Goal: Use online tool/utility: Use online tool/utility

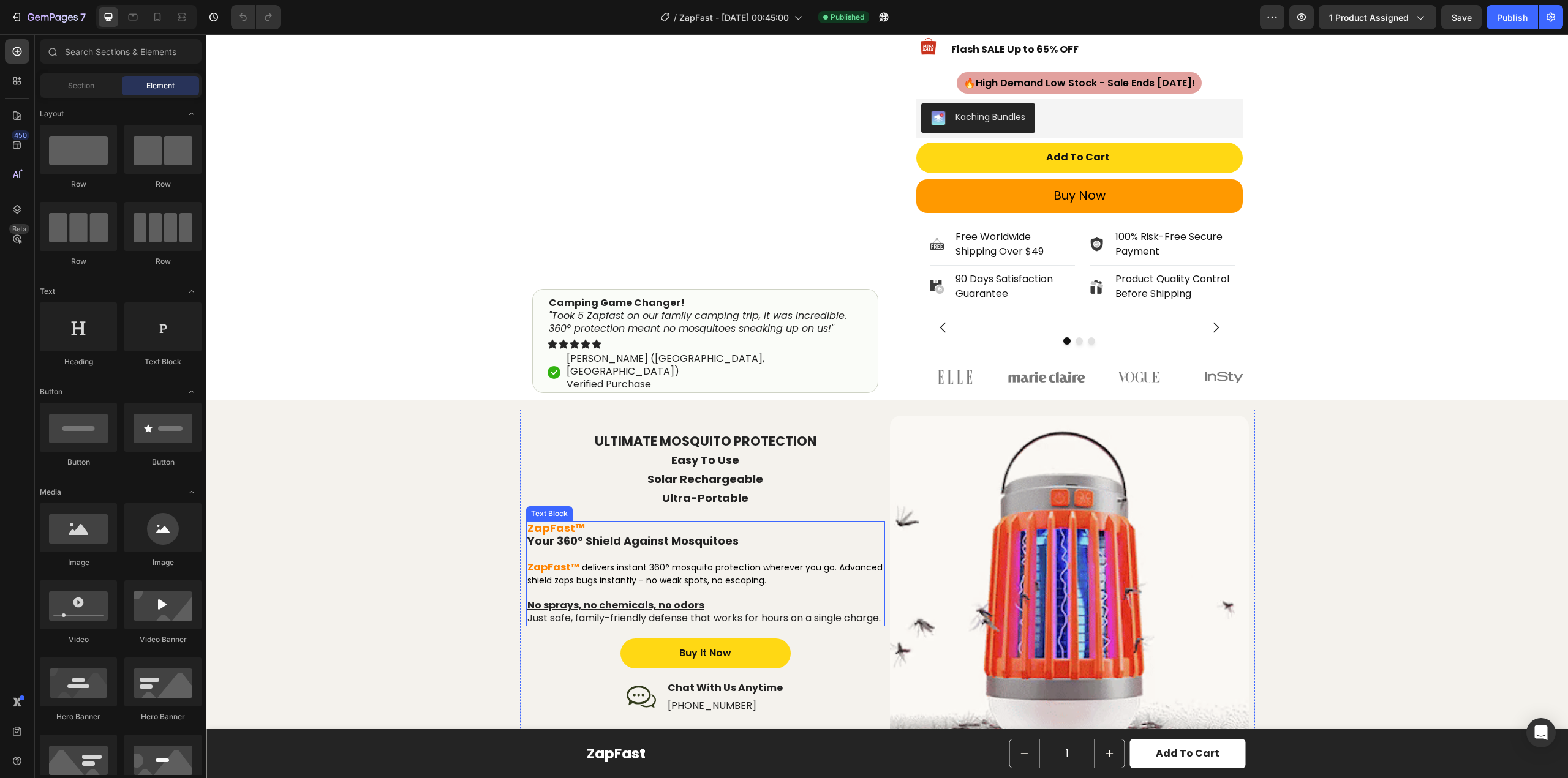
scroll to position [612, 0]
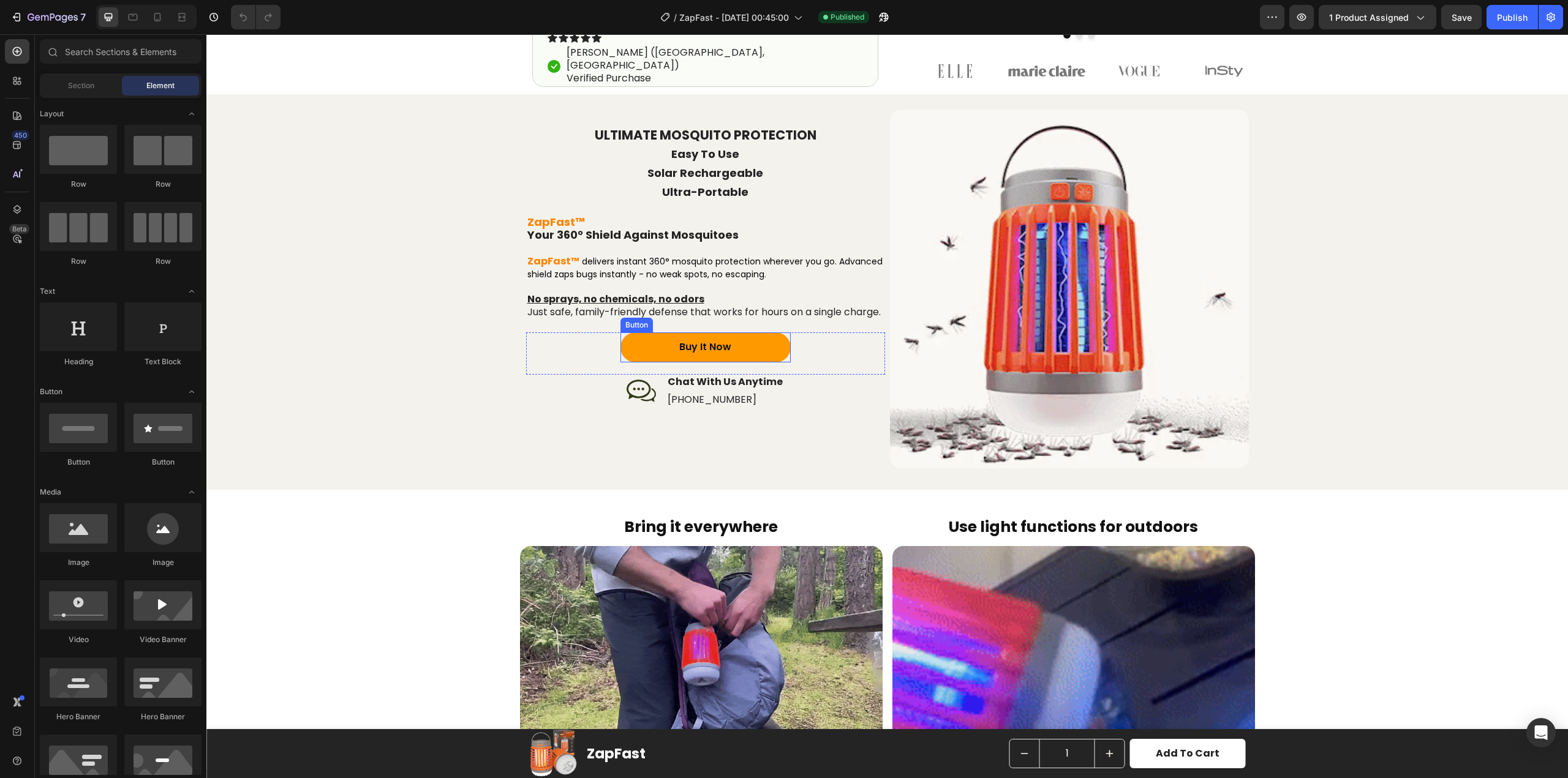
click at [759, 362] on link "Buy It Now" at bounding box center [705, 348] width 170 height 30
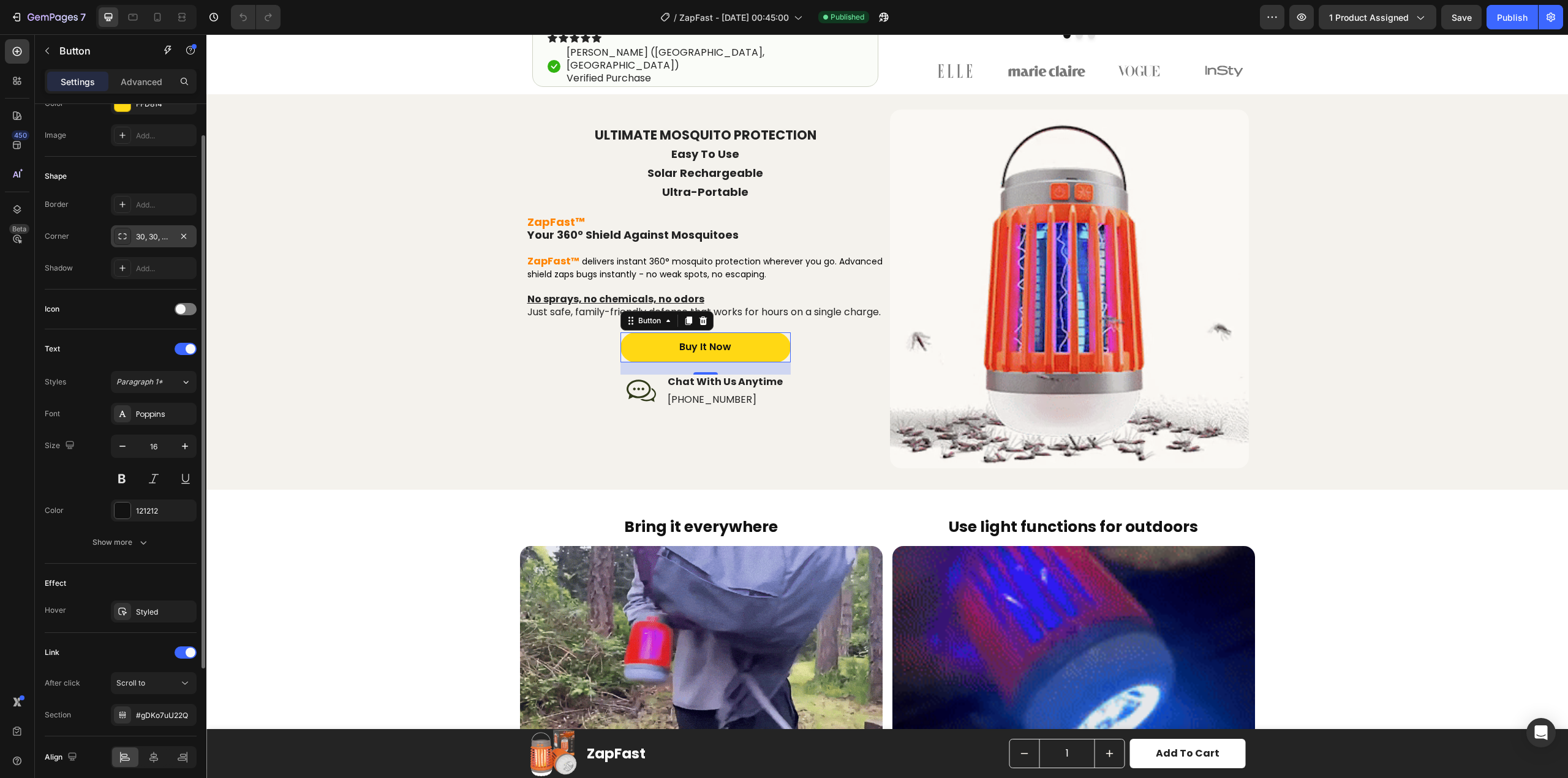
scroll to position [233, 0]
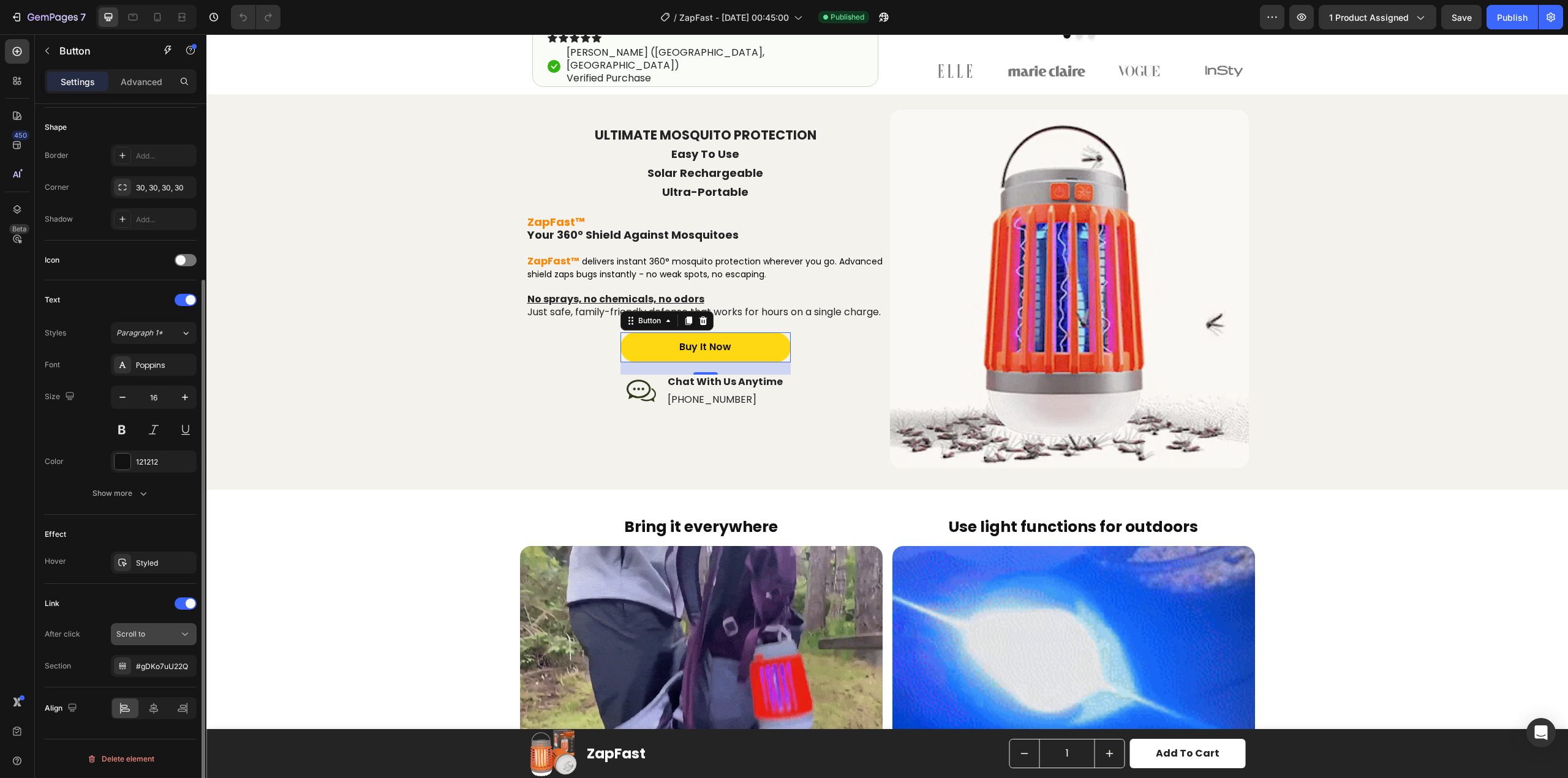
click at [159, 630] on div "Scroll to" at bounding box center [148, 634] width 63 height 11
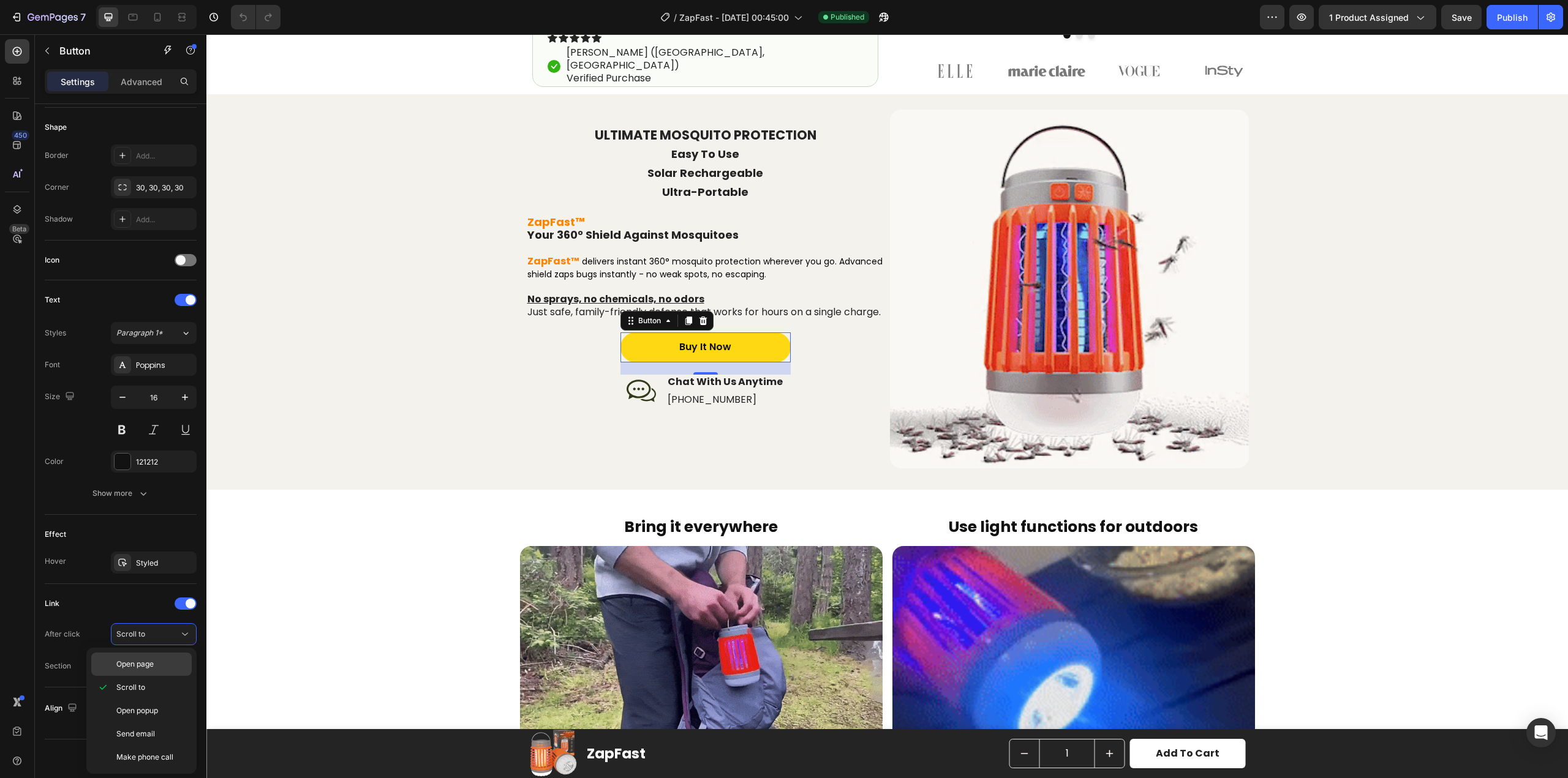
click at [153, 660] on span "Open page" at bounding box center [135, 664] width 37 height 11
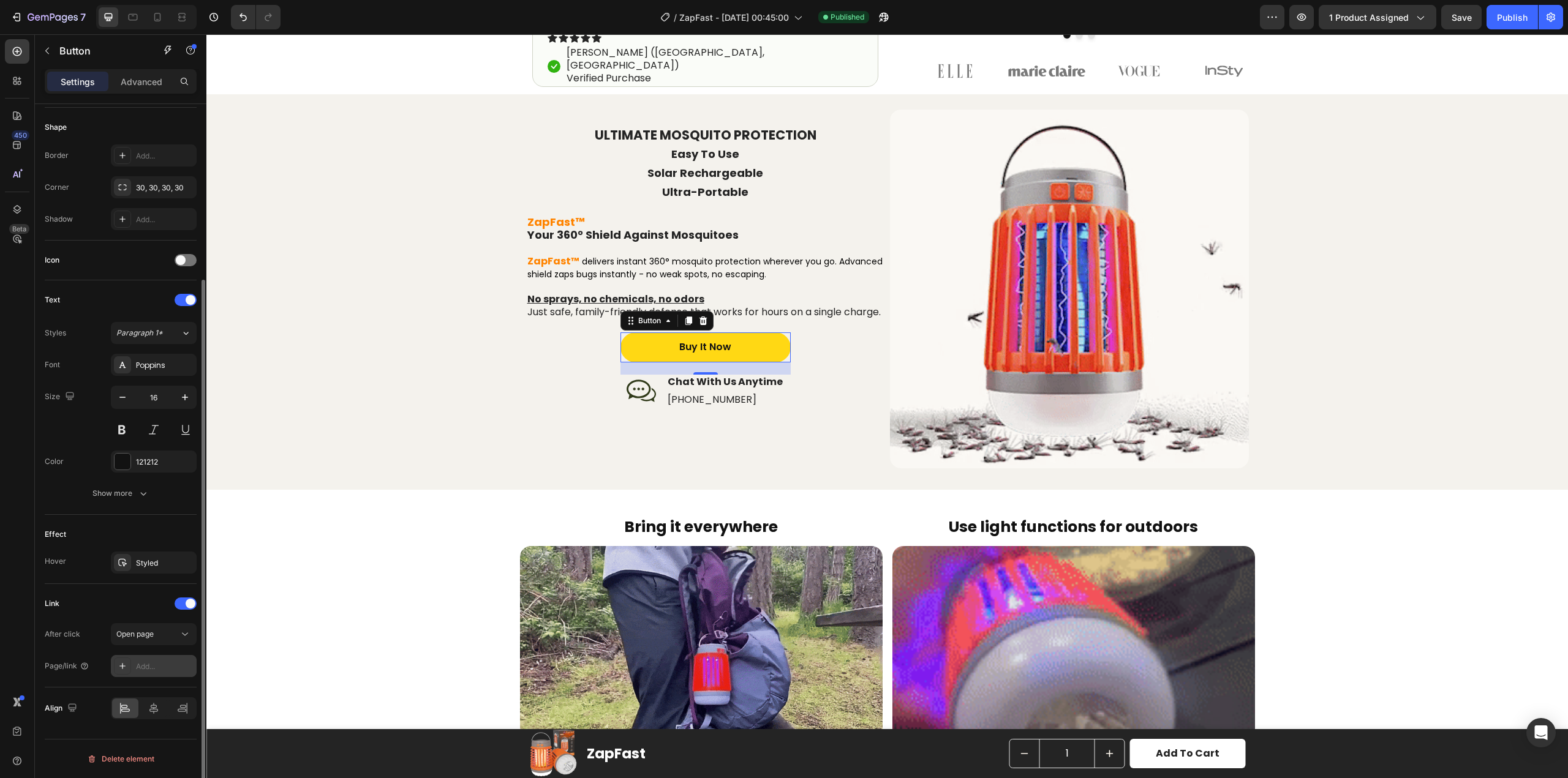
click at [159, 671] on div "Add..." at bounding box center [165, 666] width 58 height 11
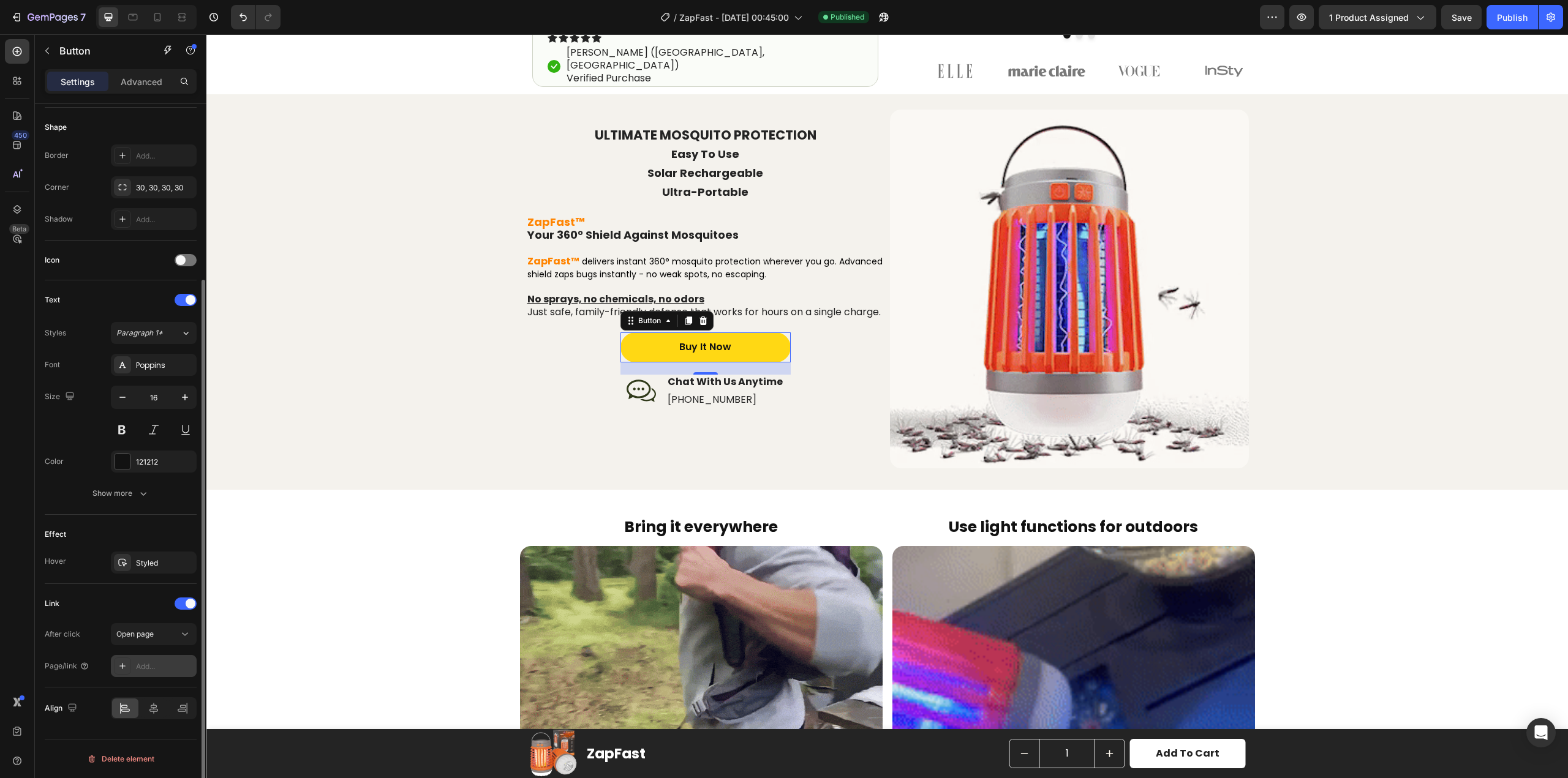
click at [159, 671] on div "Add..." at bounding box center [165, 666] width 58 height 11
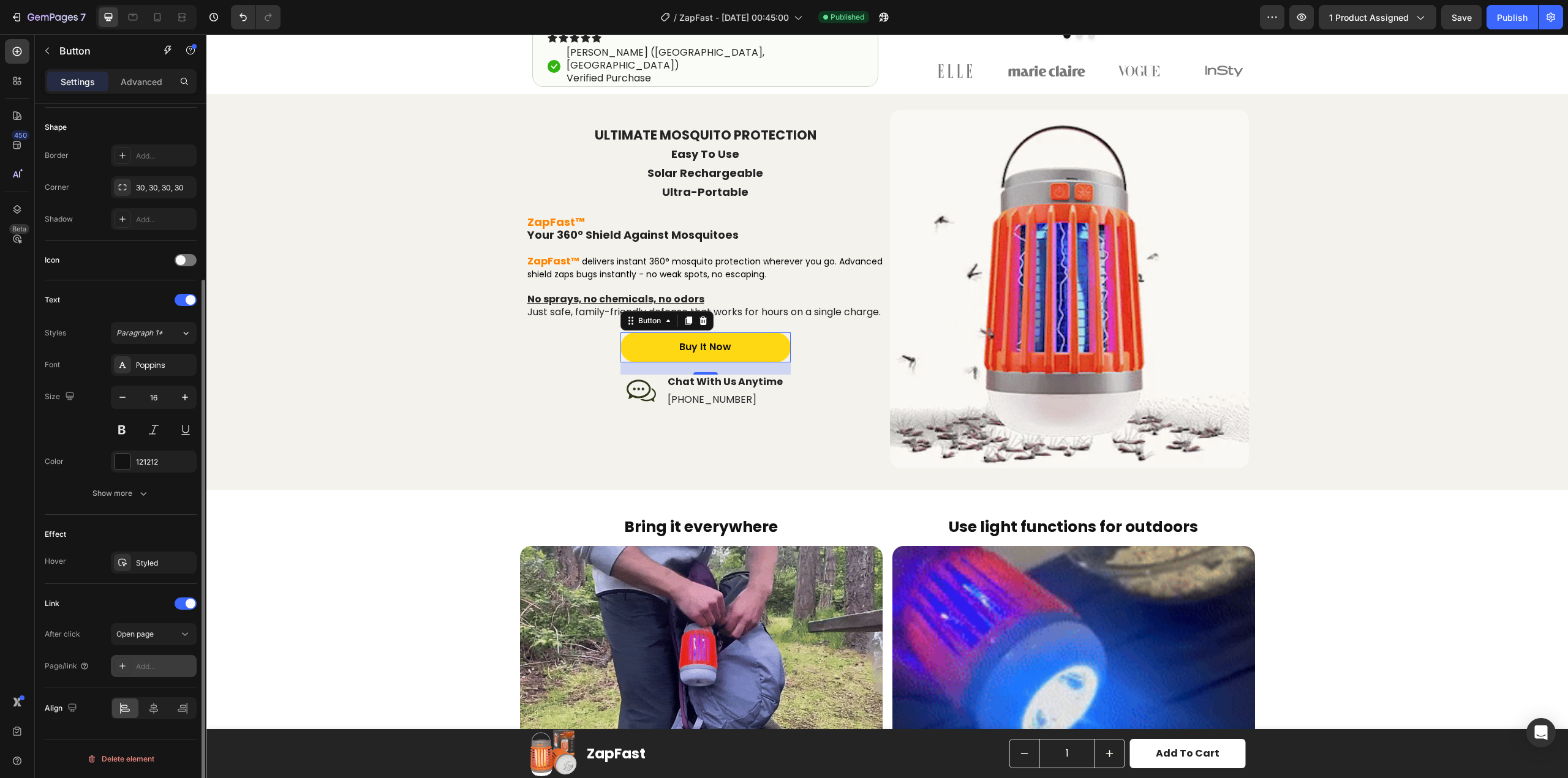
click at [159, 670] on div "Add..." at bounding box center [165, 666] width 58 height 11
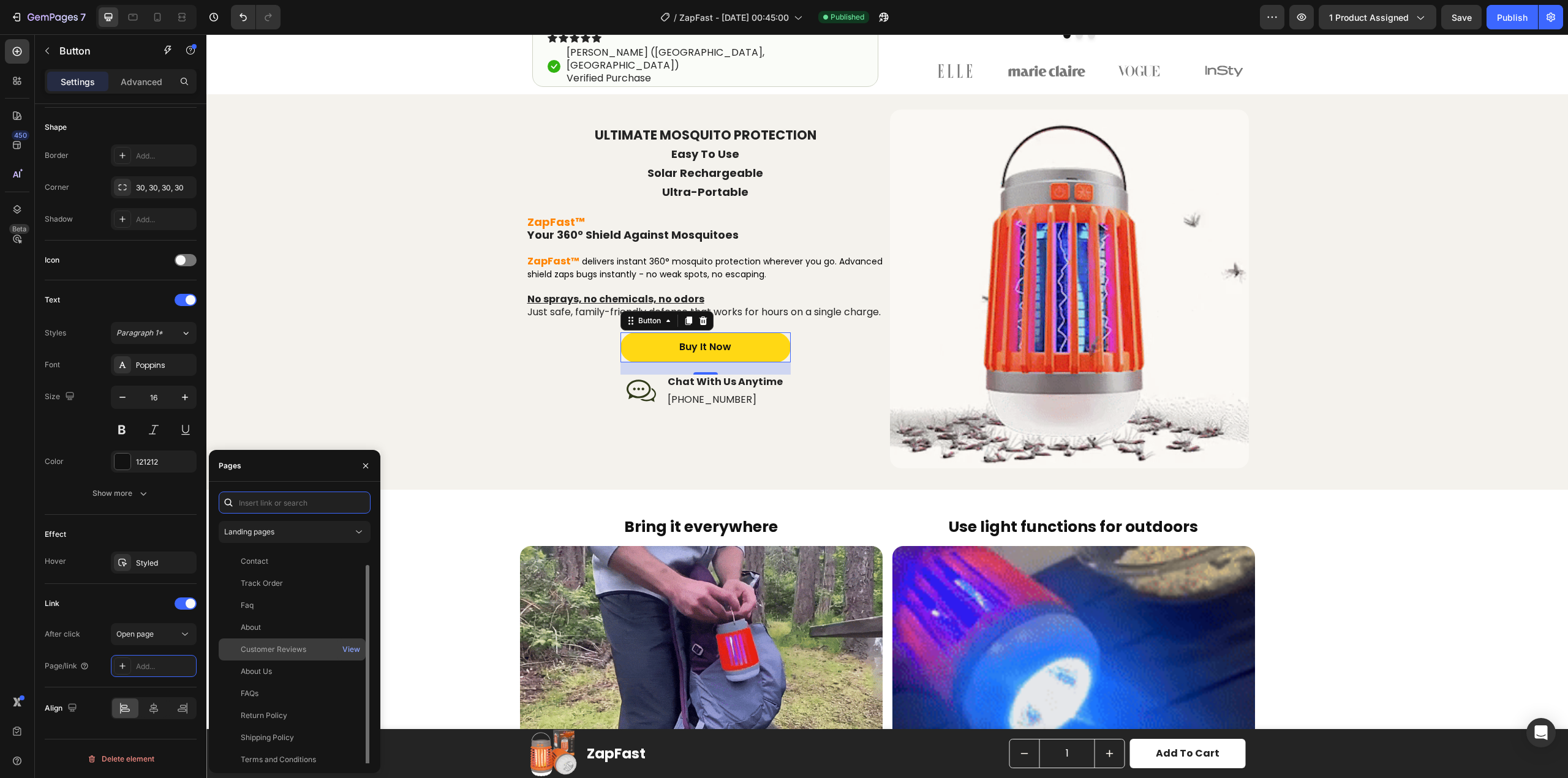
scroll to position [7, 0]
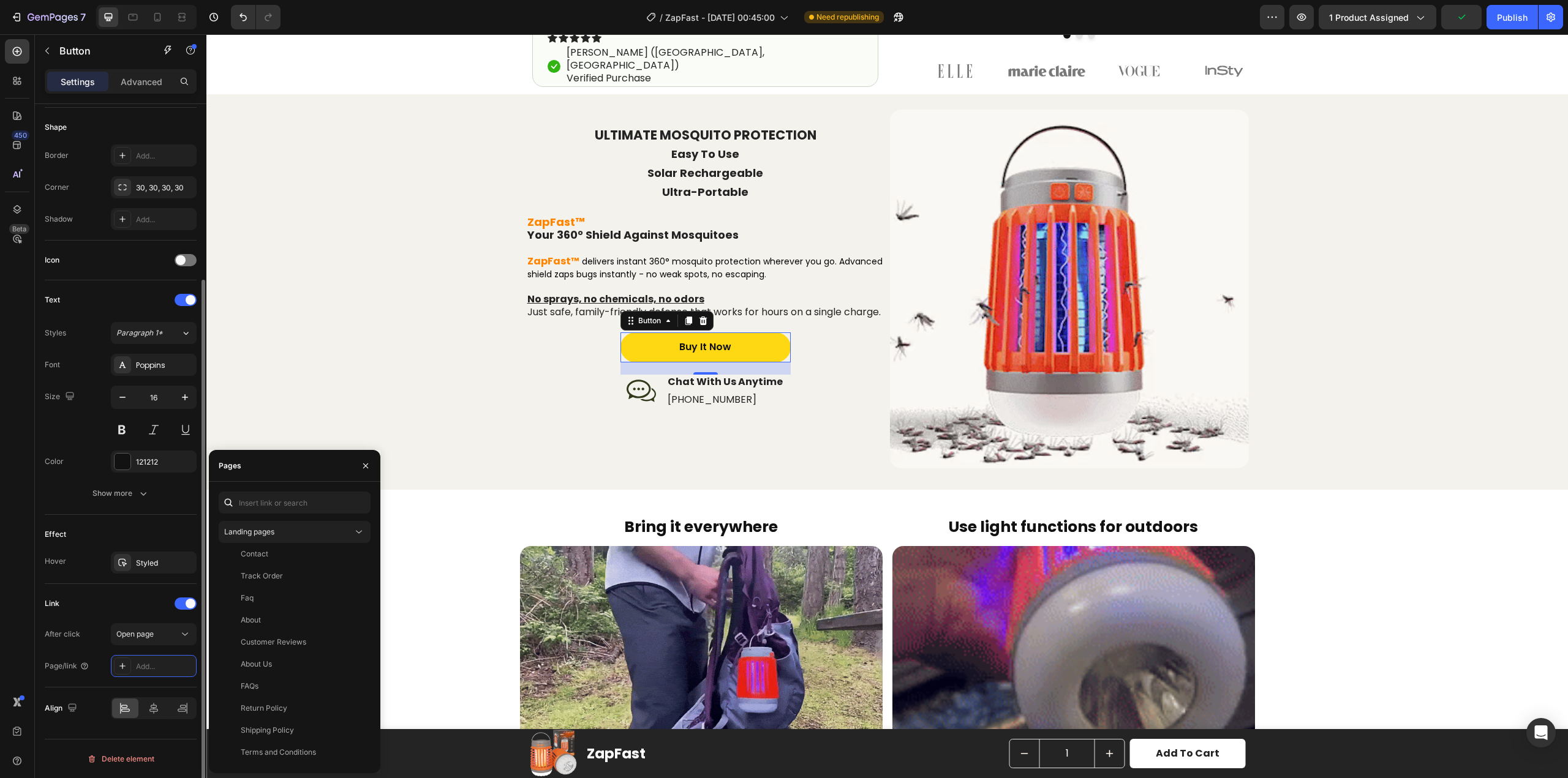
click at [122, 612] on div "Link" at bounding box center [120, 604] width 152 height 19
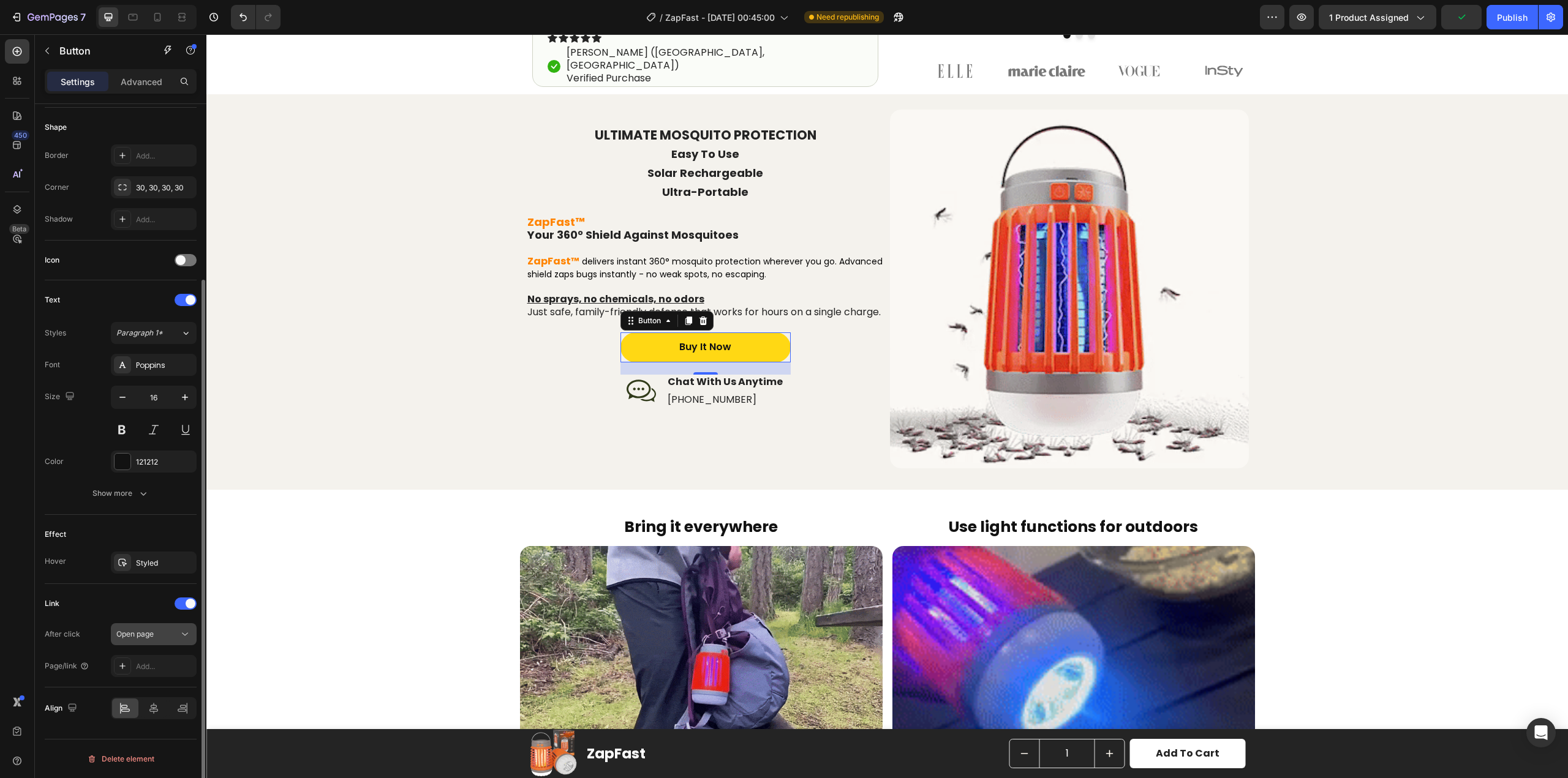
click at [157, 635] on div "Open page" at bounding box center [148, 634] width 63 height 11
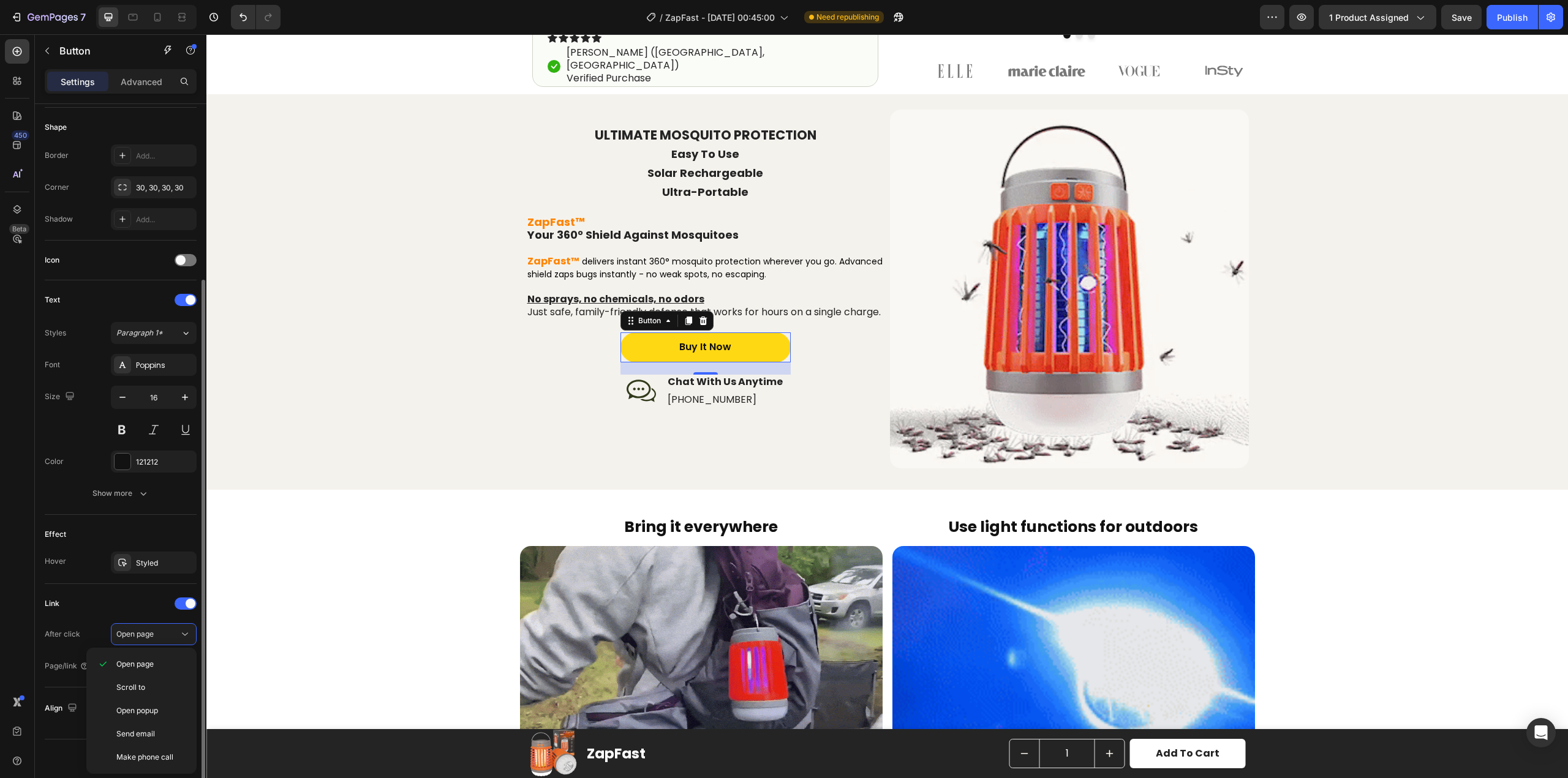
click at [136, 609] on div "Link" at bounding box center [120, 604] width 152 height 19
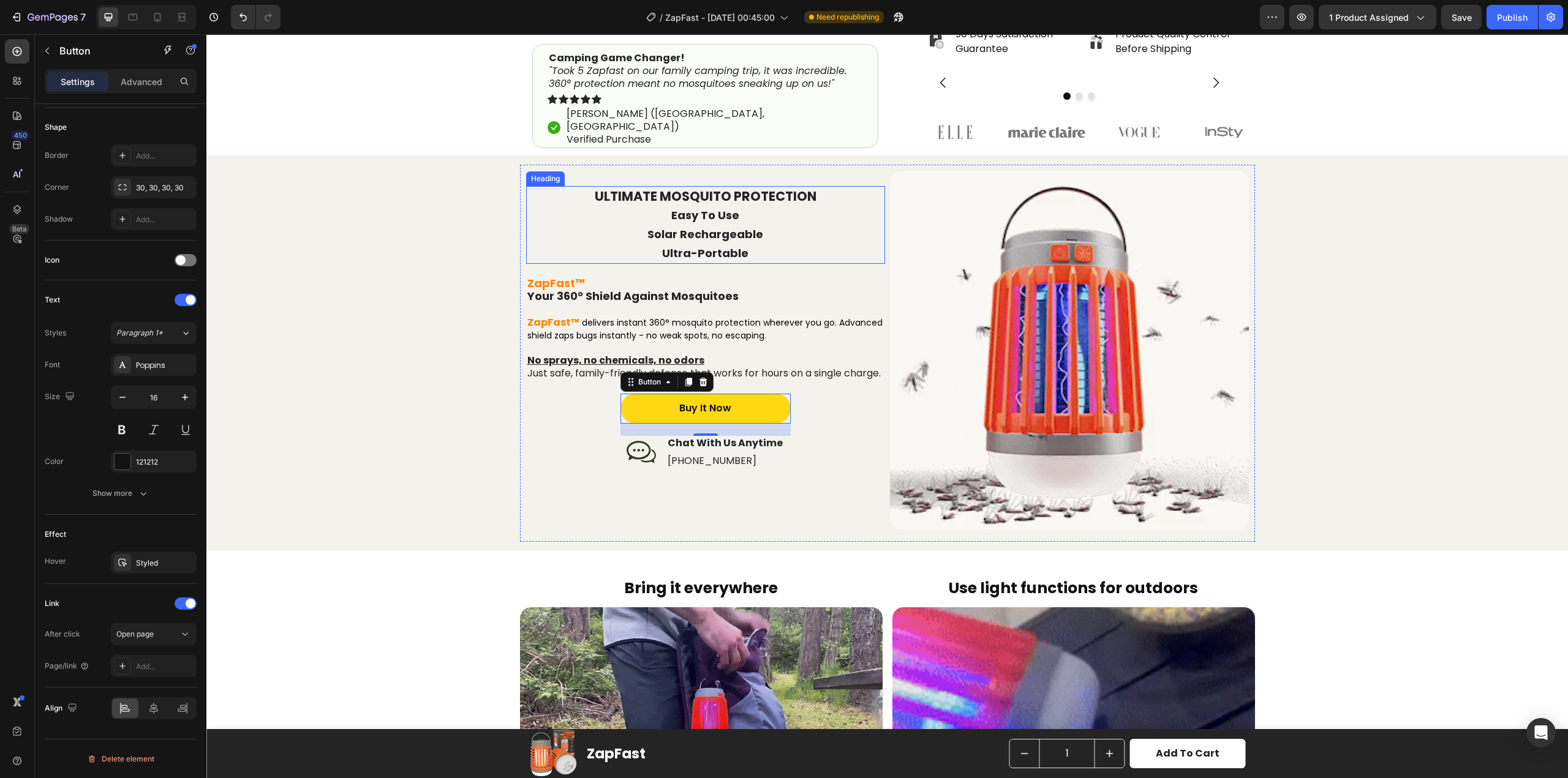
scroll to position [367, 0]
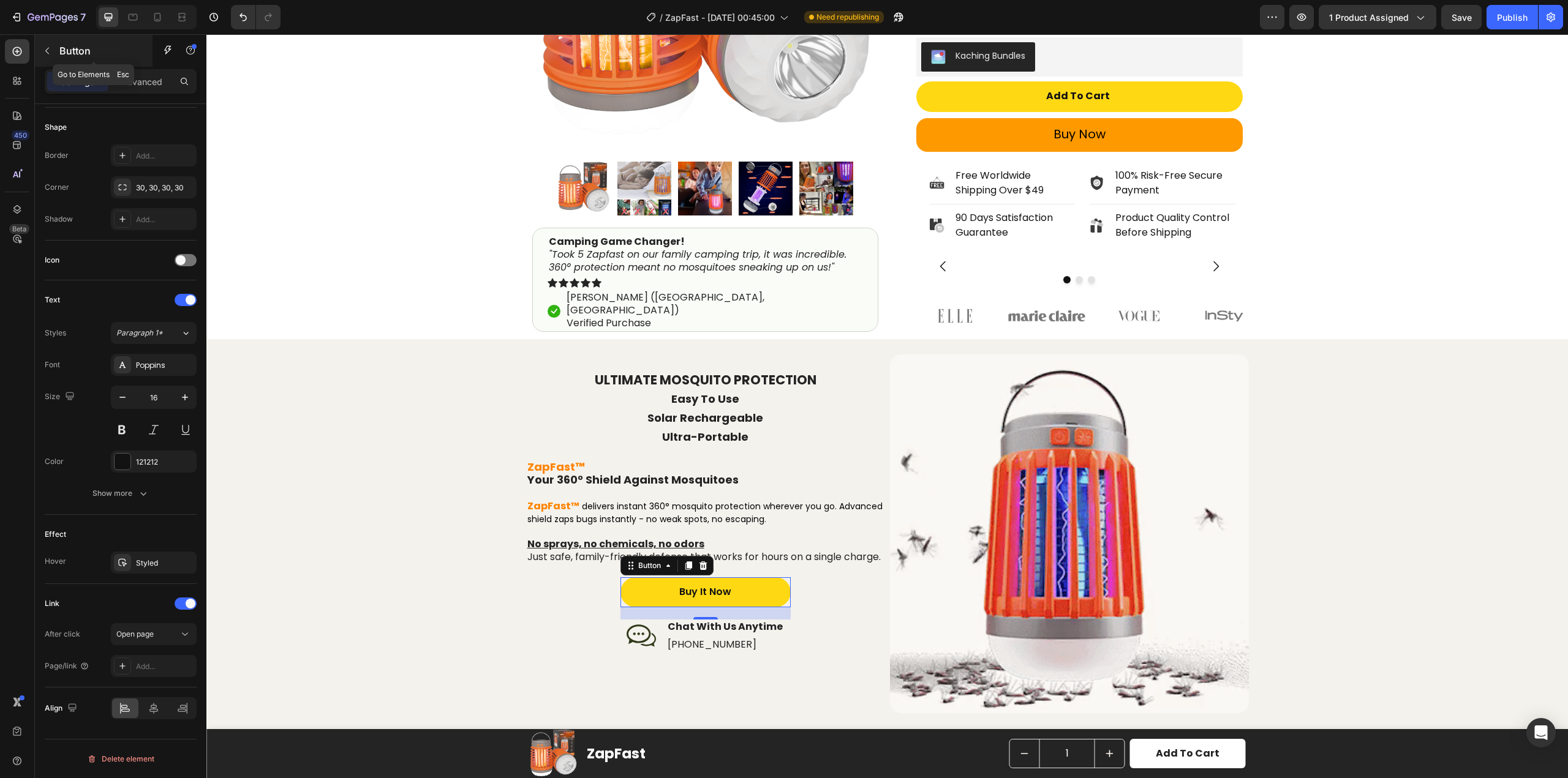
click at [53, 52] on button "button" at bounding box center [47, 50] width 19 height 19
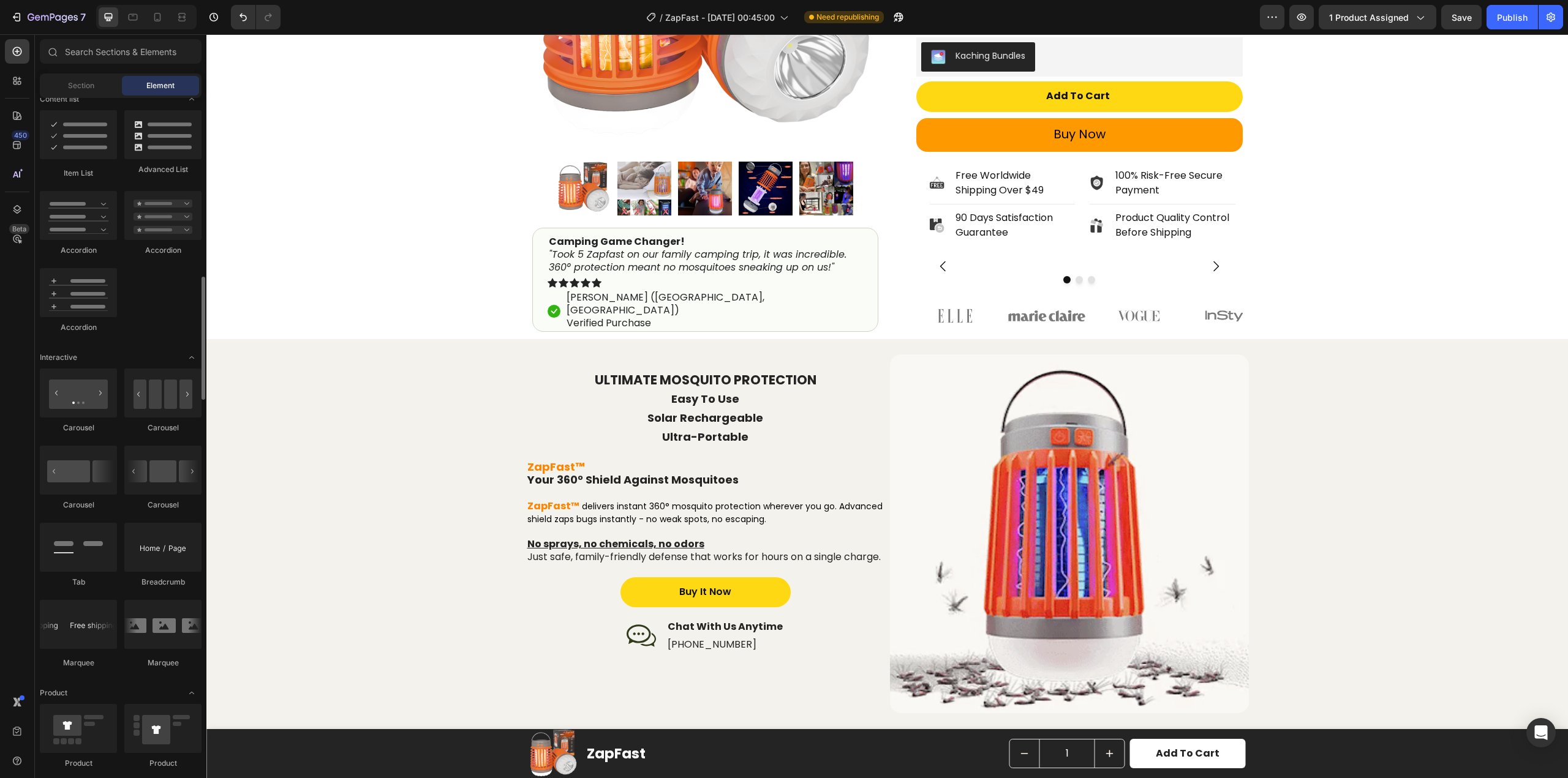
scroll to position [674, 0]
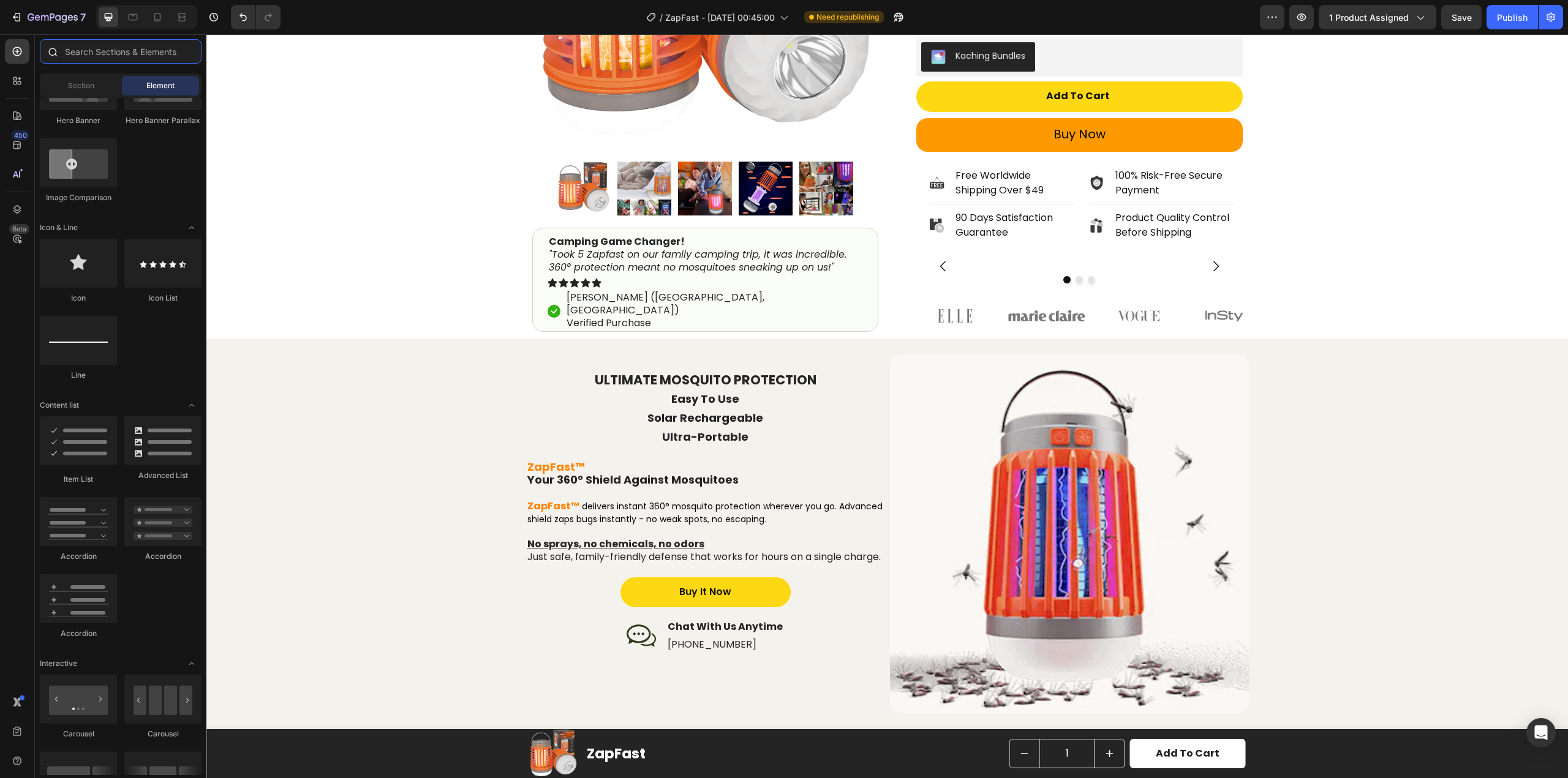
click at [153, 49] on input "text" at bounding box center [120, 51] width 161 height 24
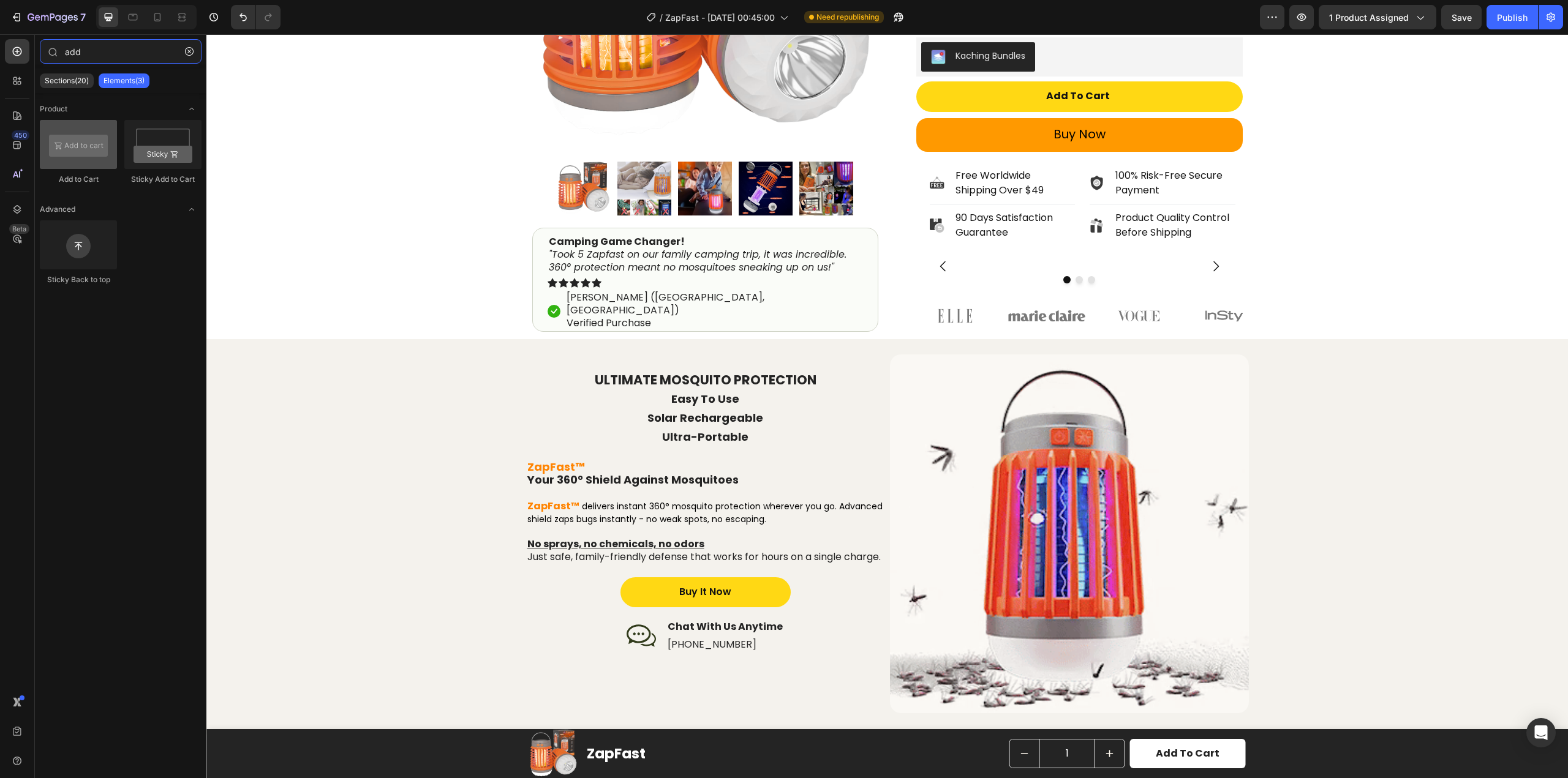
type input "add"
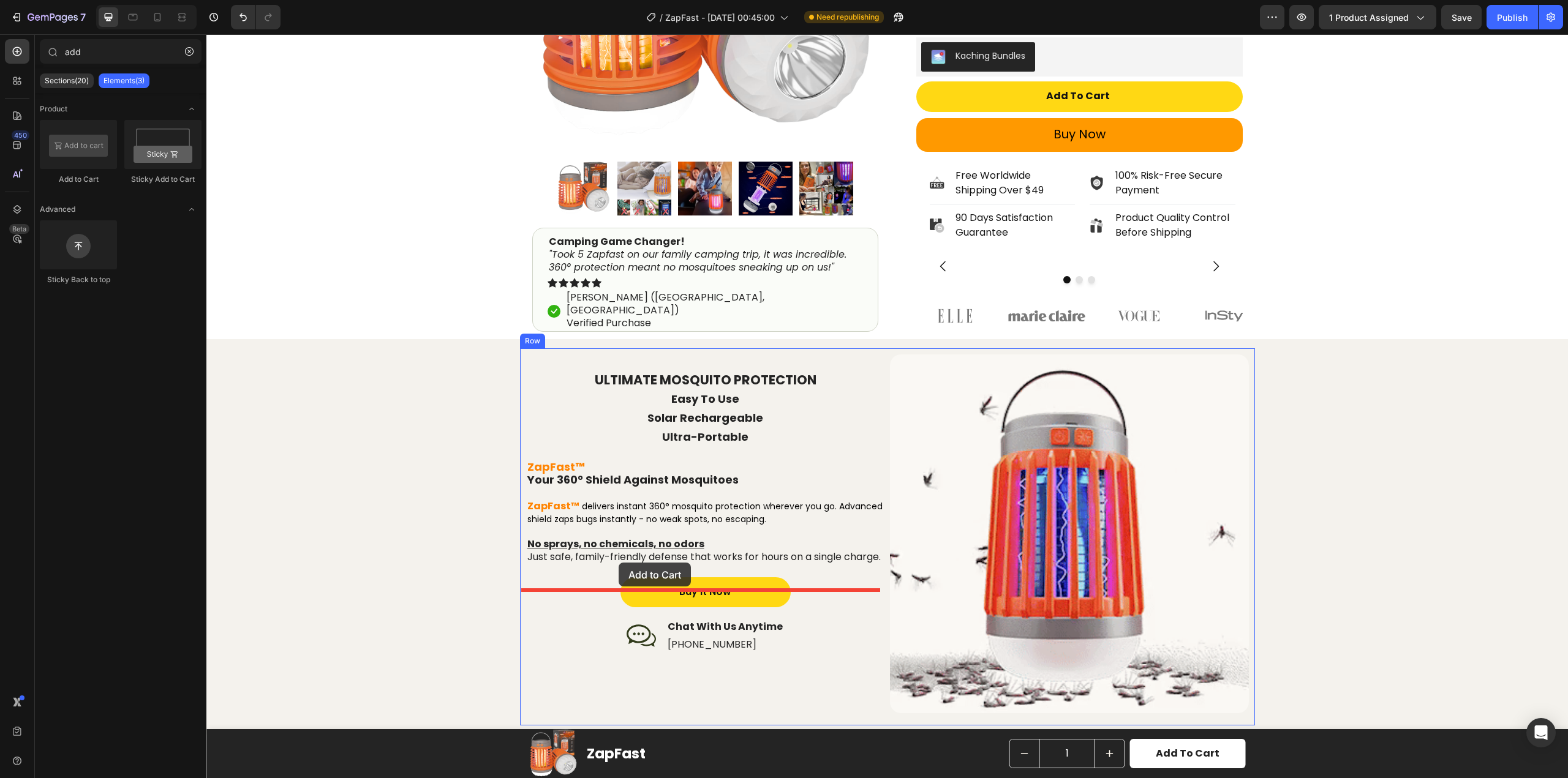
drag, startPoint x: 298, startPoint y: 170, endPoint x: 619, endPoint y: 563, distance: 507.4
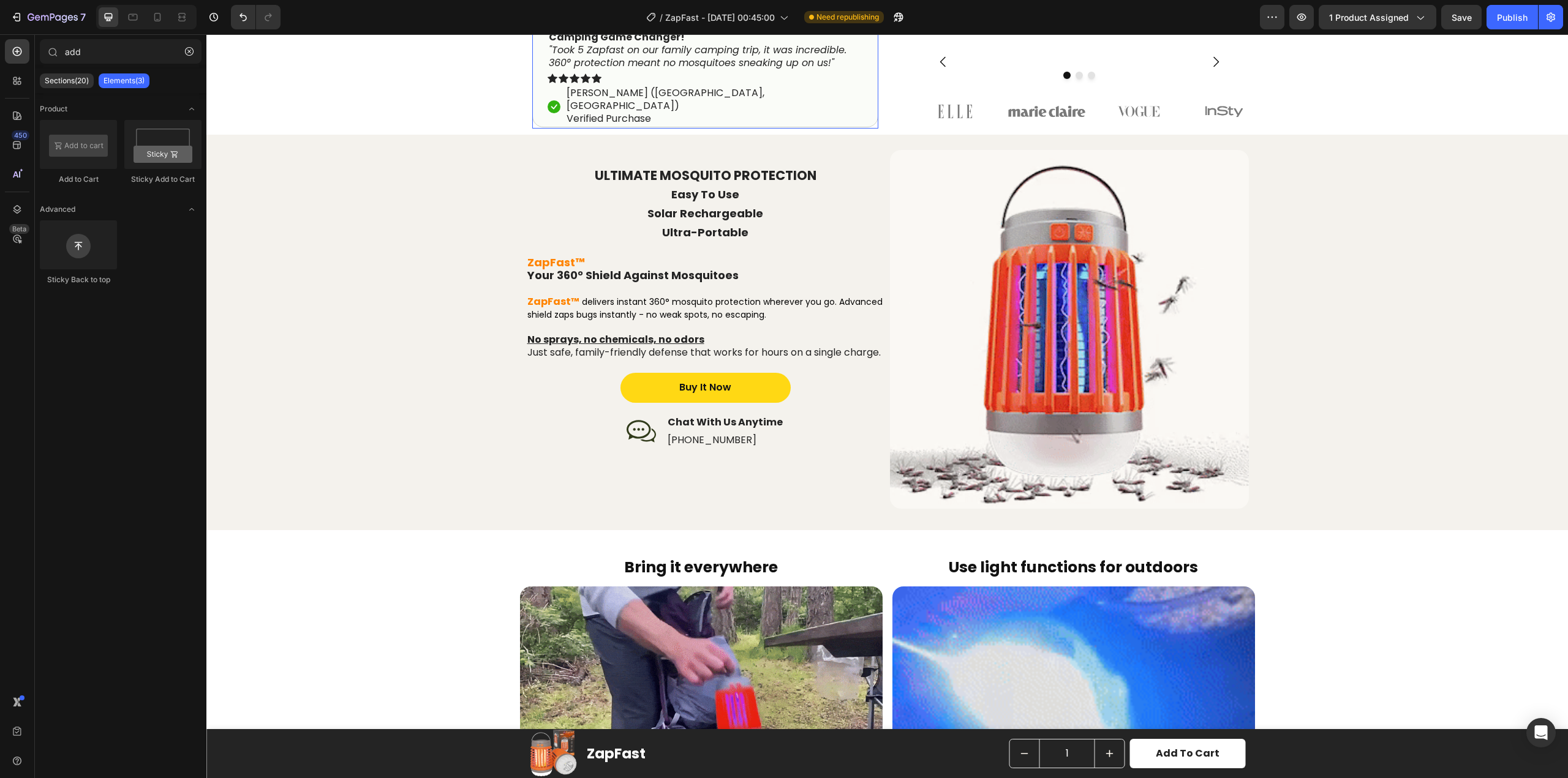
scroll to position [612, 0]
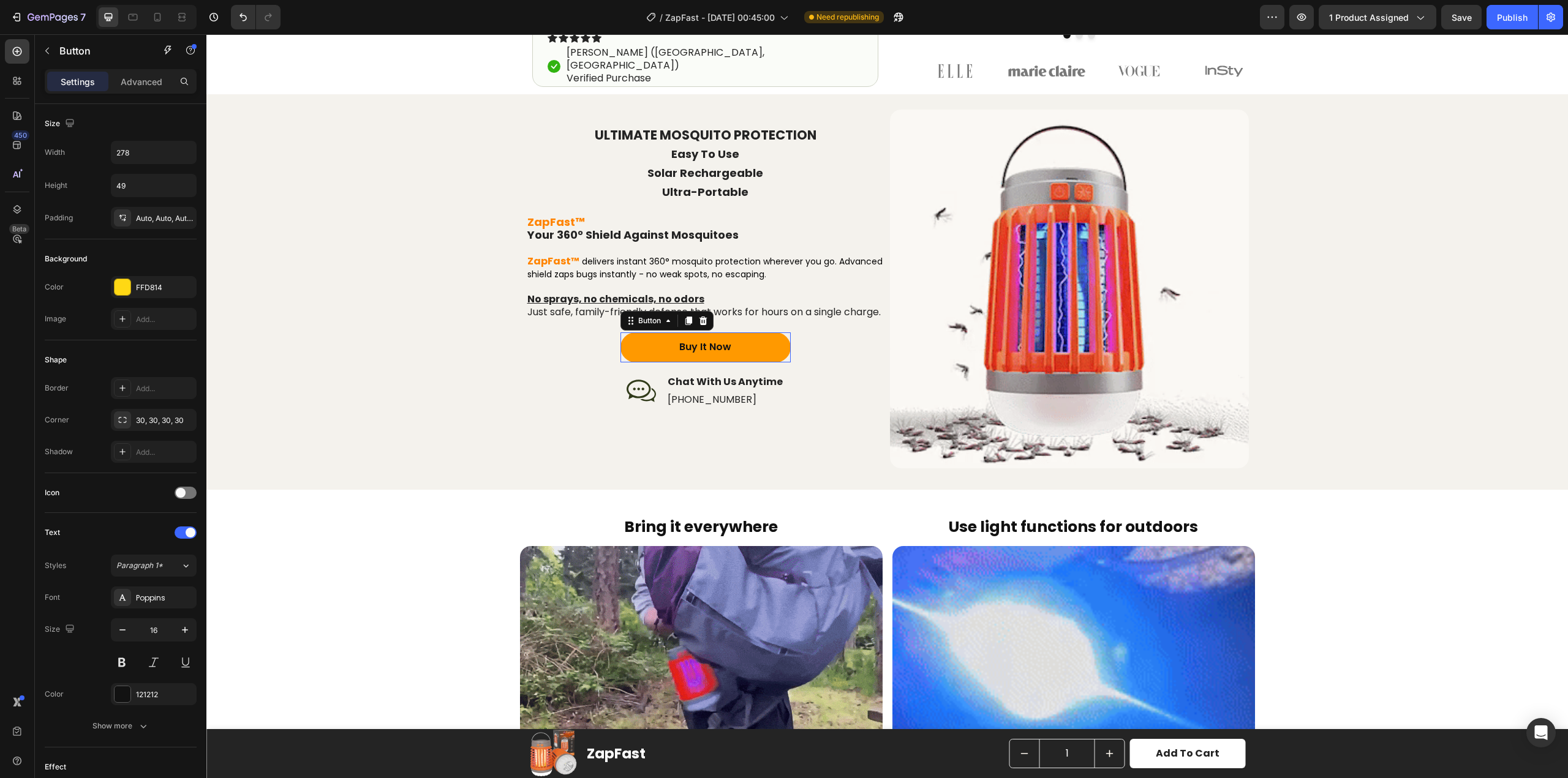
click at [732, 362] on button "Buy It Now" at bounding box center [705, 348] width 170 height 30
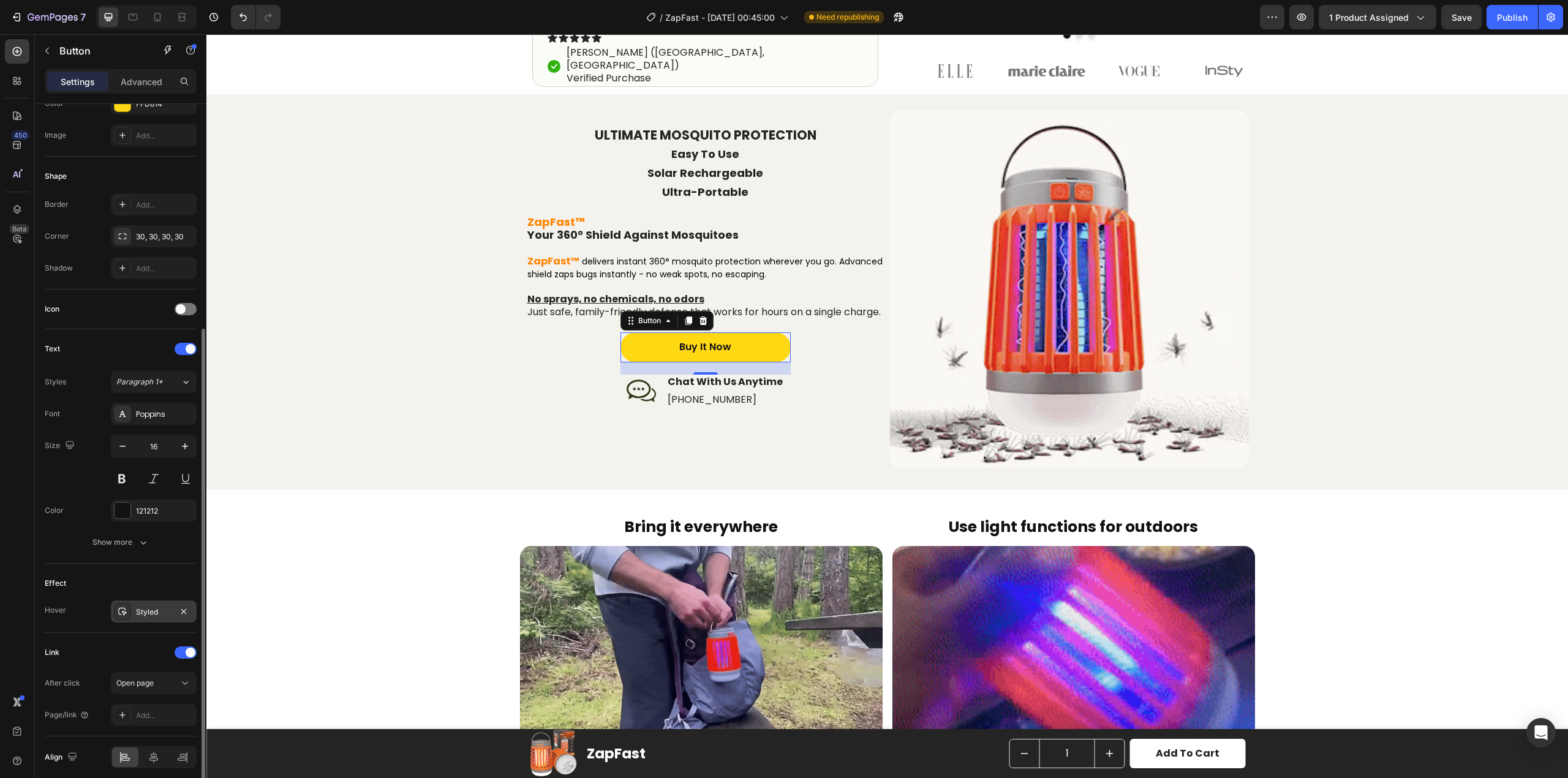
scroll to position [233, 0]
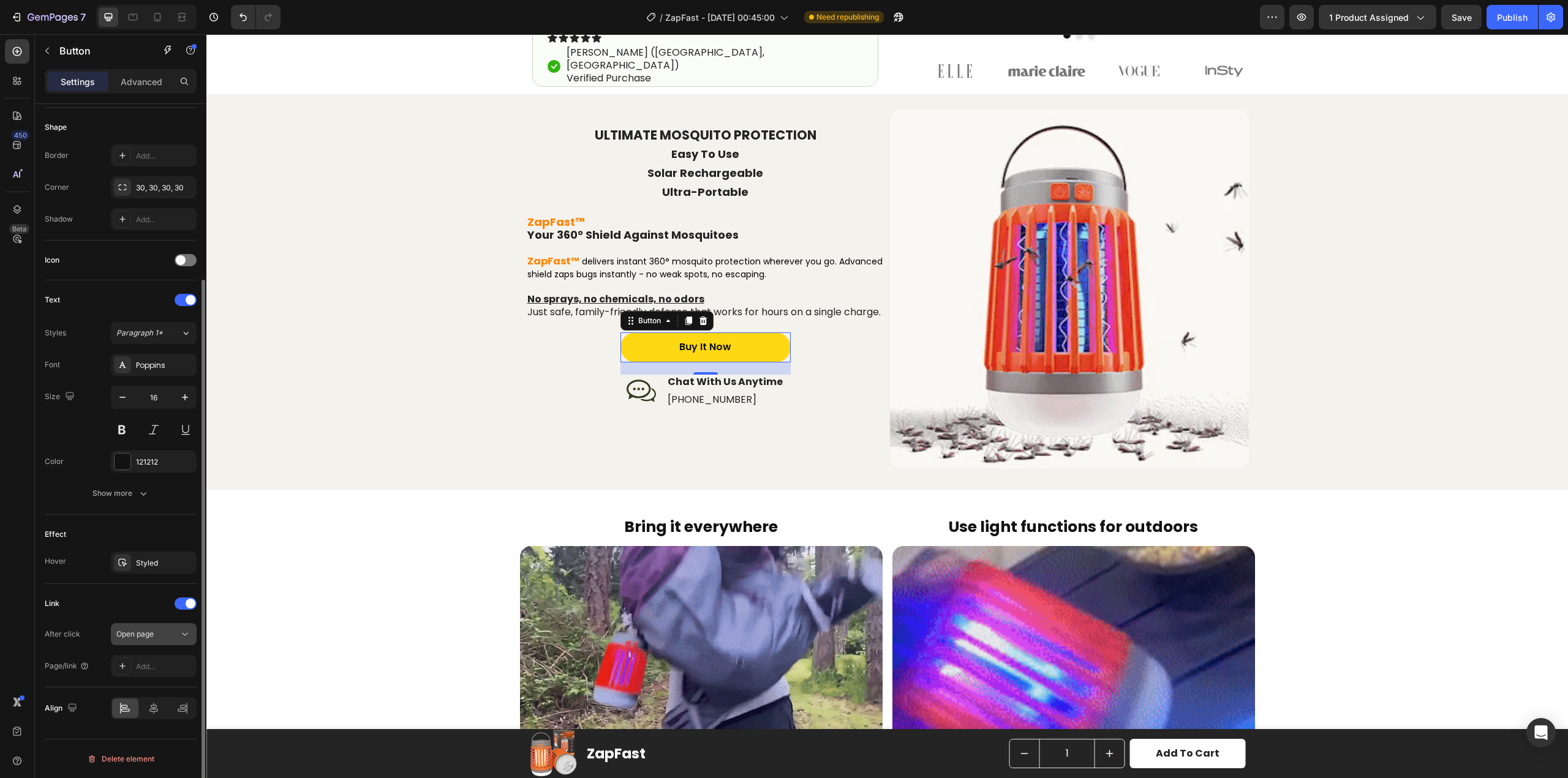
click at [164, 633] on div "Open page" at bounding box center [148, 634] width 63 height 11
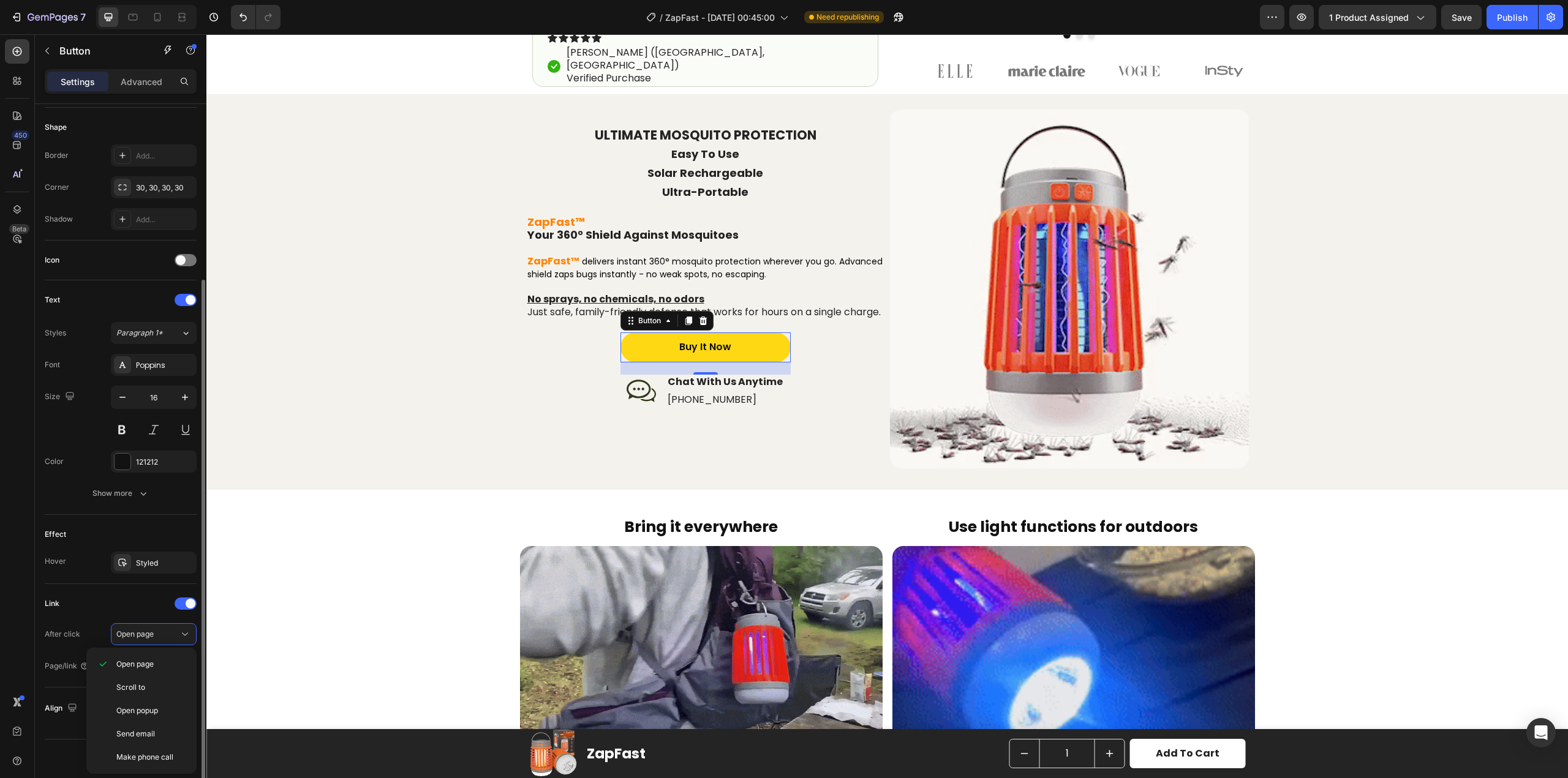
click at [120, 599] on div "Link" at bounding box center [120, 604] width 152 height 19
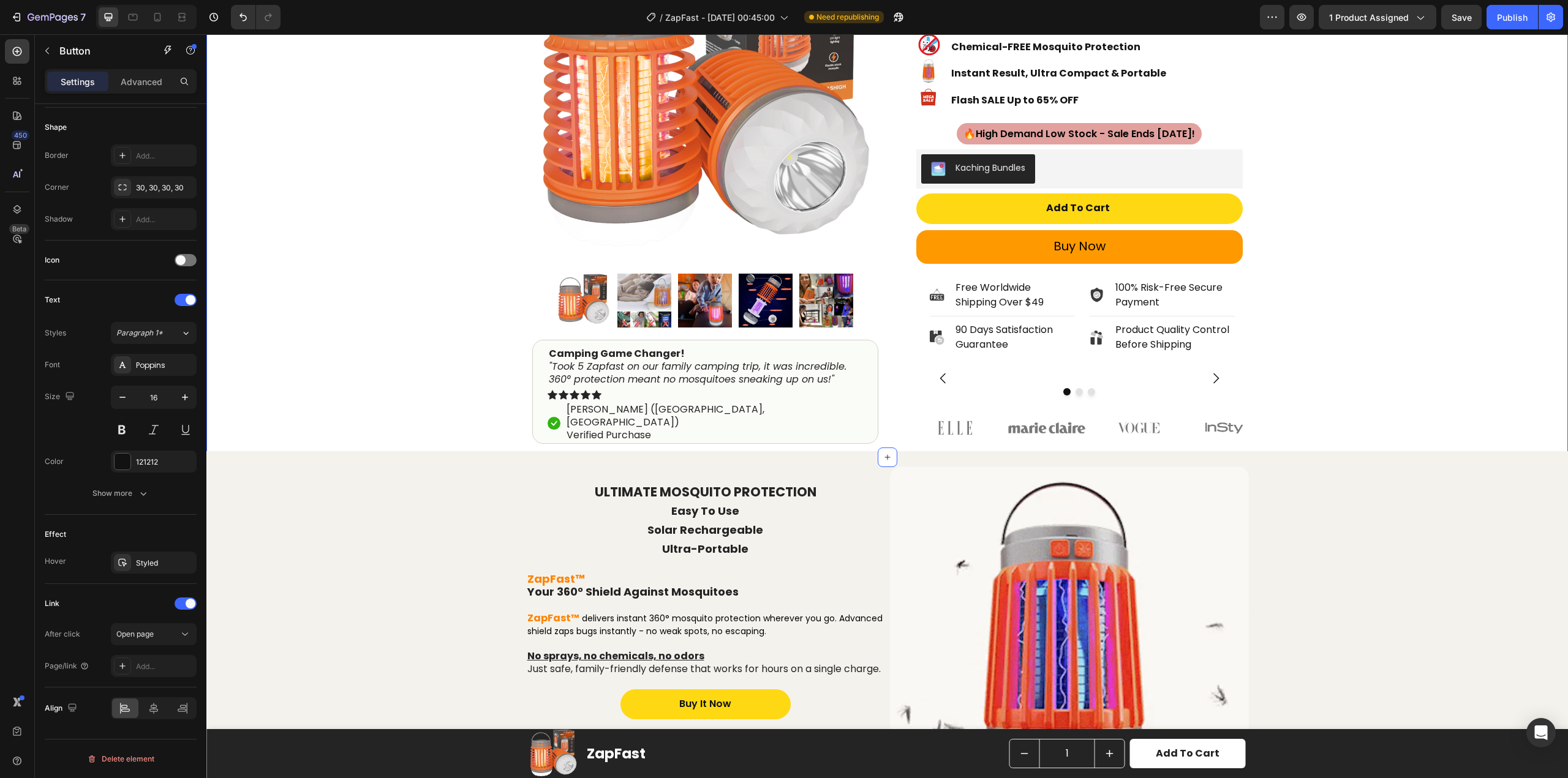
scroll to position [0, 0]
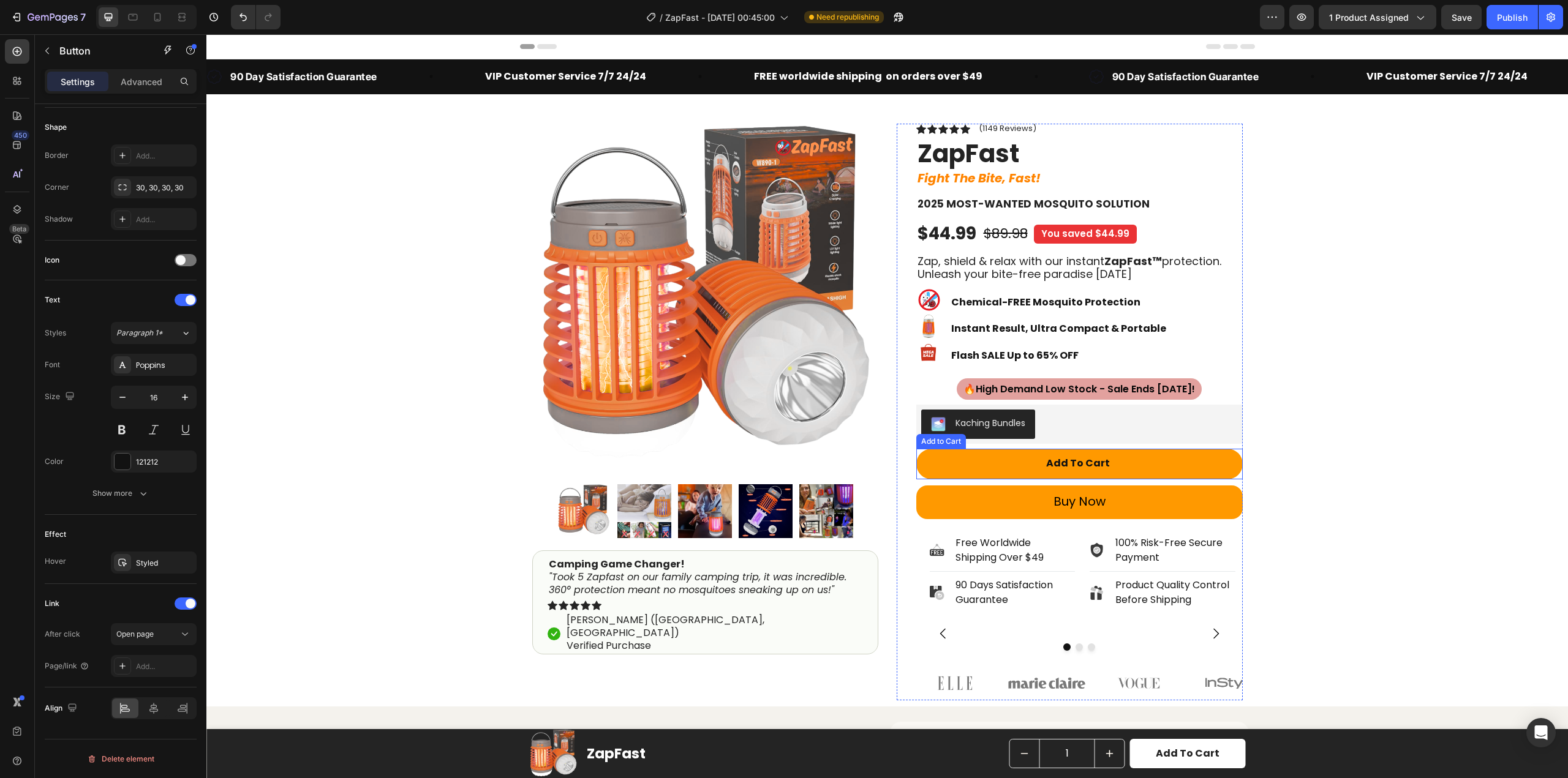
click at [1157, 455] on button "Add to cart" at bounding box center [1079, 464] width 326 height 31
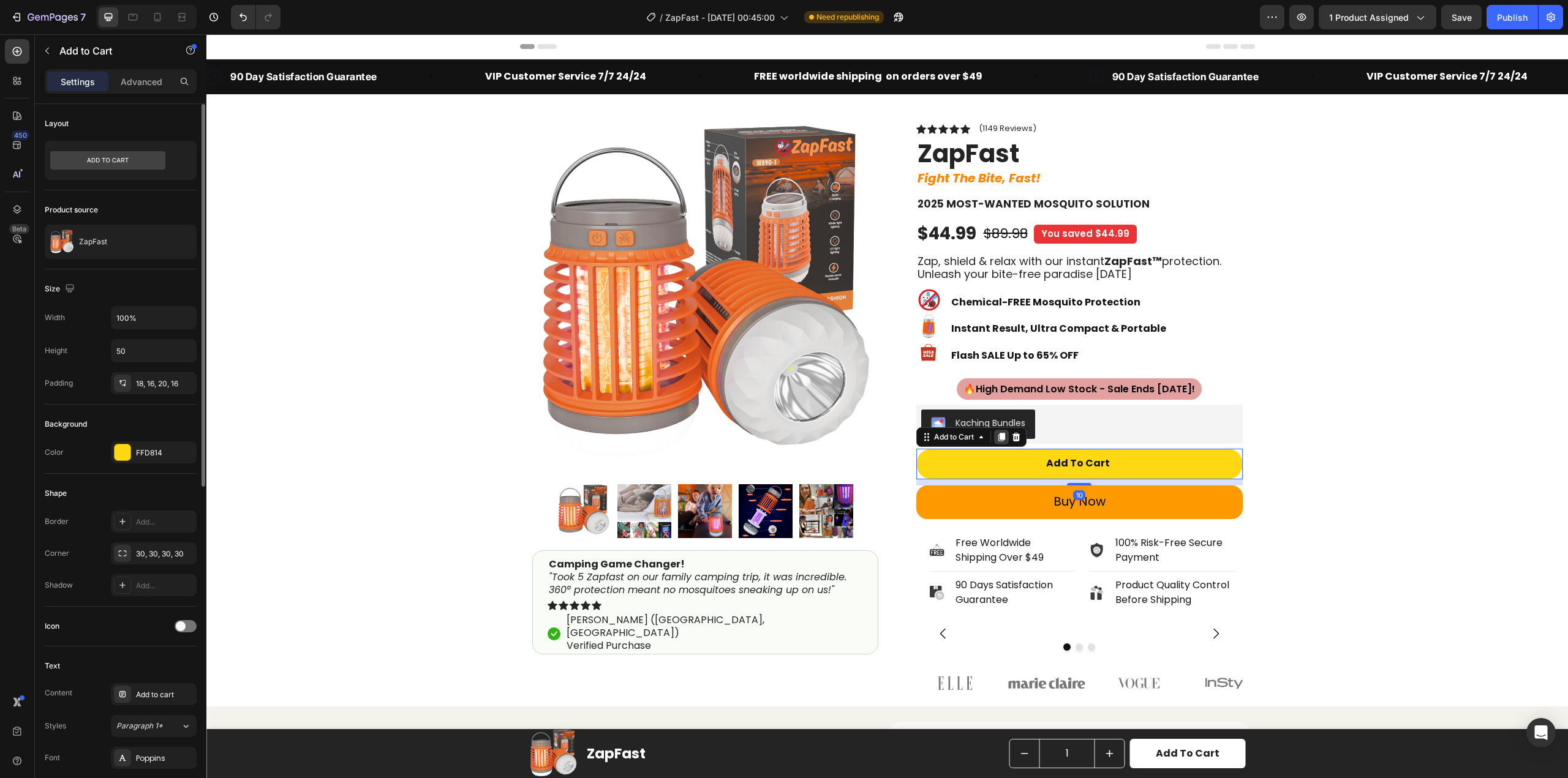
click at [998, 437] on icon at bounding box center [1001, 438] width 6 height 9
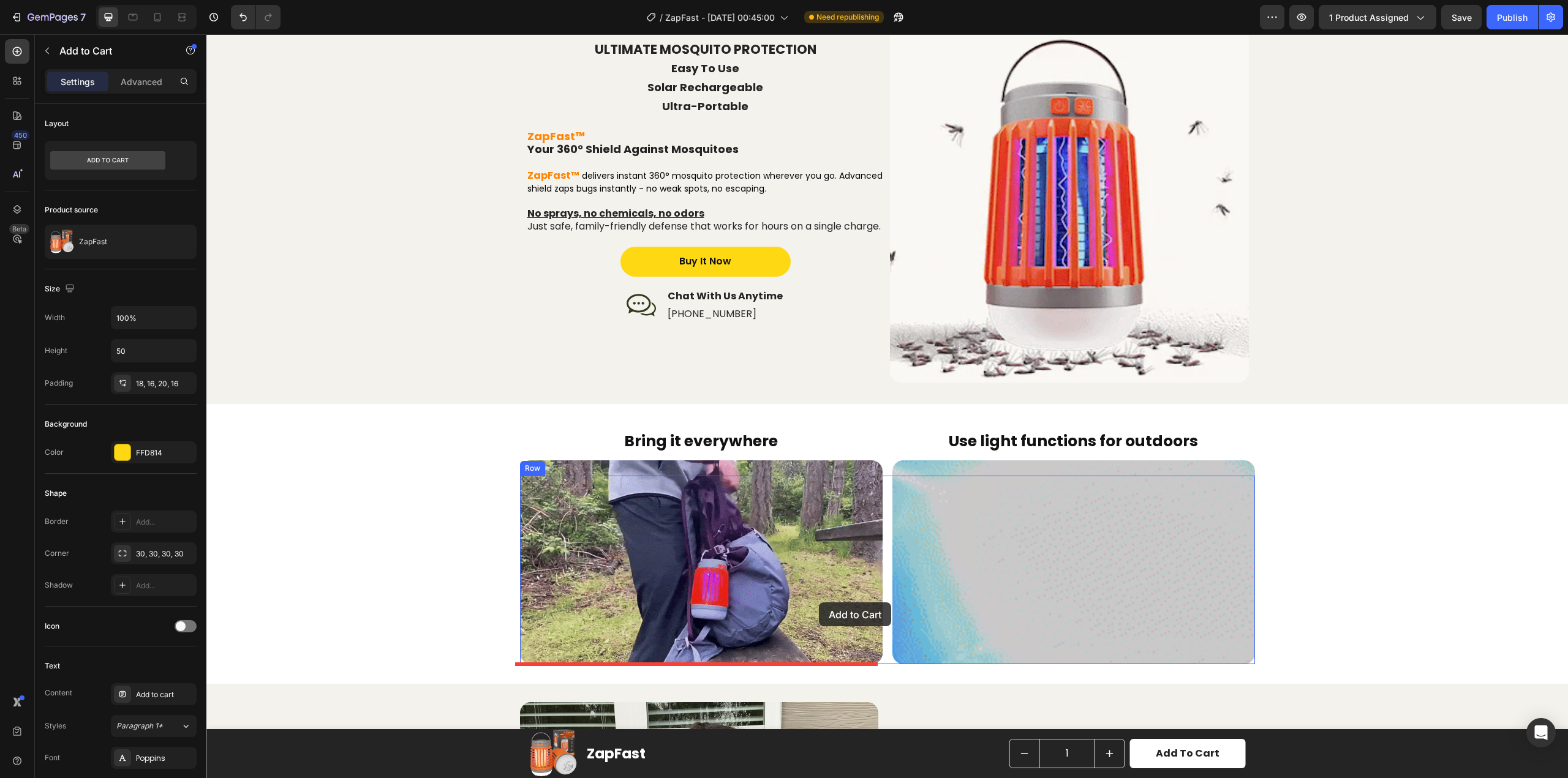
scroll to position [796, 0]
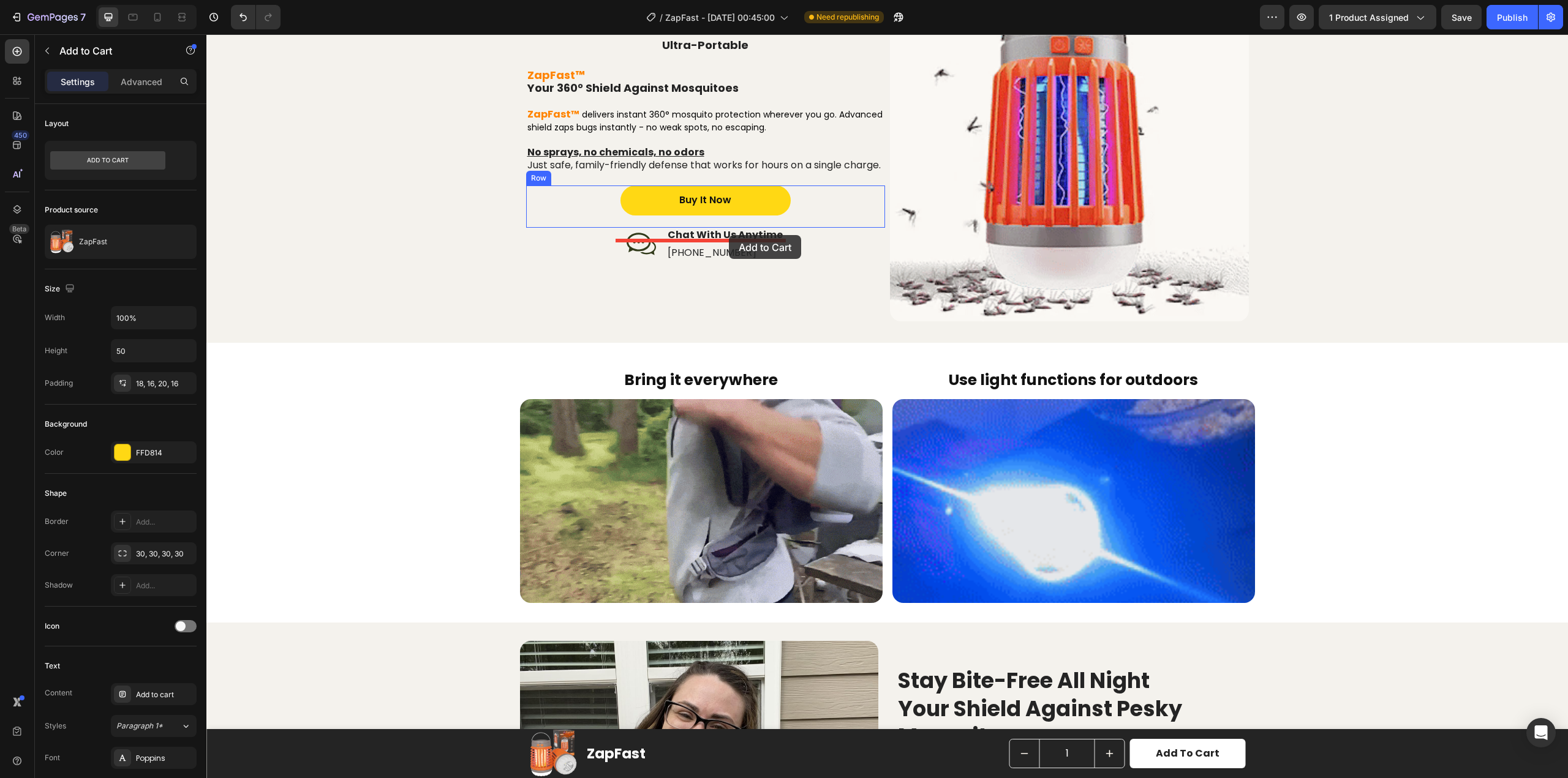
drag, startPoint x: 937, startPoint y: 315, endPoint x: 729, endPoint y: 235, distance: 222.9
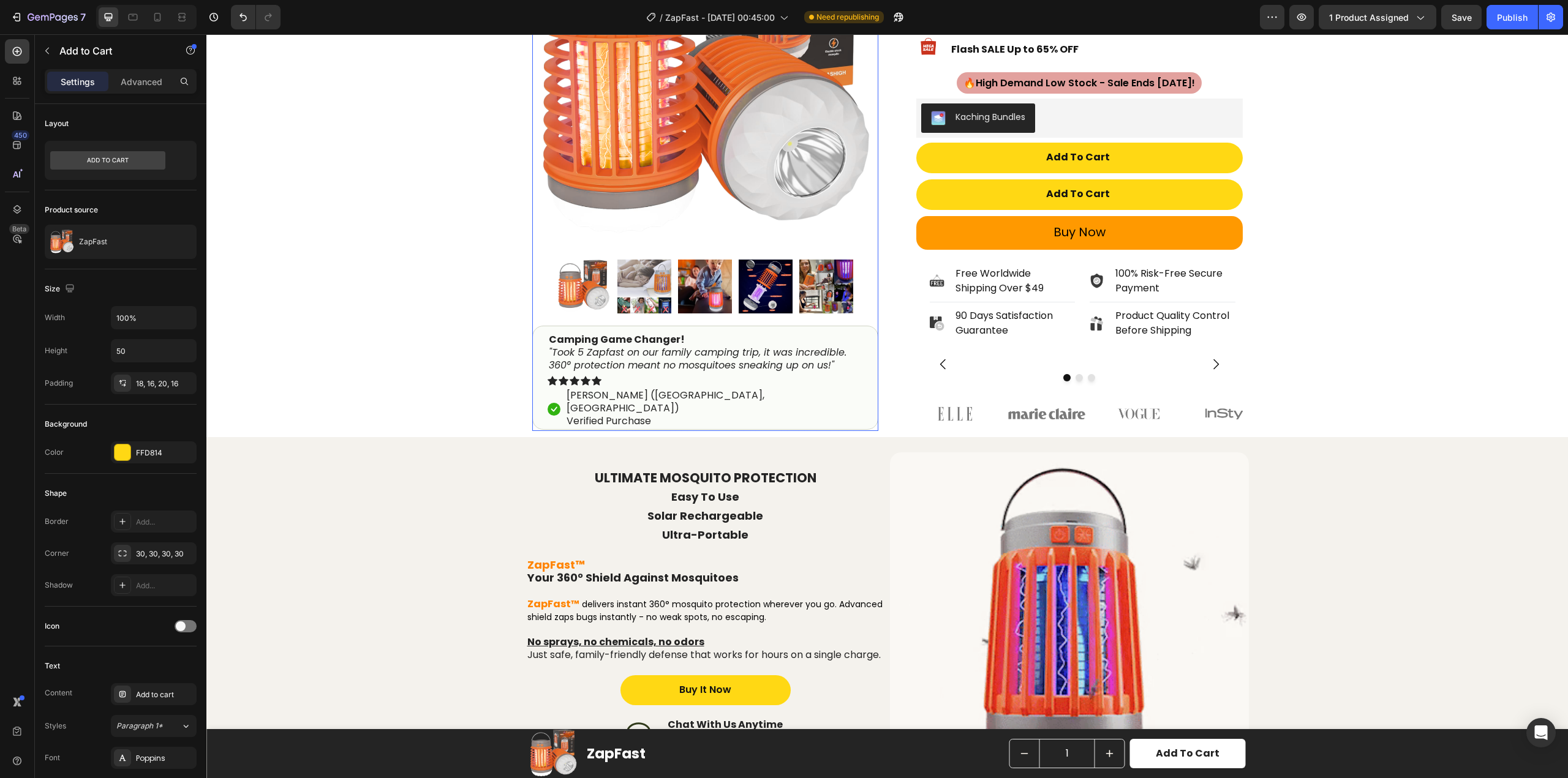
scroll to position [184, 0]
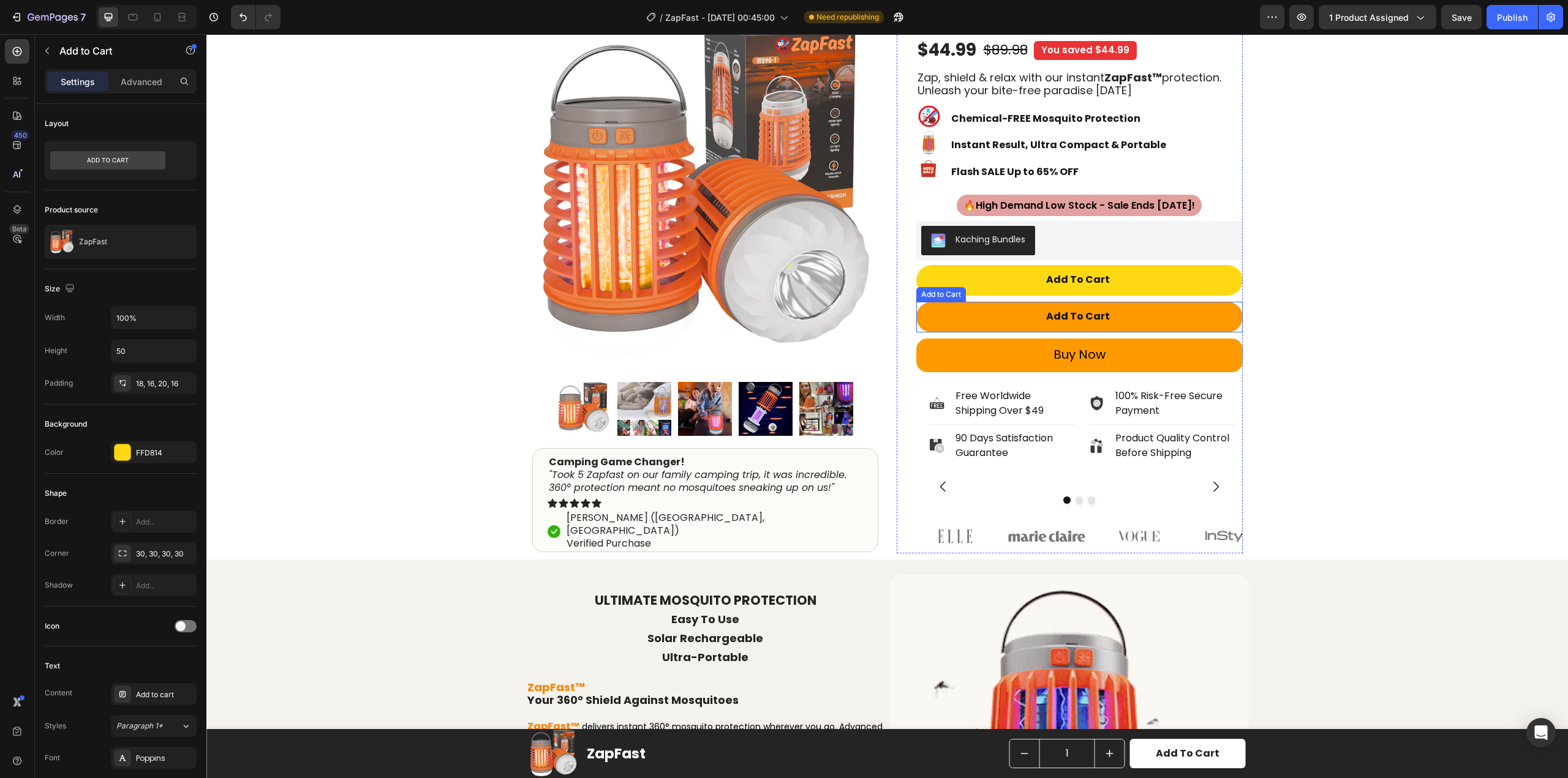
click at [1164, 309] on button "Add to cart" at bounding box center [1079, 317] width 326 height 31
click at [1179, 308] on button "Add to cart" at bounding box center [1079, 317] width 326 height 31
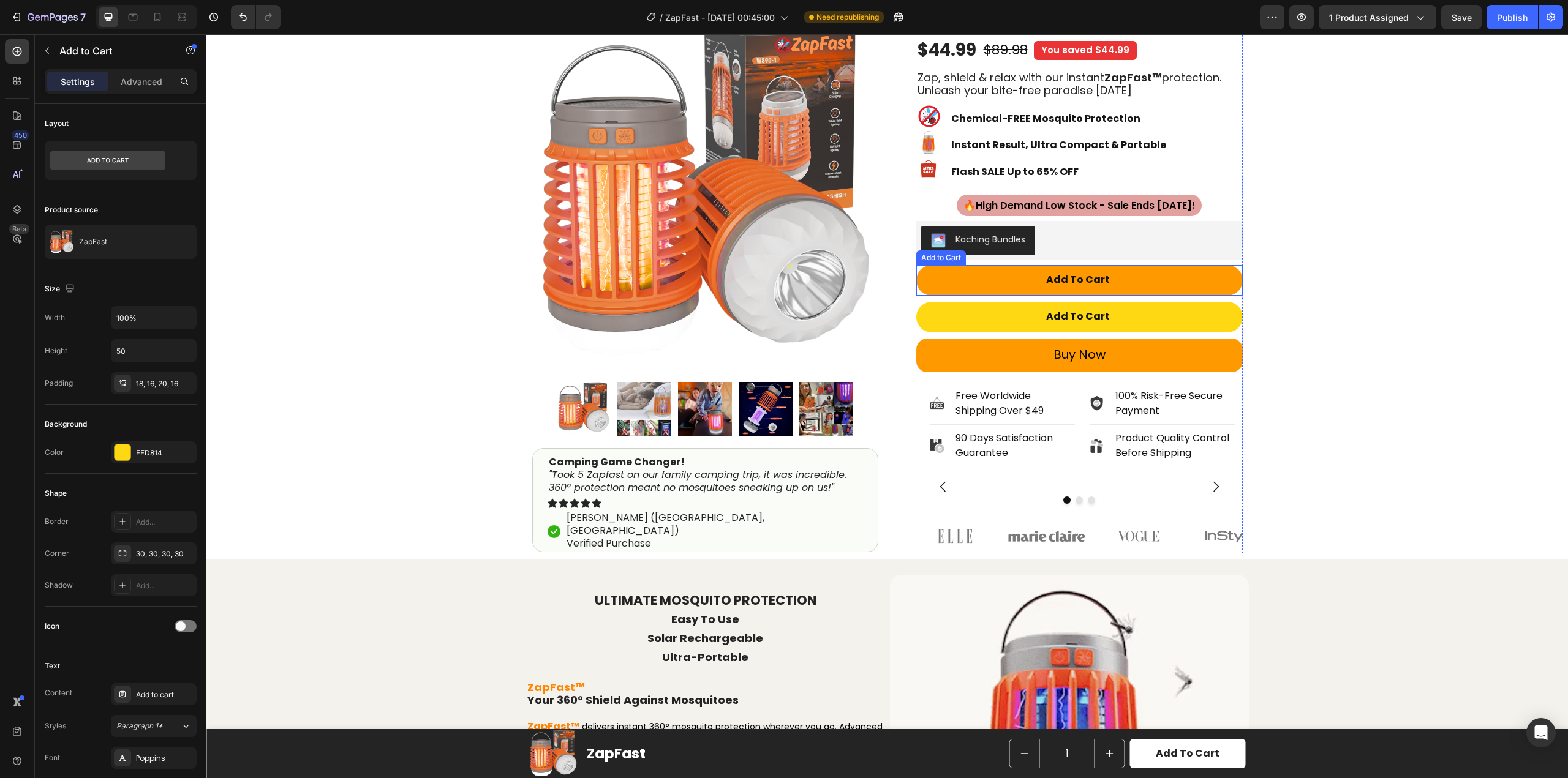
click at [1220, 282] on button "Add to cart" at bounding box center [1079, 280] width 326 height 31
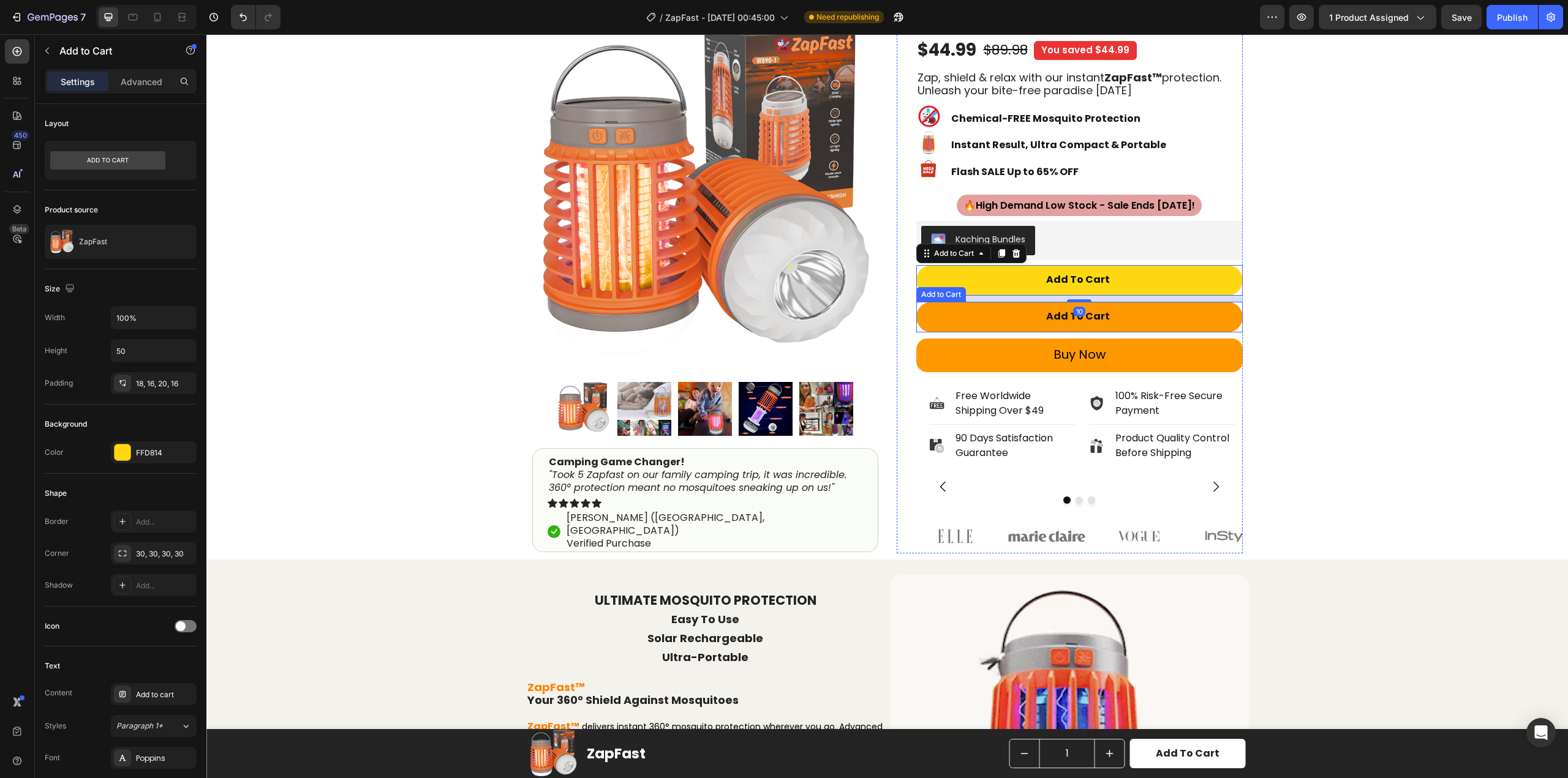
click at [1211, 307] on button "Add to cart" at bounding box center [1079, 317] width 326 height 31
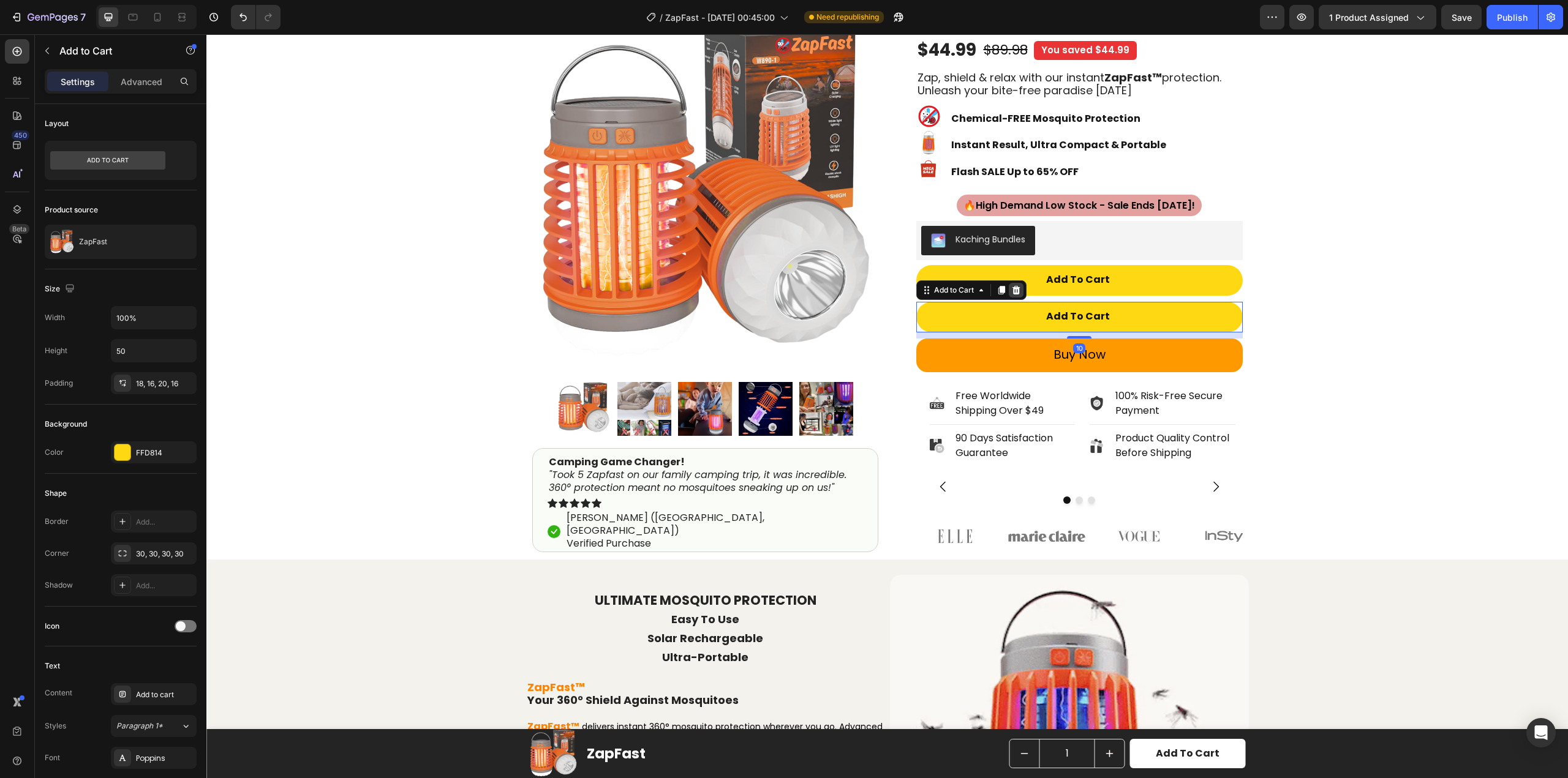
click at [1012, 287] on icon at bounding box center [1015, 290] width 8 height 9
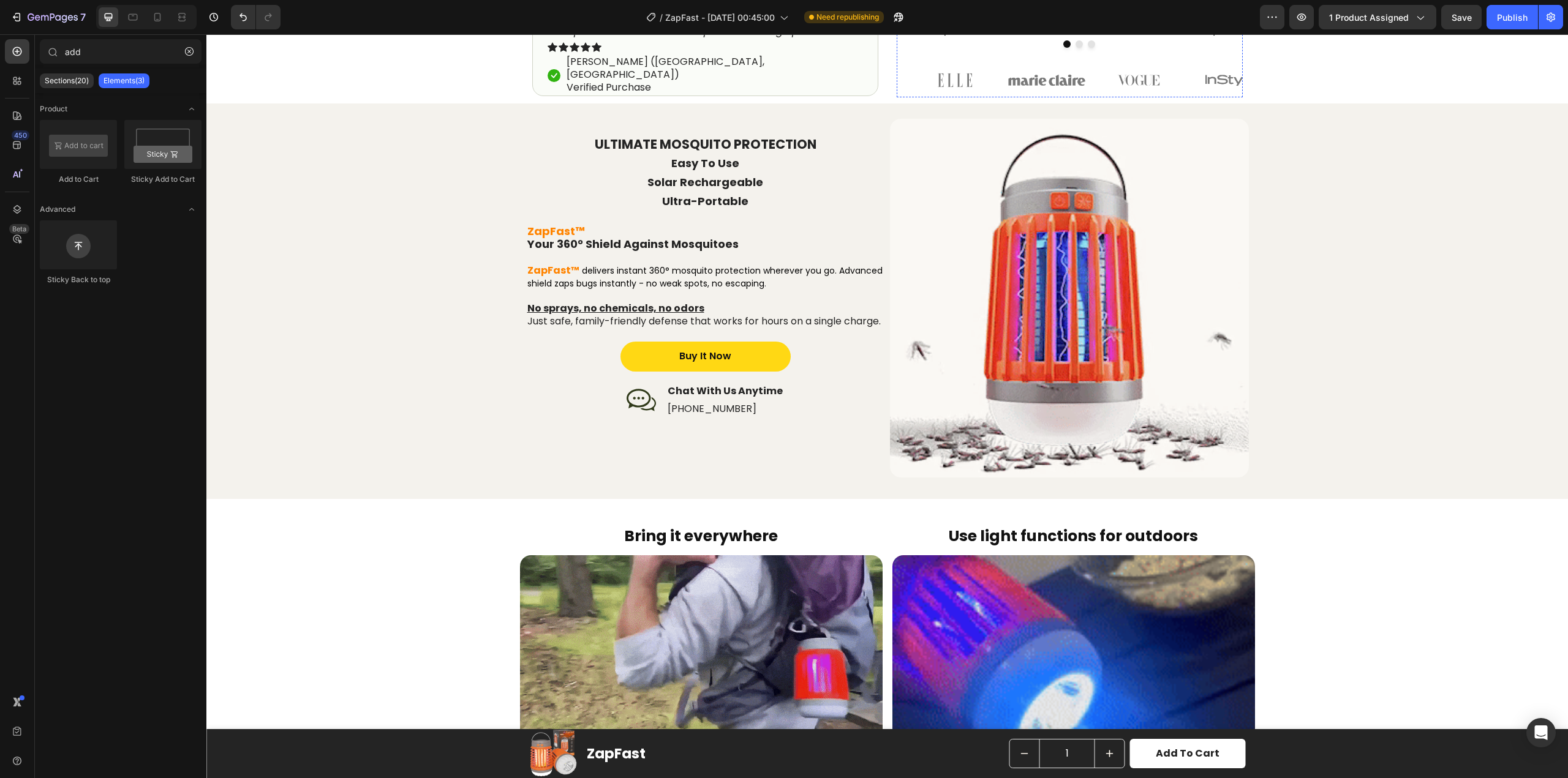
scroll to position [612, 0]
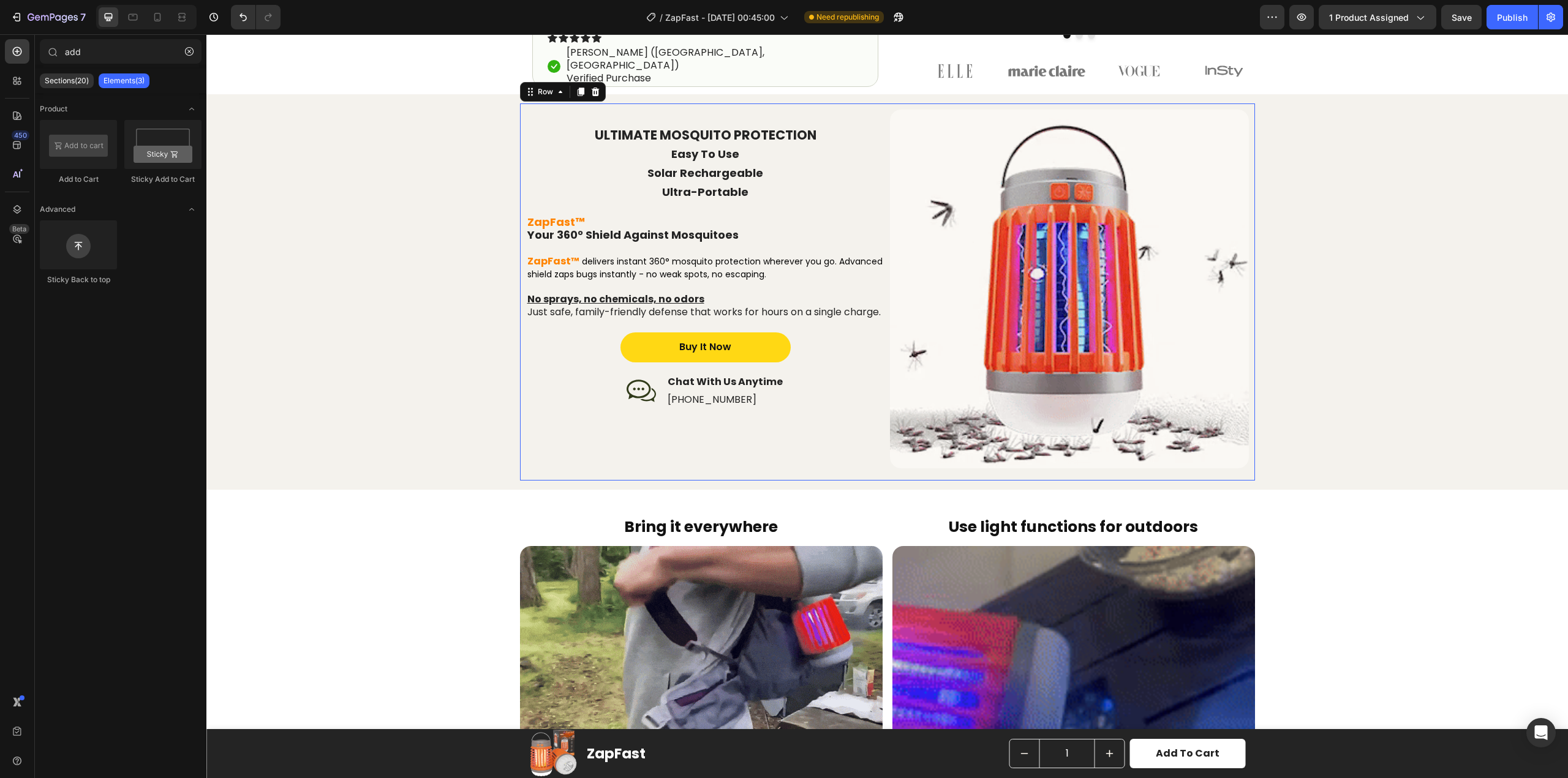
click at [552, 337] on div "ULTIMATE MOSQUITO PROTECTION Easy To Use Solar Rechargeable Ultra-Portable Head…" at bounding box center [705, 292] width 359 height 365
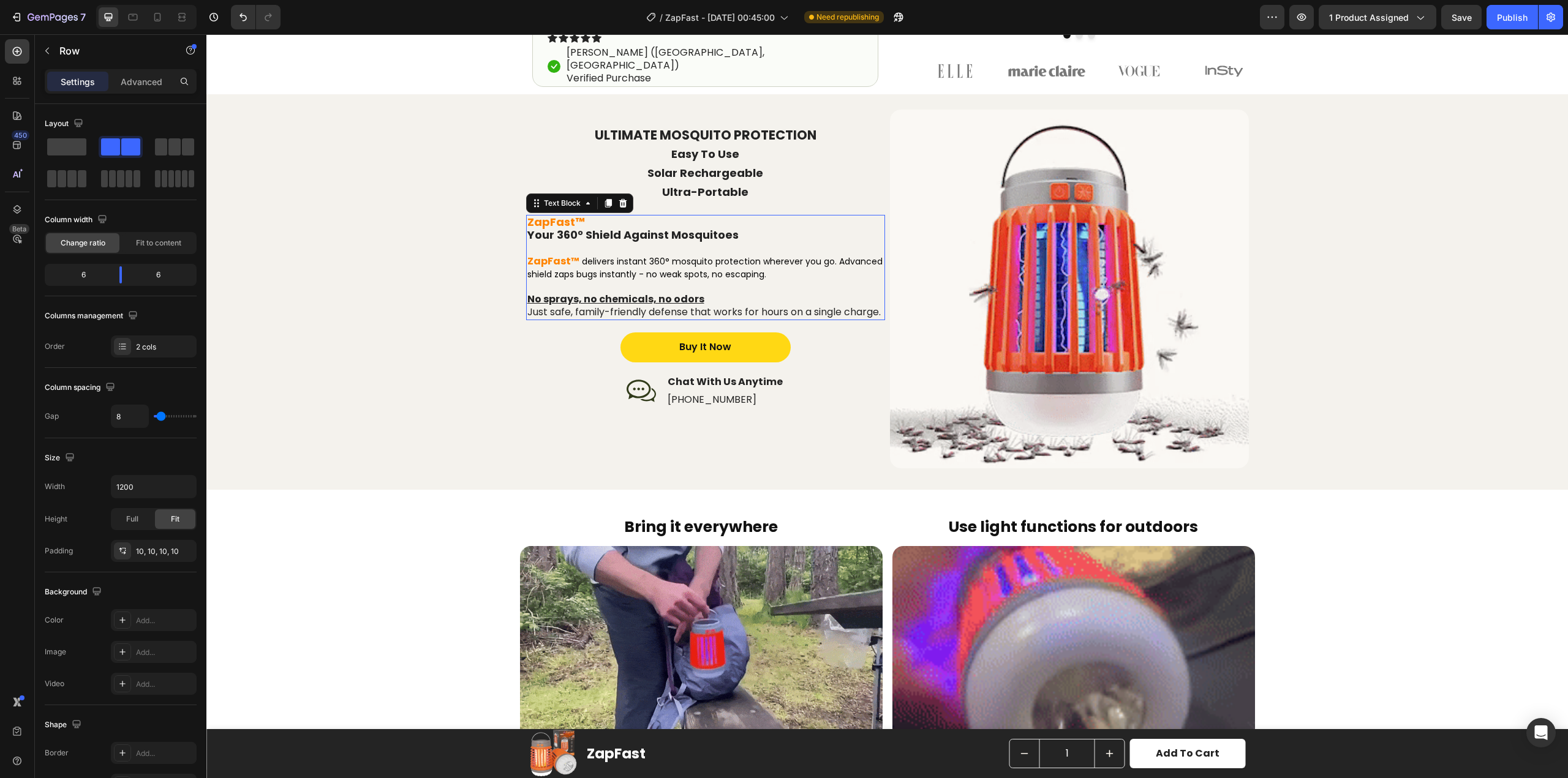
click at [552, 319] on p "No sprays, no chemicals, no odors Just safe, family-friendly defense that works…" at bounding box center [705, 306] width 357 height 26
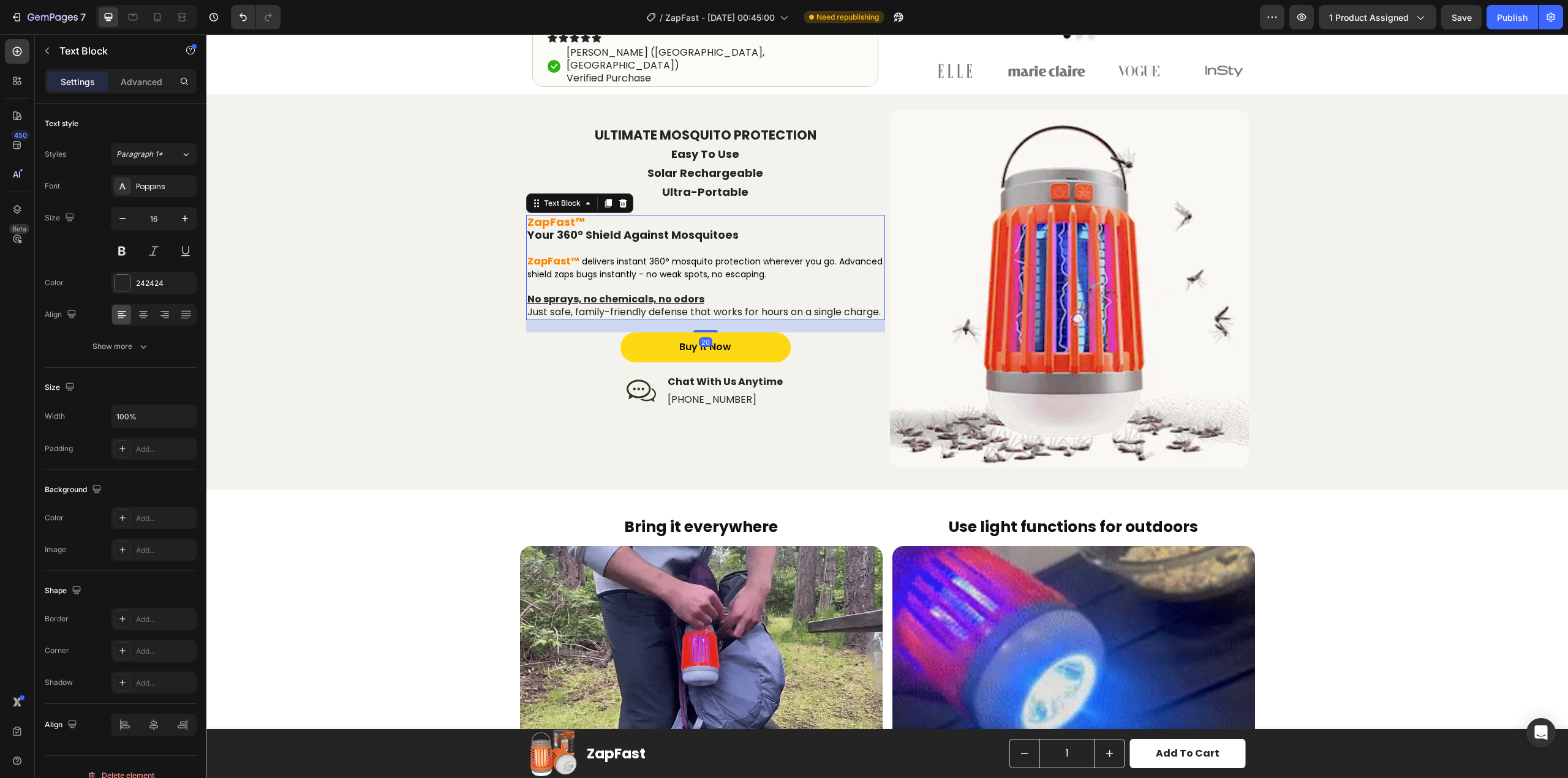
click at [552, 333] on div "20" at bounding box center [705, 326] width 359 height 12
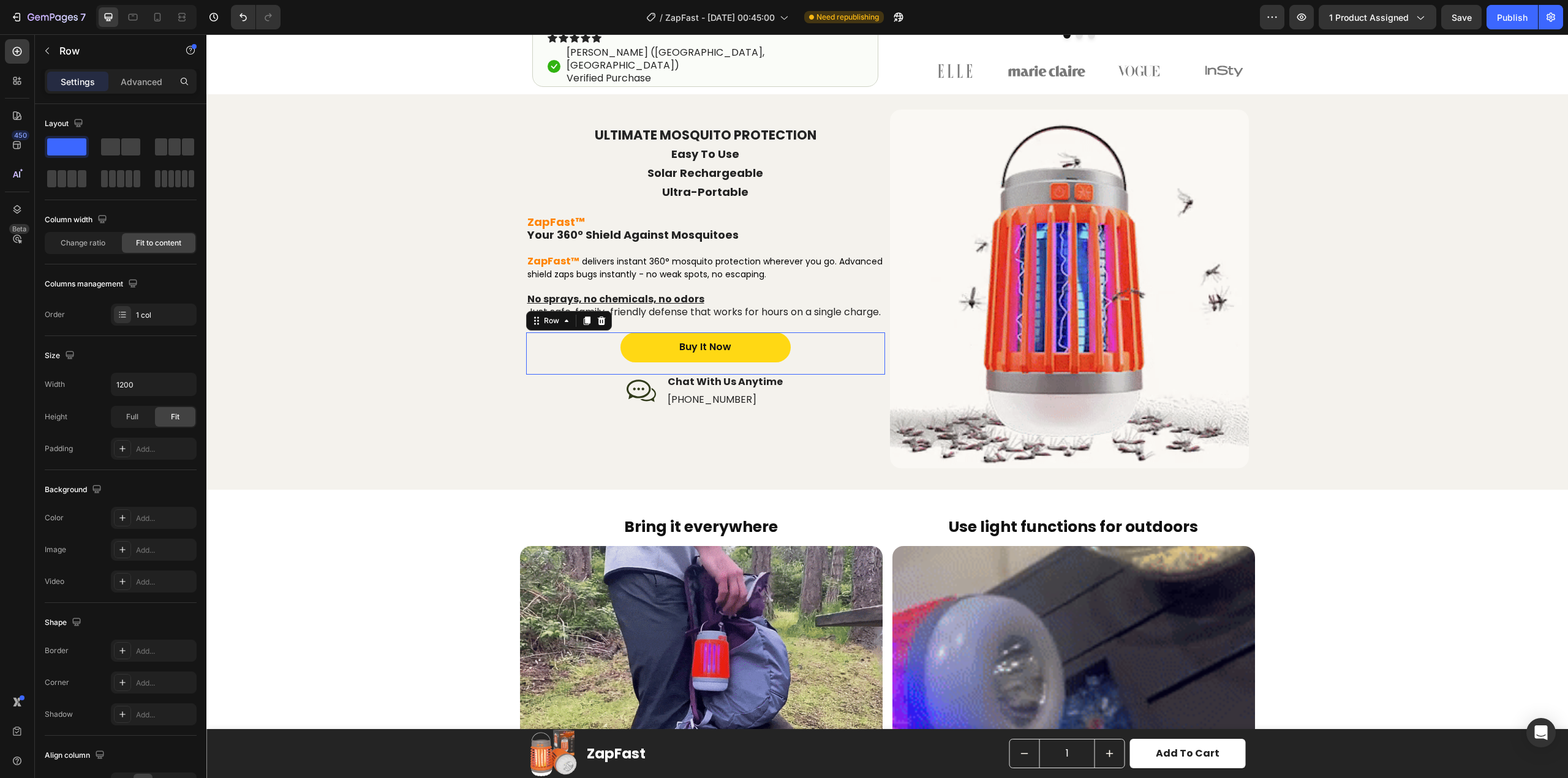
click at [555, 347] on div "Buy It Now Button Row 0" at bounding box center [705, 354] width 359 height 43
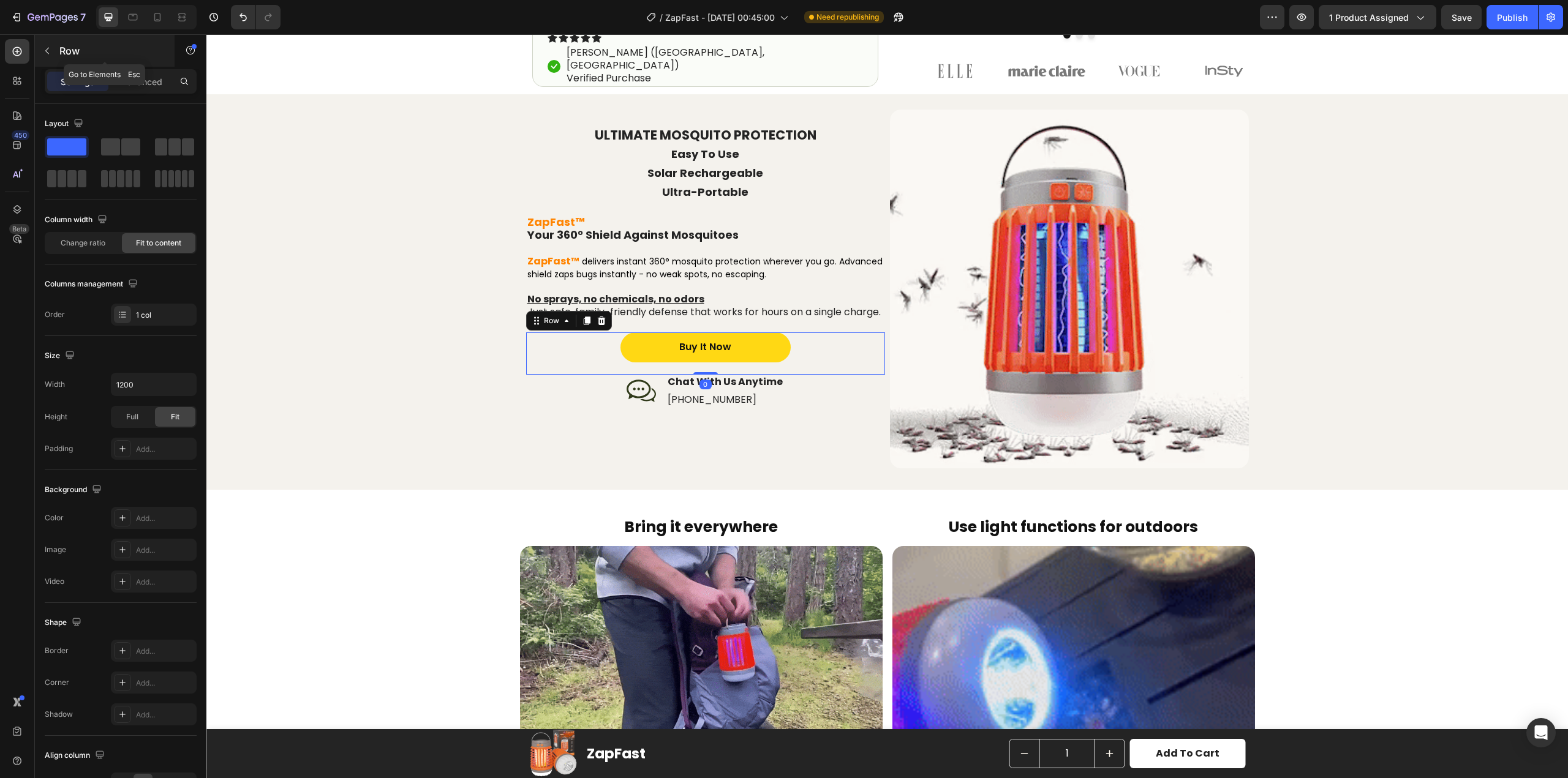
click at [43, 50] on icon "button" at bounding box center [48, 51] width 10 height 10
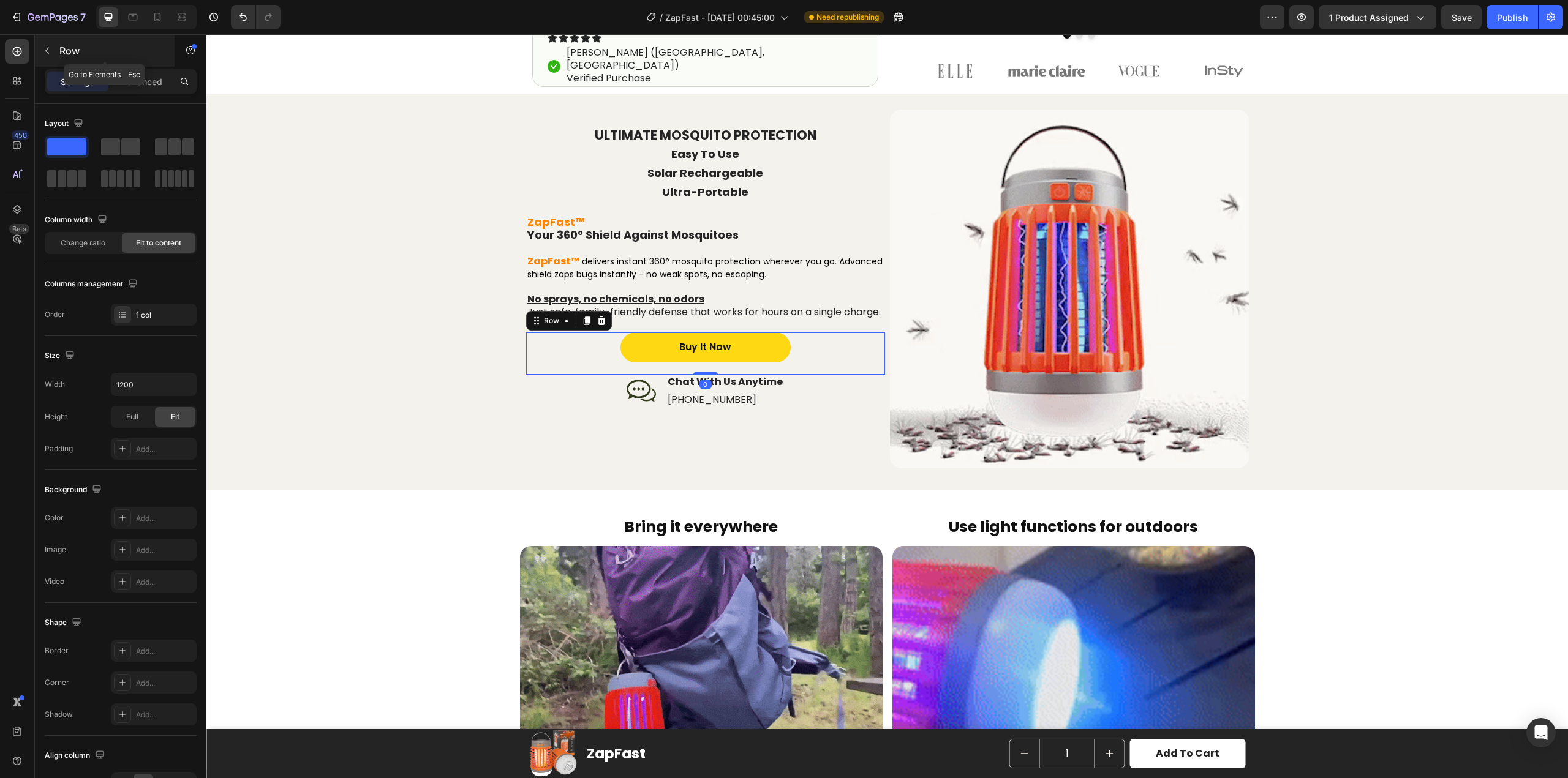
click at [0, 0] on div at bounding box center [0, 0] width 0 height 0
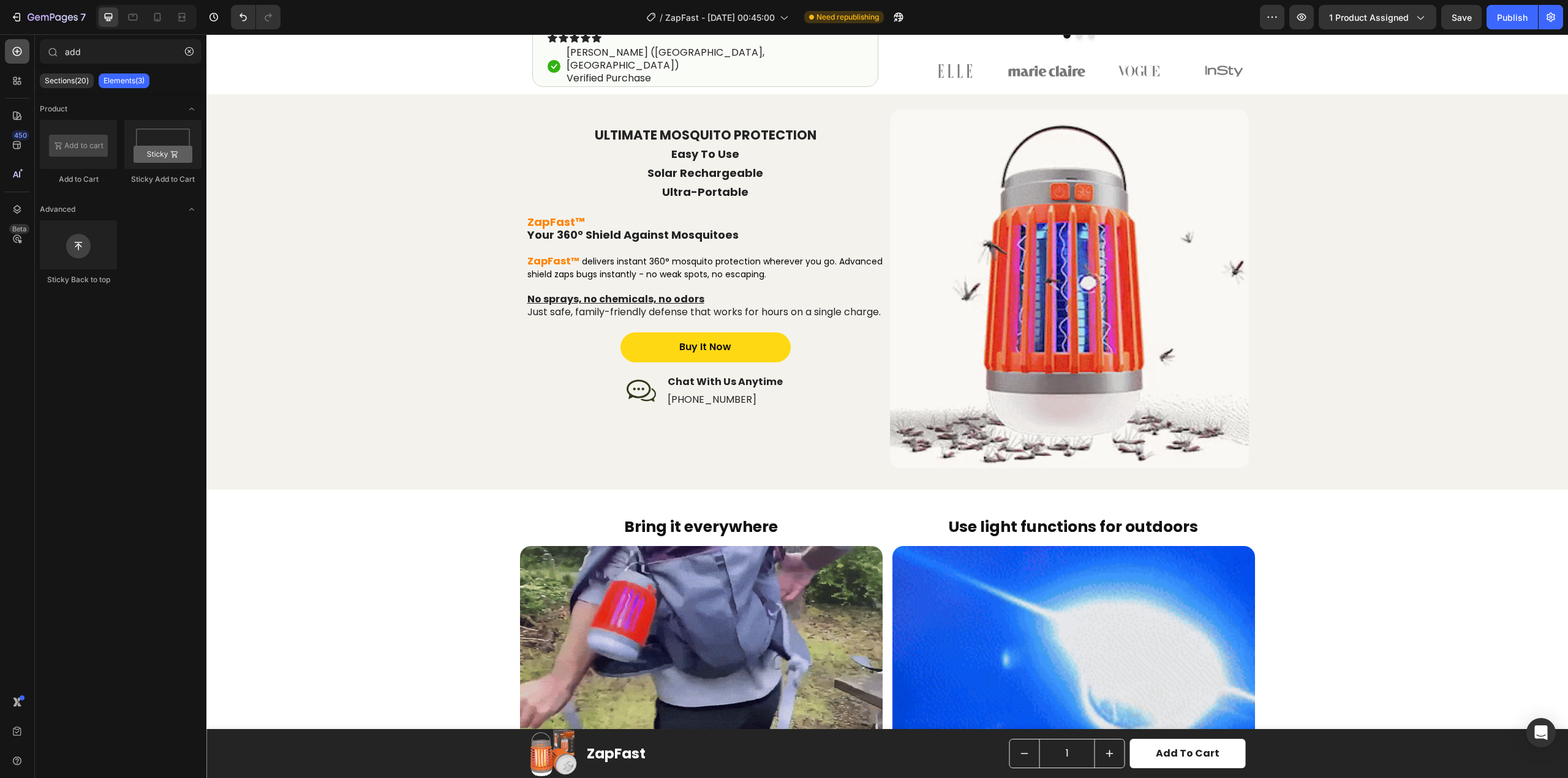
click at [14, 50] on icon at bounding box center [17, 51] width 12 height 12
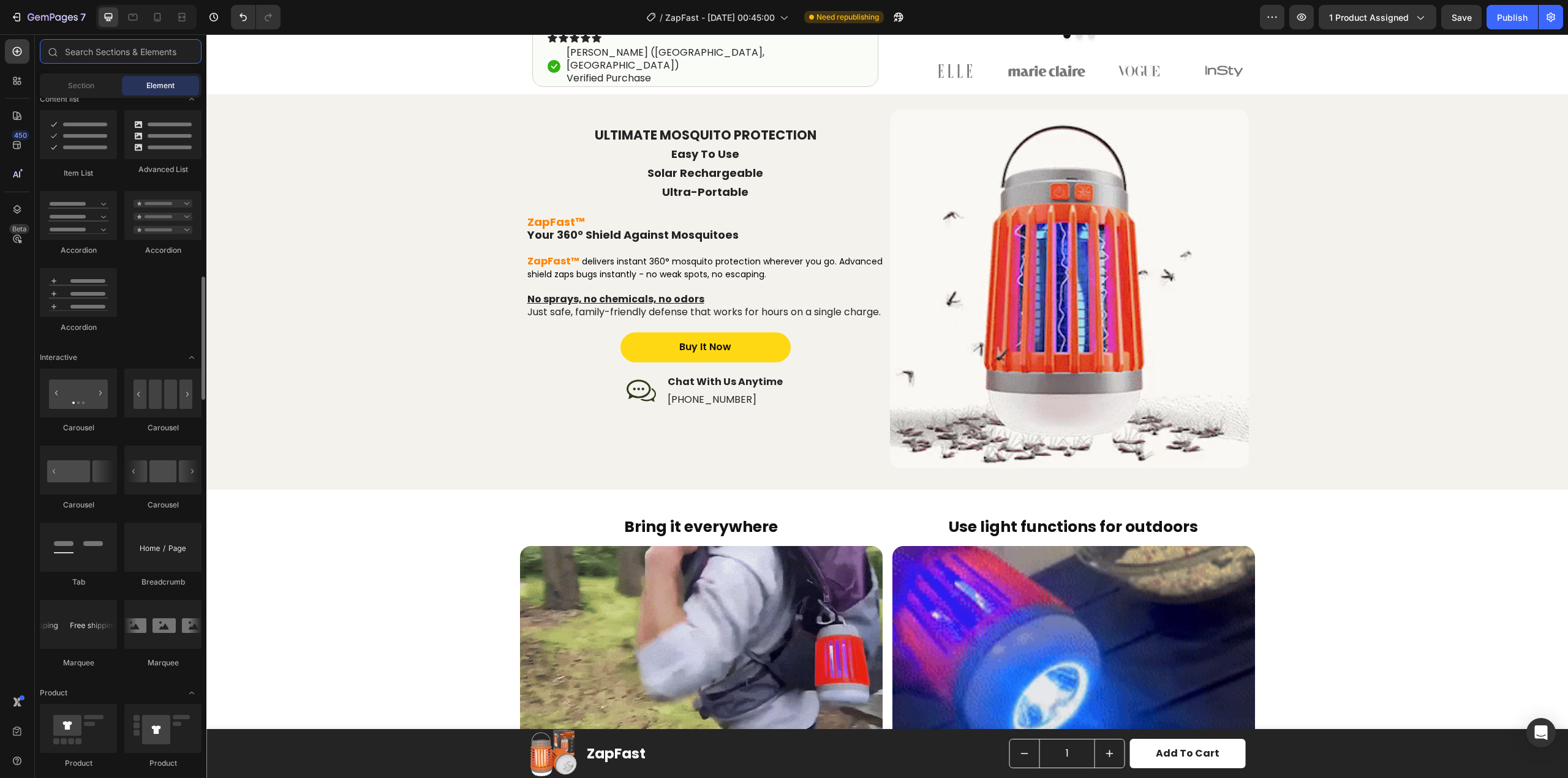
scroll to position [1286, 0]
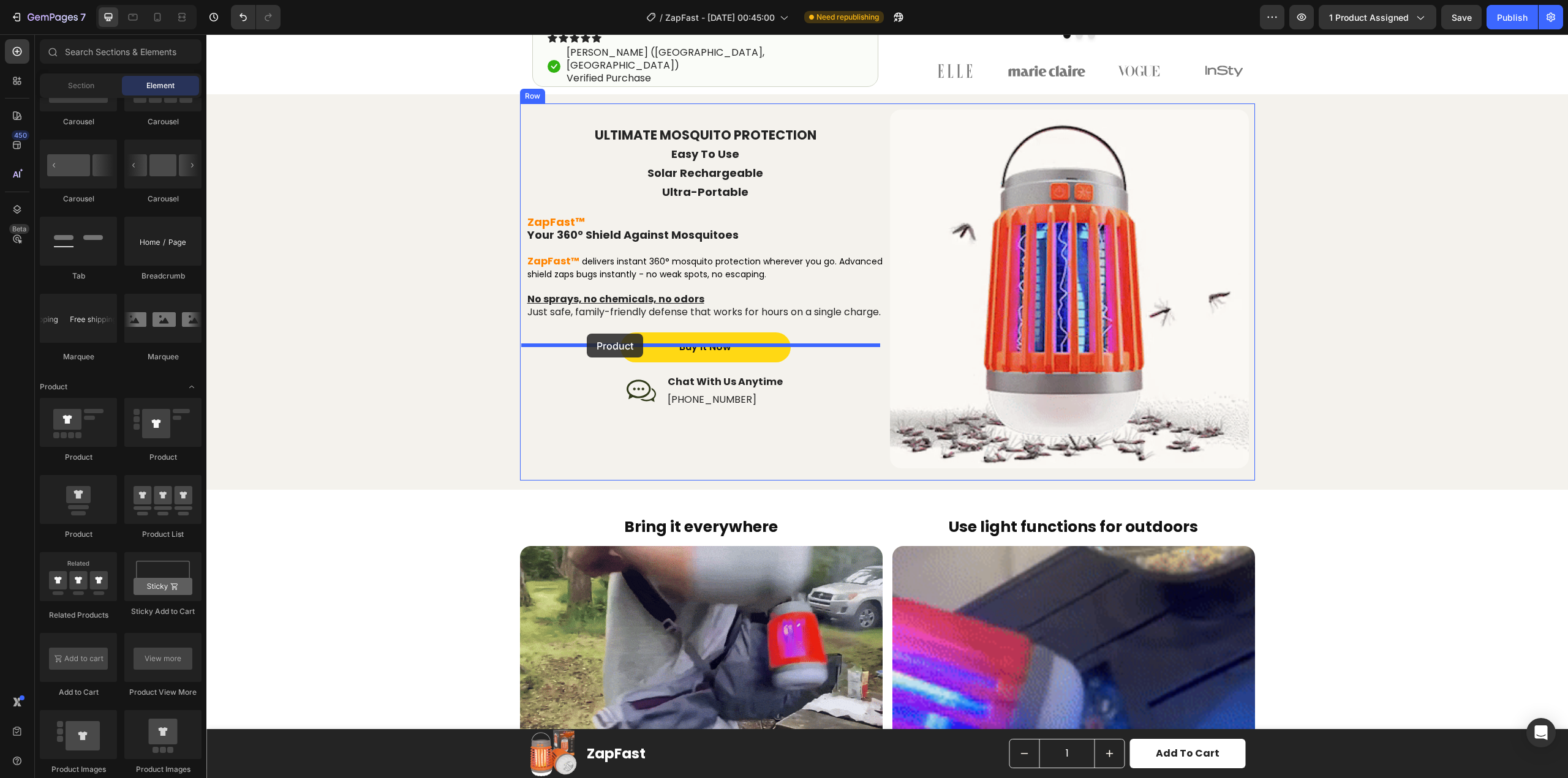
drag, startPoint x: 284, startPoint y: 528, endPoint x: 587, endPoint y: 334, distance: 359.8
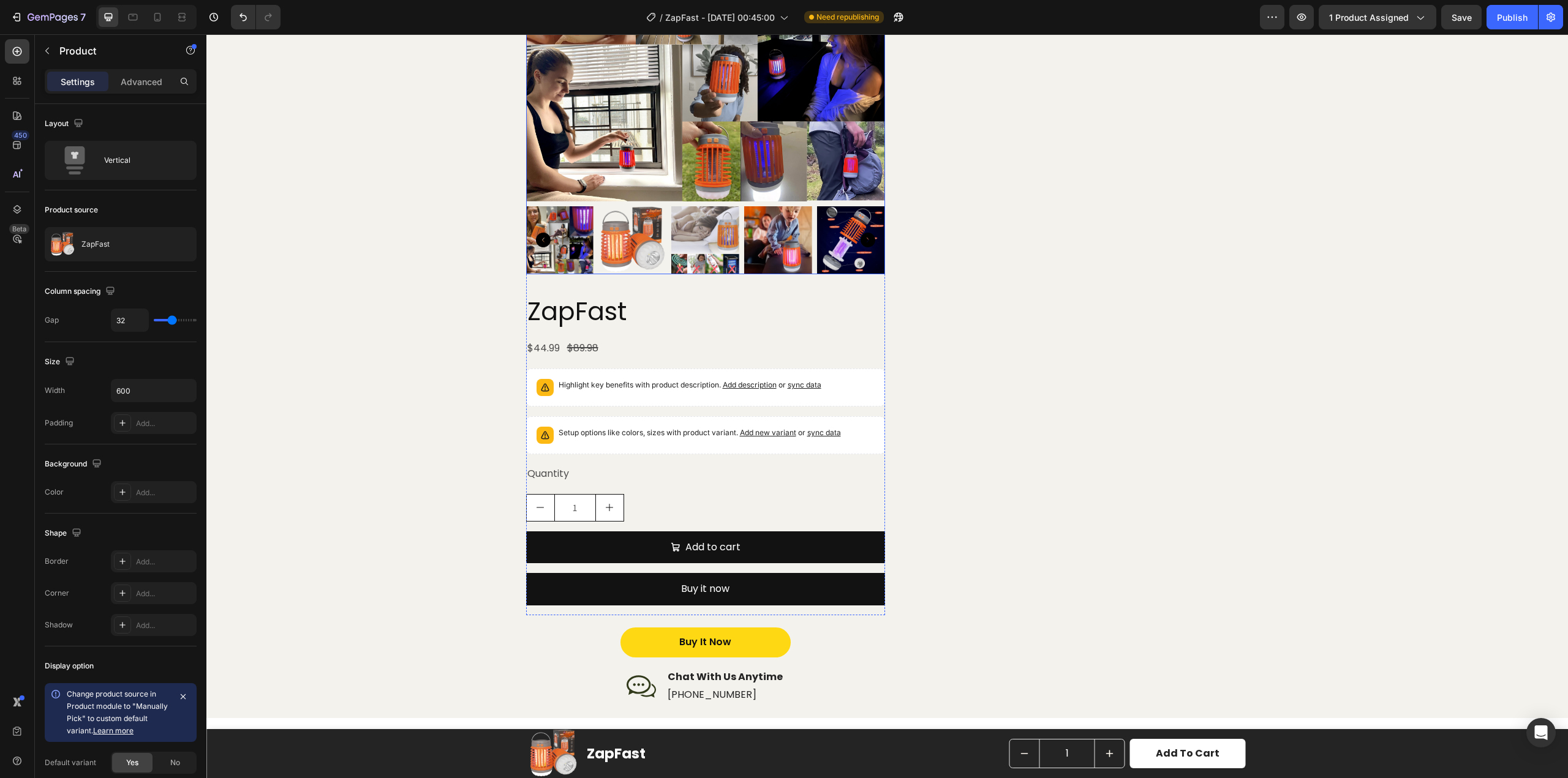
scroll to position [857, 0]
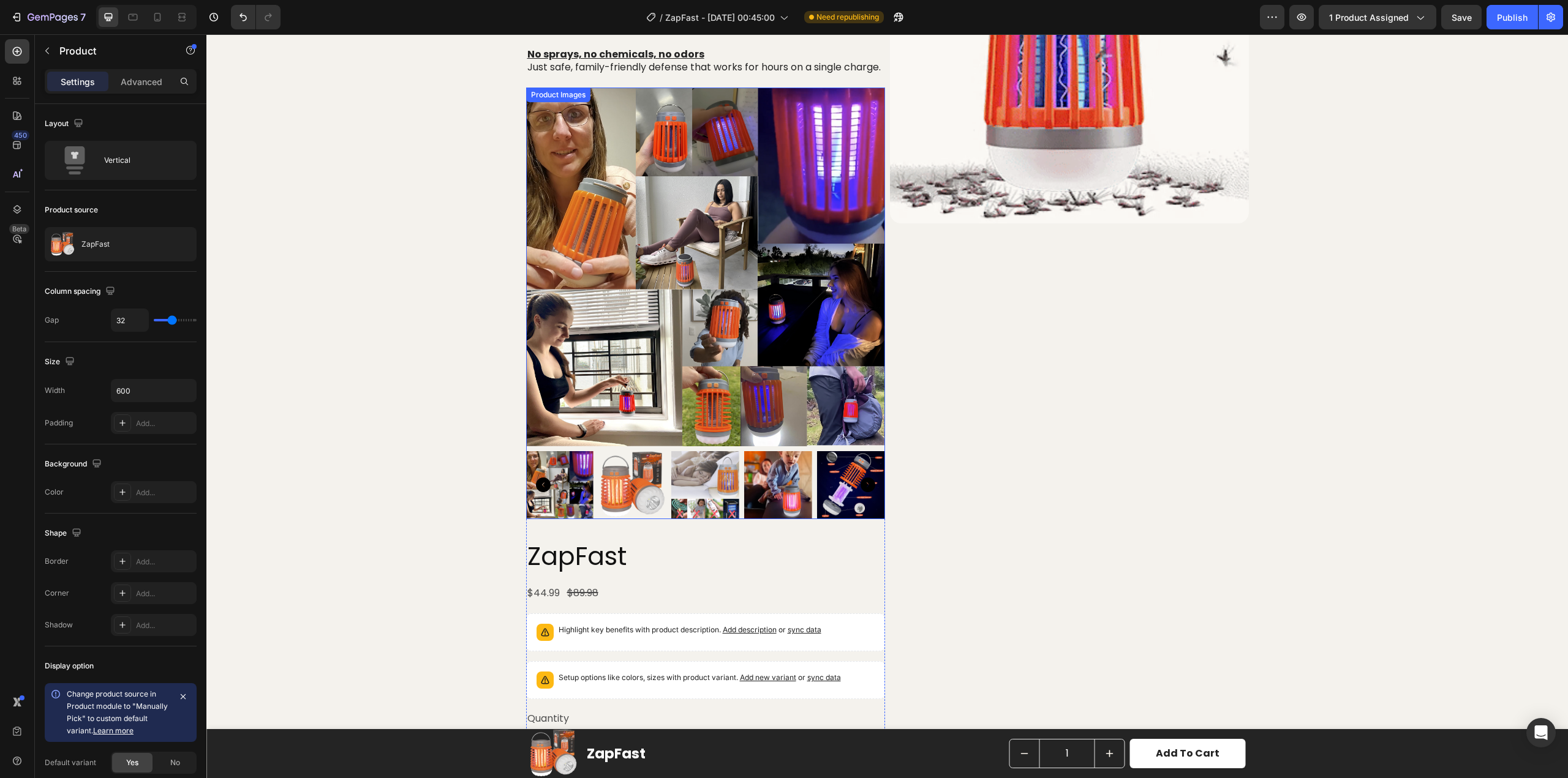
click at [602, 218] on img at bounding box center [705, 267] width 359 height 359
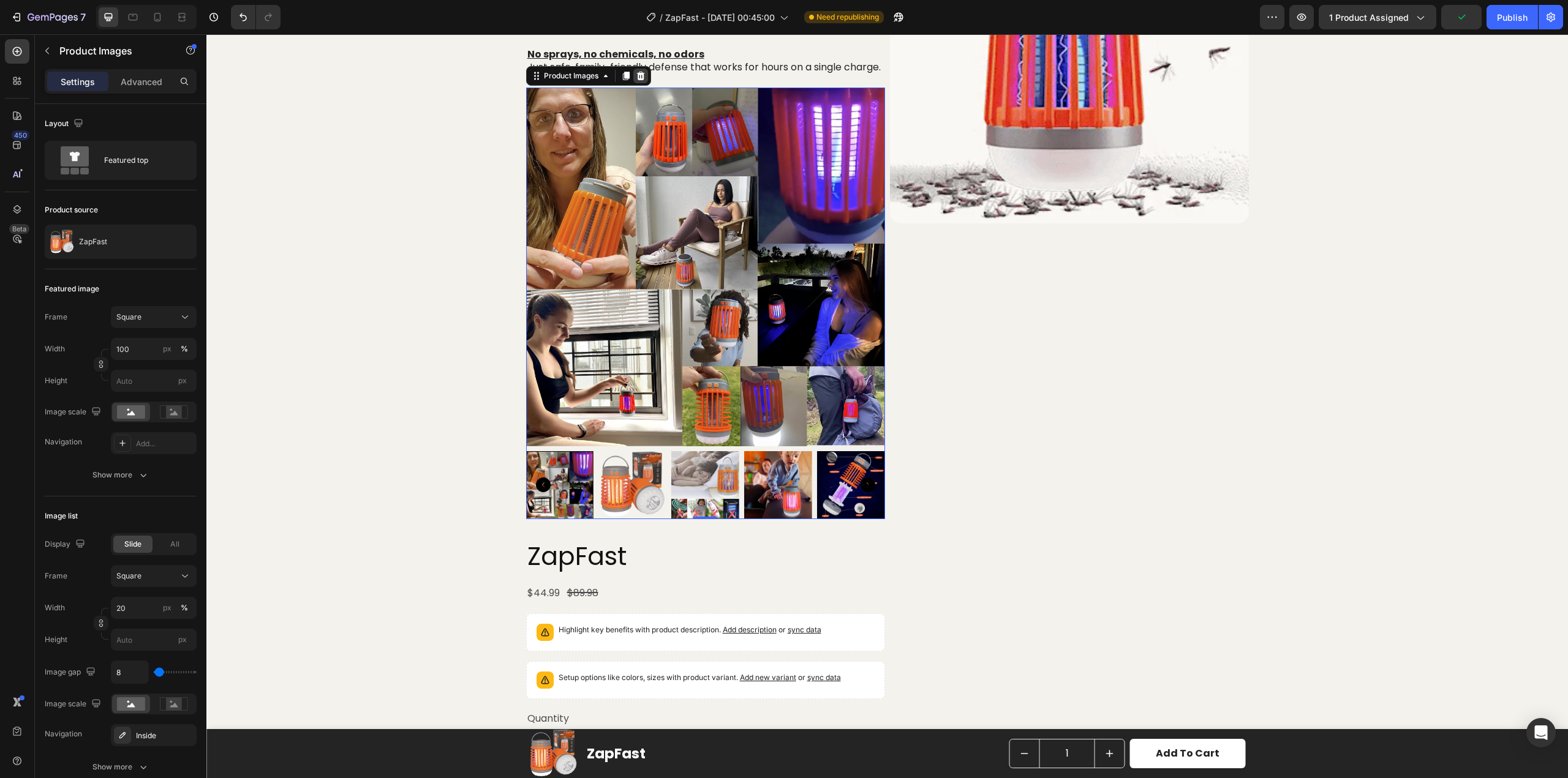
click at [638, 80] on icon at bounding box center [640, 76] width 8 height 9
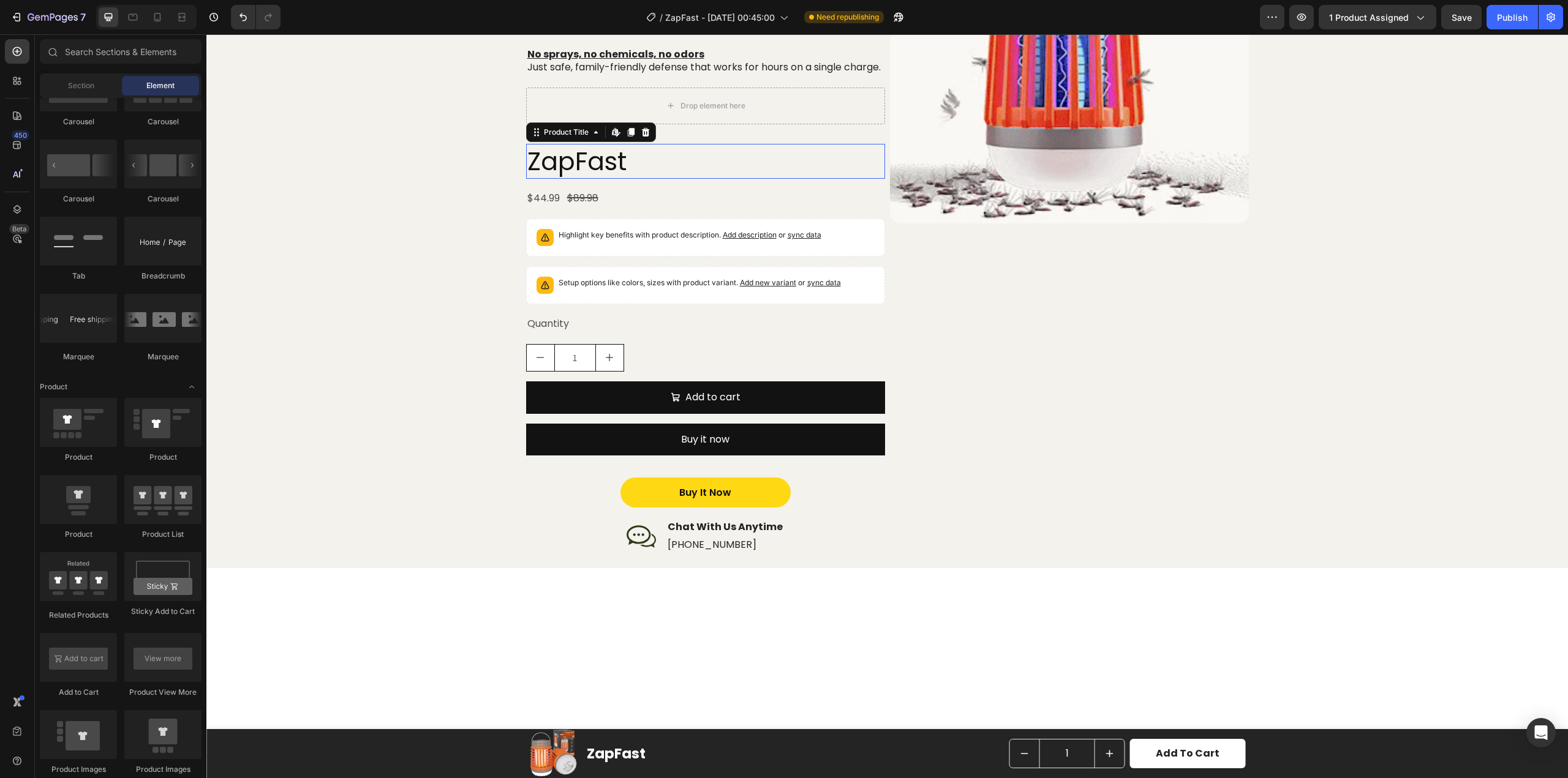
click at [594, 167] on h2 "ZapFast" at bounding box center [705, 161] width 359 height 35
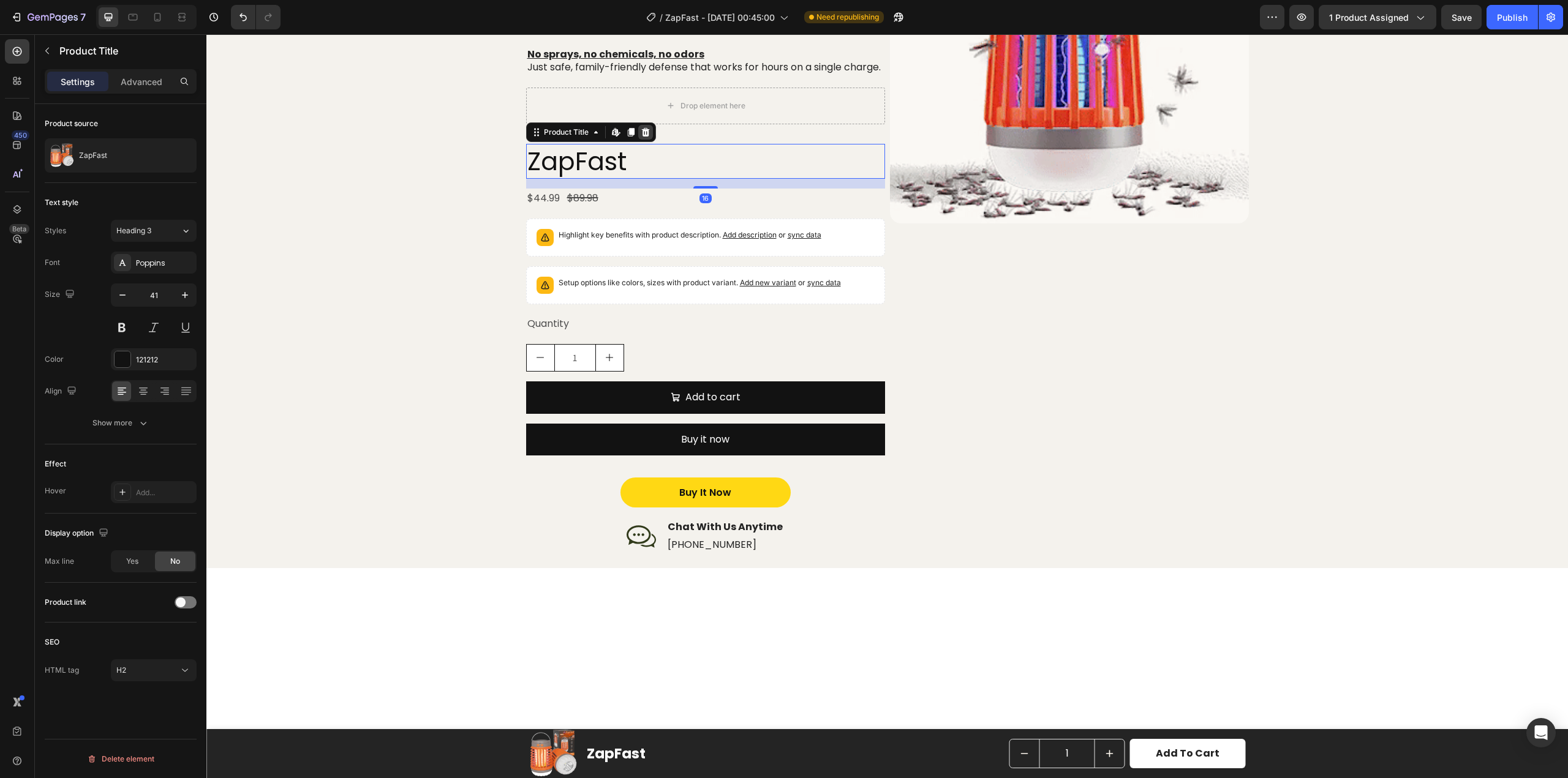
click at [643, 137] on icon at bounding box center [645, 133] width 8 height 9
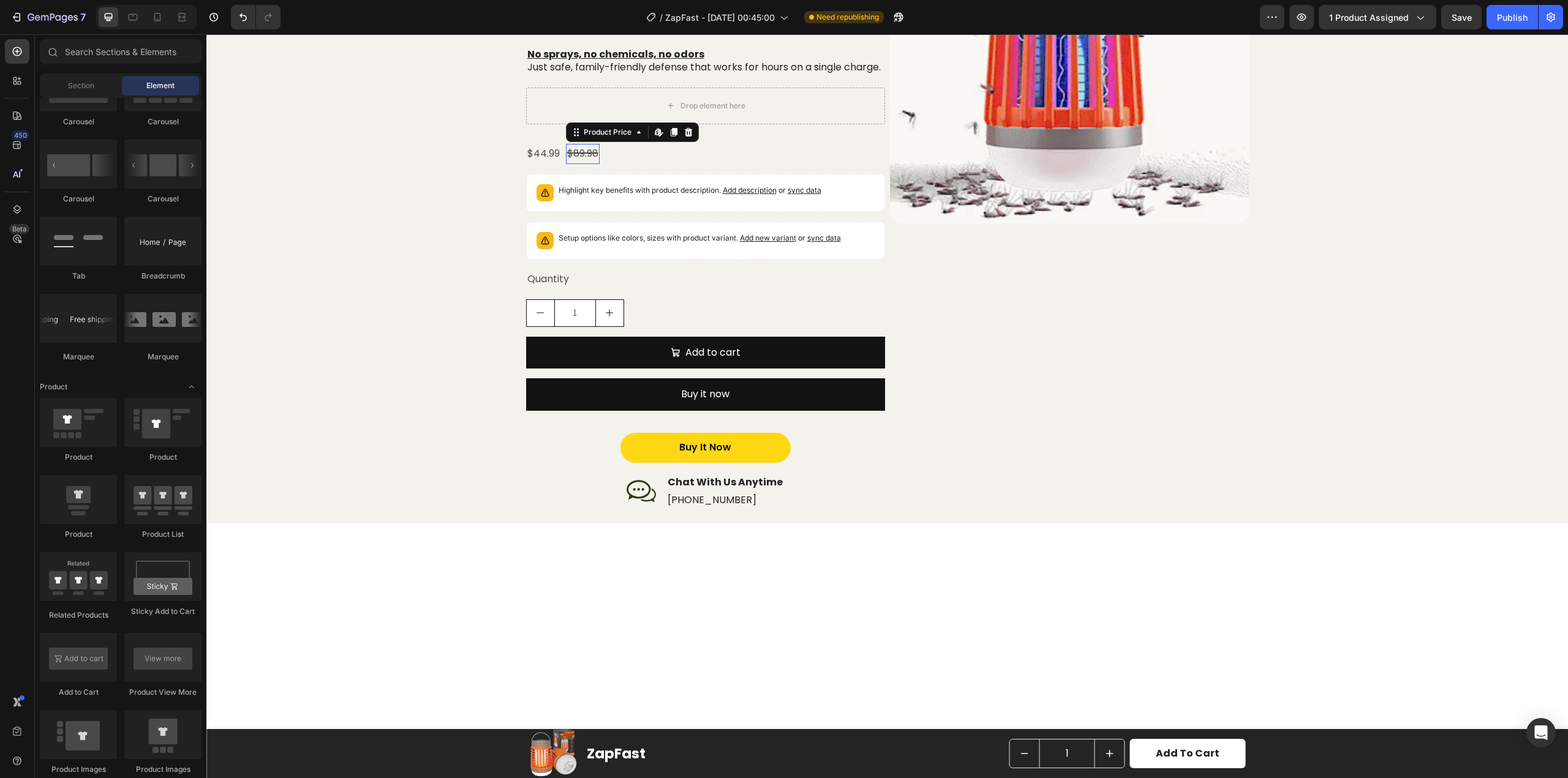
click at [589, 164] on div "$89.98" at bounding box center [582, 154] width 34 height 20
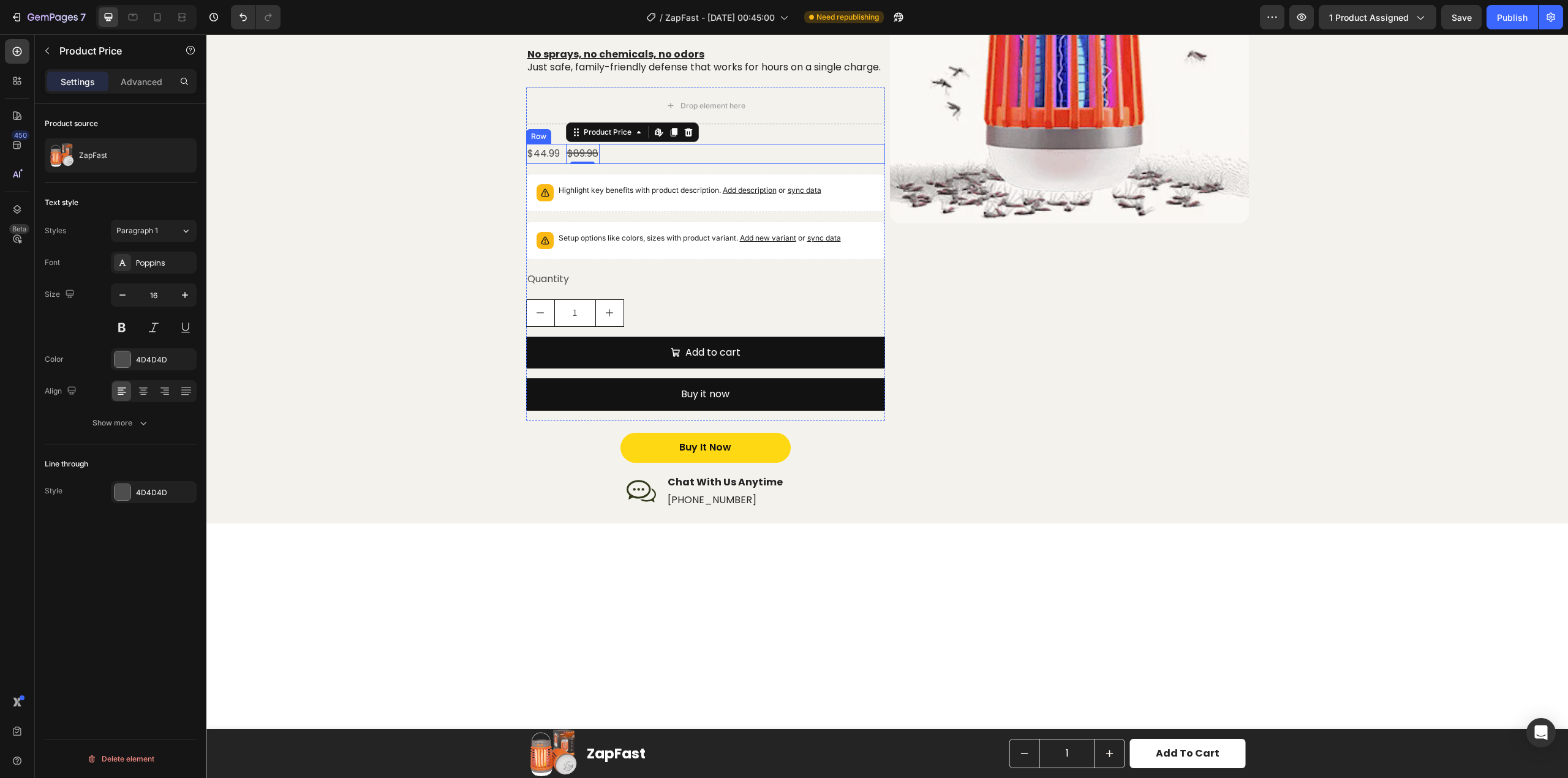
click at [612, 163] on div "$44.99 Product Price Product Price $89.98 Product Price Edit content in Shopify…" at bounding box center [705, 154] width 359 height 20
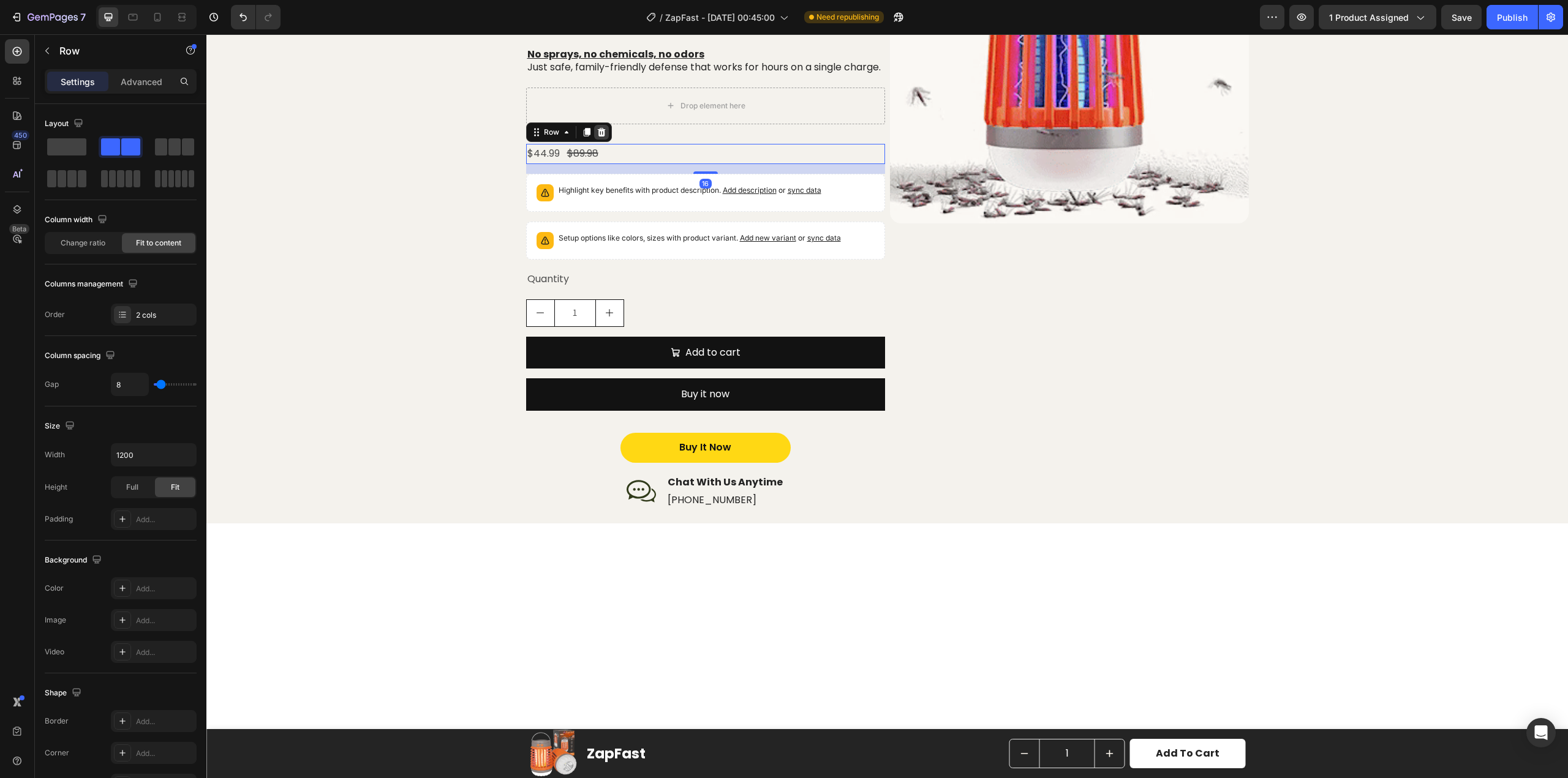
click at [599, 137] on icon at bounding box center [601, 133] width 8 height 9
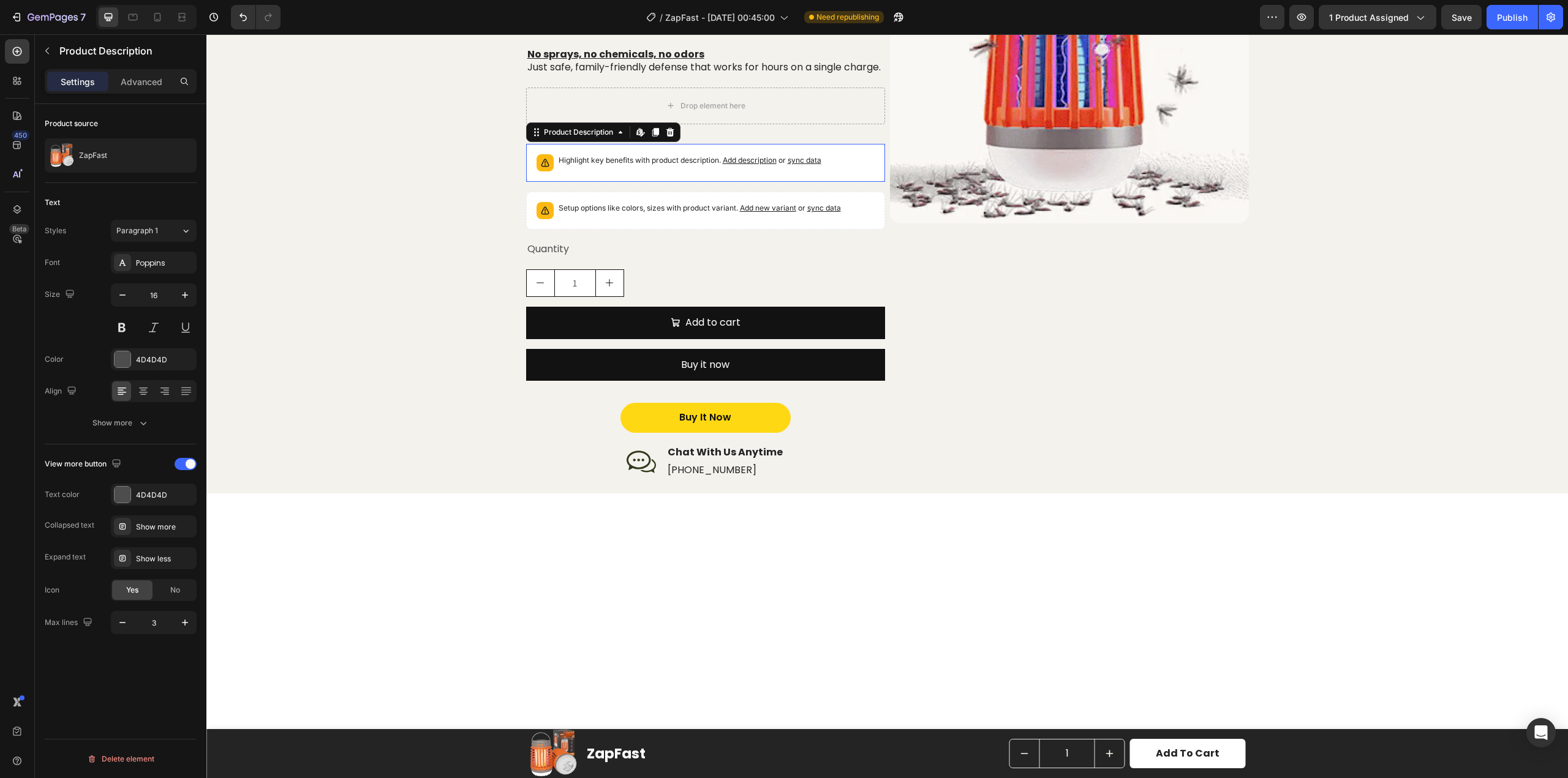
click at [636, 160] on div "Highlight key benefits with product description. Add description or sync data" at bounding box center [705, 163] width 359 height 38
drag, startPoint x: 667, startPoint y: 144, endPoint x: 656, endPoint y: 158, distance: 17.8
click at [667, 137] on icon at bounding box center [669, 133] width 8 height 9
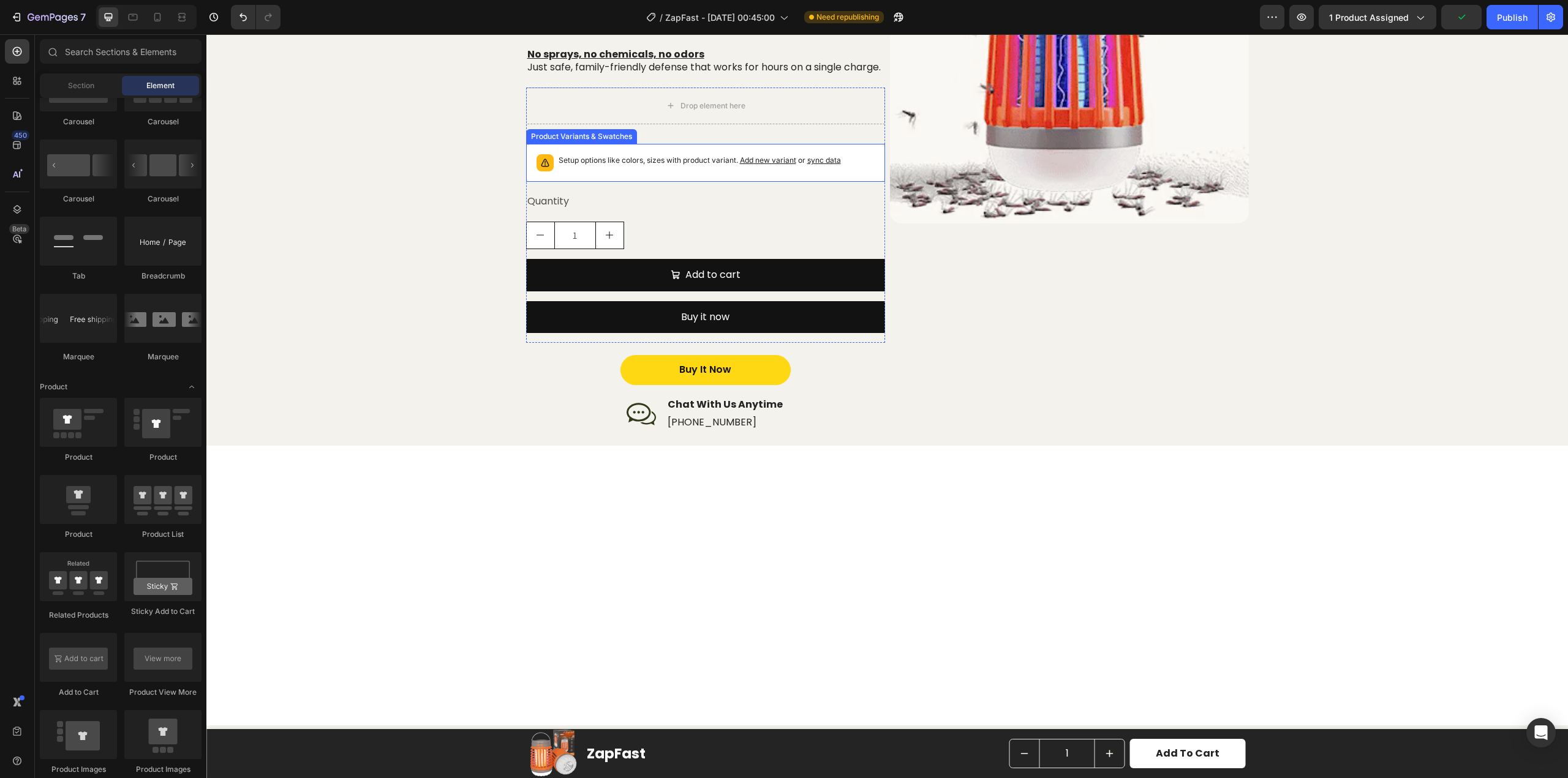
click at [636, 162] on div "Setup options like colors, sizes with product variant. Add new variant or sync …" at bounding box center [705, 162] width 348 height 27
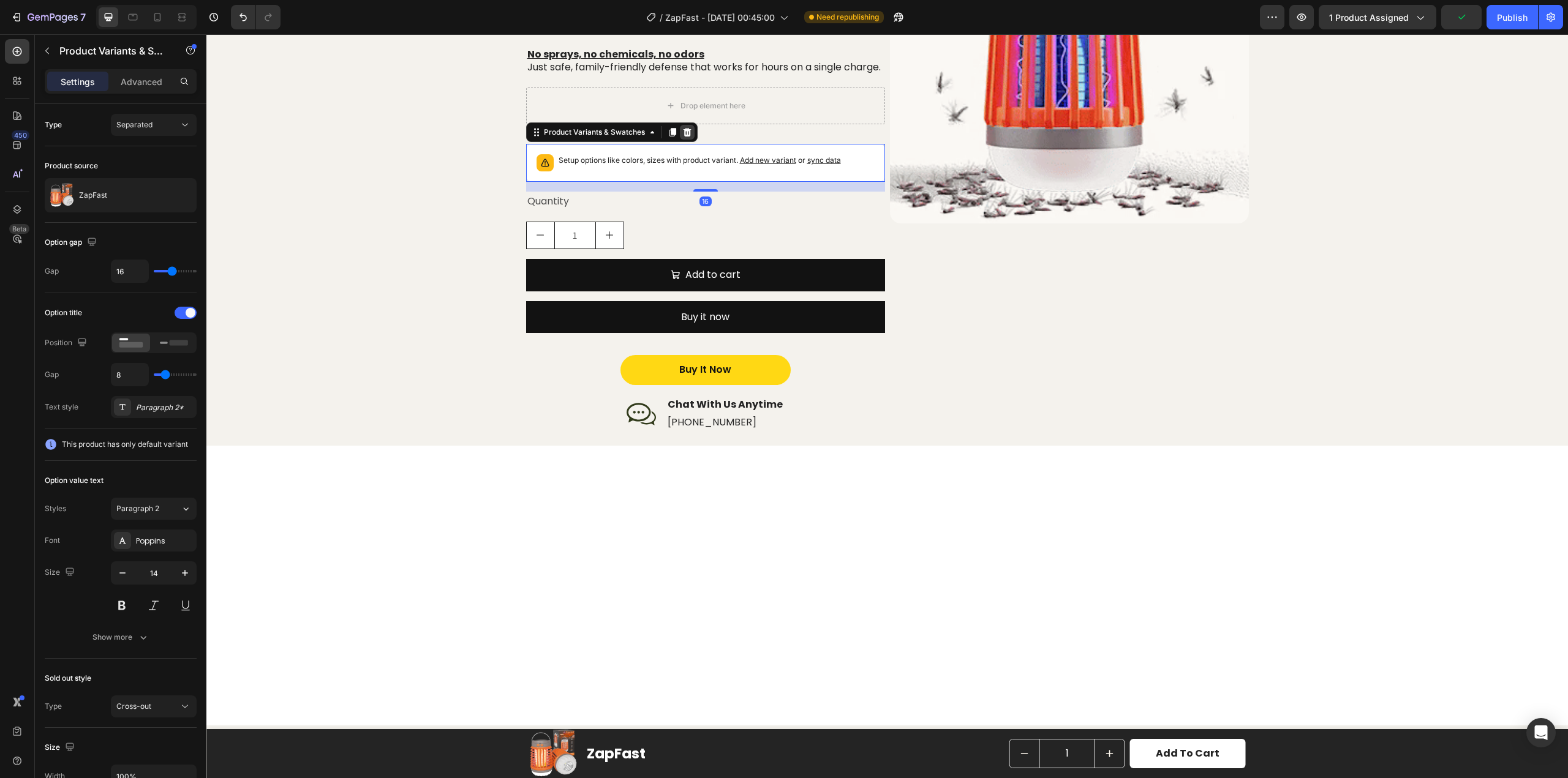
click at [684, 137] on icon at bounding box center [687, 133] width 10 height 10
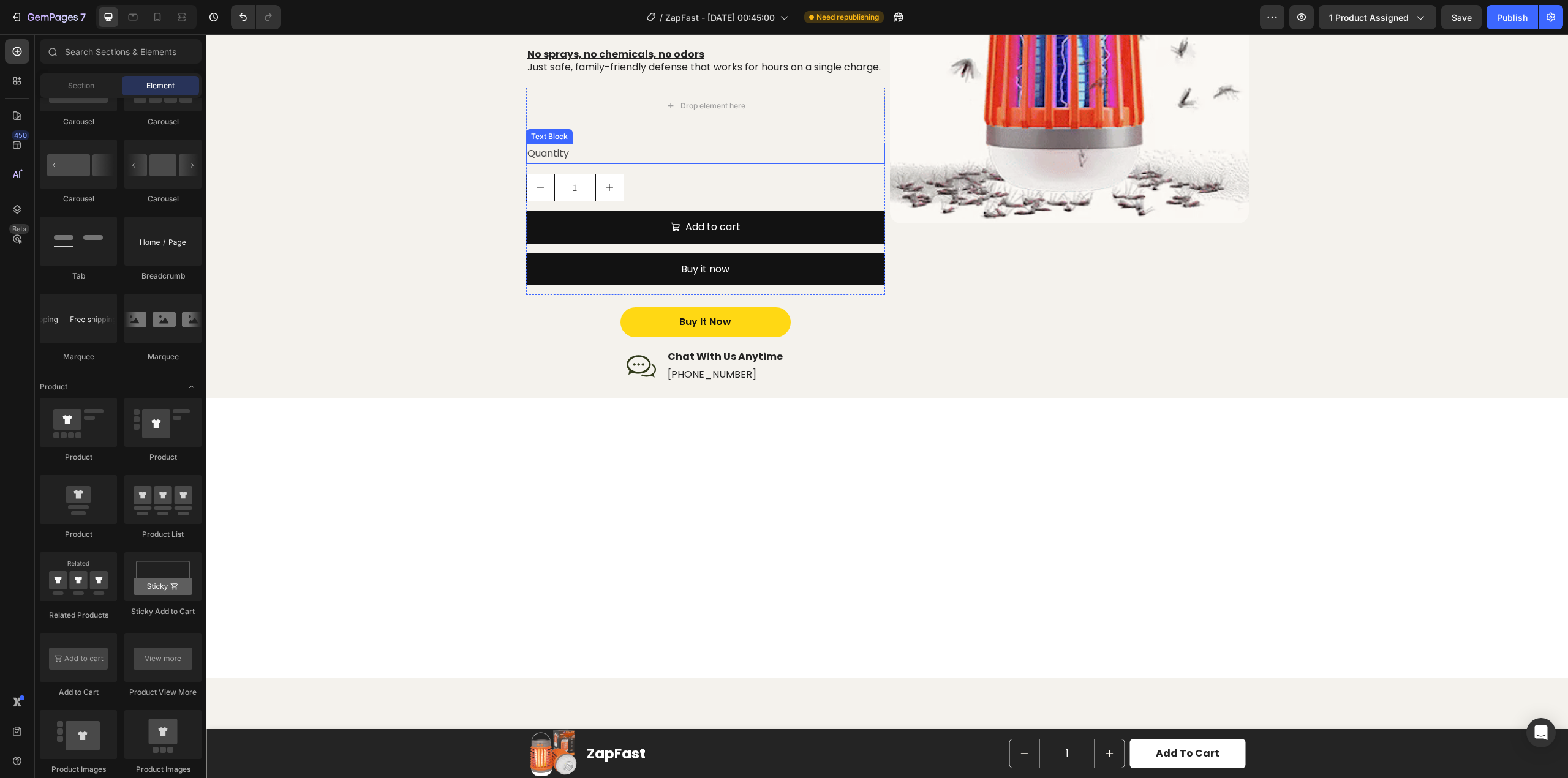
click at [596, 164] on div "Quantity" at bounding box center [705, 154] width 359 height 20
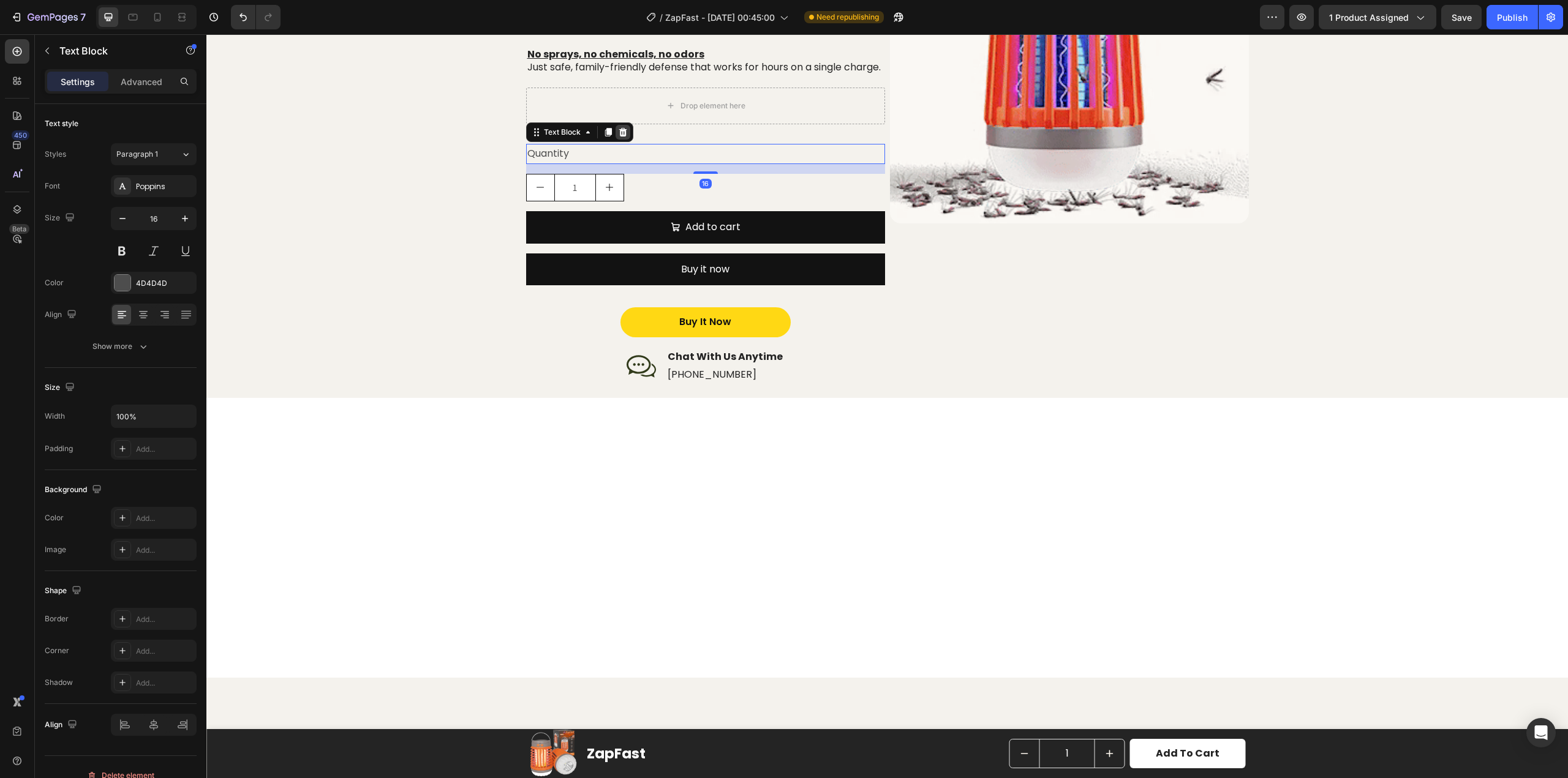
click at [622, 137] on icon at bounding box center [623, 133] width 10 height 10
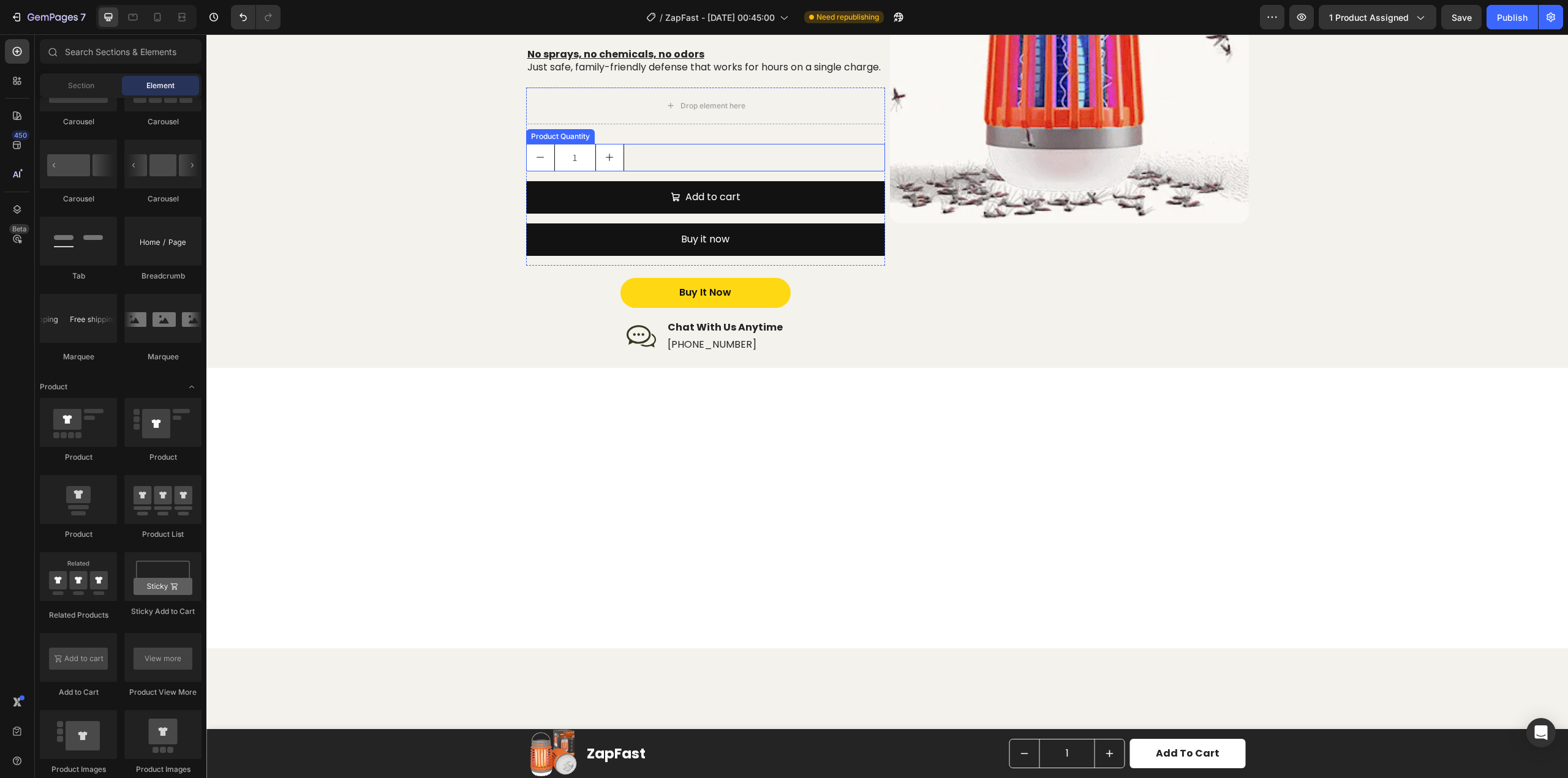
click at [628, 160] on div "1" at bounding box center [705, 158] width 359 height 27
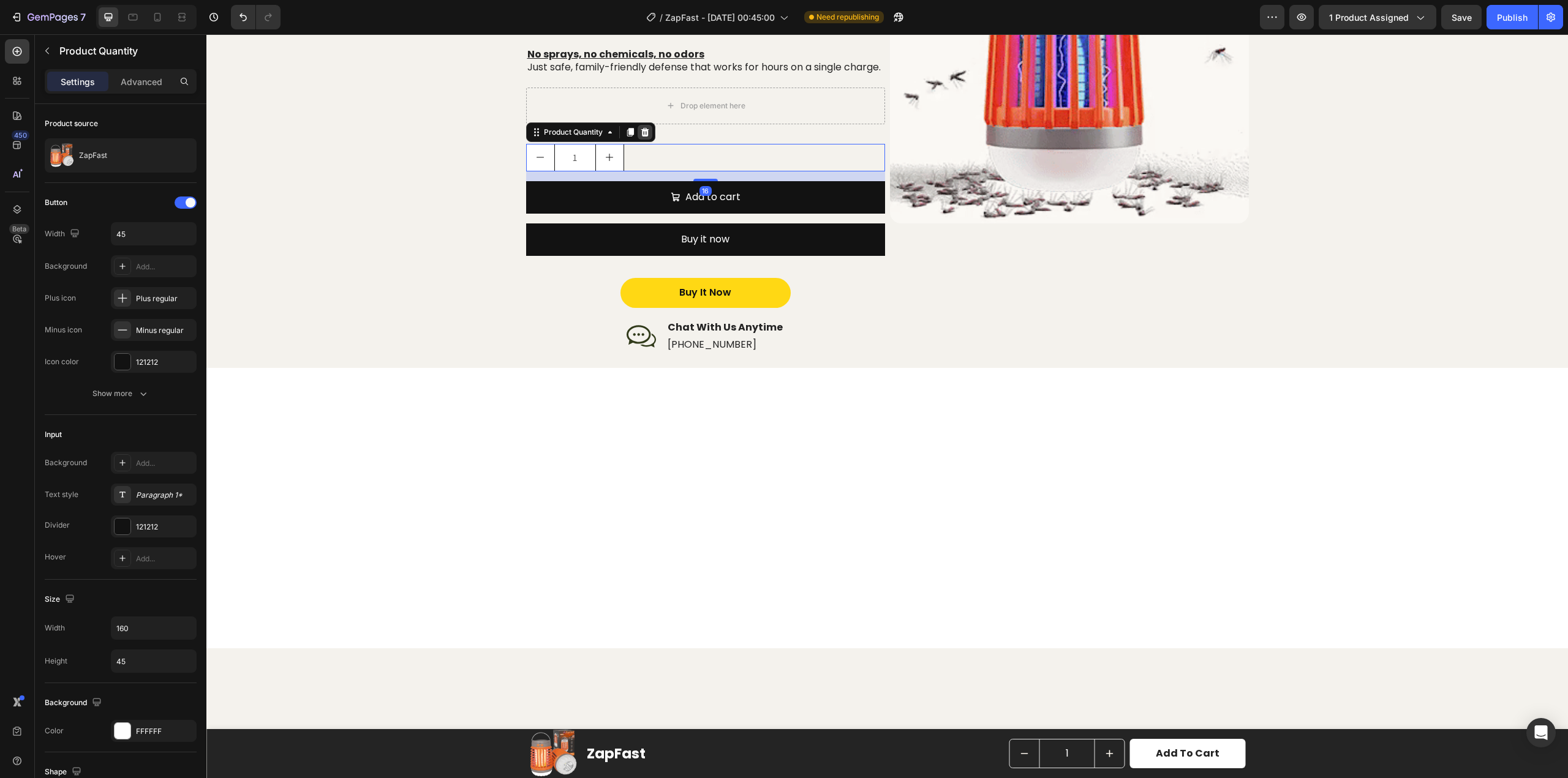
click at [641, 137] on icon at bounding box center [644, 133] width 8 height 9
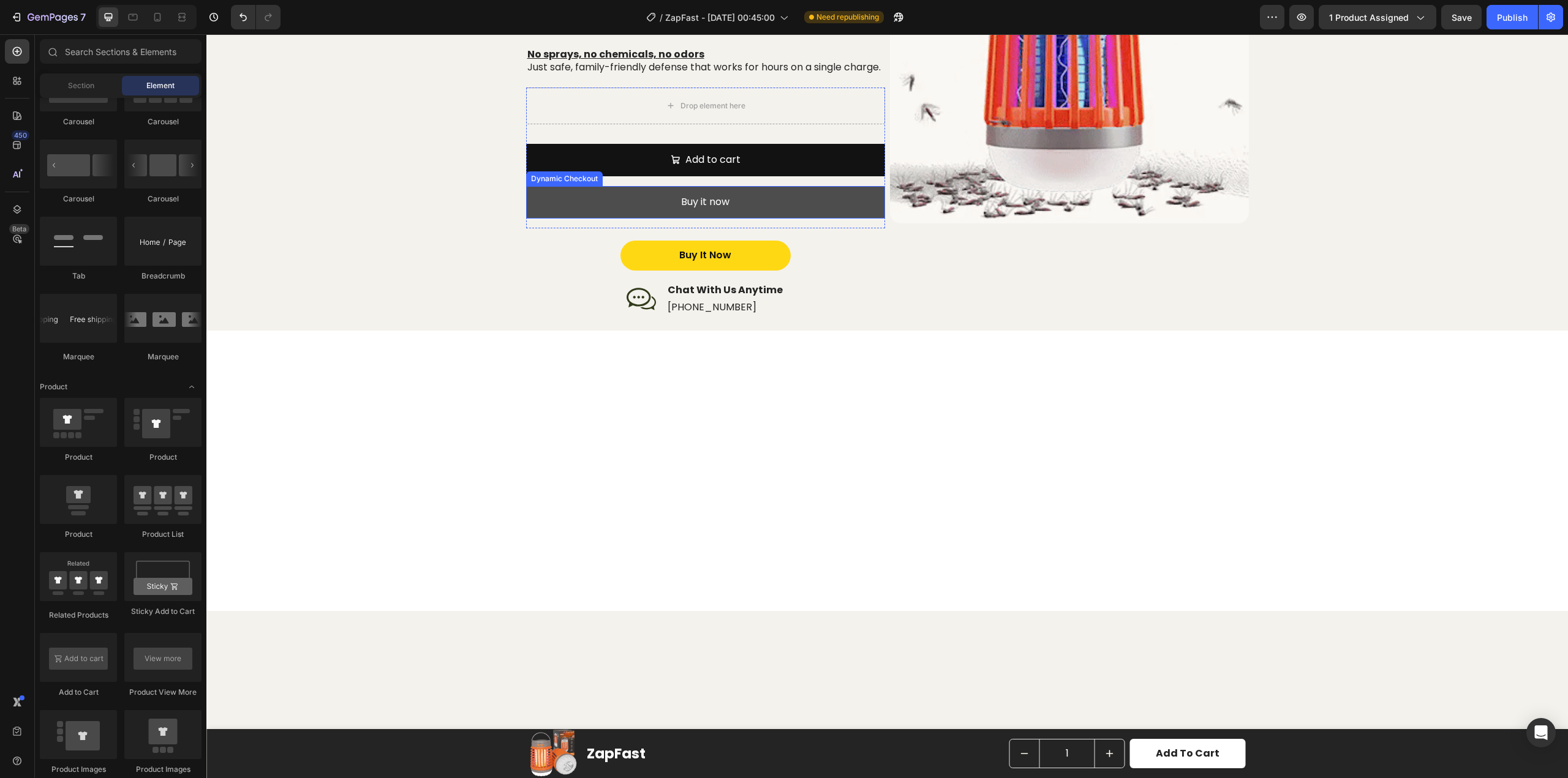
click at [648, 202] on button "Buy it now" at bounding box center [705, 202] width 359 height 32
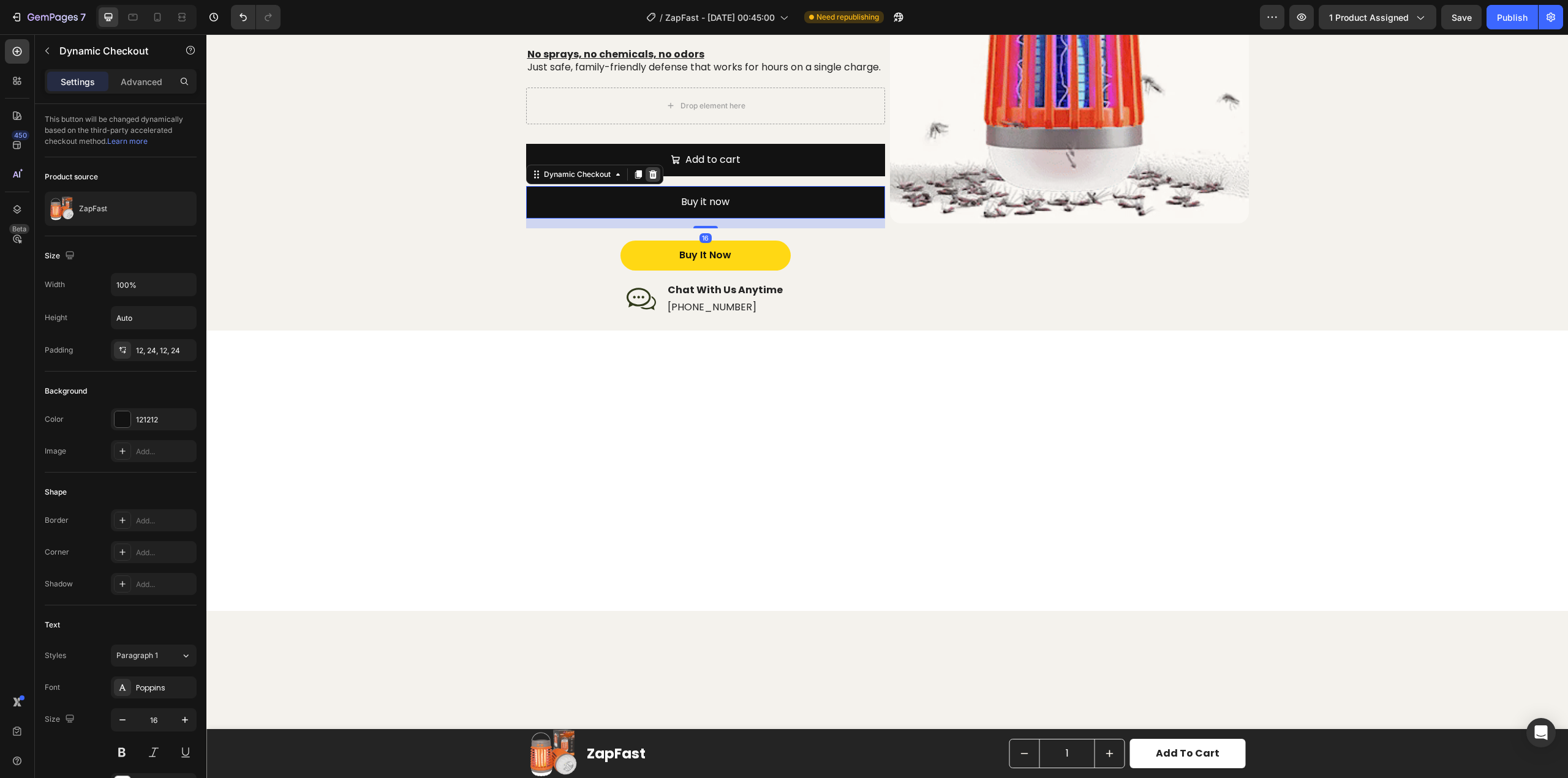
click at [648, 179] on icon at bounding box center [653, 174] width 10 height 10
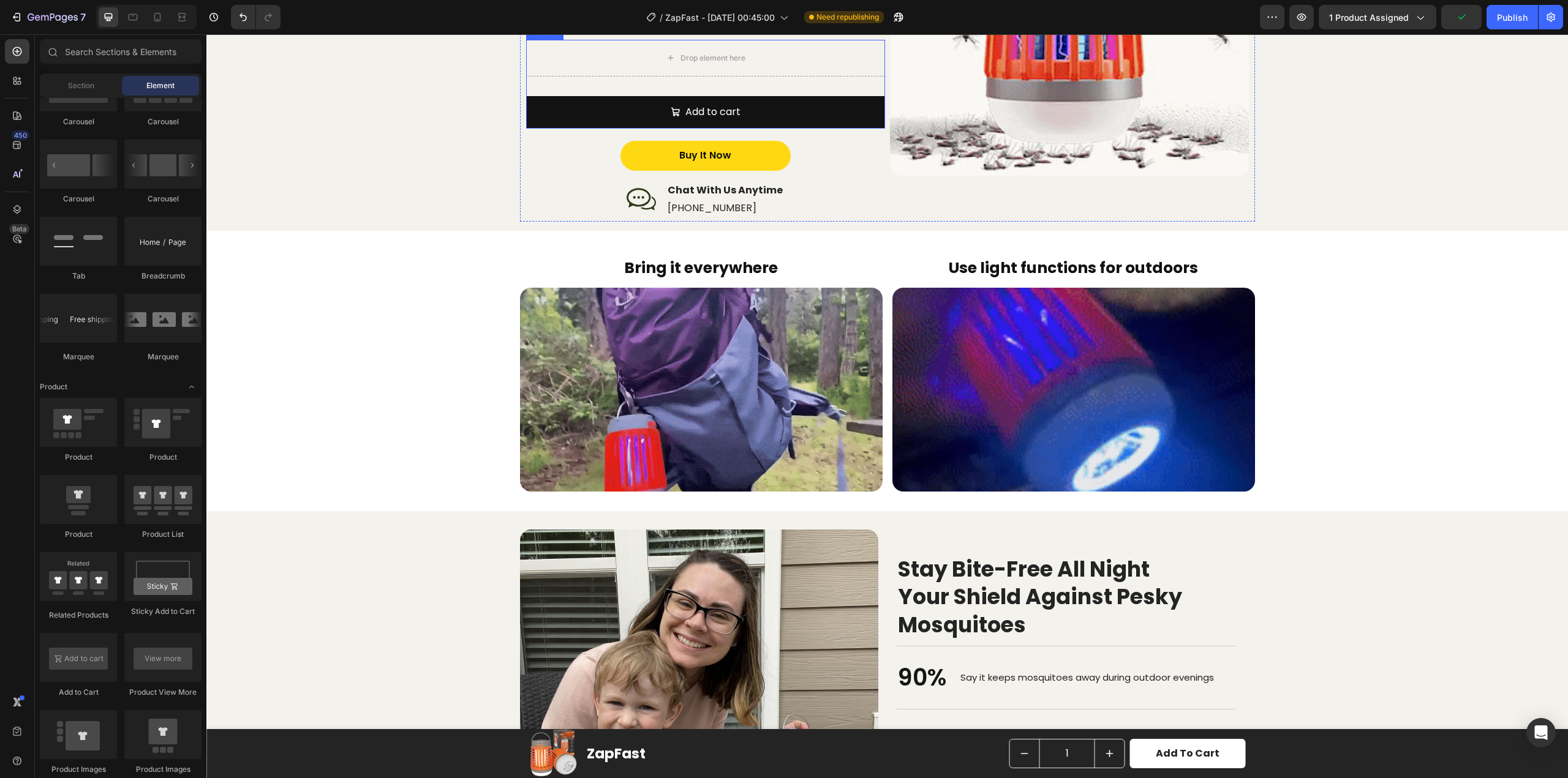
scroll to position [674, 0]
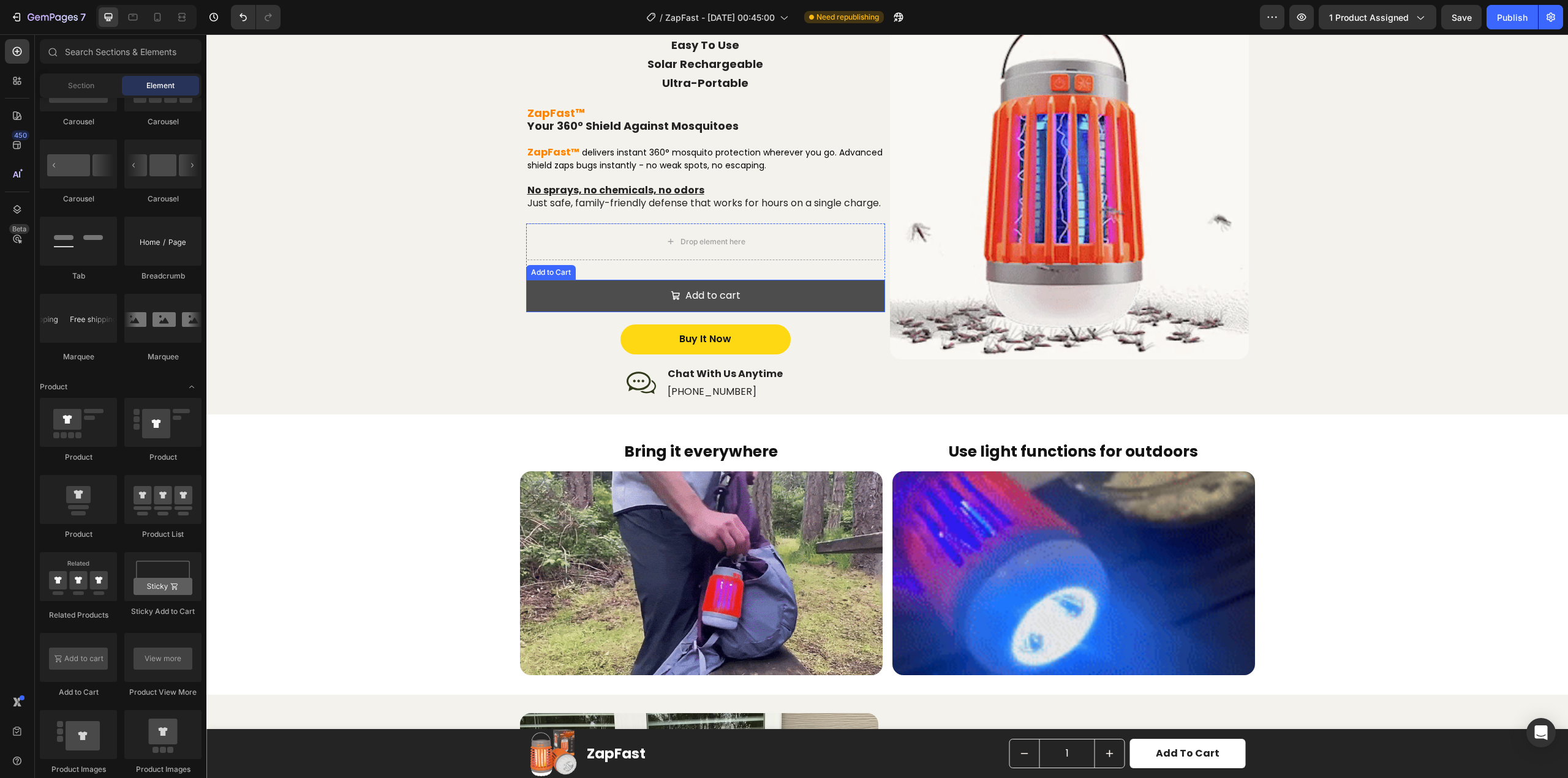
click at [631, 294] on button "Add to cart" at bounding box center [705, 295] width 359 height 32
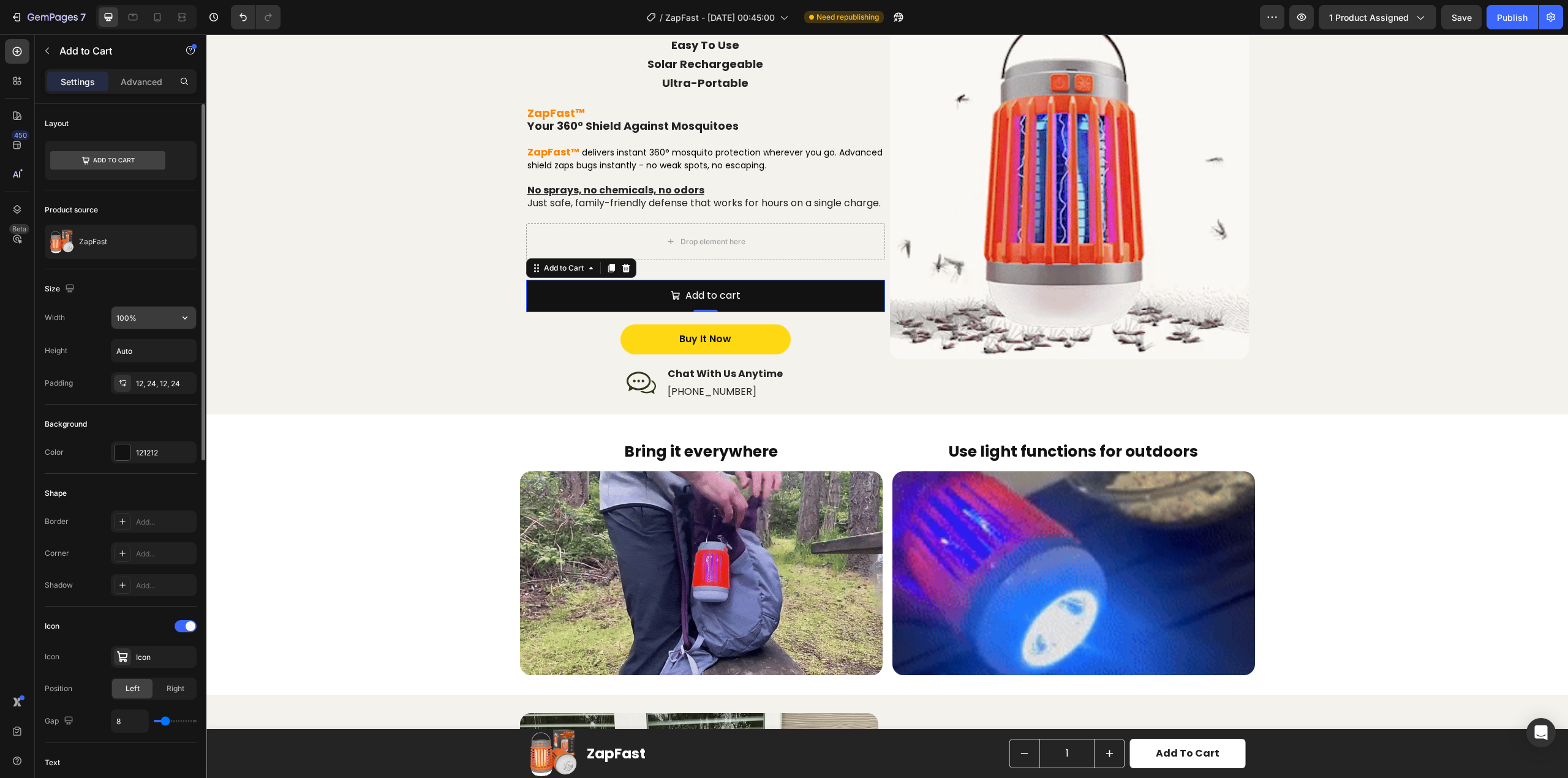
click at [151, 321] on input "100%" at bounding box center [153, 318] width 84 height 22
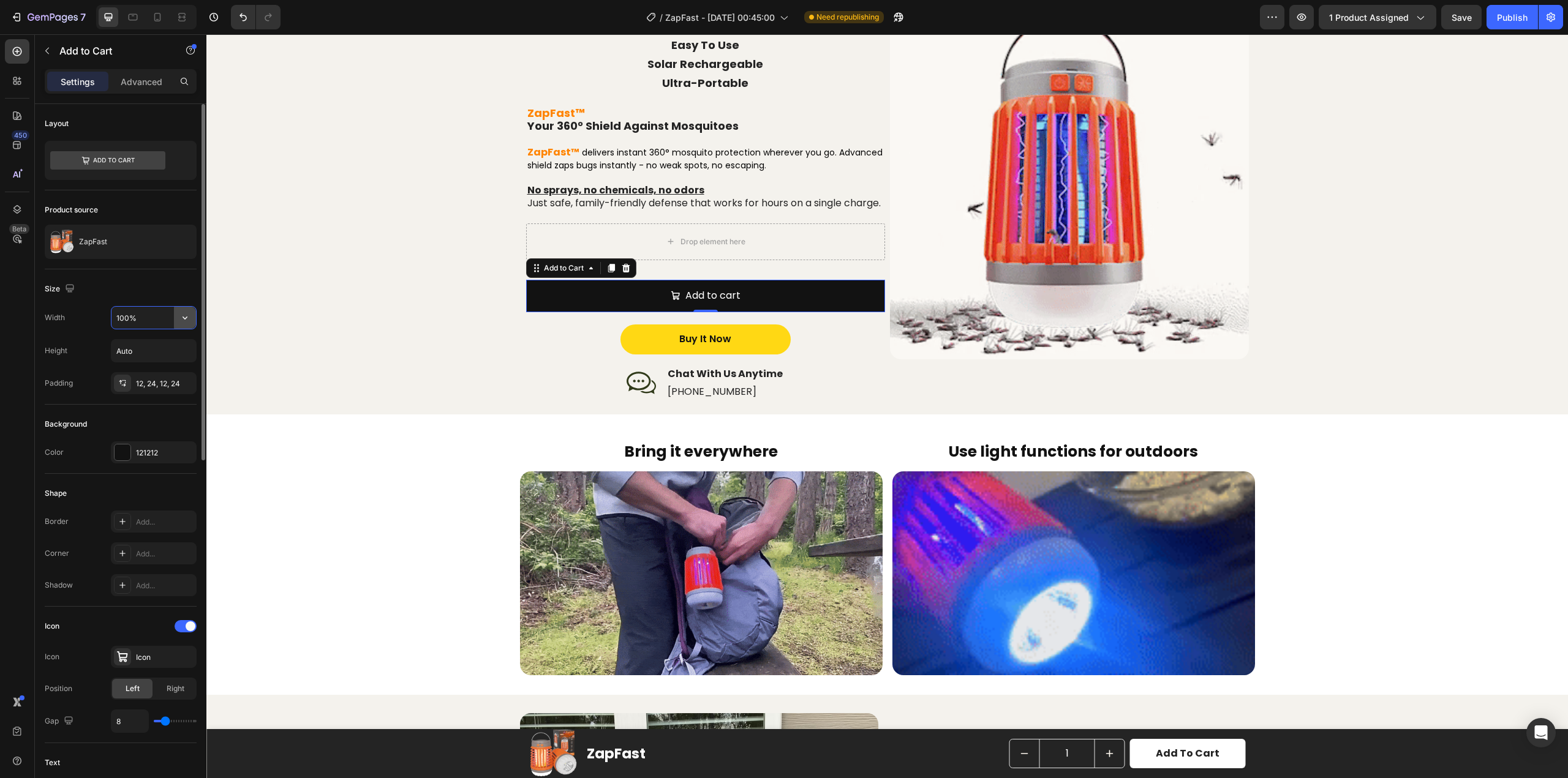
click at [184, 321] on icon "button" at bounding box center [184, 318] width 12 height 12
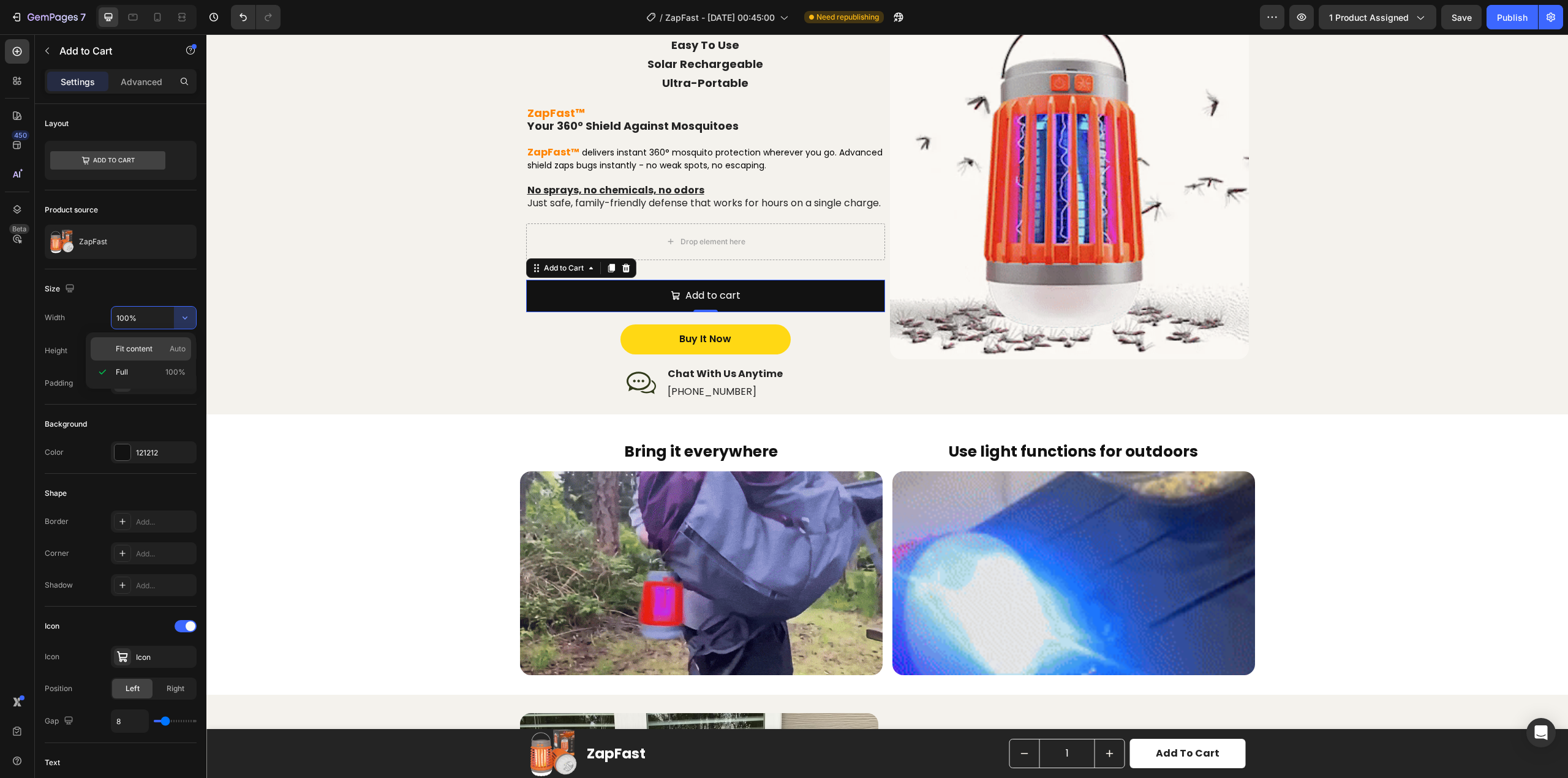
click at [152, 346] on span "Fit content" at bounding box center [134, 349] width 37 height 11
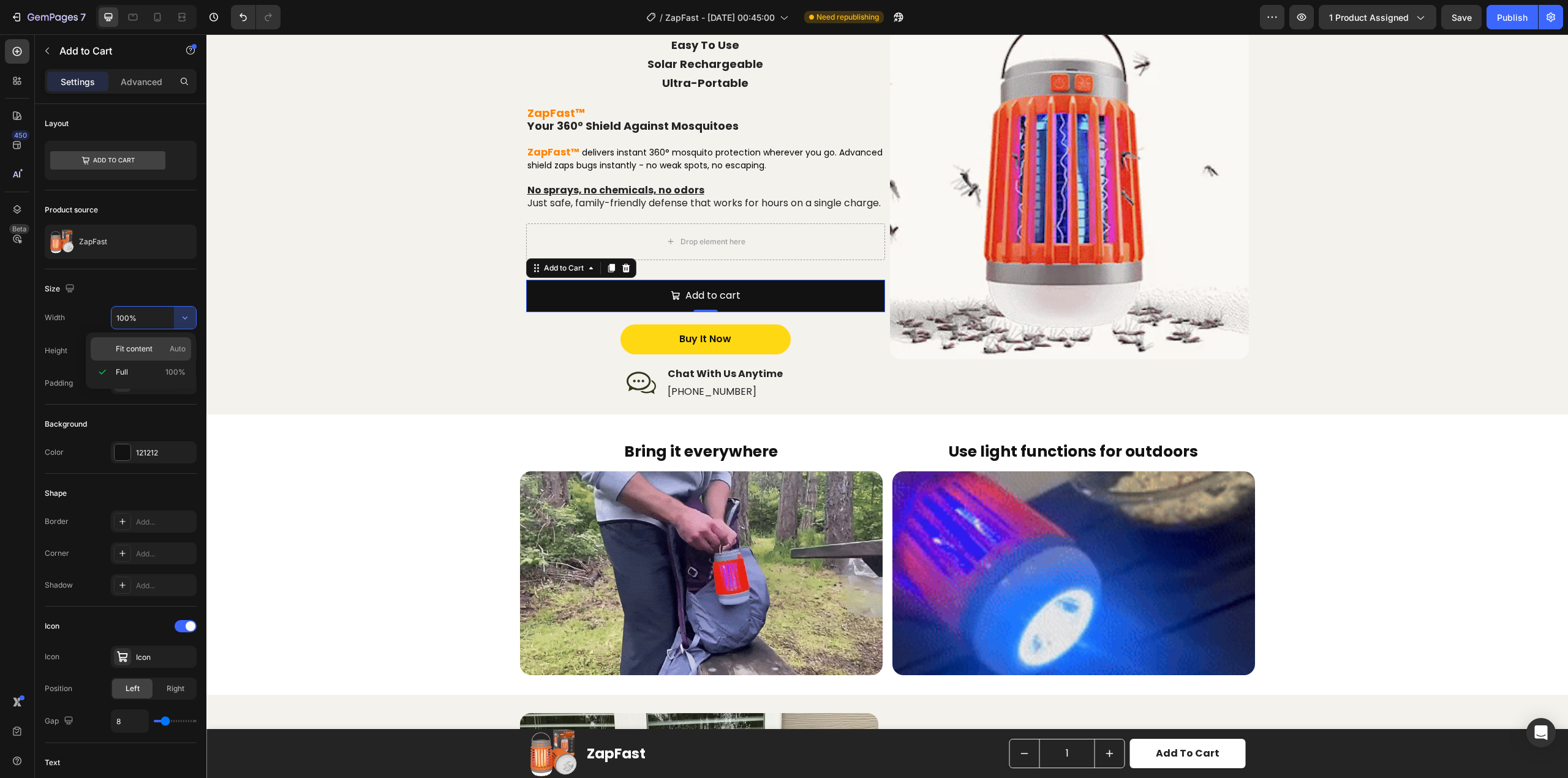
type input "Auto"
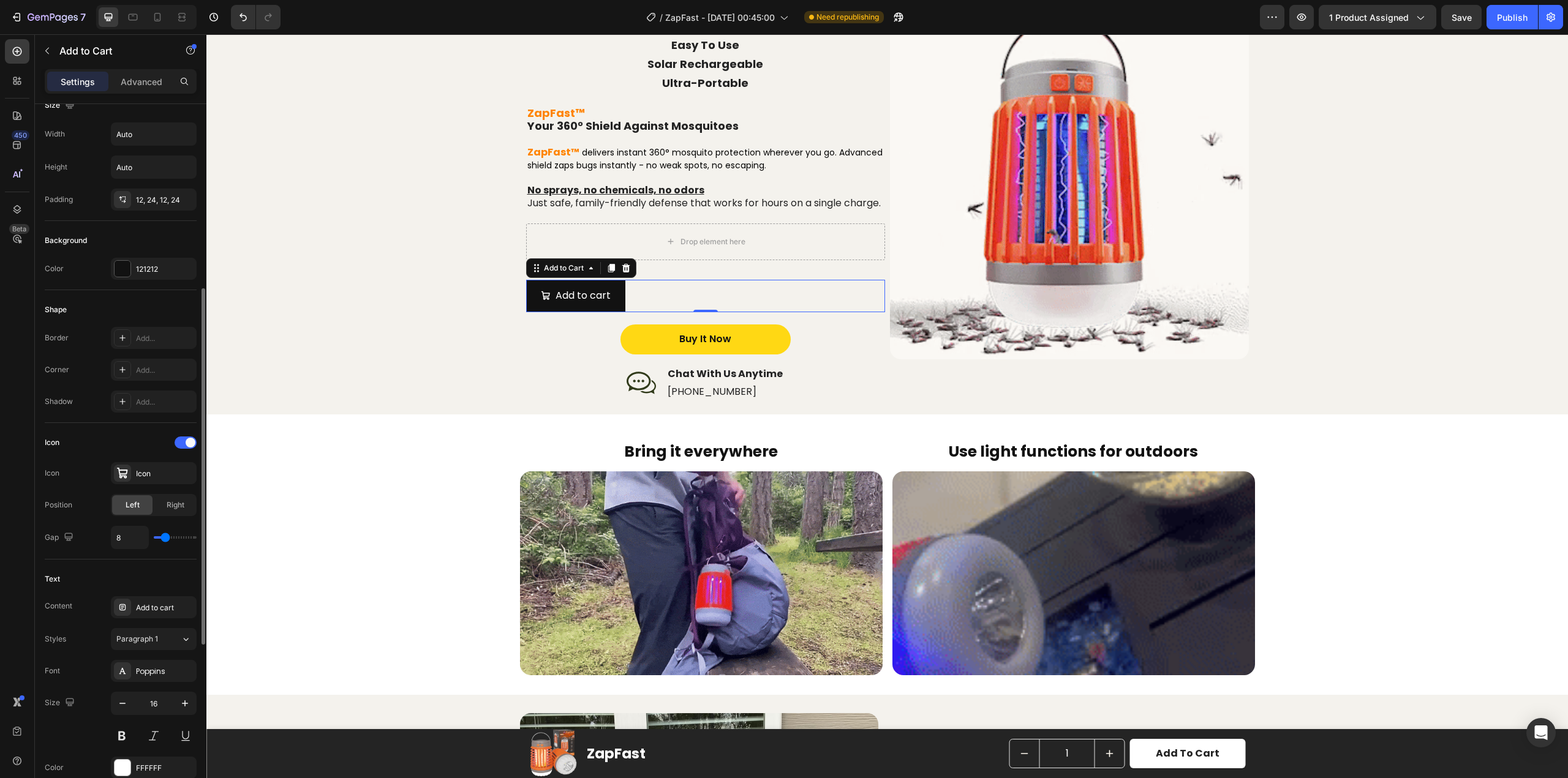
scroll to position [245, 0]
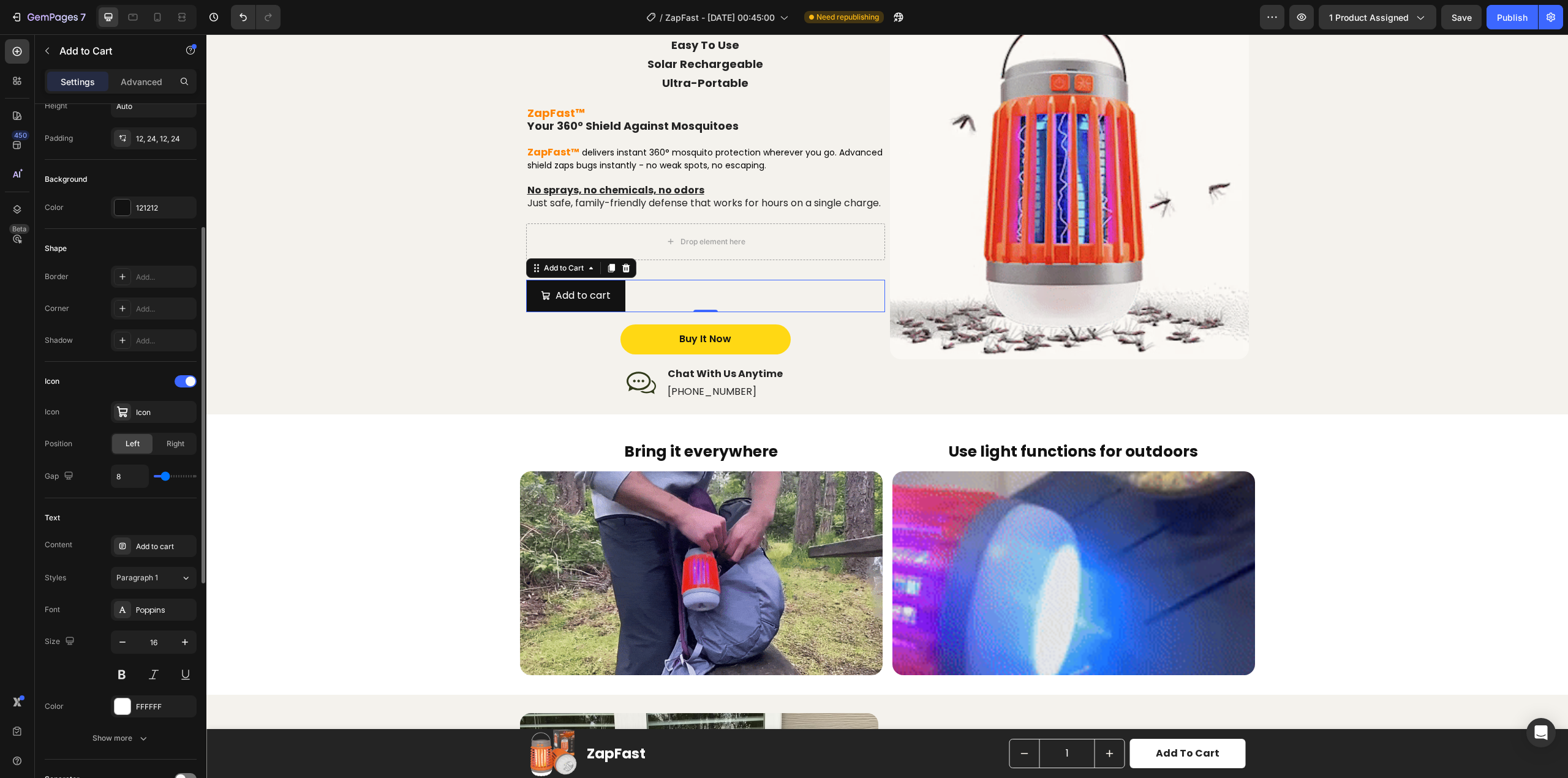
type input "12"
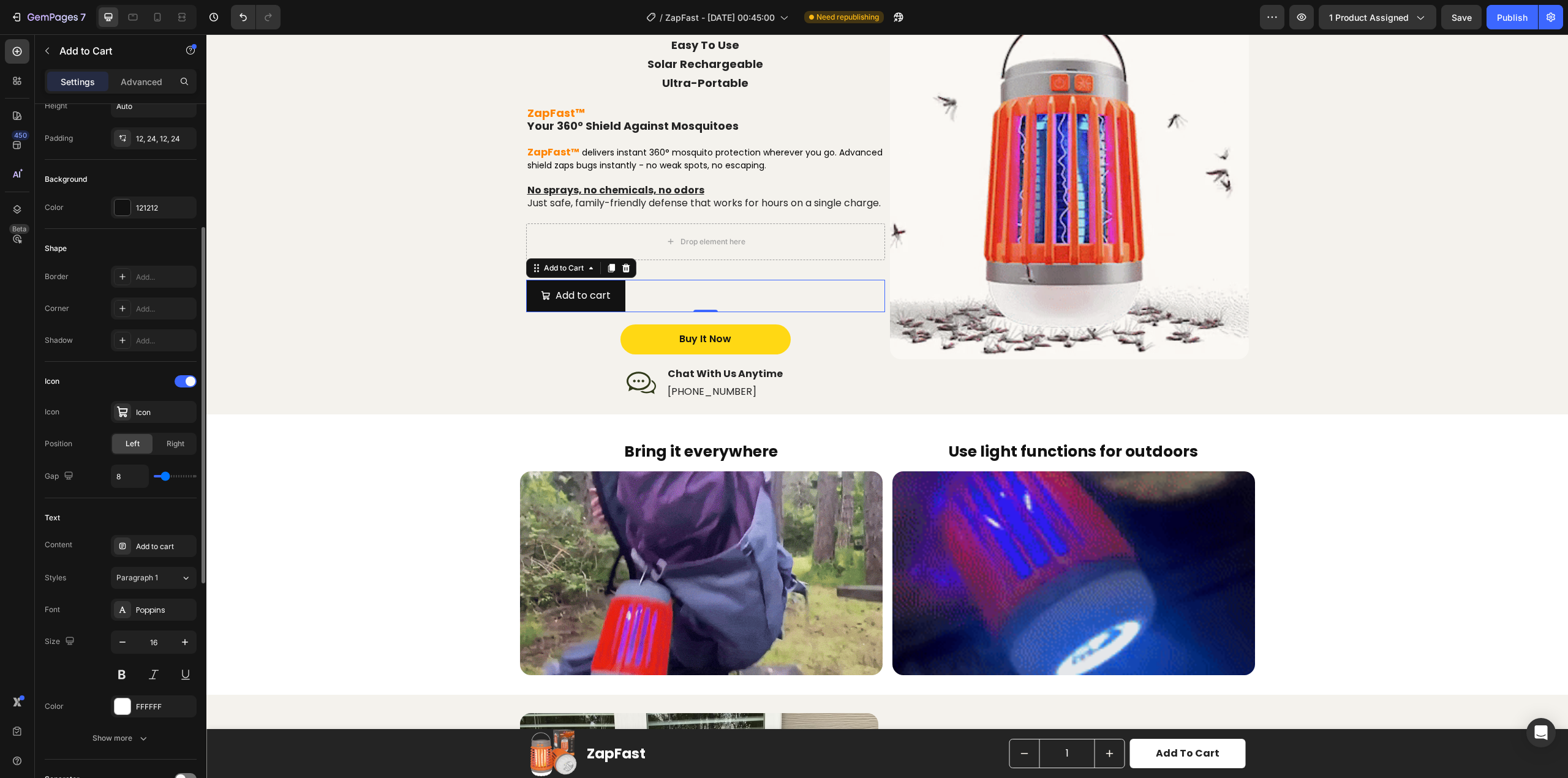
type input "12"
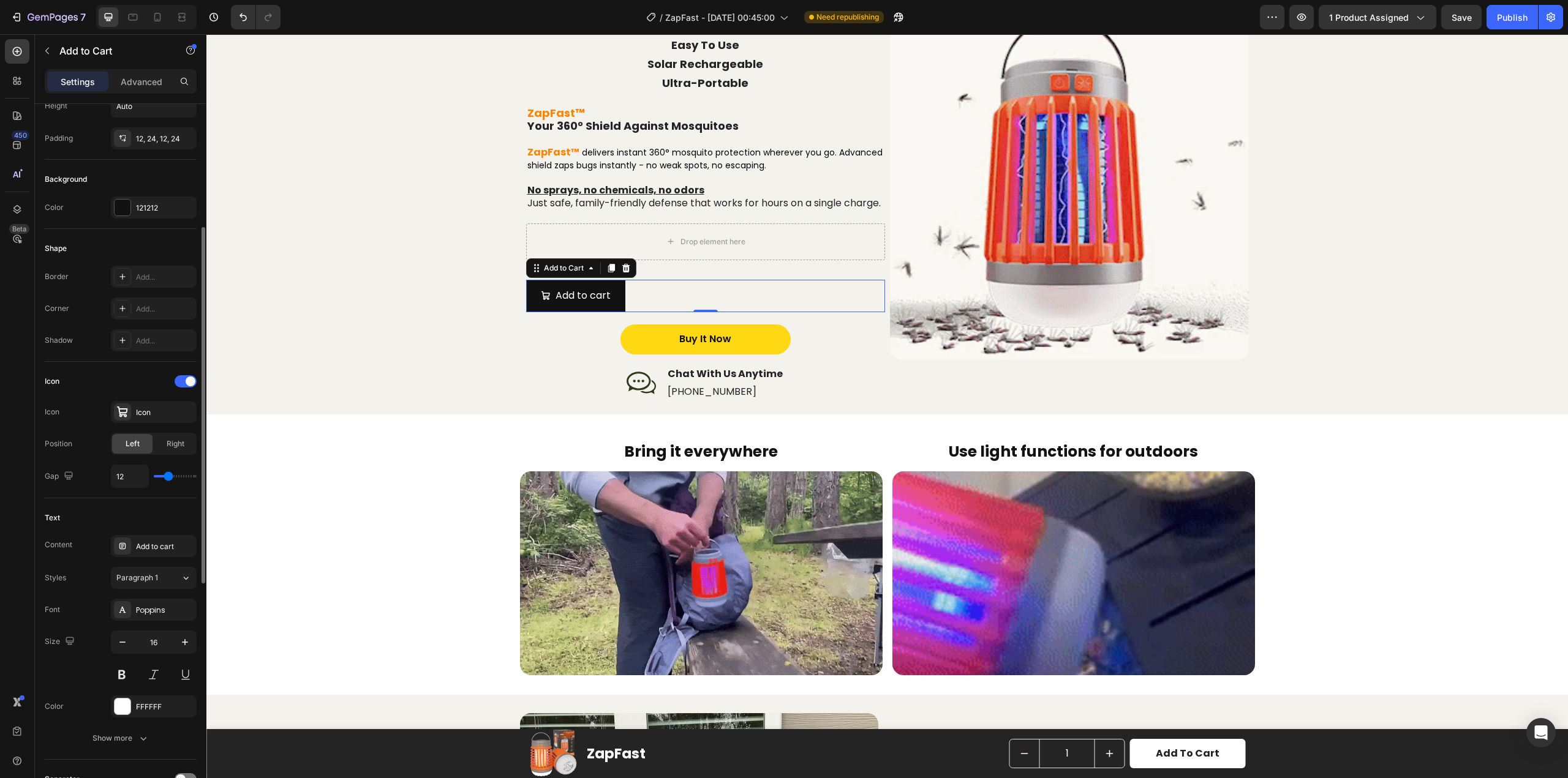
type input "13"
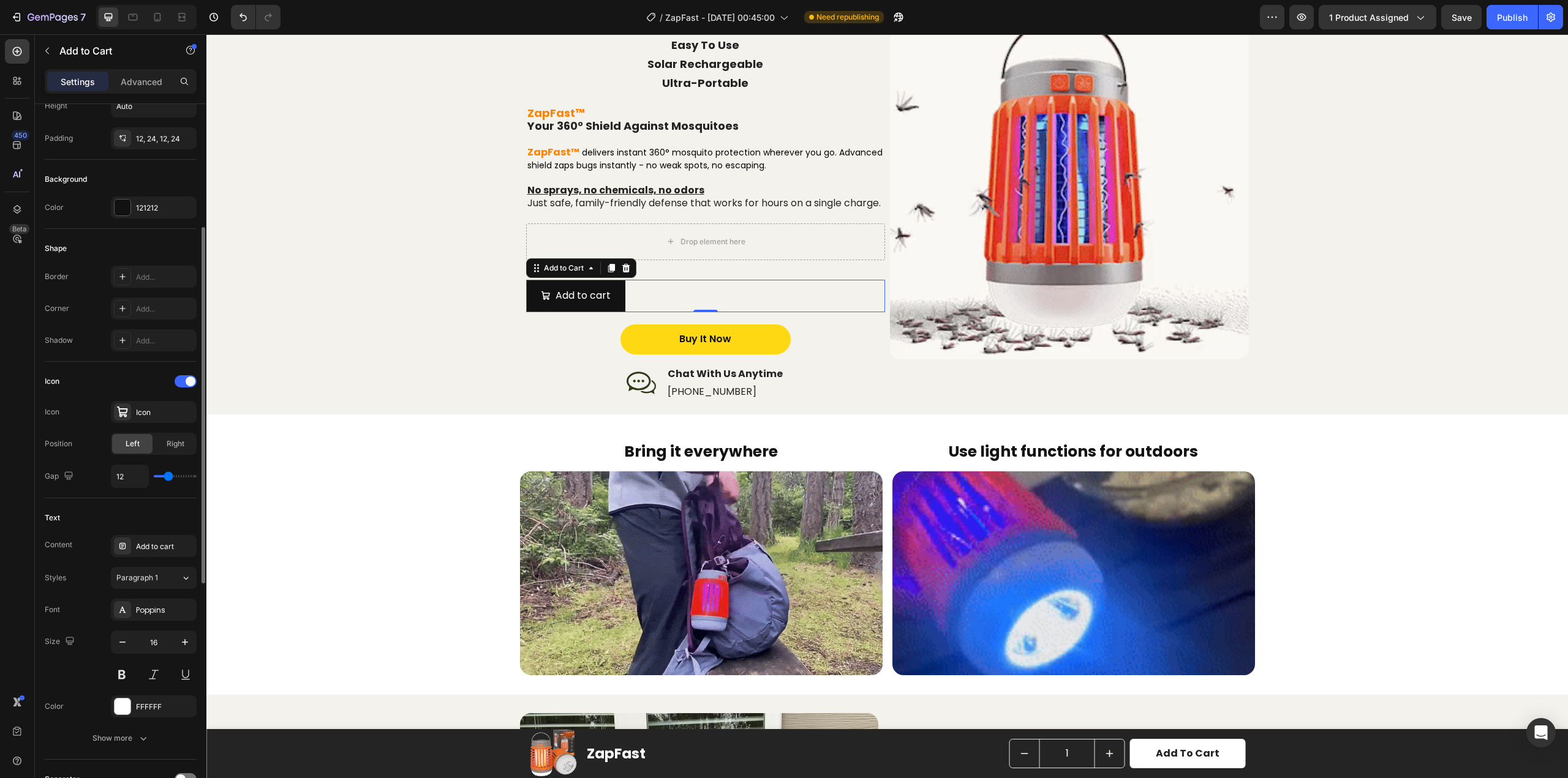
type input "13"
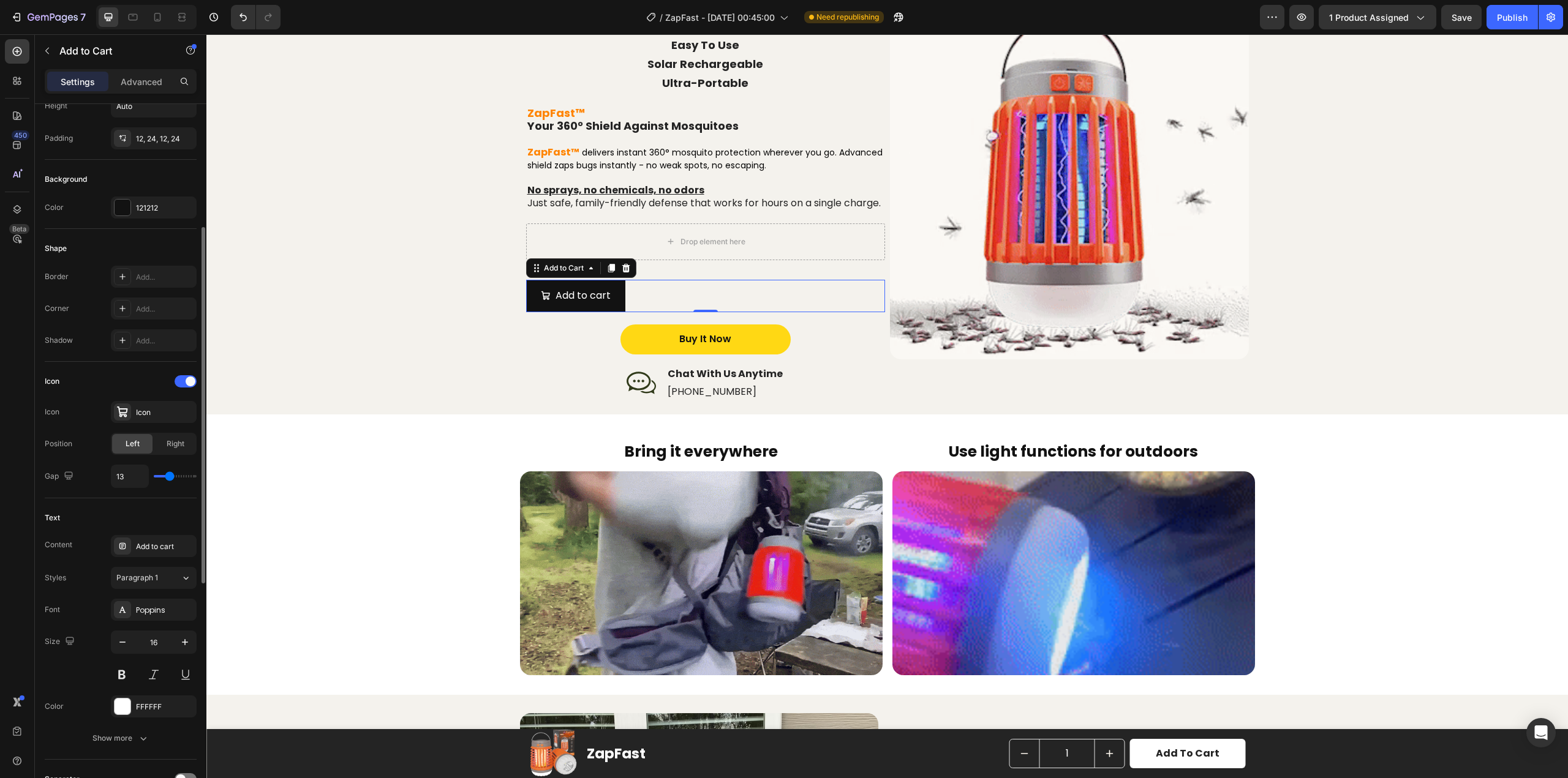
type input "14"
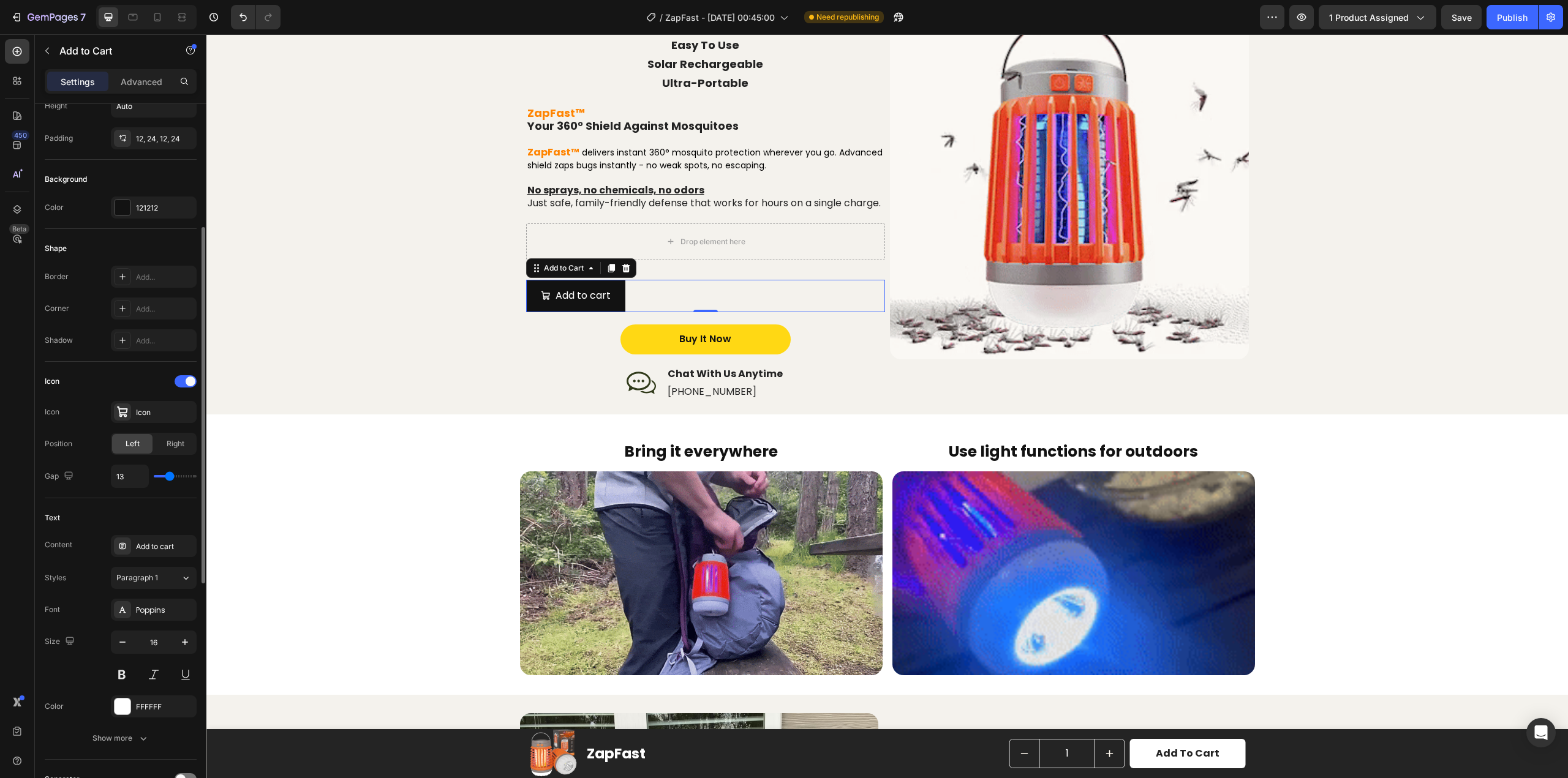
type input "14"
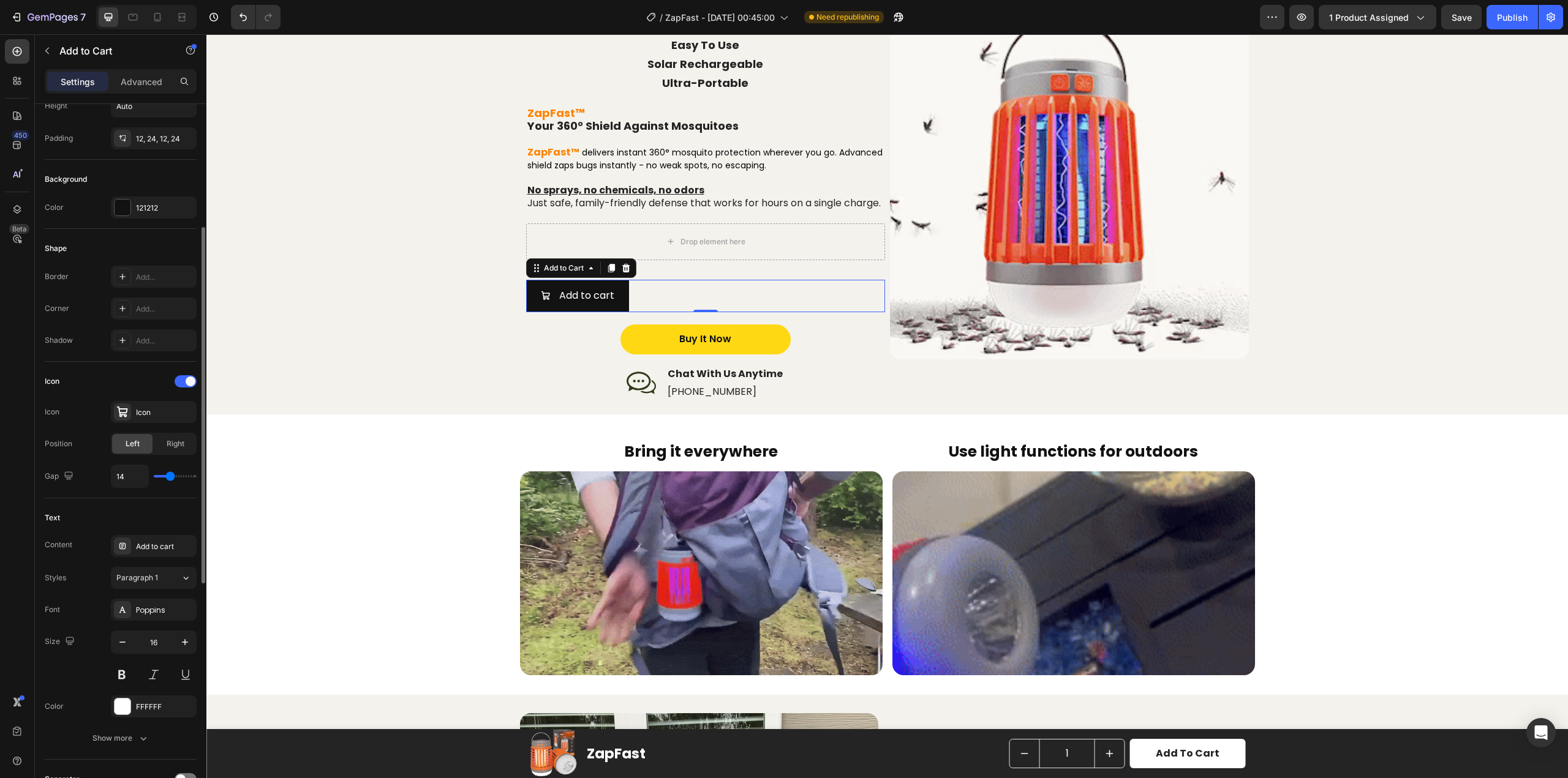
type input "15"
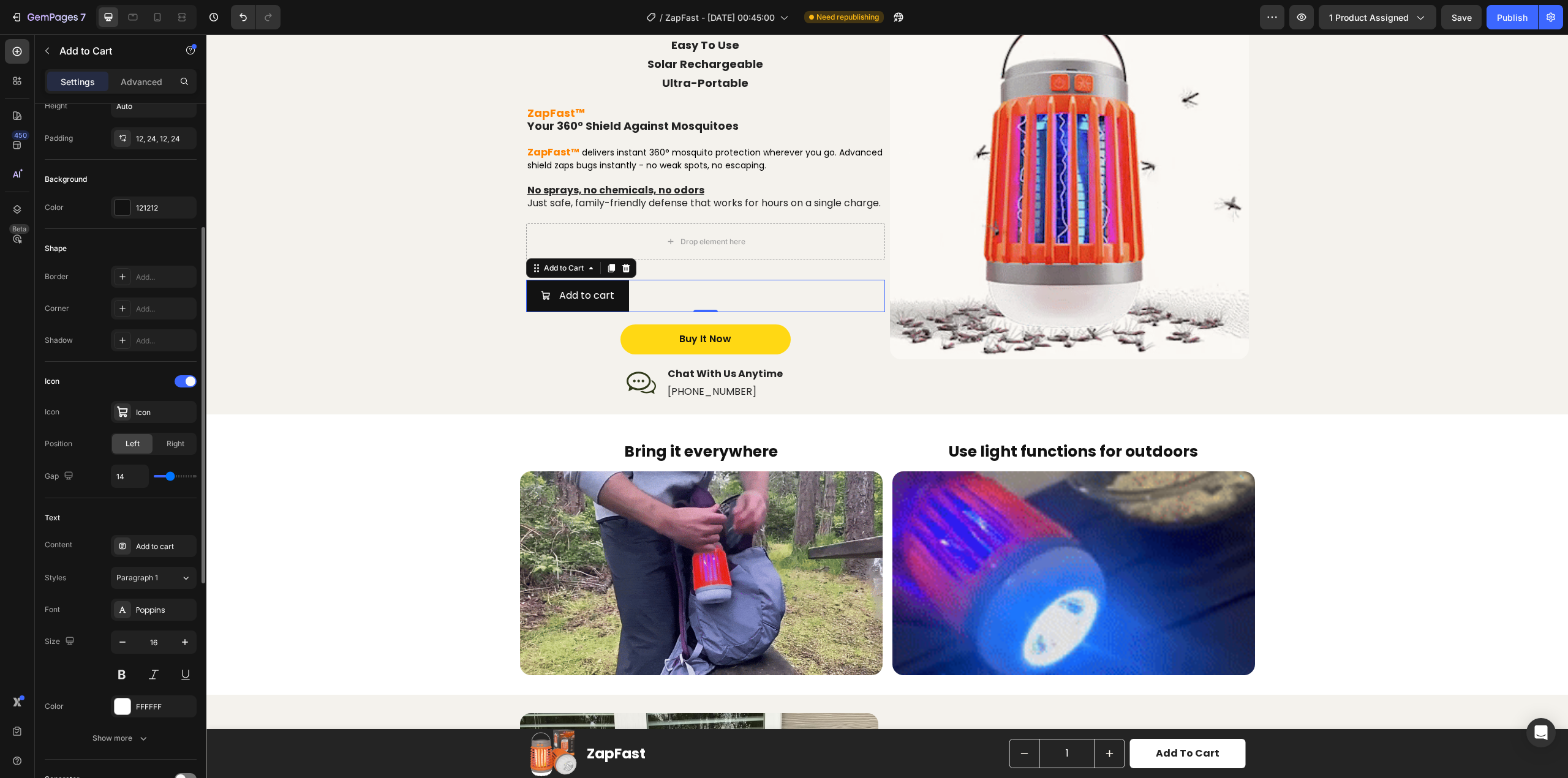
type input "15"
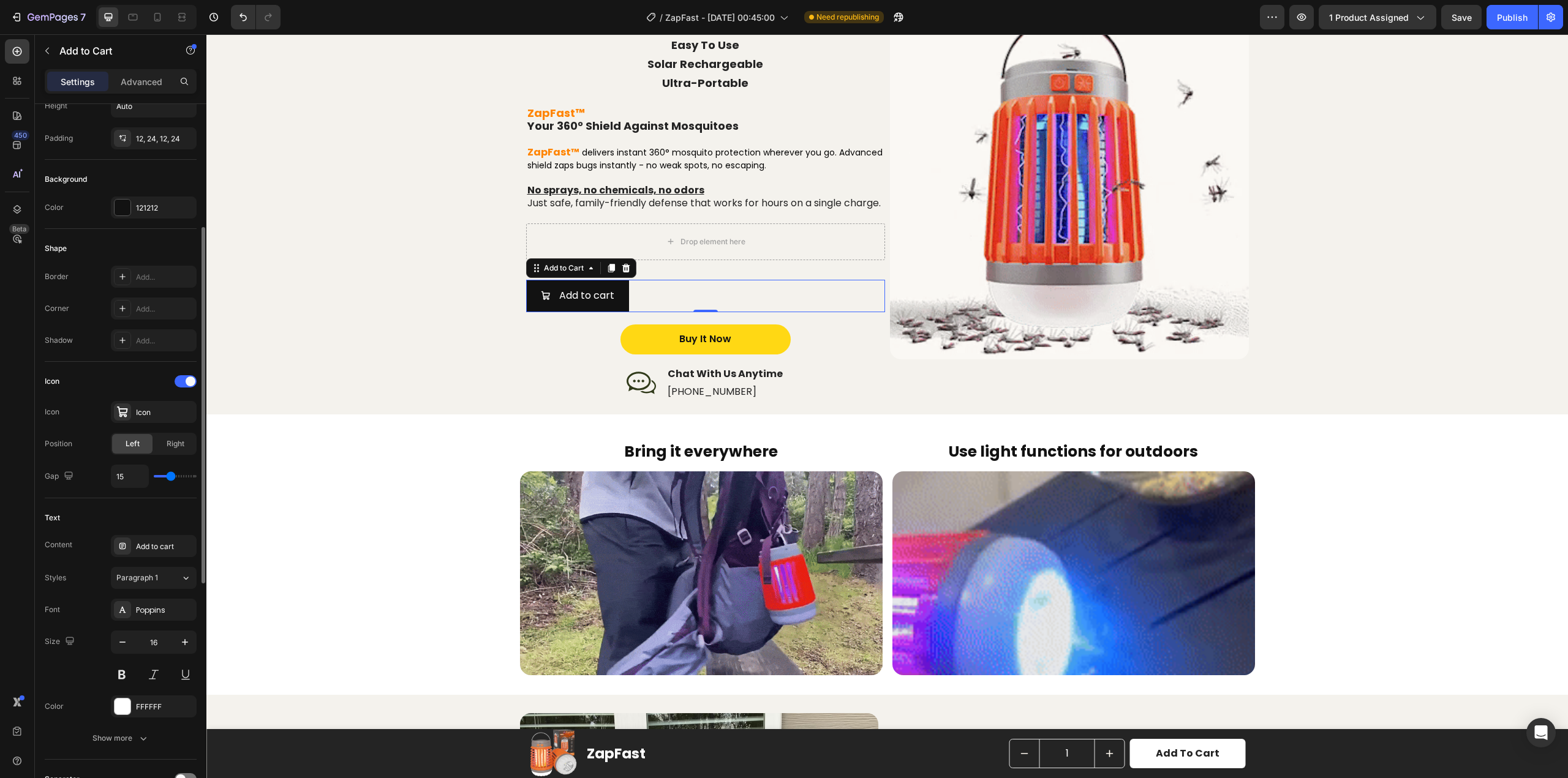
type input "16"
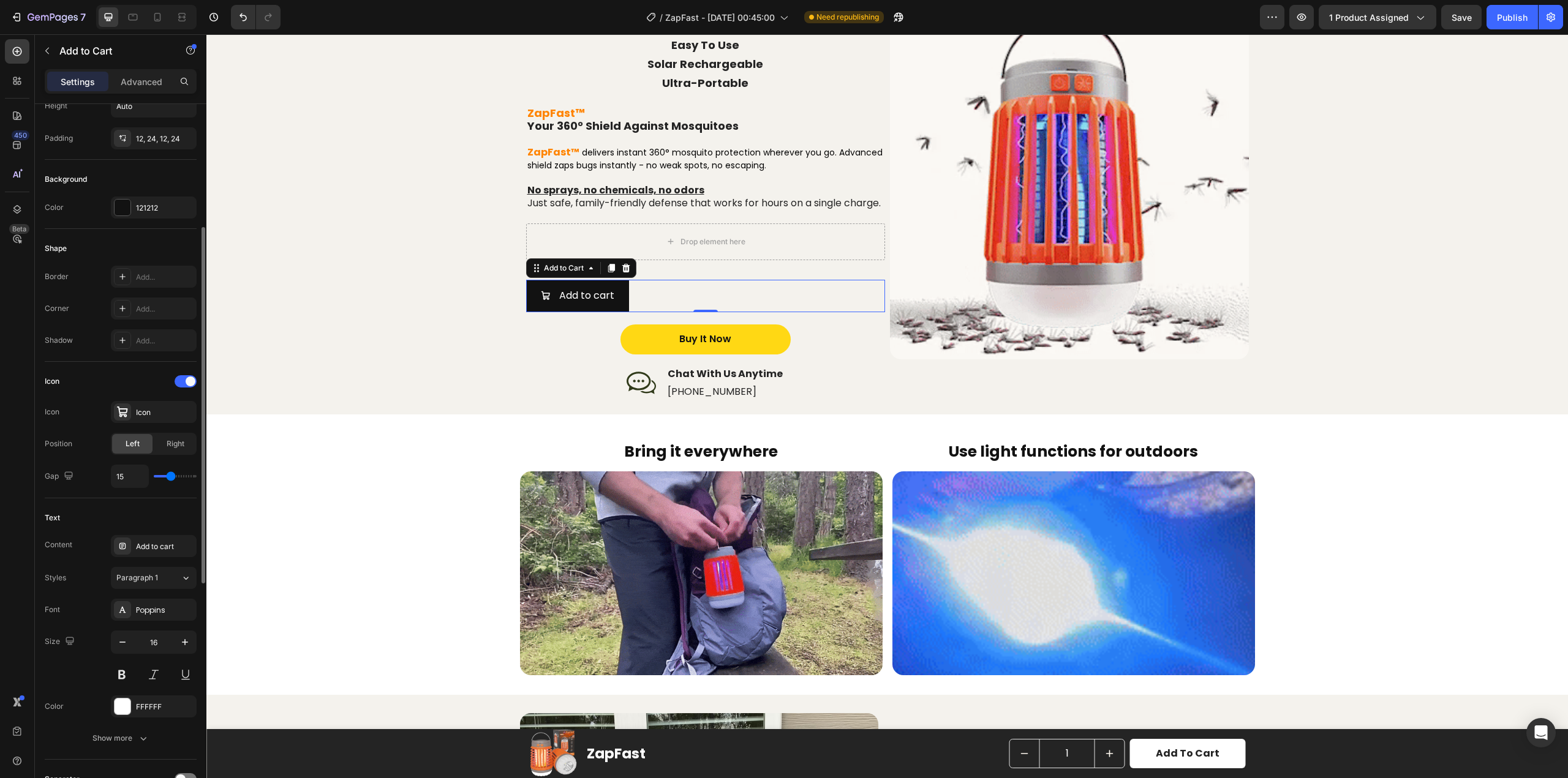
type input "16"
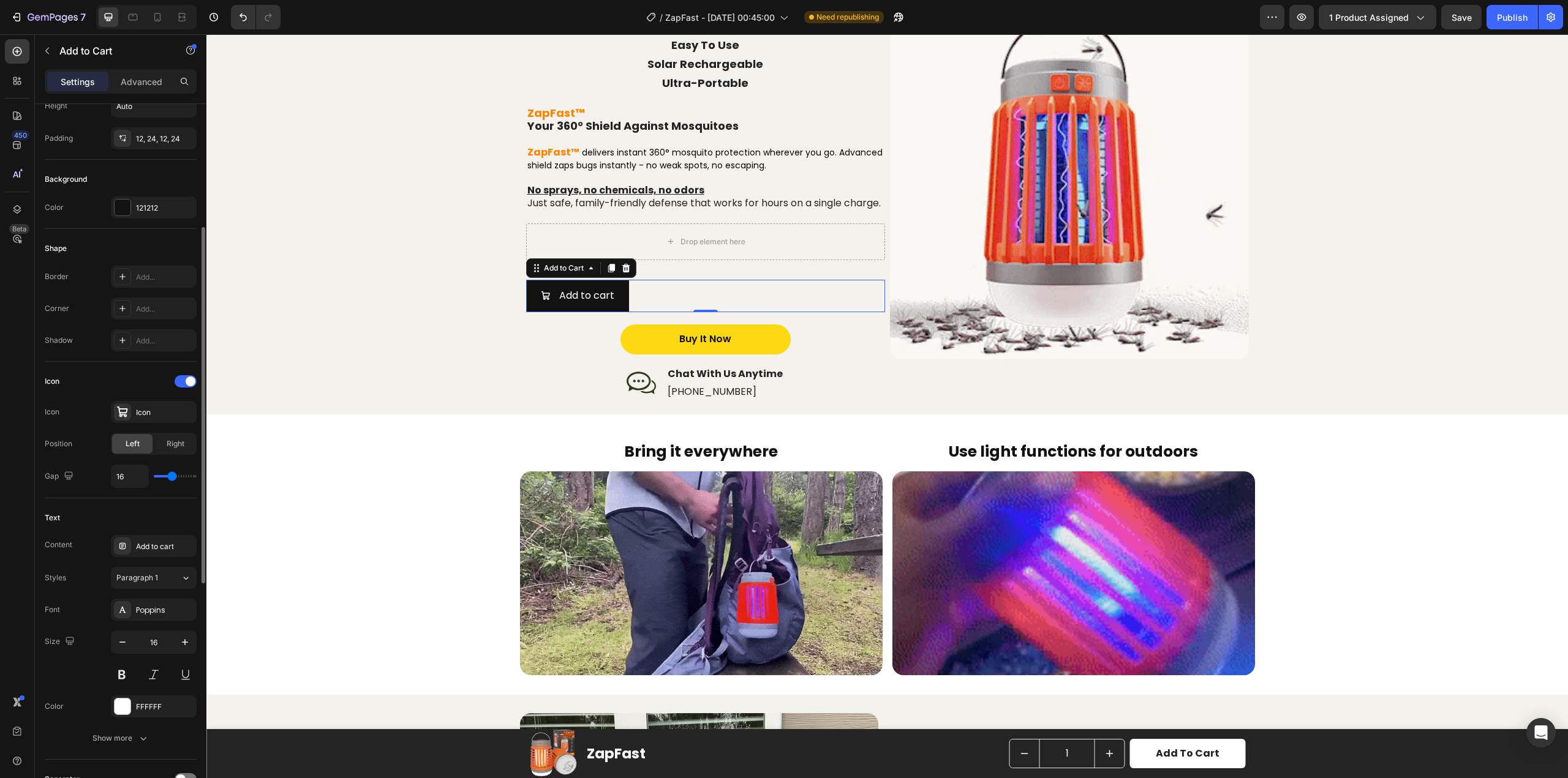
type input "17"
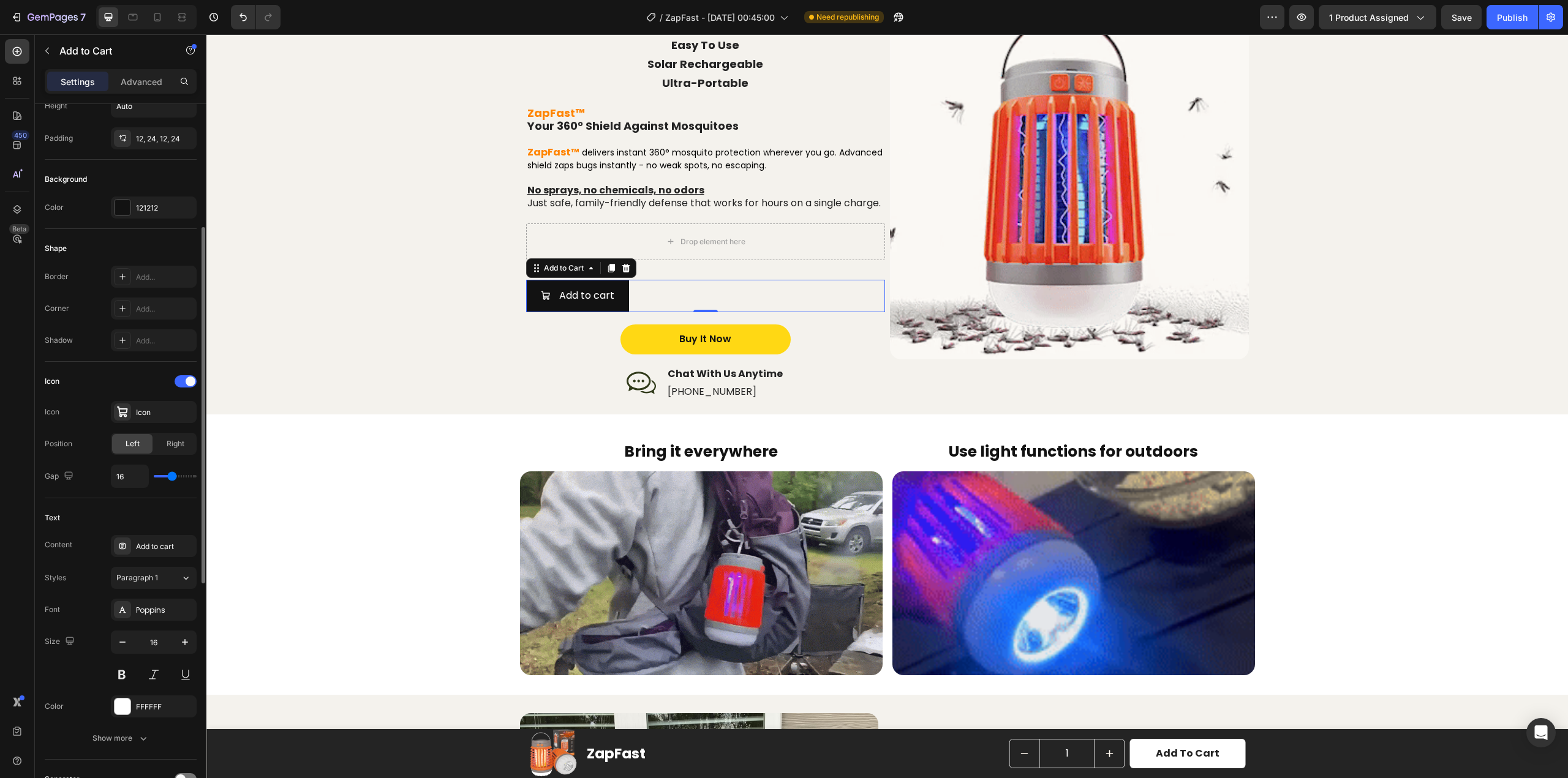
type input "17"
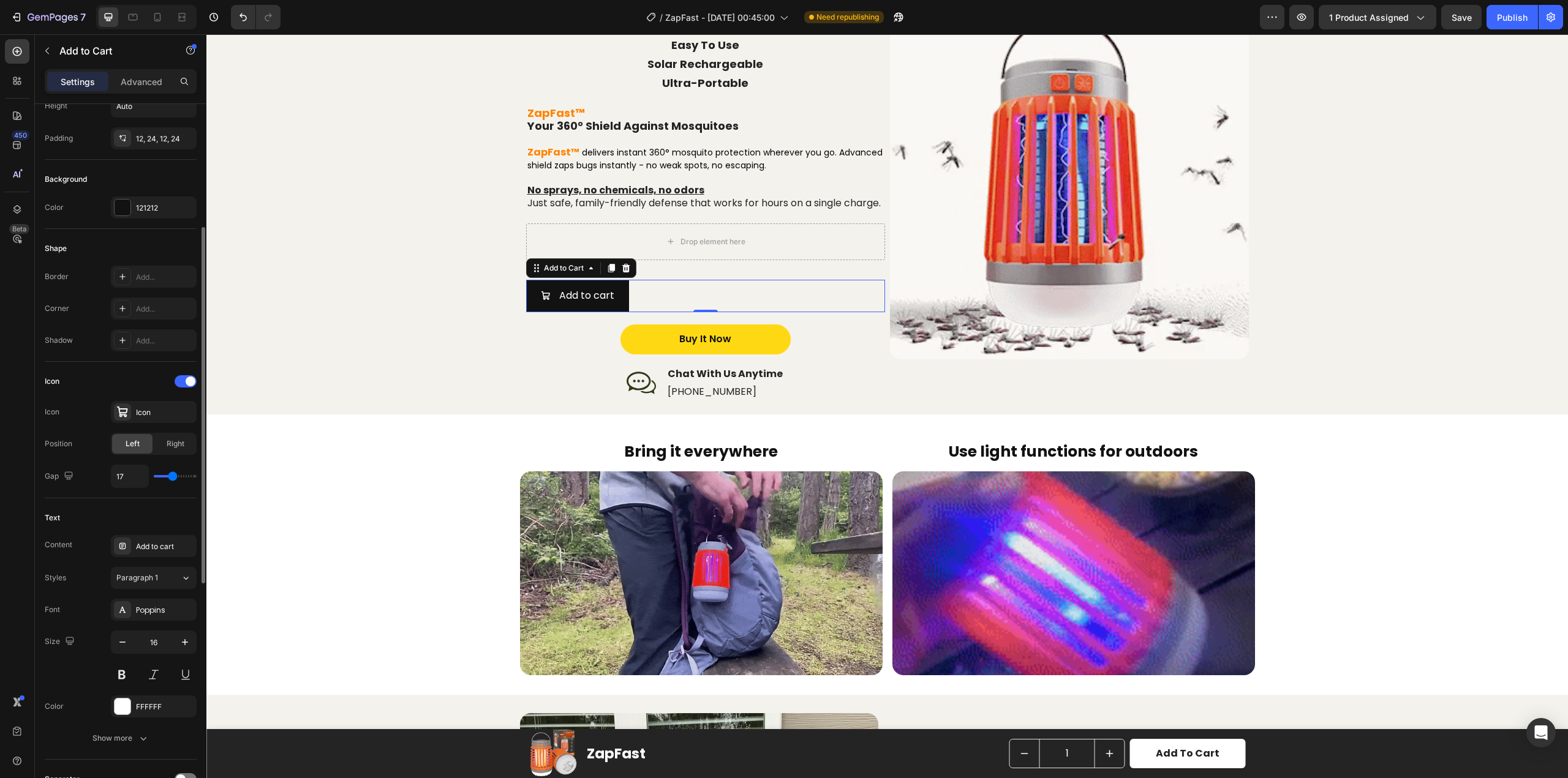
type input "18"
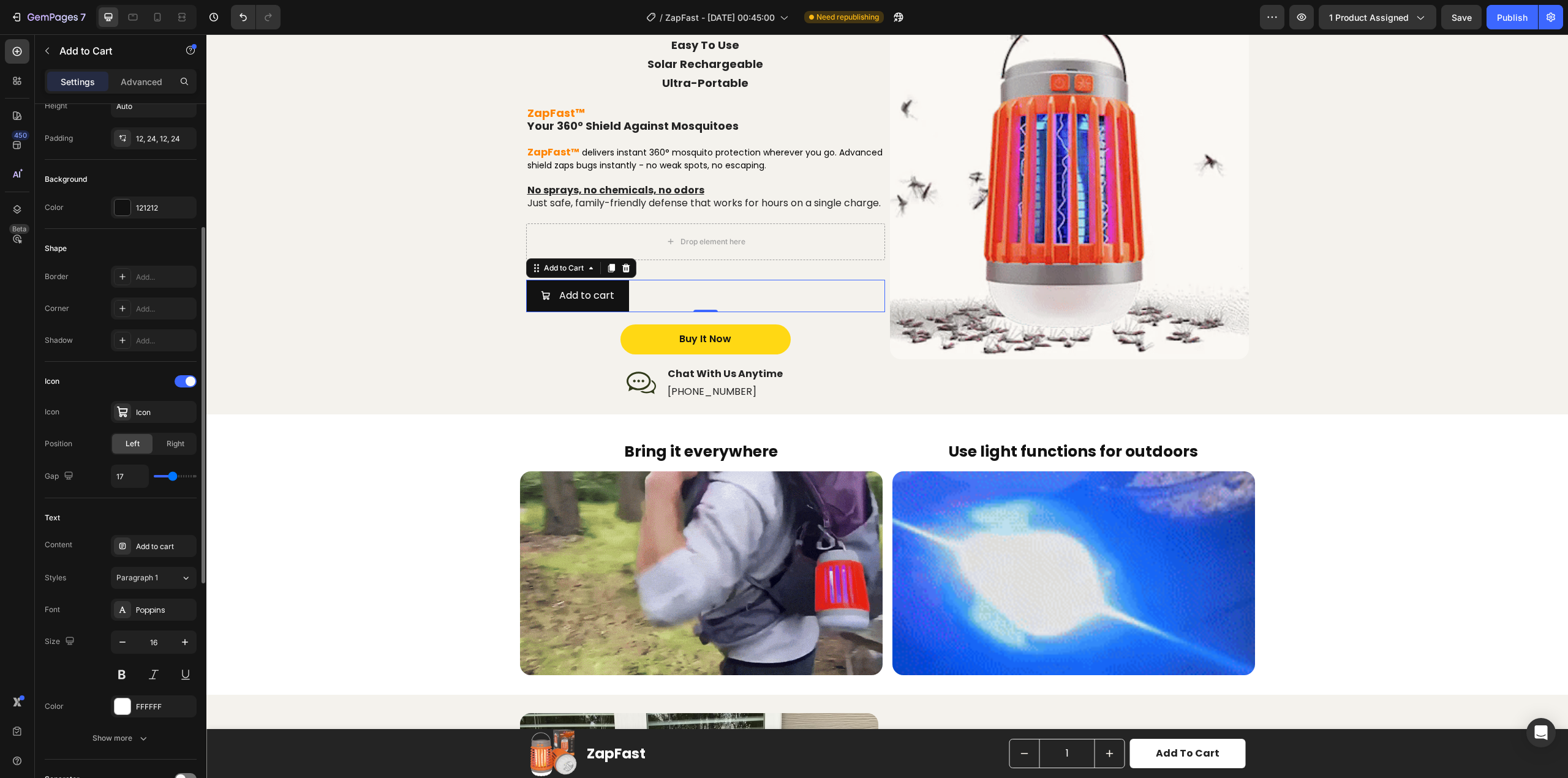
type input "18"
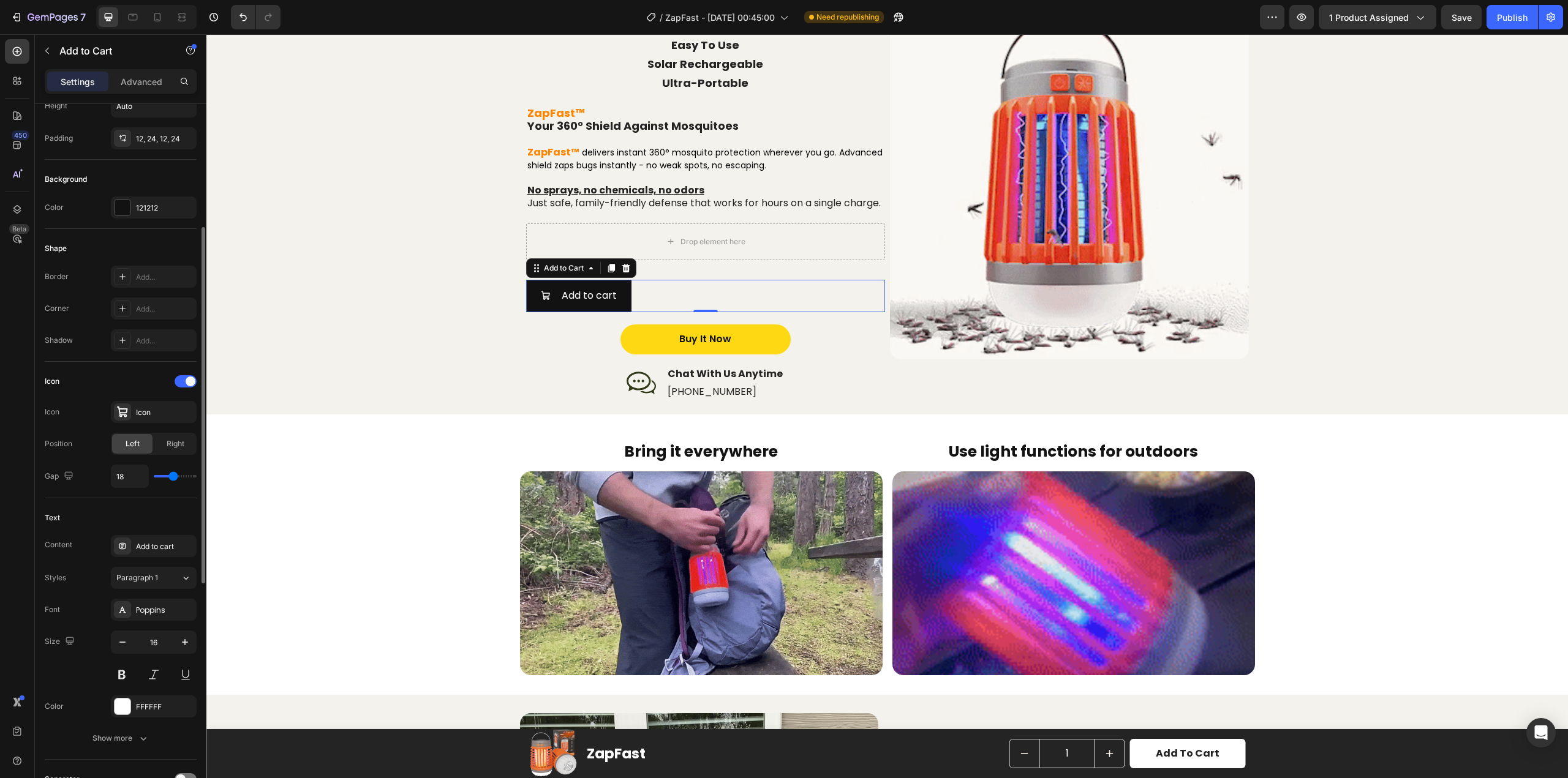
type input "19"
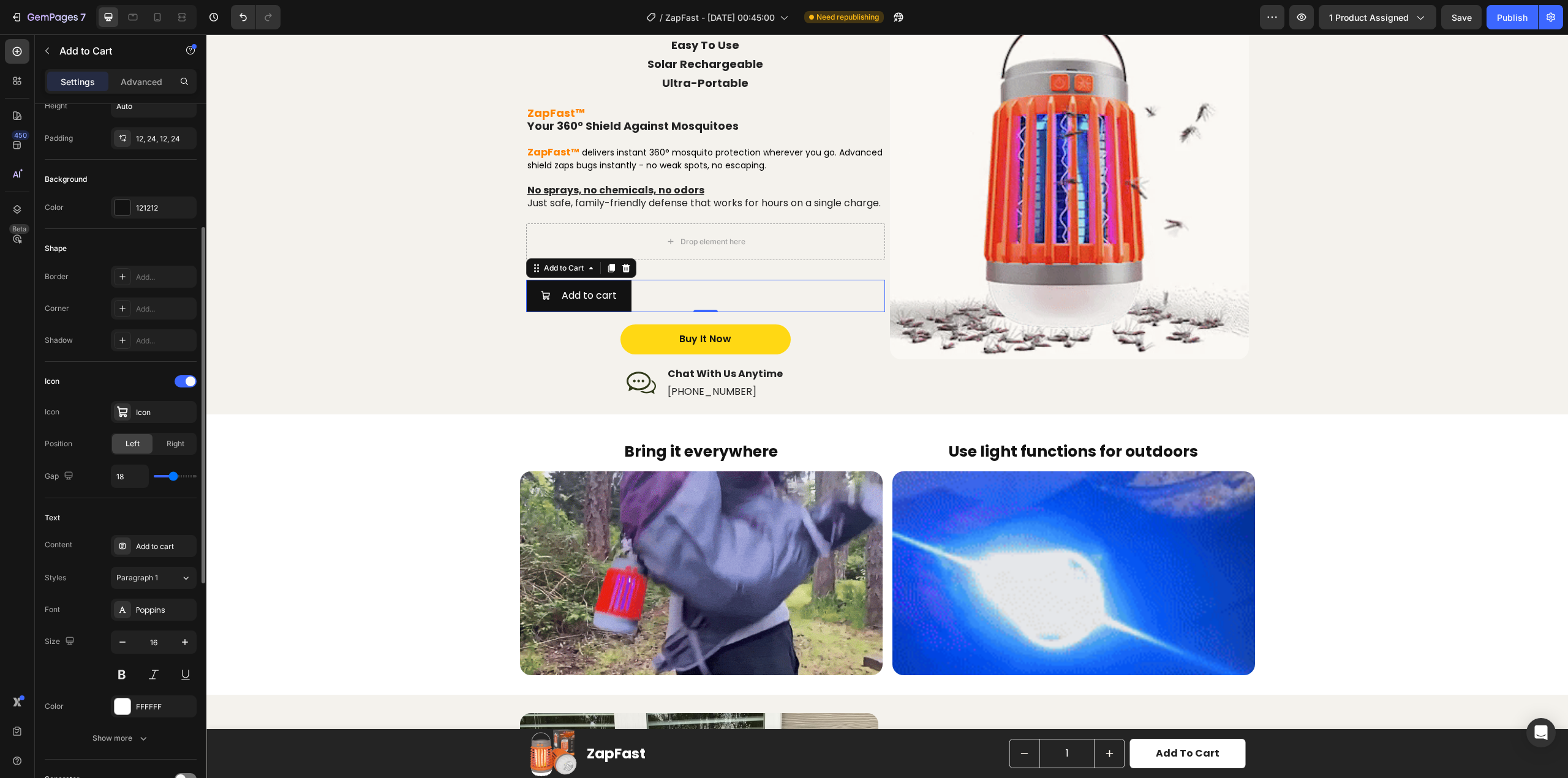
type input "19"
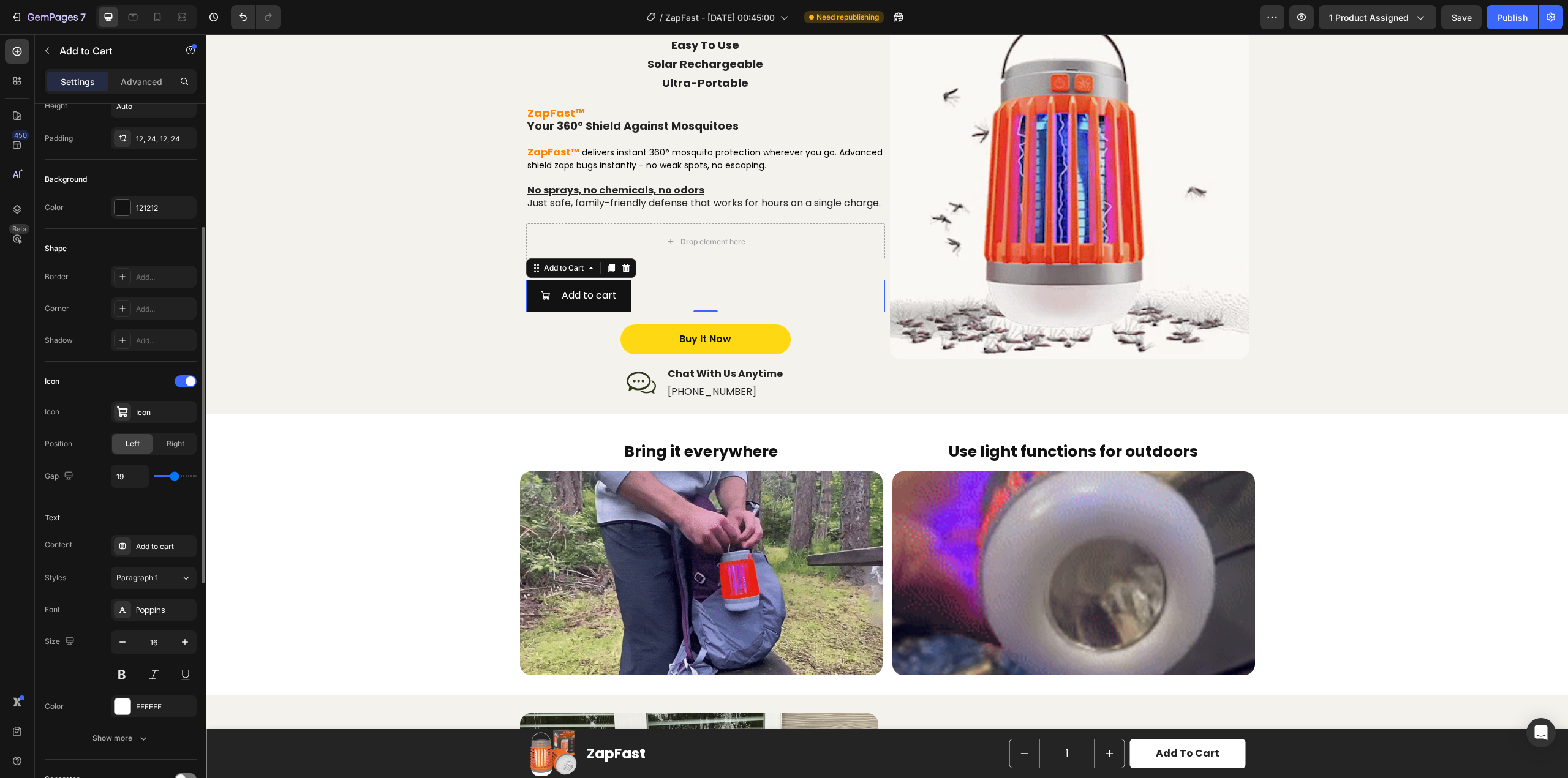
type input "24"
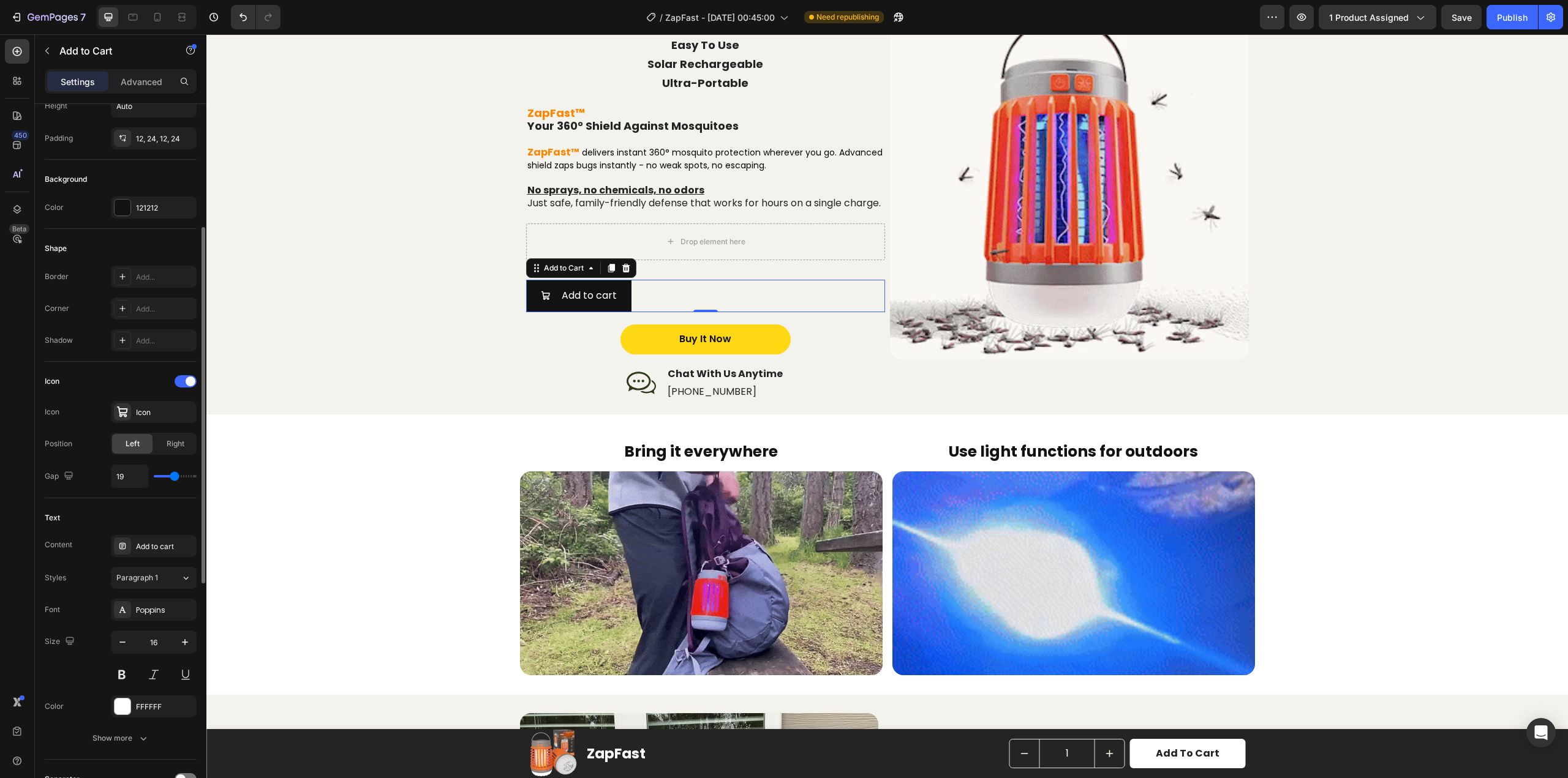
type input "24"
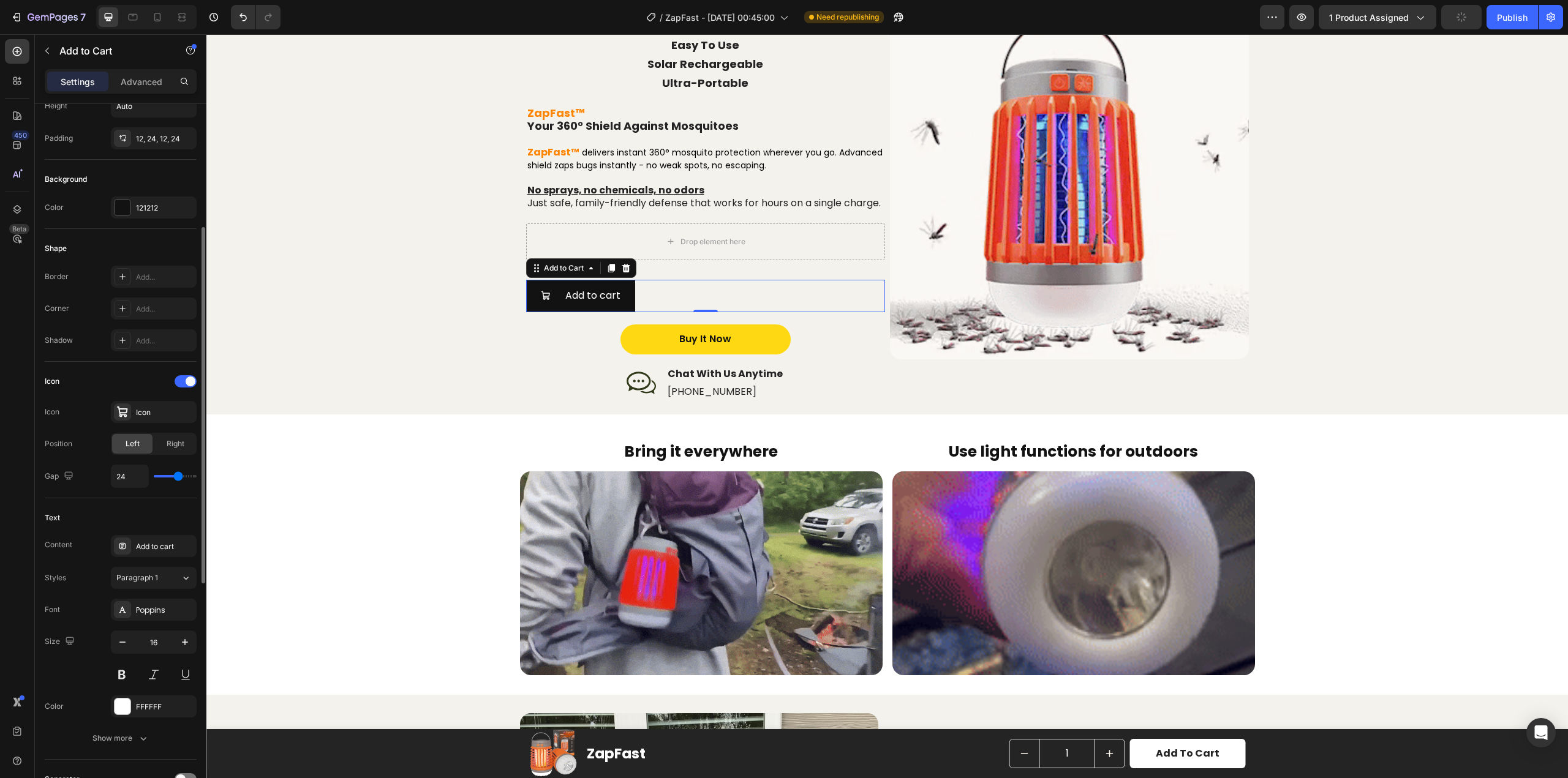
type input "23"
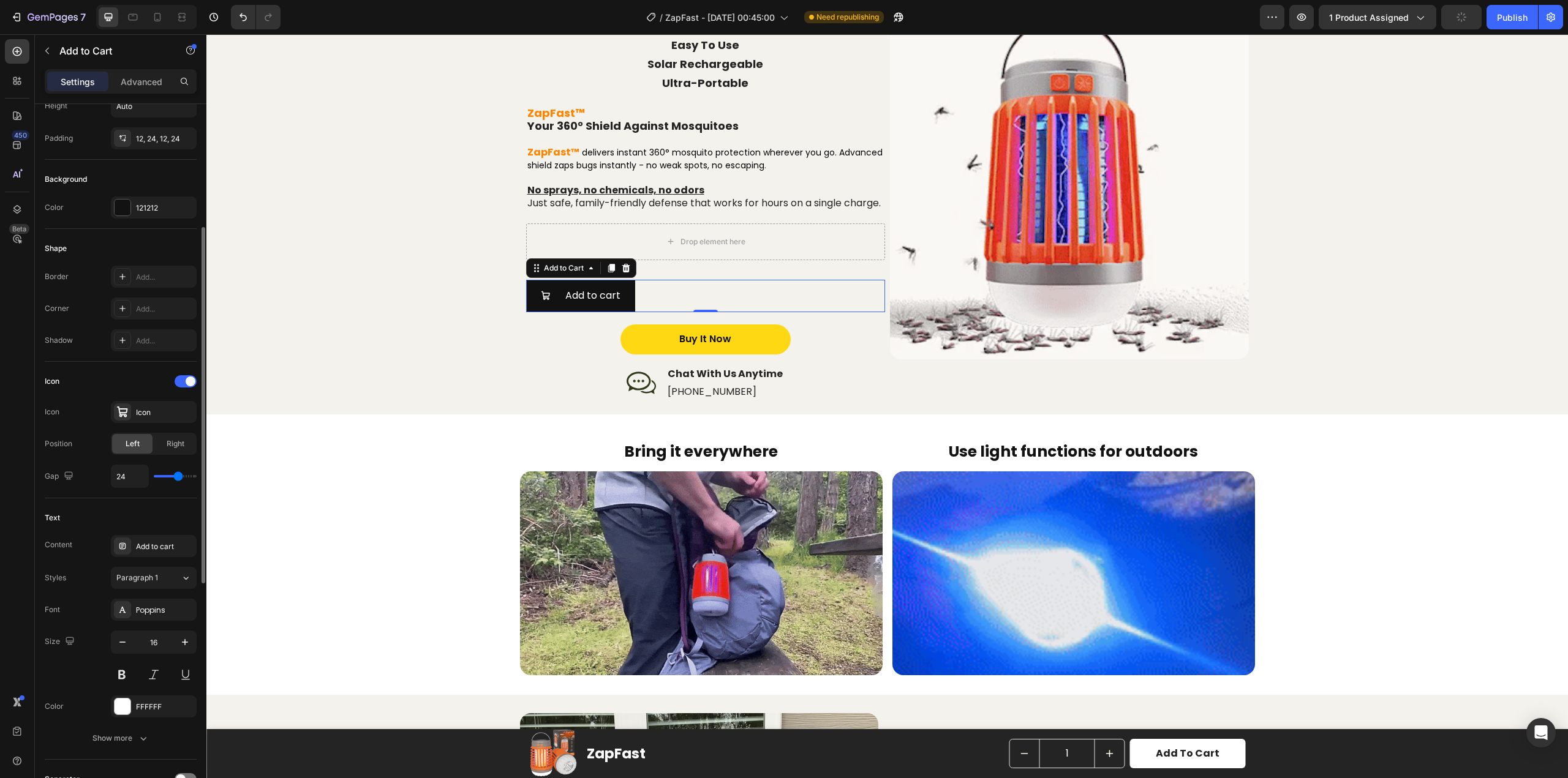
type input "23"
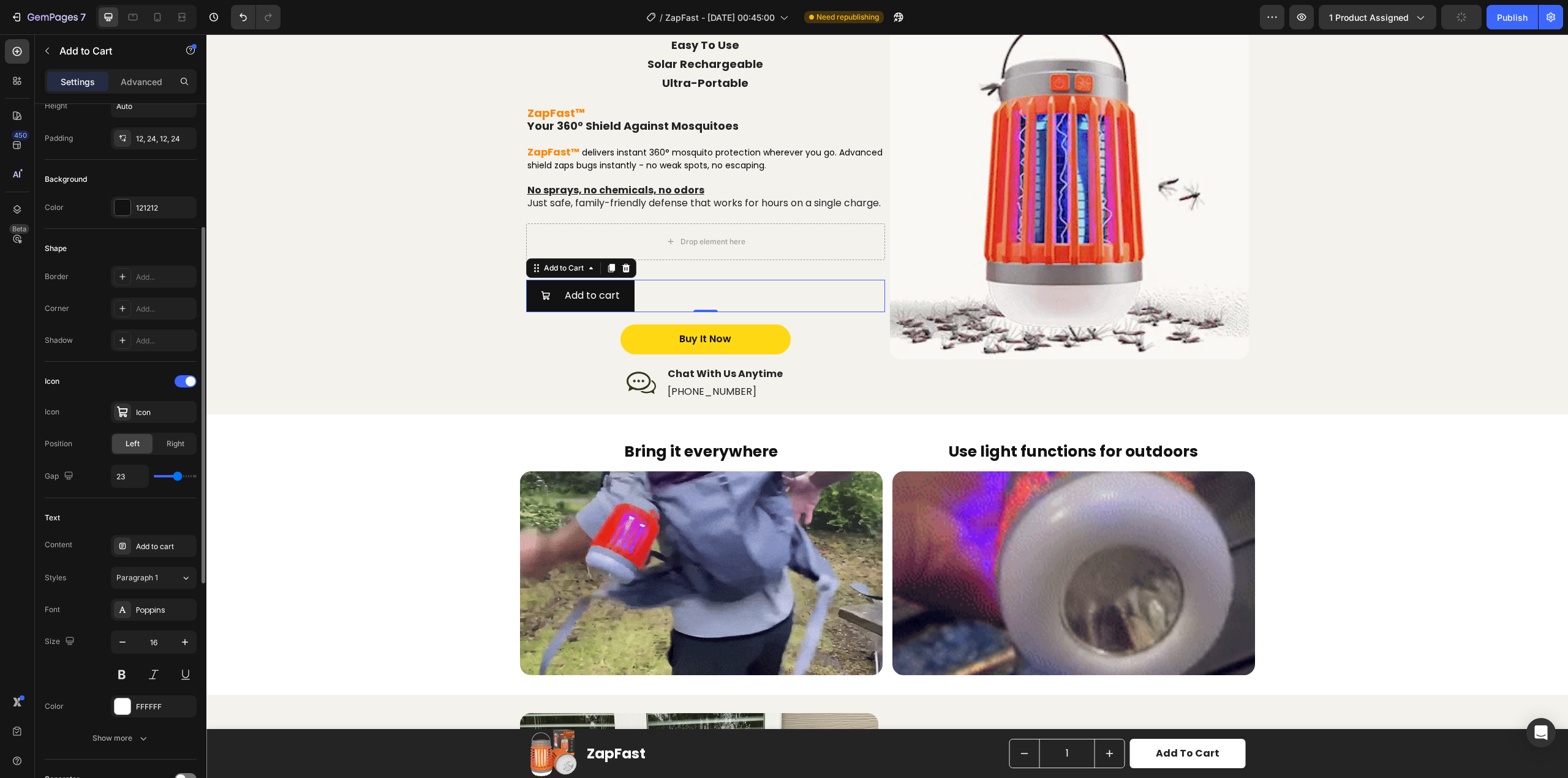
type input "22"
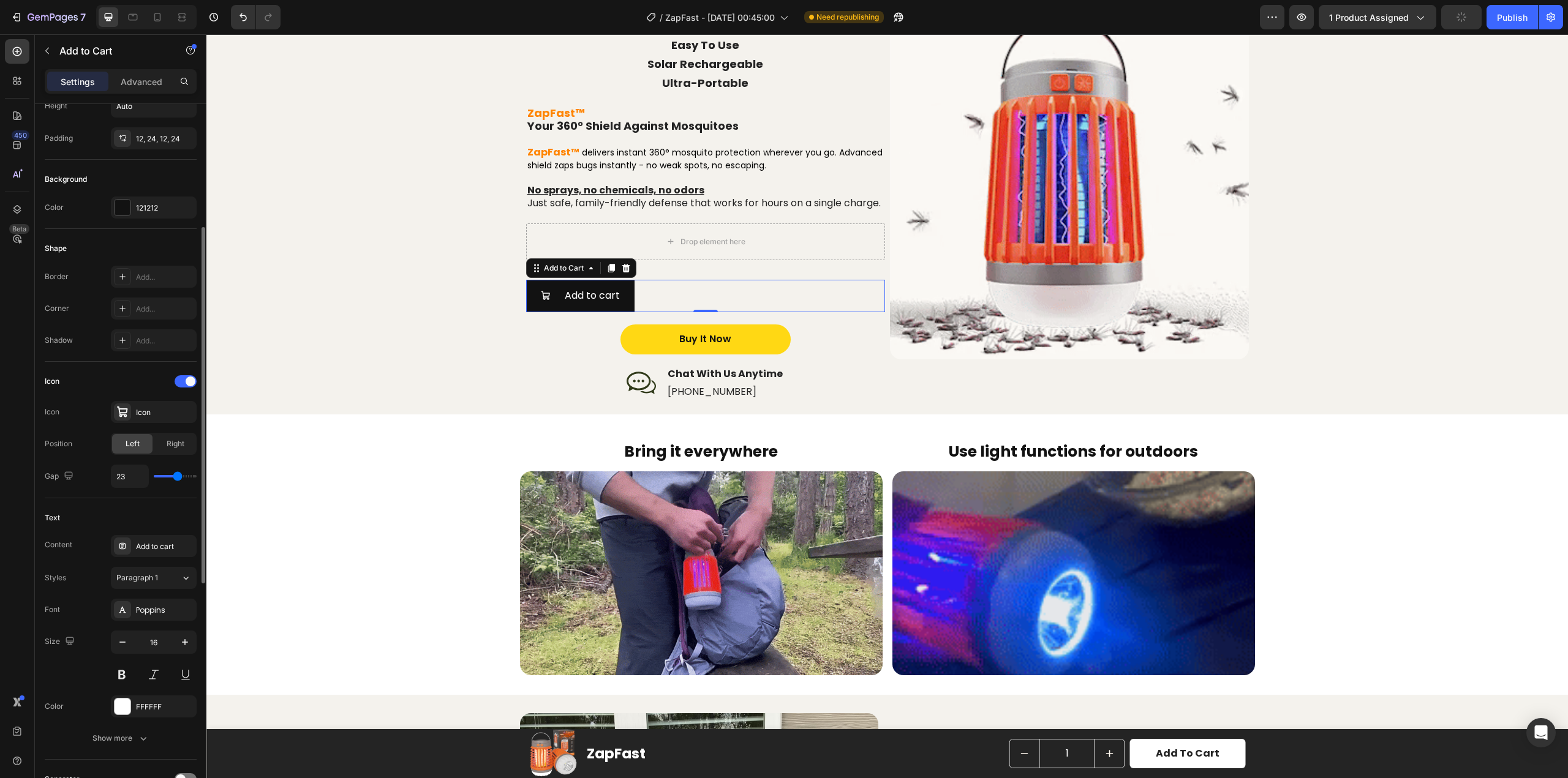
type input "22"
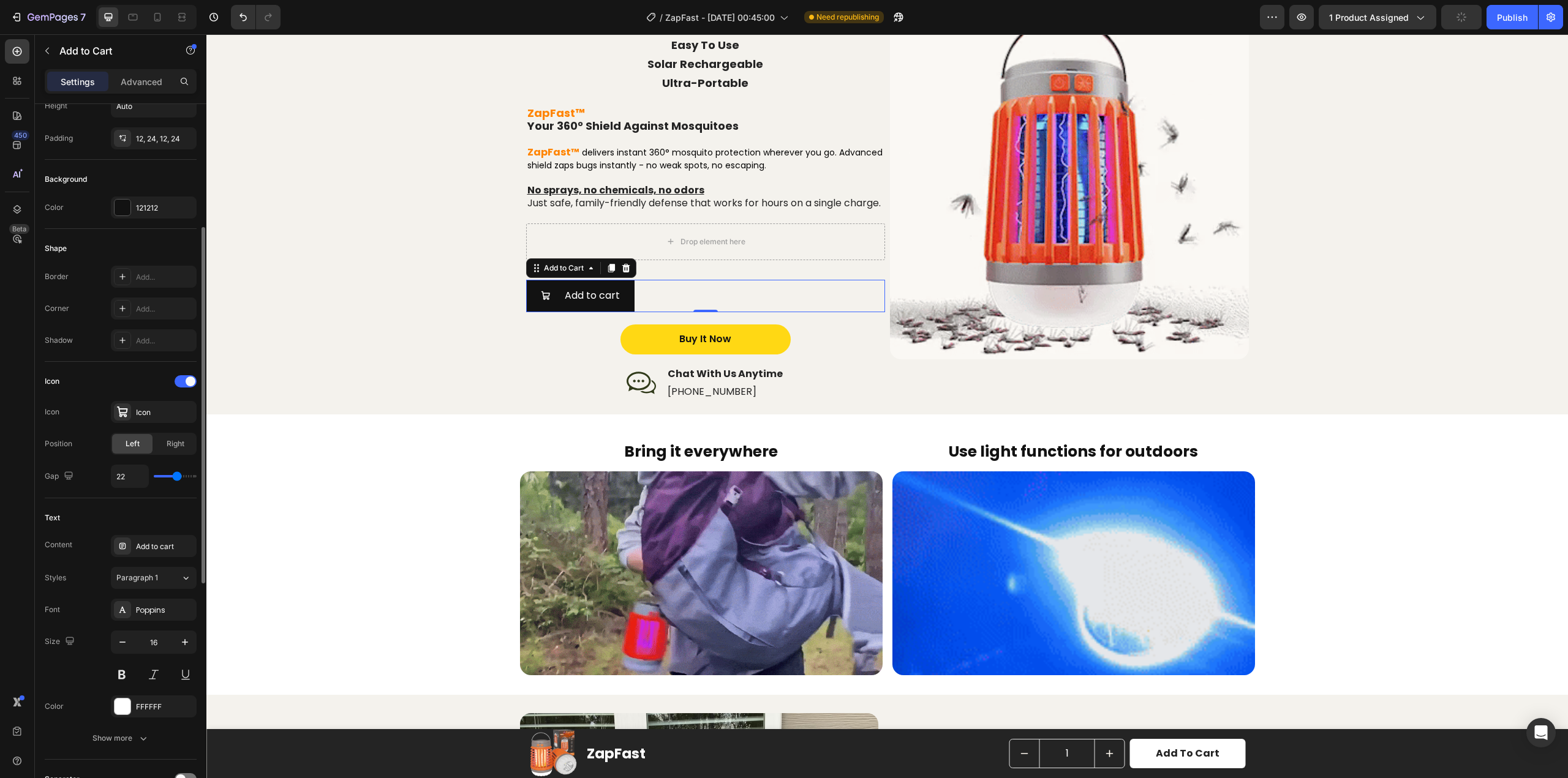
type input "21"
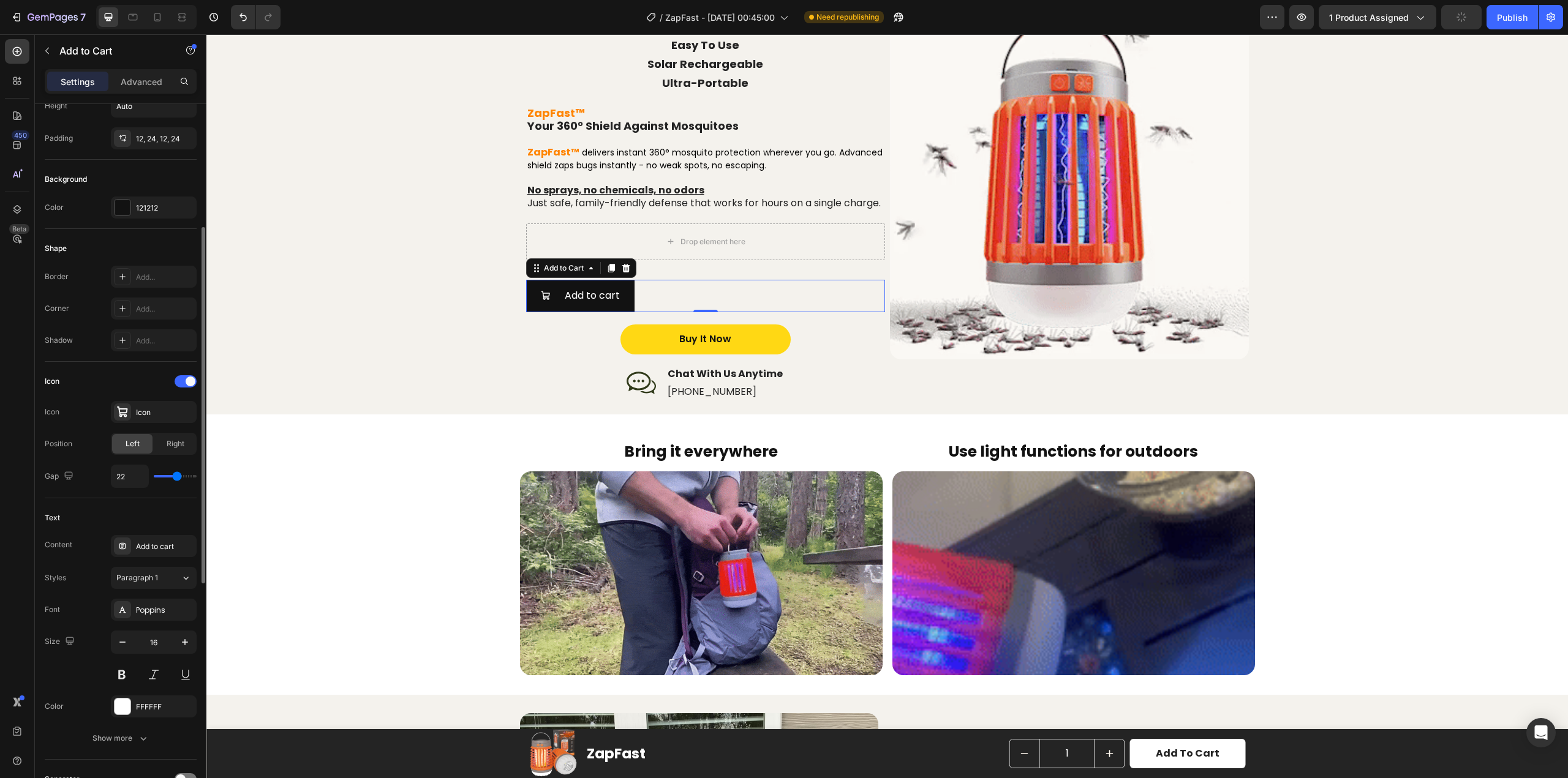
type input "21"
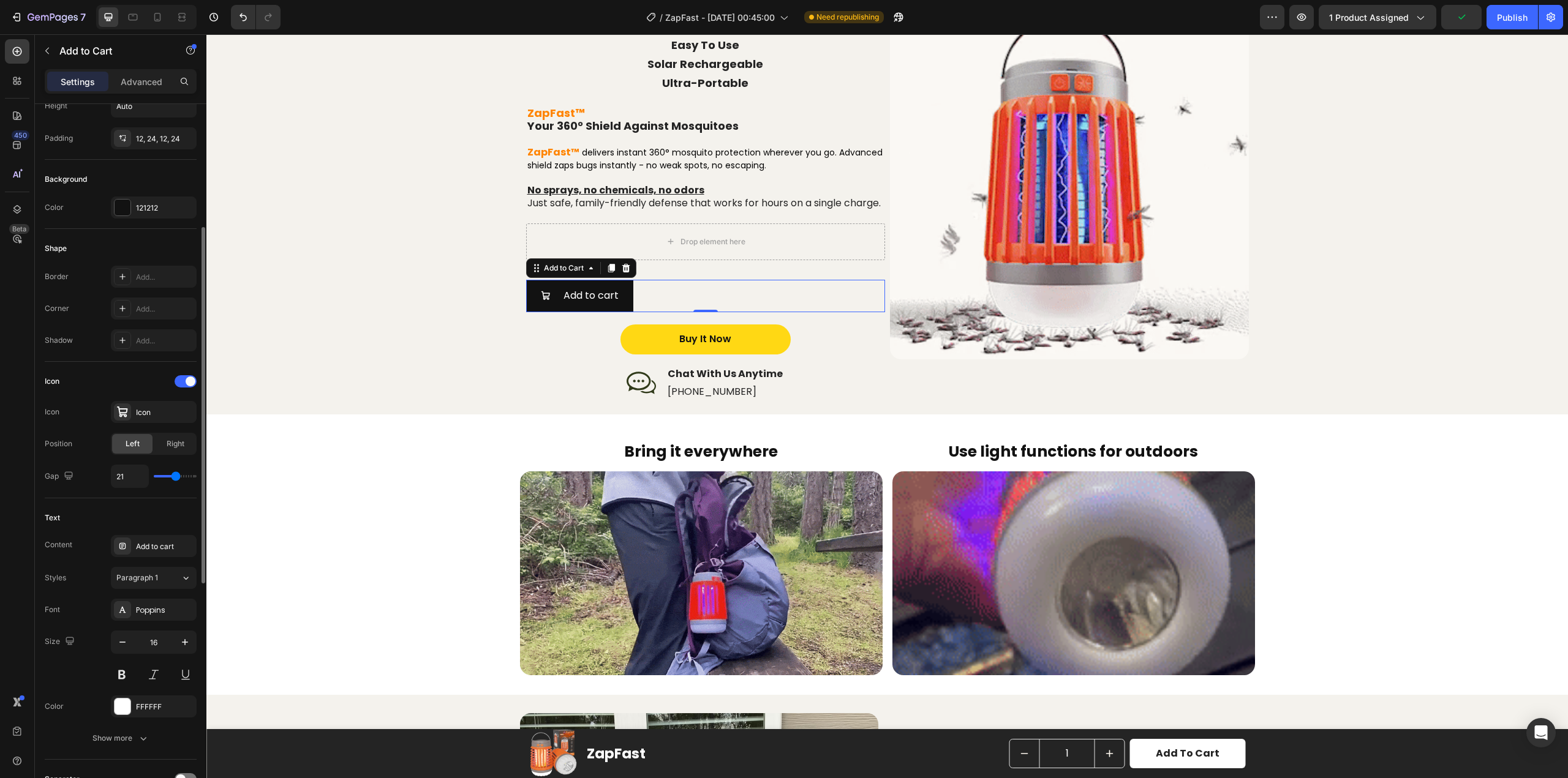
type input "20"
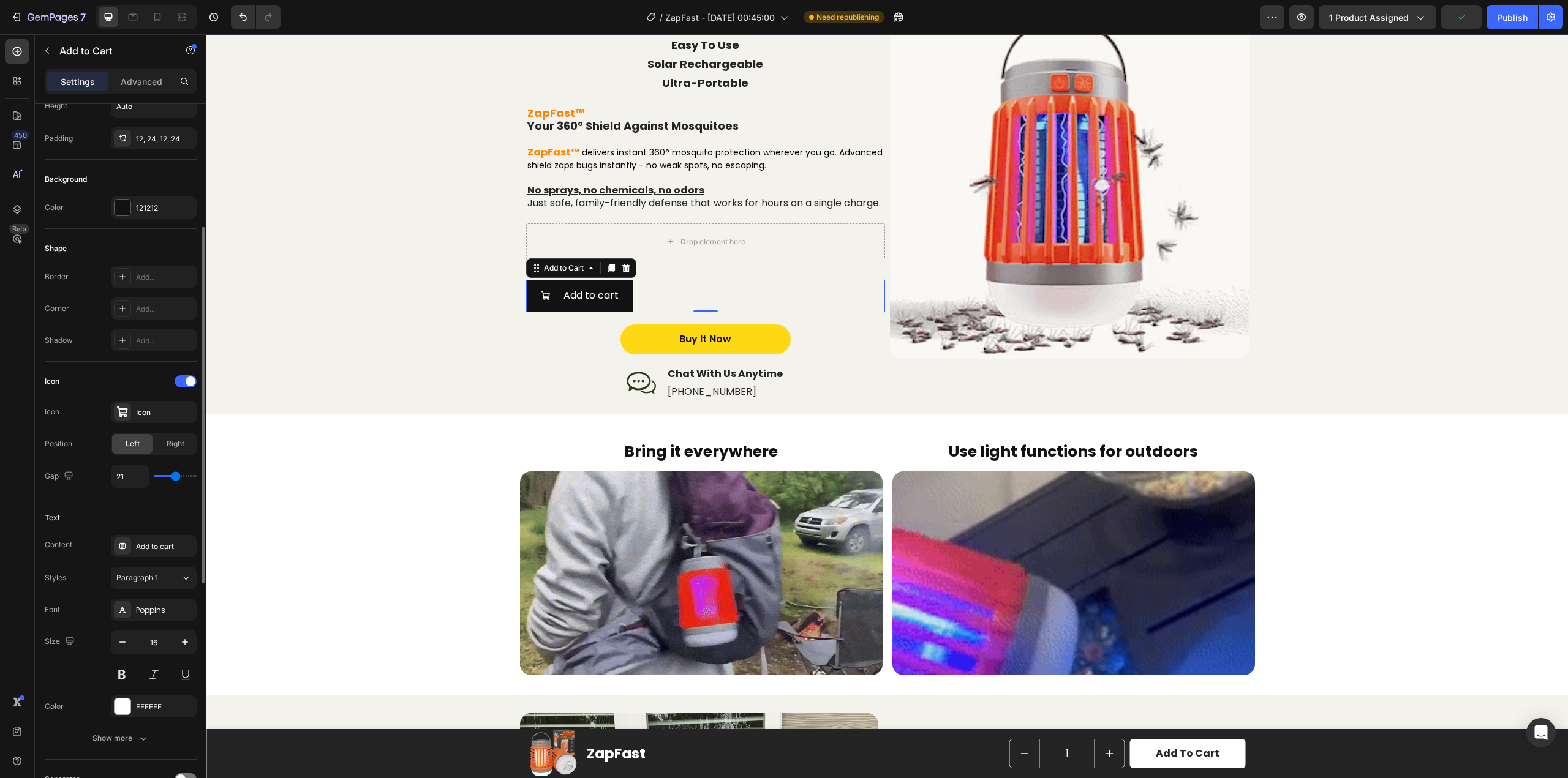
type input "20"
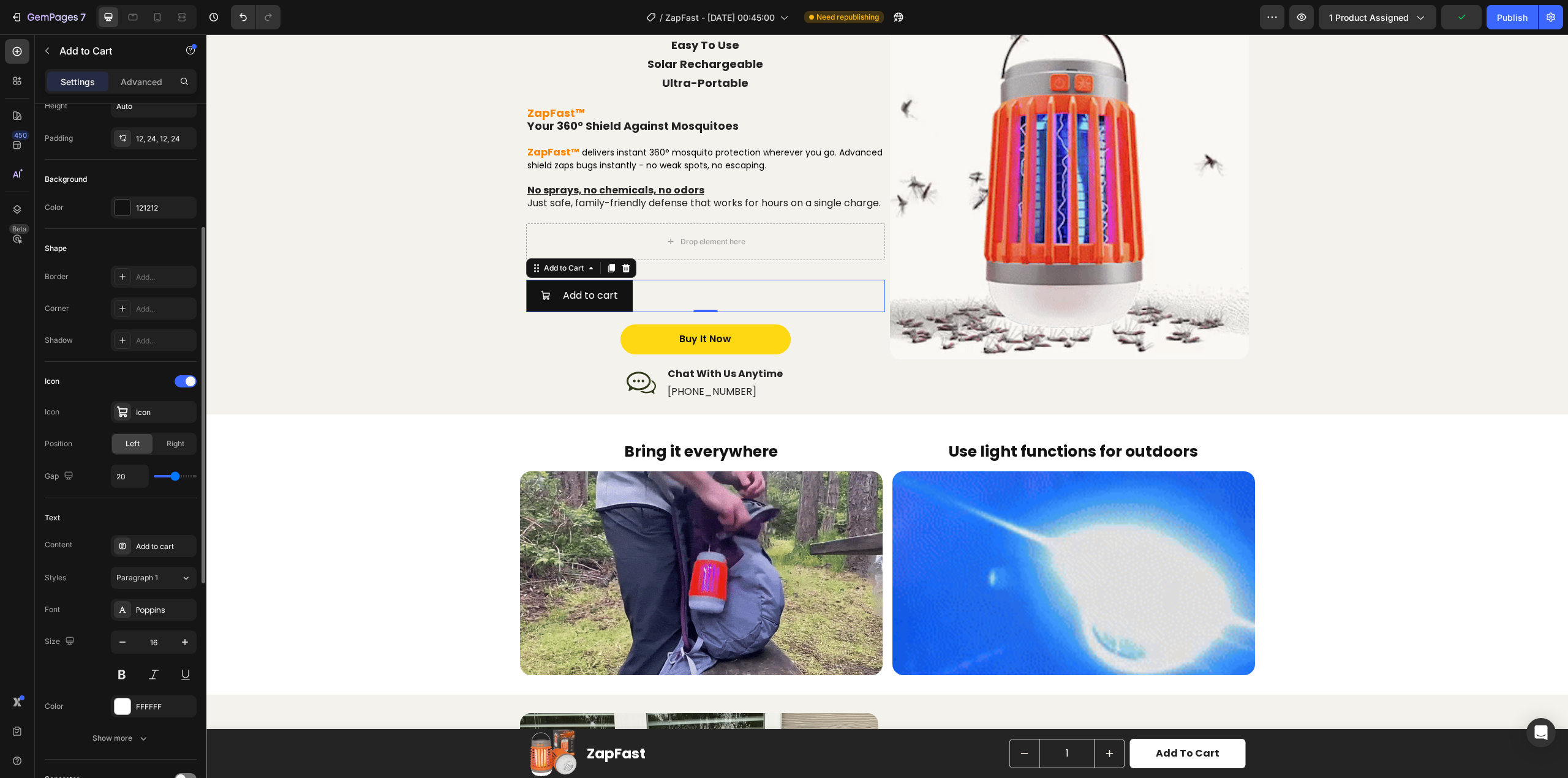
type input "19"
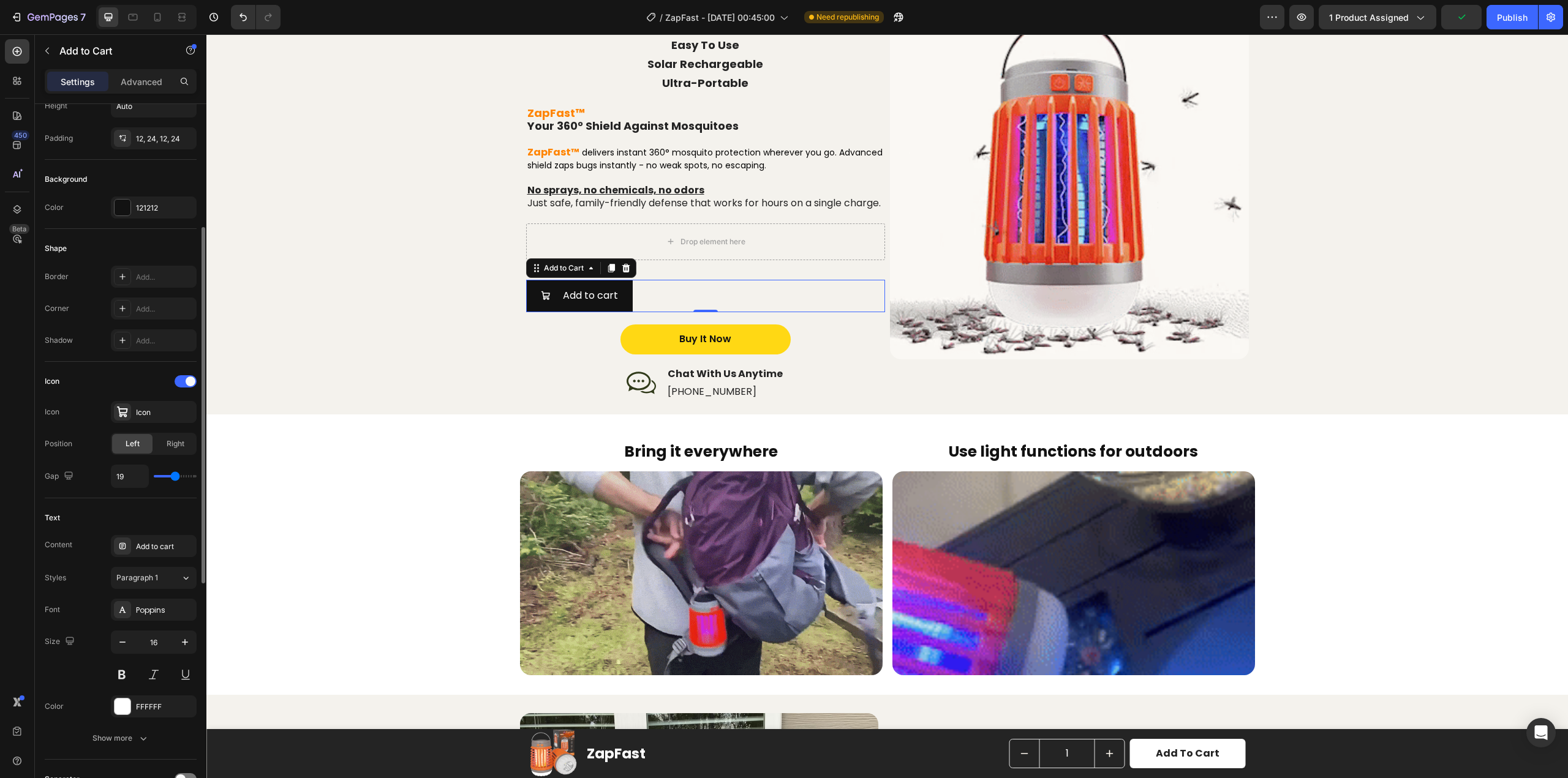
type input "19"
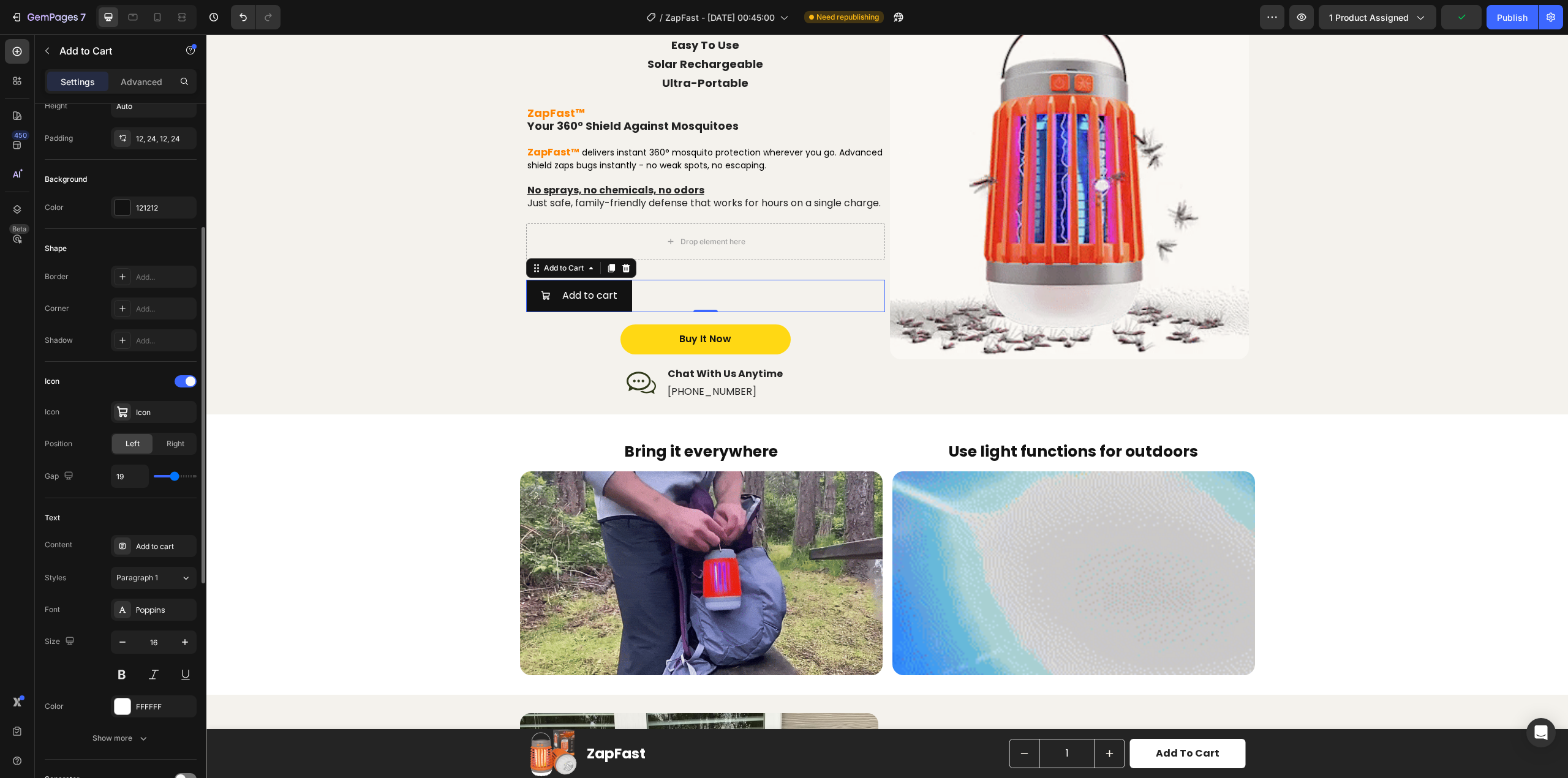
type input "20"
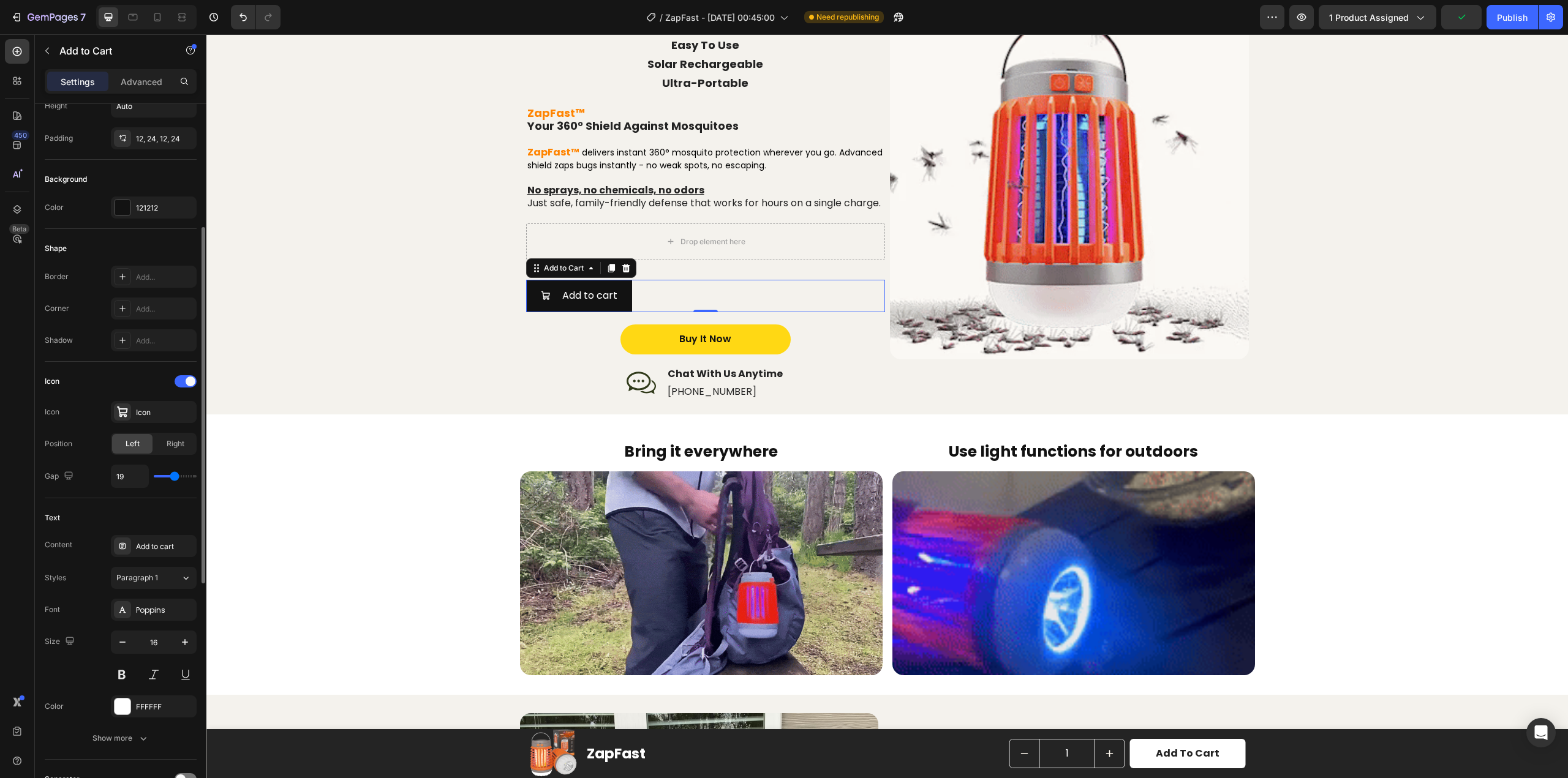
type input "20"
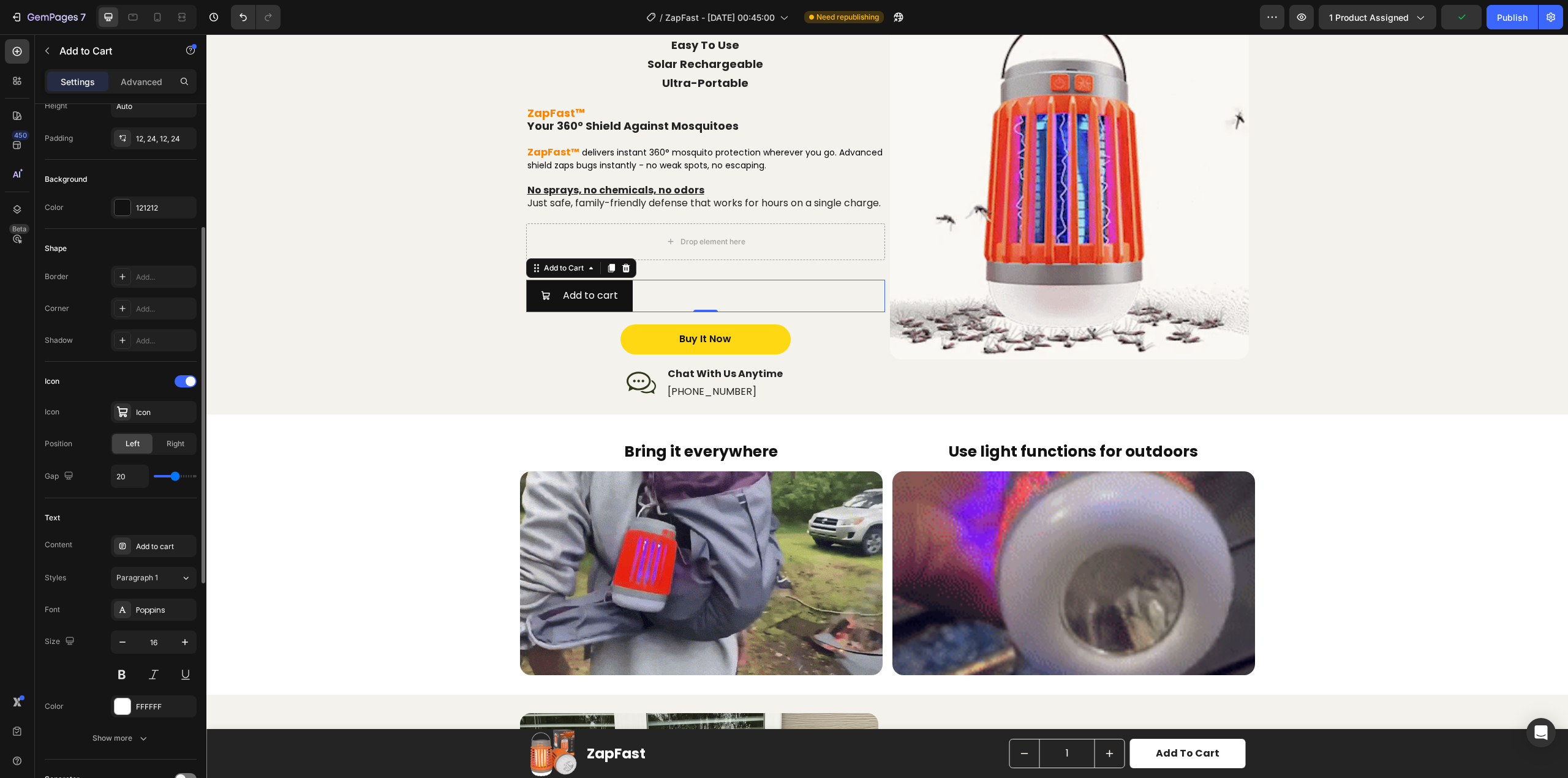
type input "21"
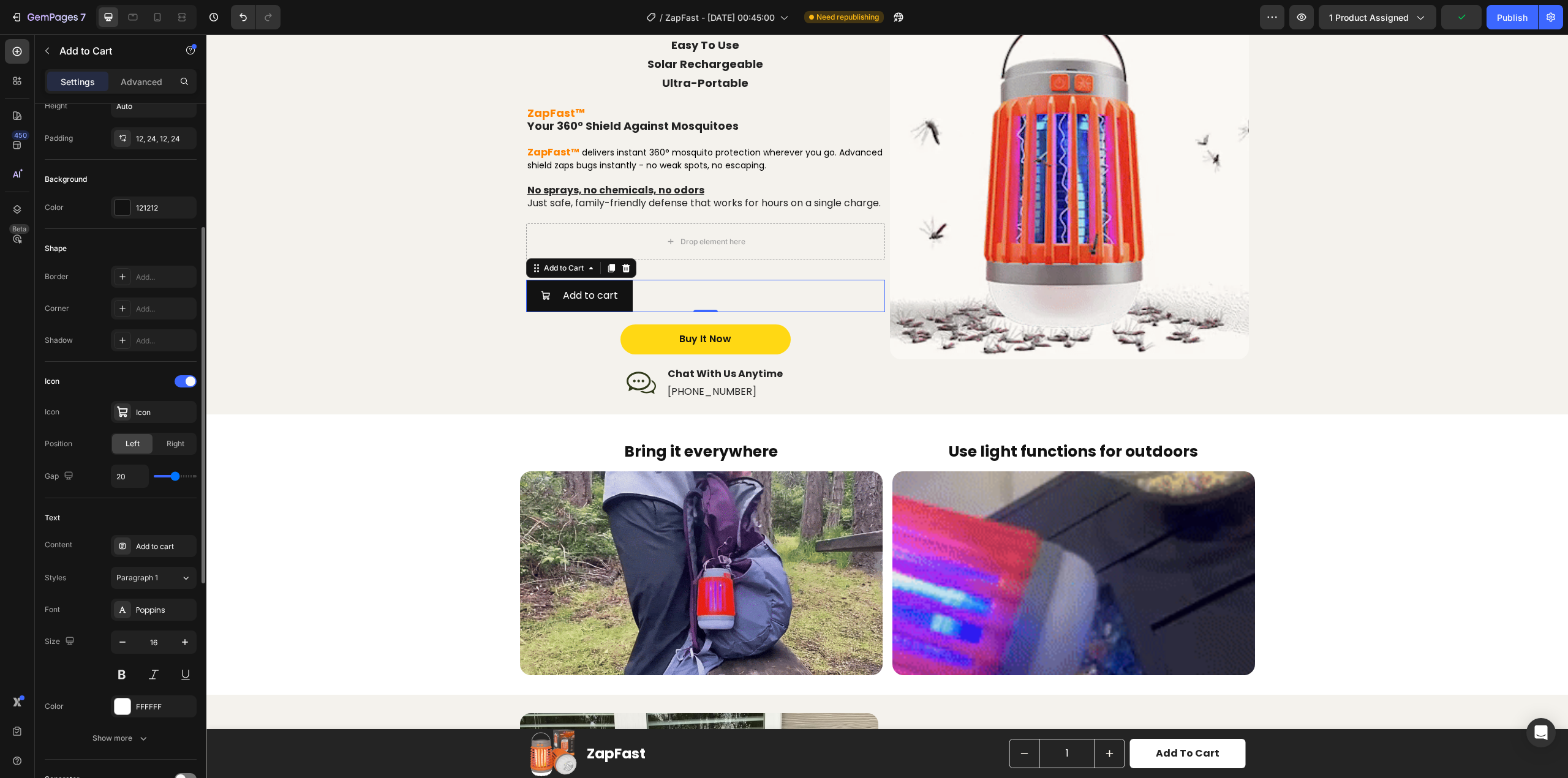
type input "21"
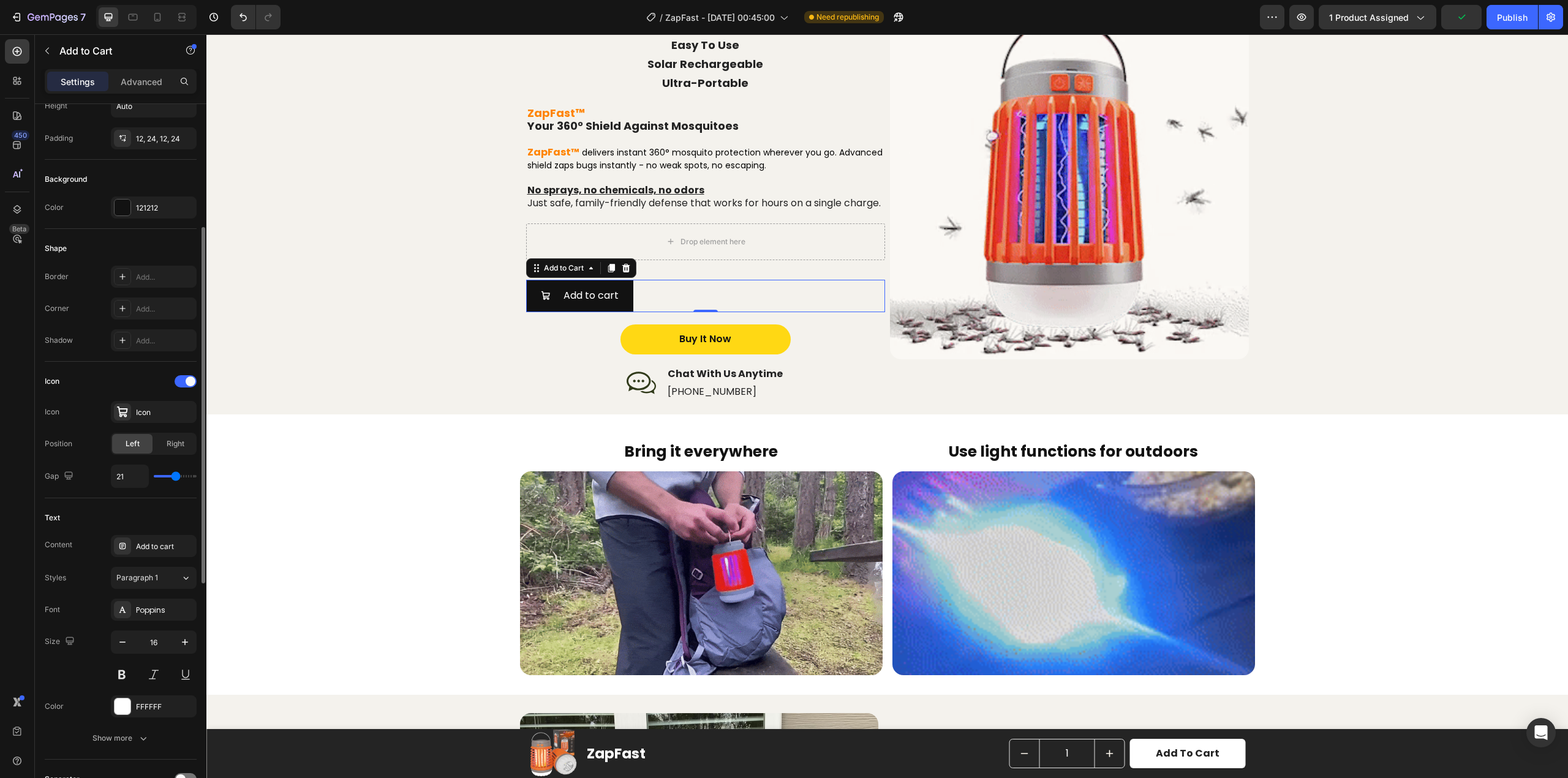
type input "20"
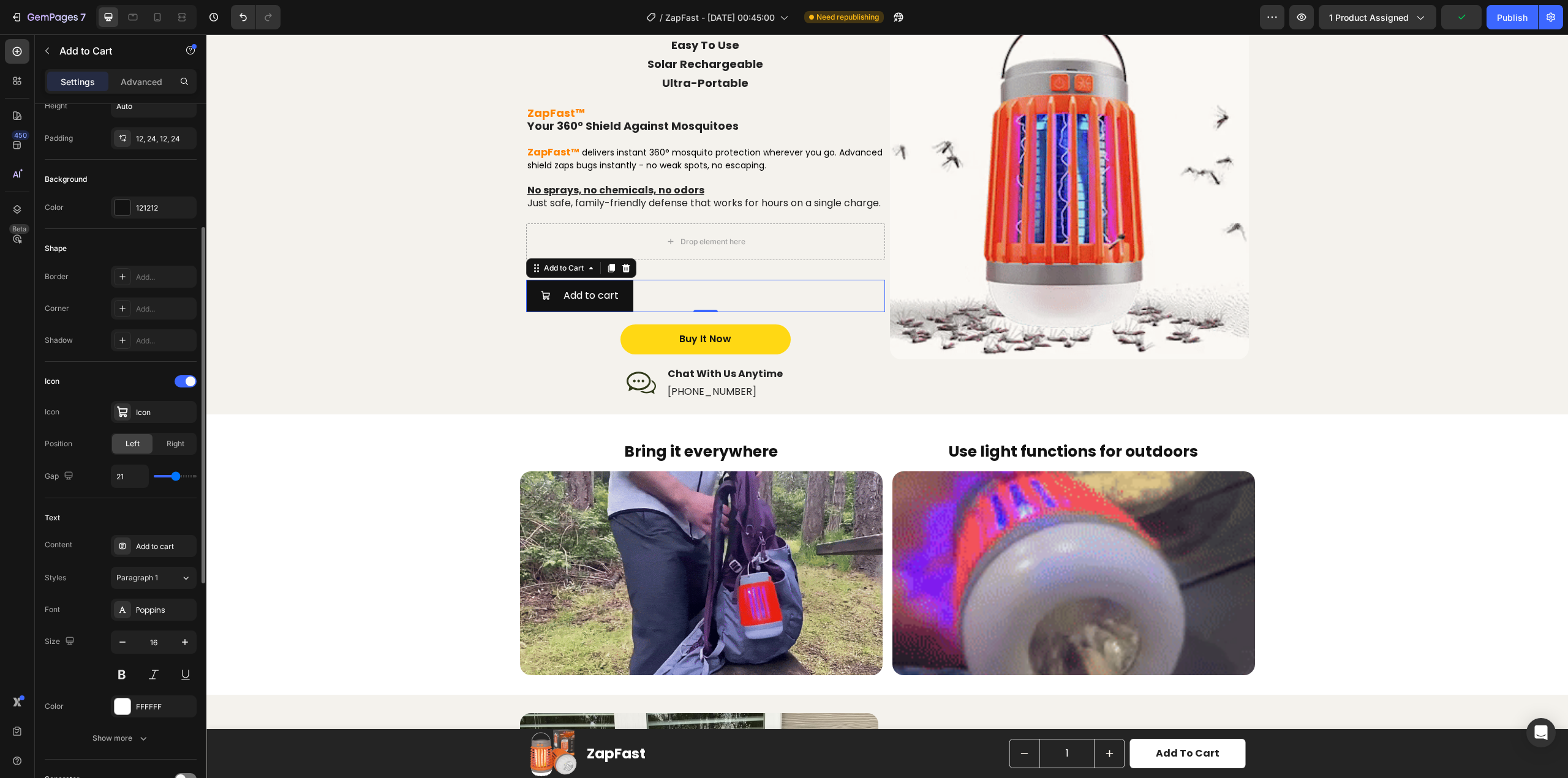
type input "20"
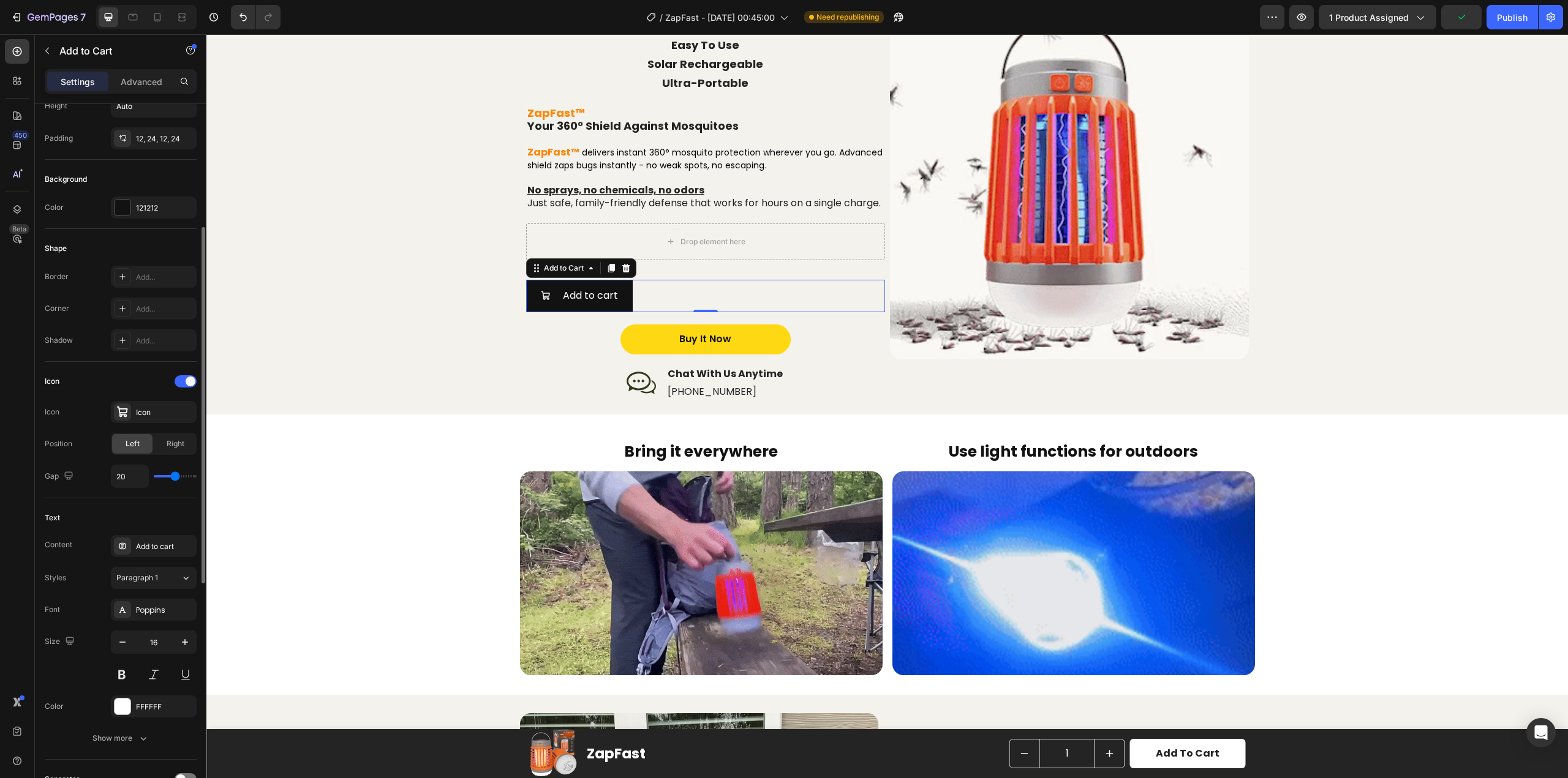
type input "19"
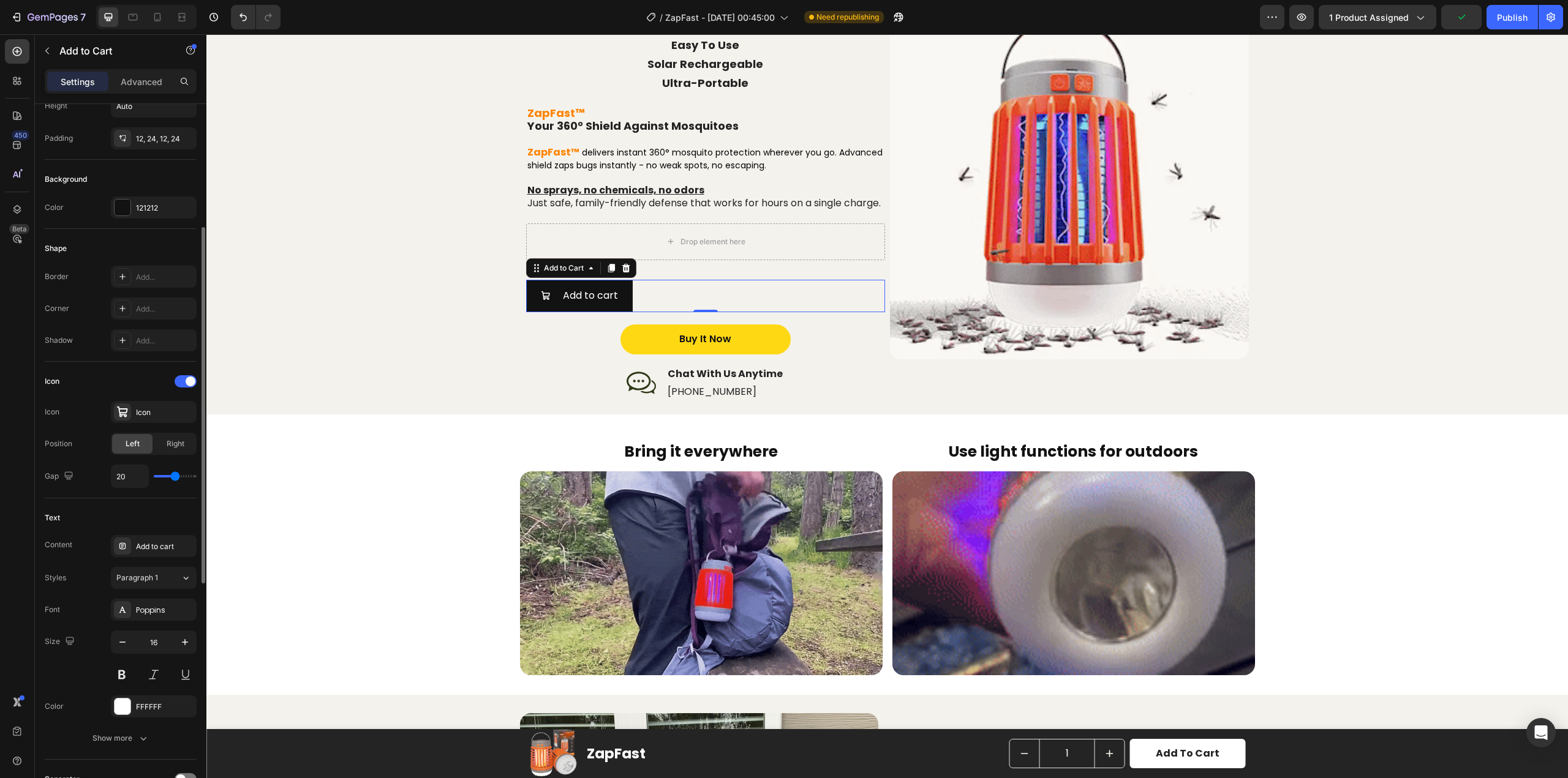
type input "19"
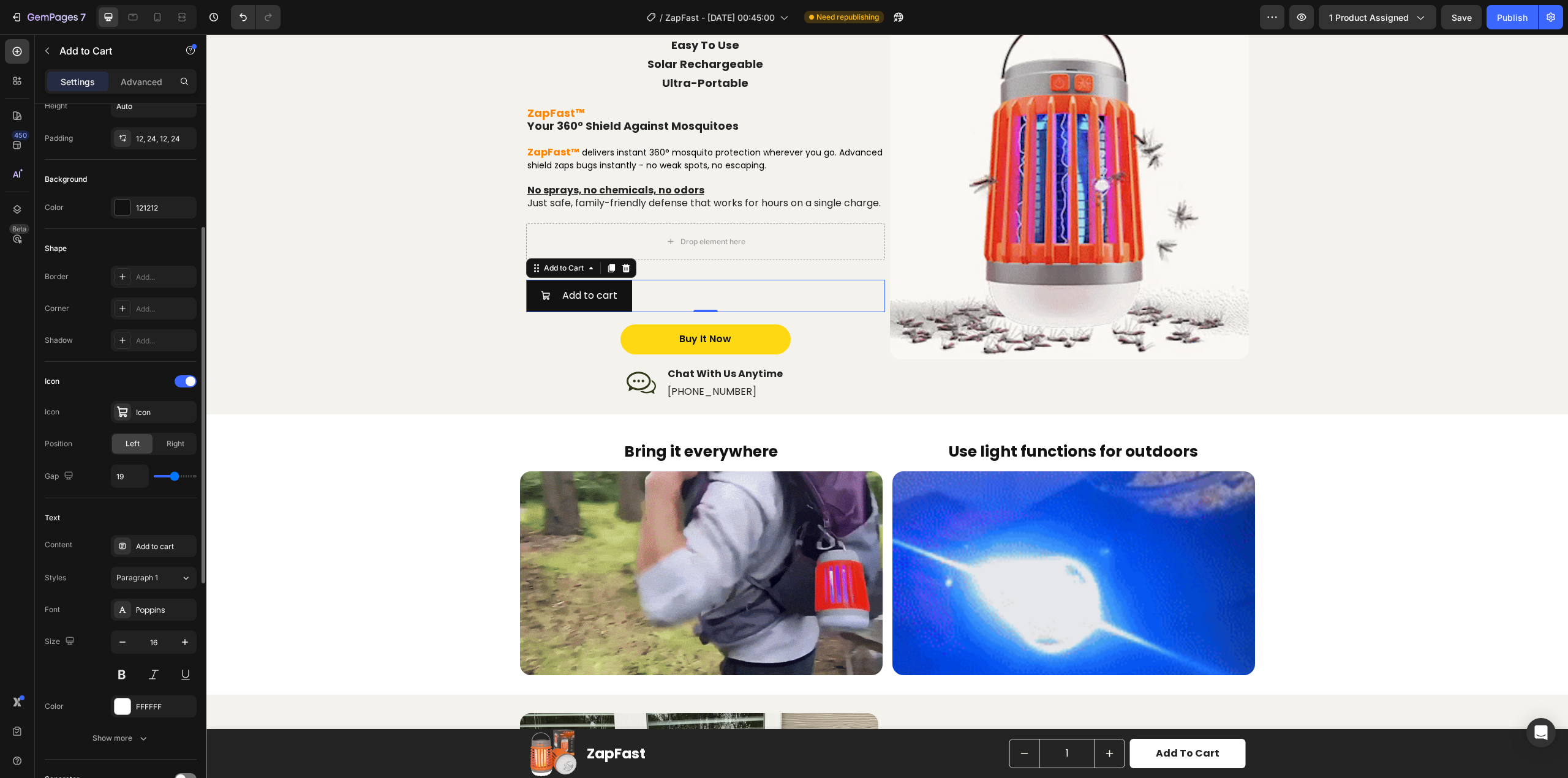
type input "20"
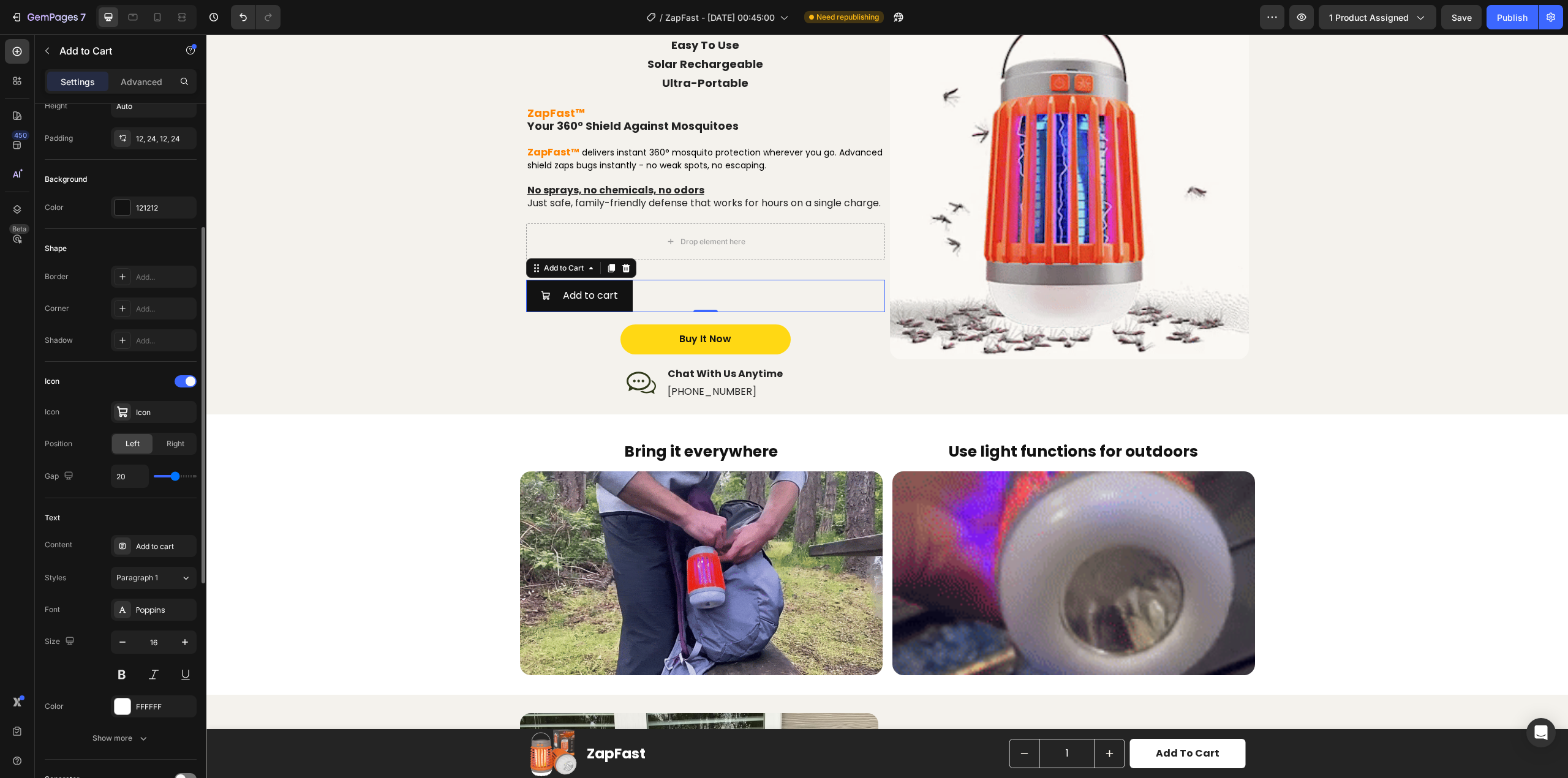
drag, startPoint x: 168, startPoint y: 475, endPoint x: 175, endPoint y: 476, distance: 7.1
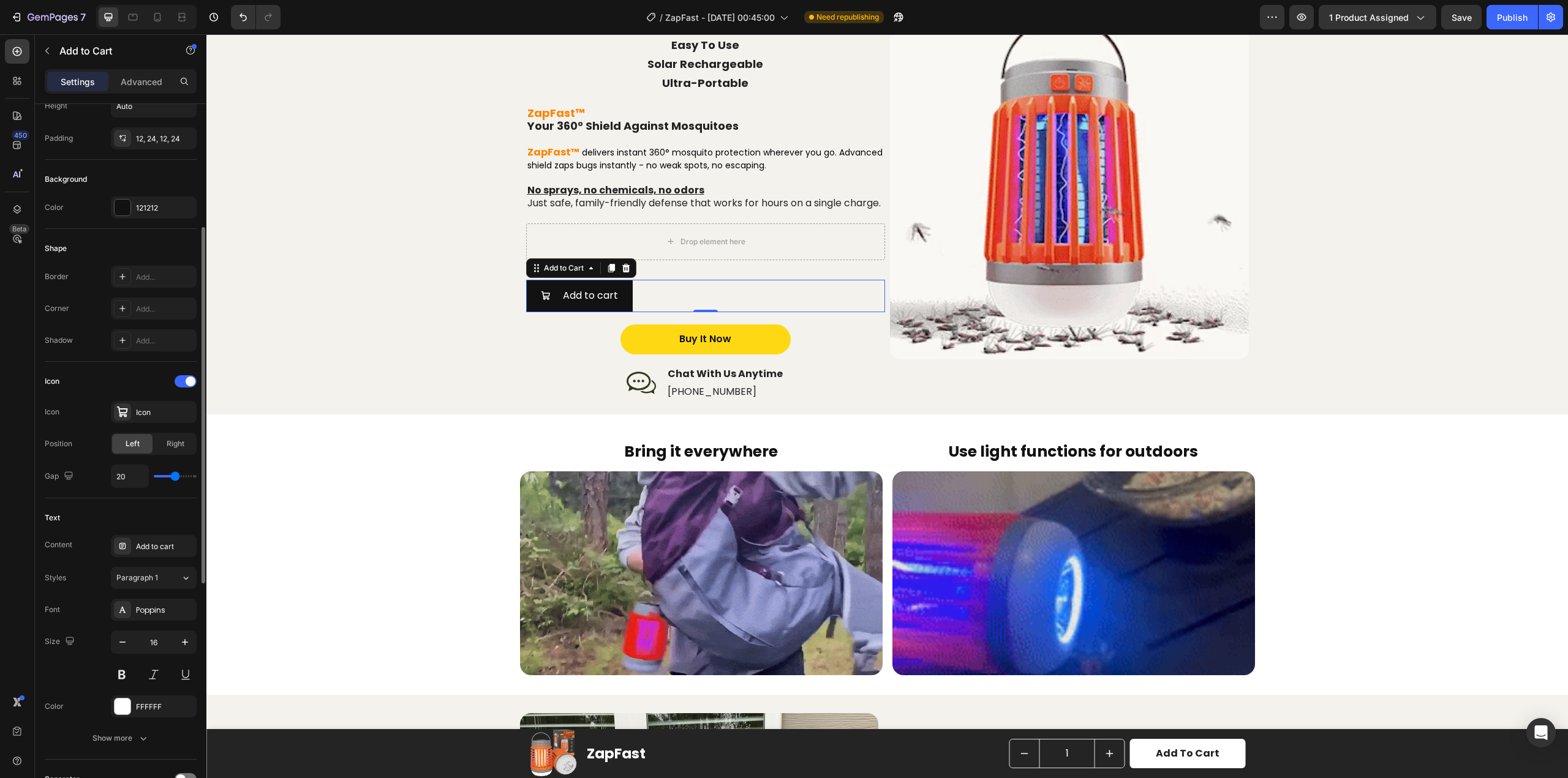
type input "20"
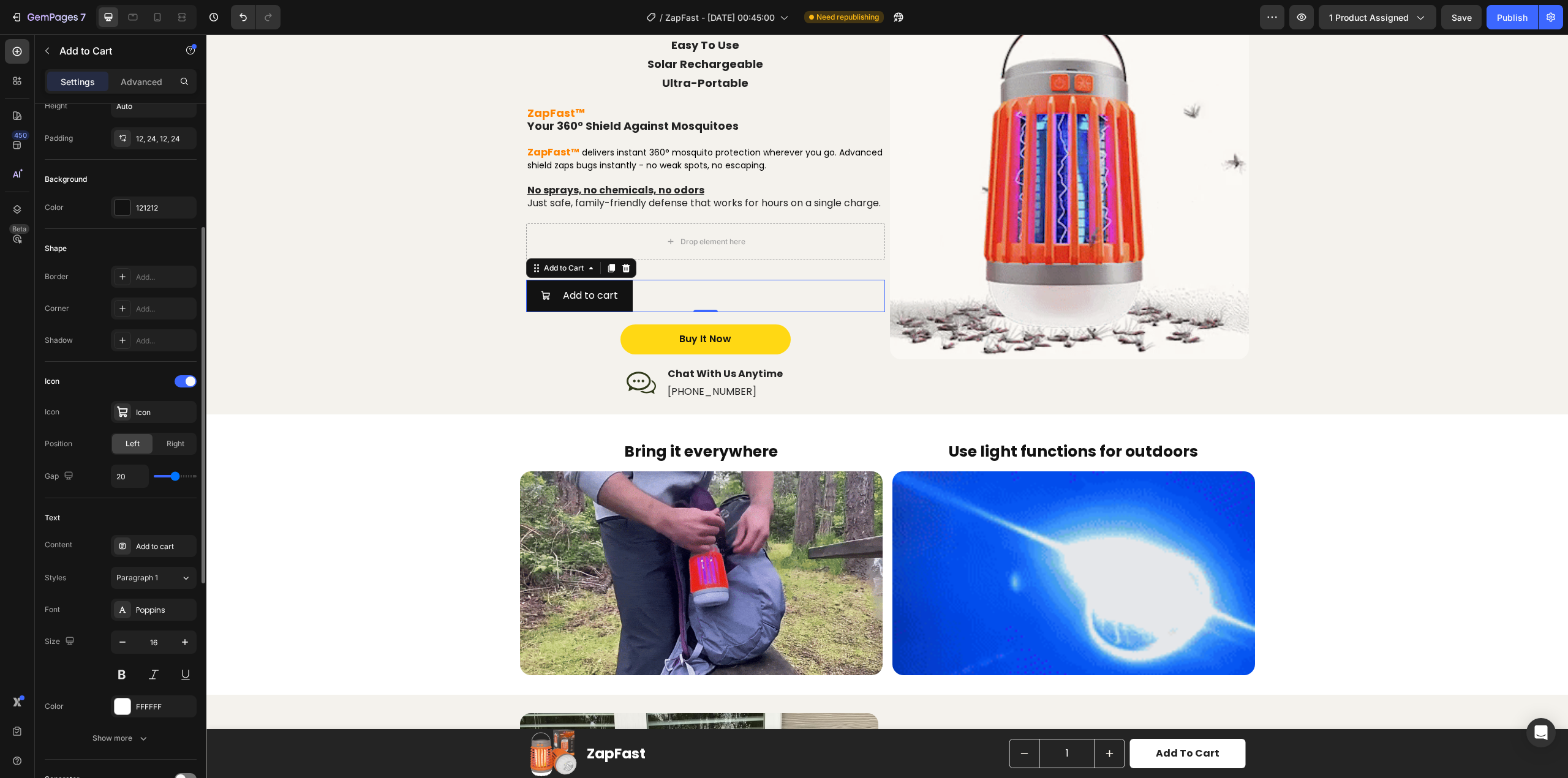
click at [175, 476] on input "range" at bounding box center [175, 476] width 43 height 2
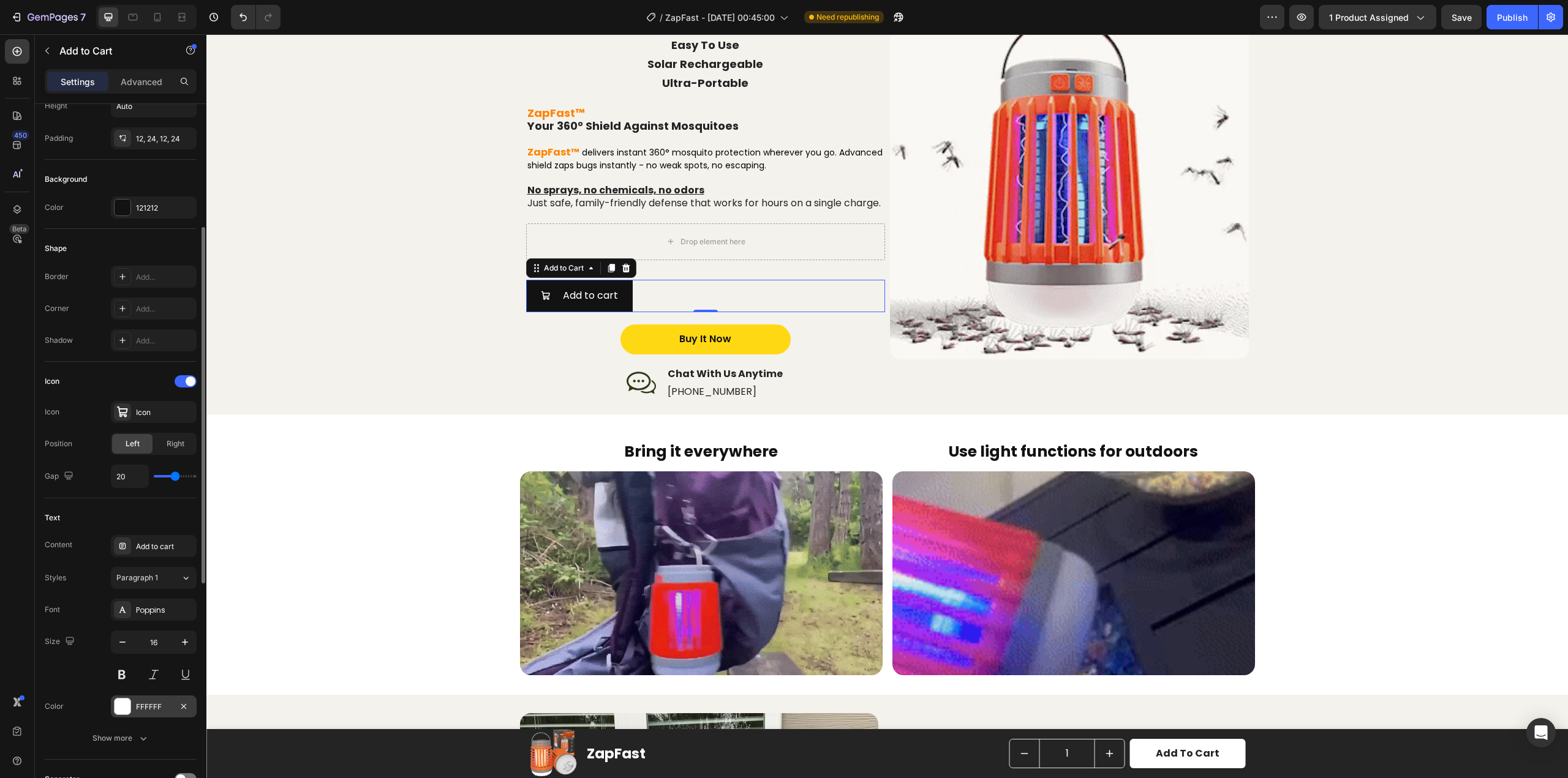
scroll to position [367, 0]
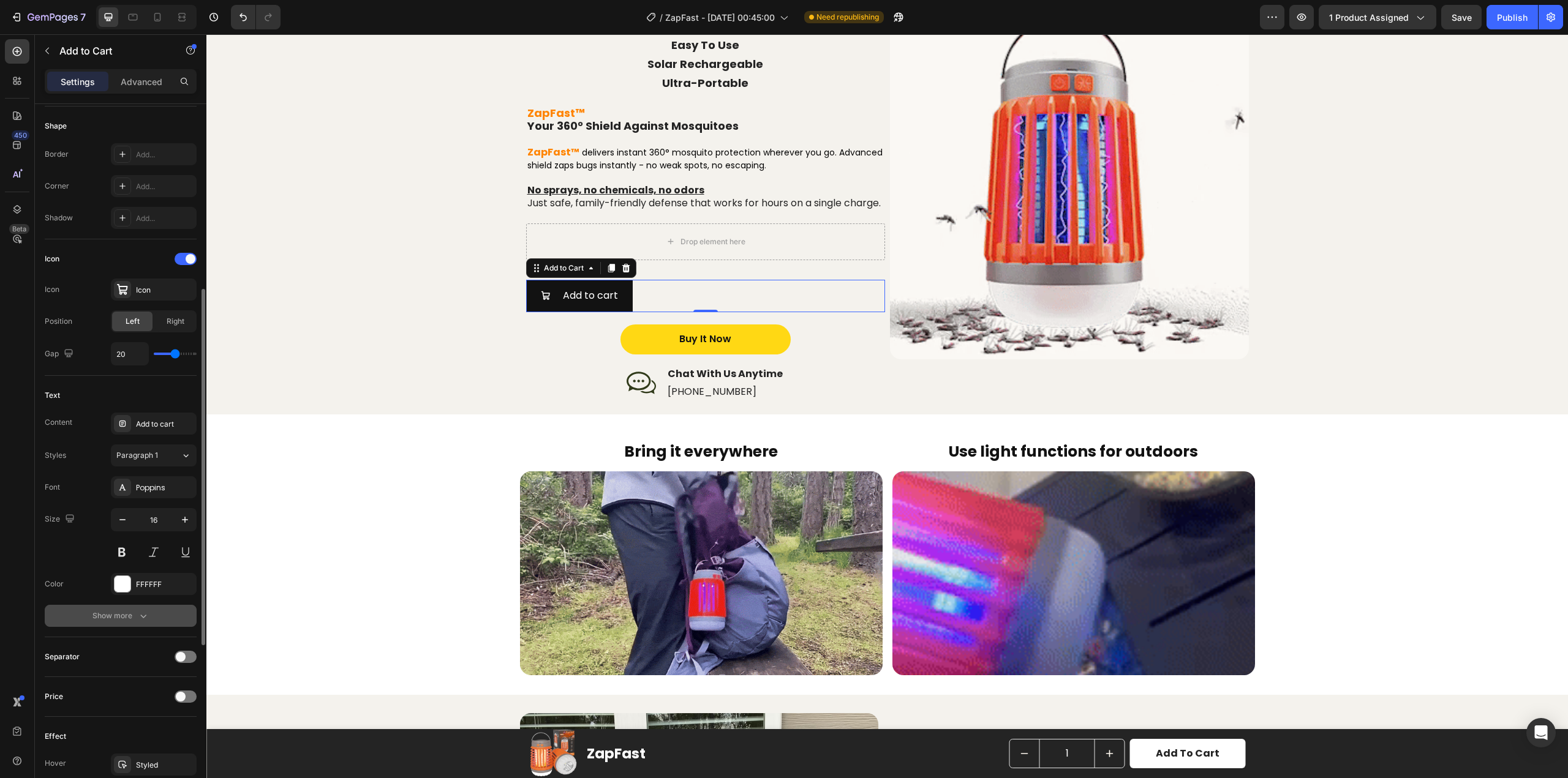
click at [143, 616] on icon "button" at bounding box center [143, 616] width 12 height 12
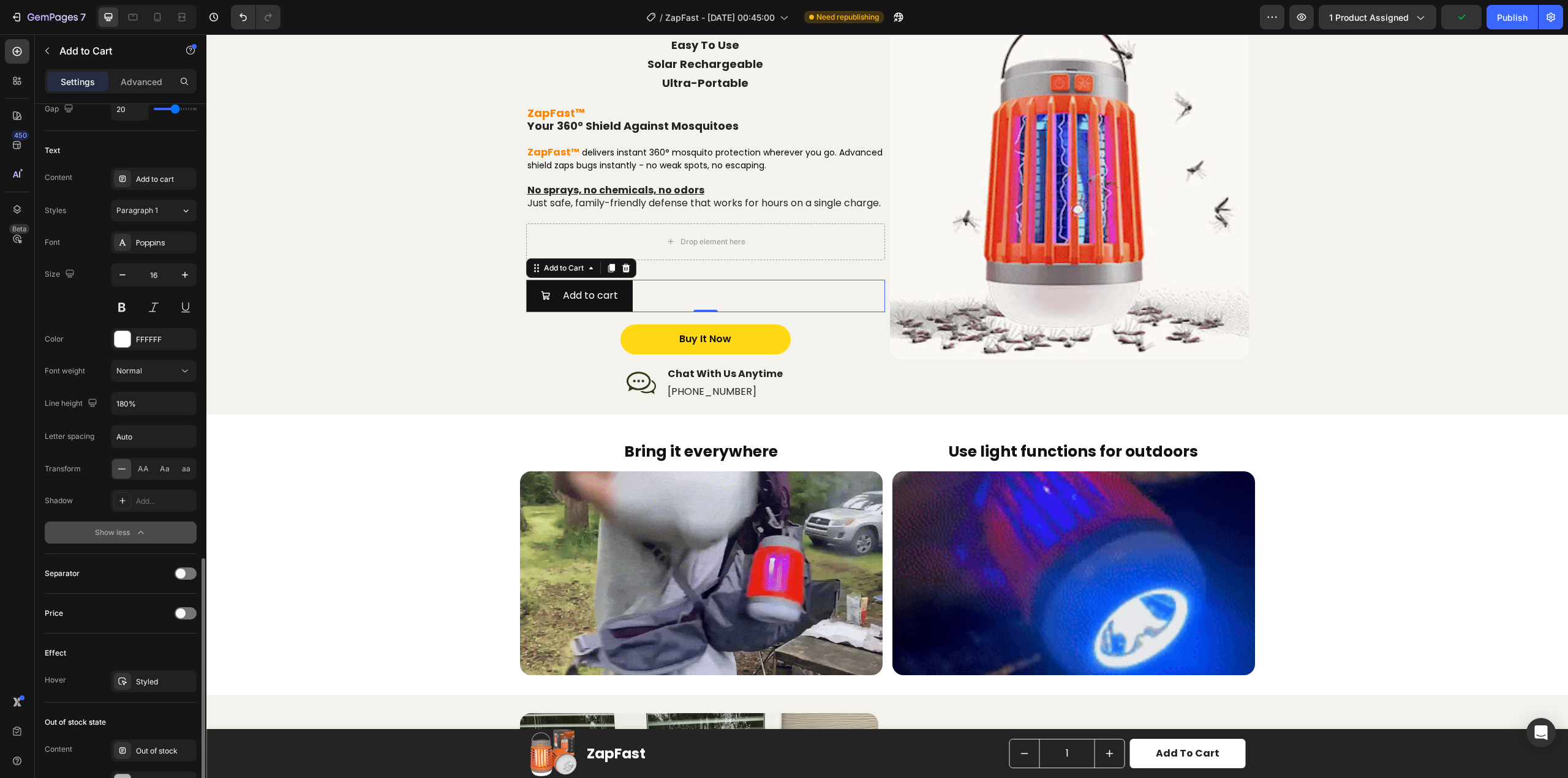
scroll to position [796, 0]
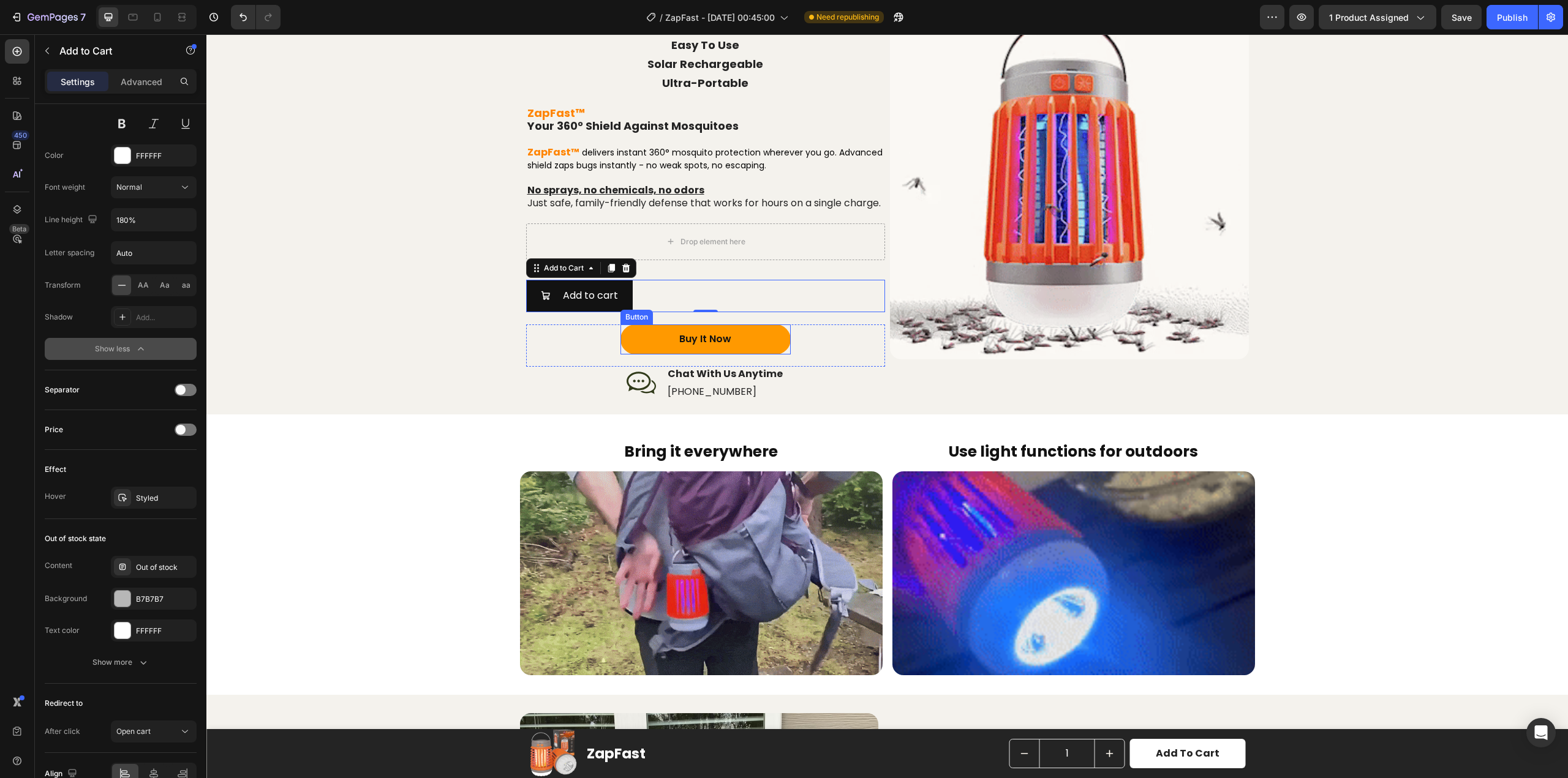
click at [640, 354] on button "Buy It Now" at bounding box center [705, 340] width 170 height 30
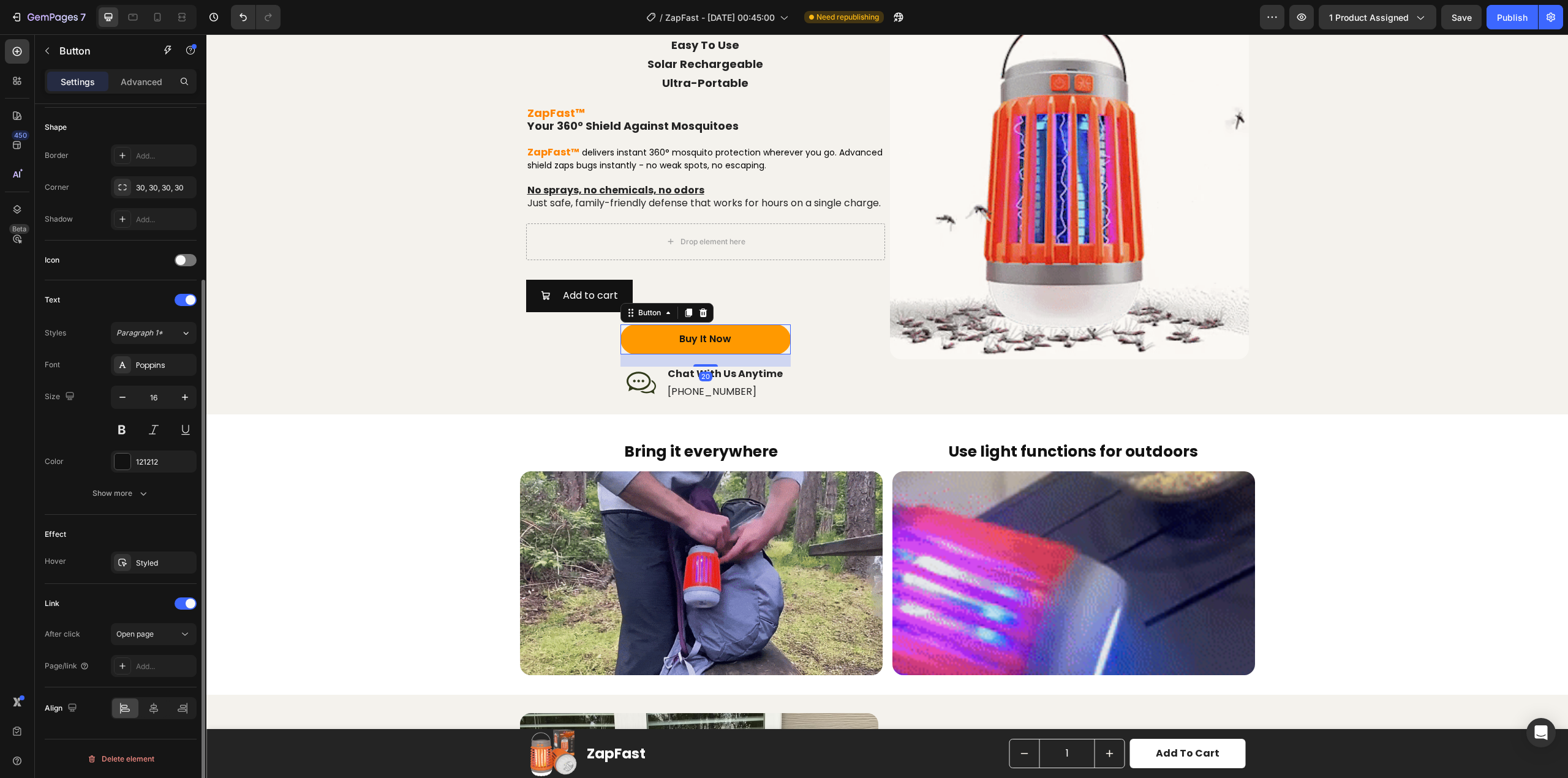
scroll to position [0, 0]
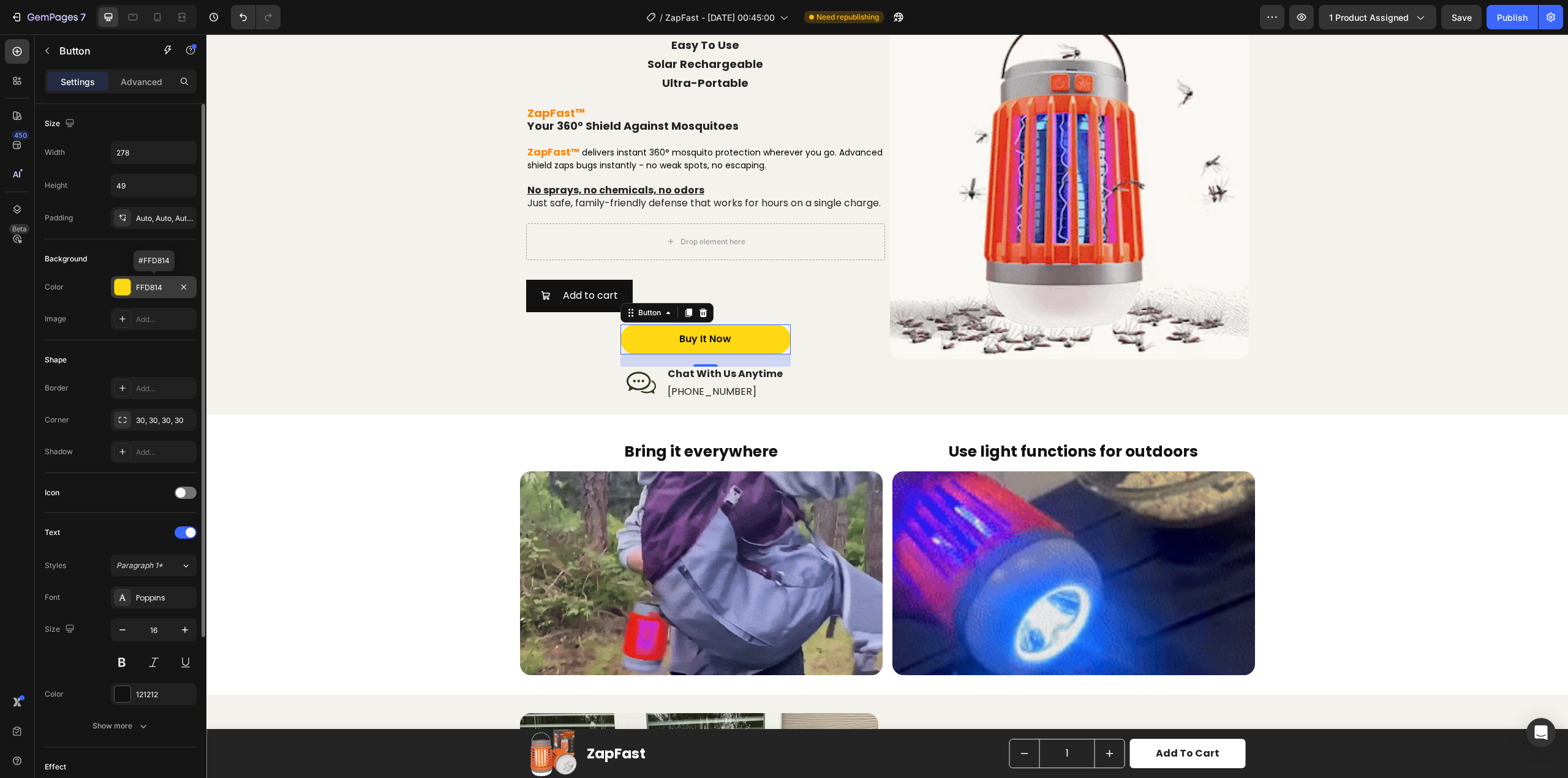
click at [143, 285] on div "FFD814" at bounding box center [153, 287] width 35 height 11
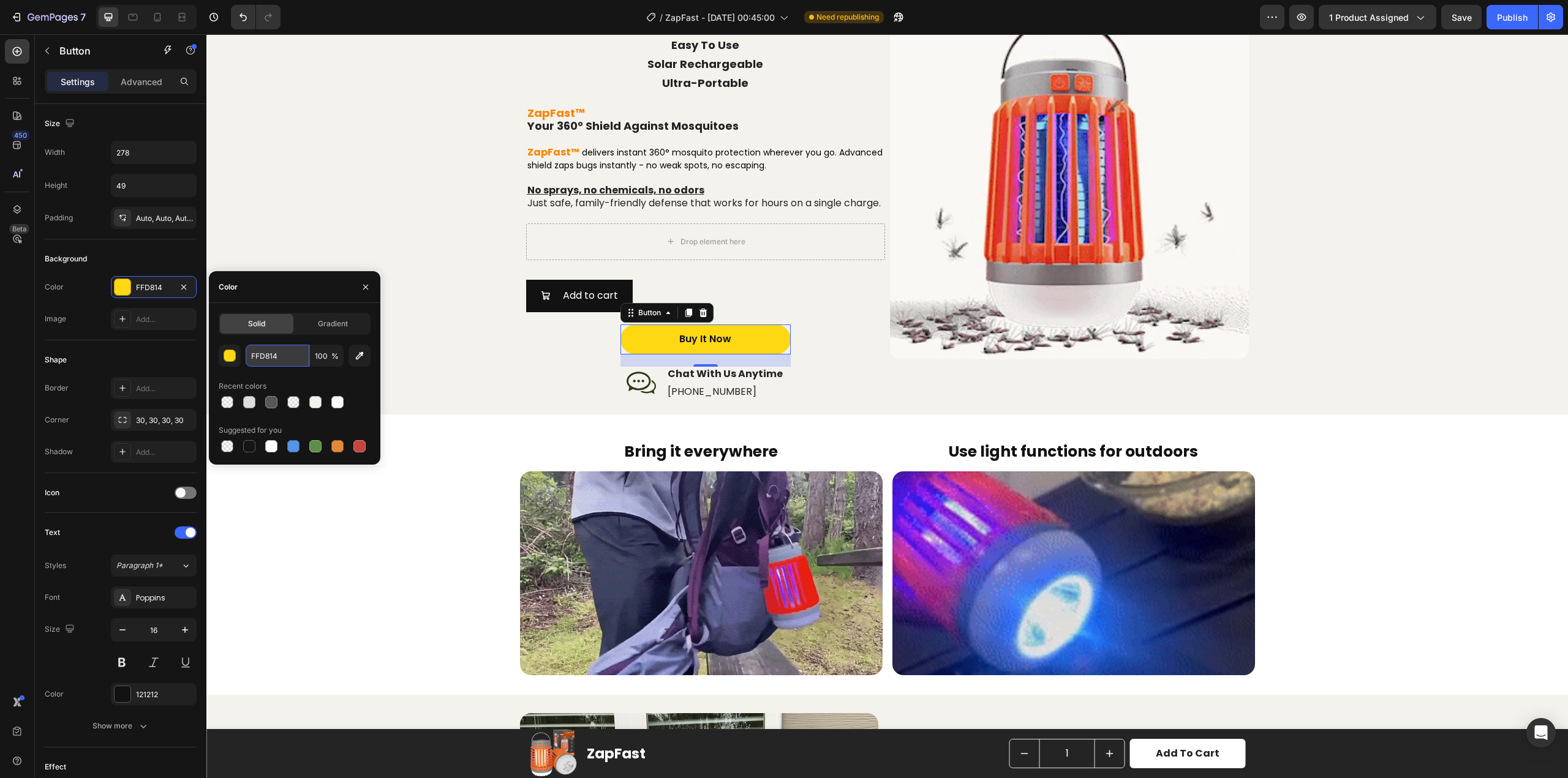
click at [268, 355] on input "FFD814" at bounding box center [277, 356] width 63 height 22
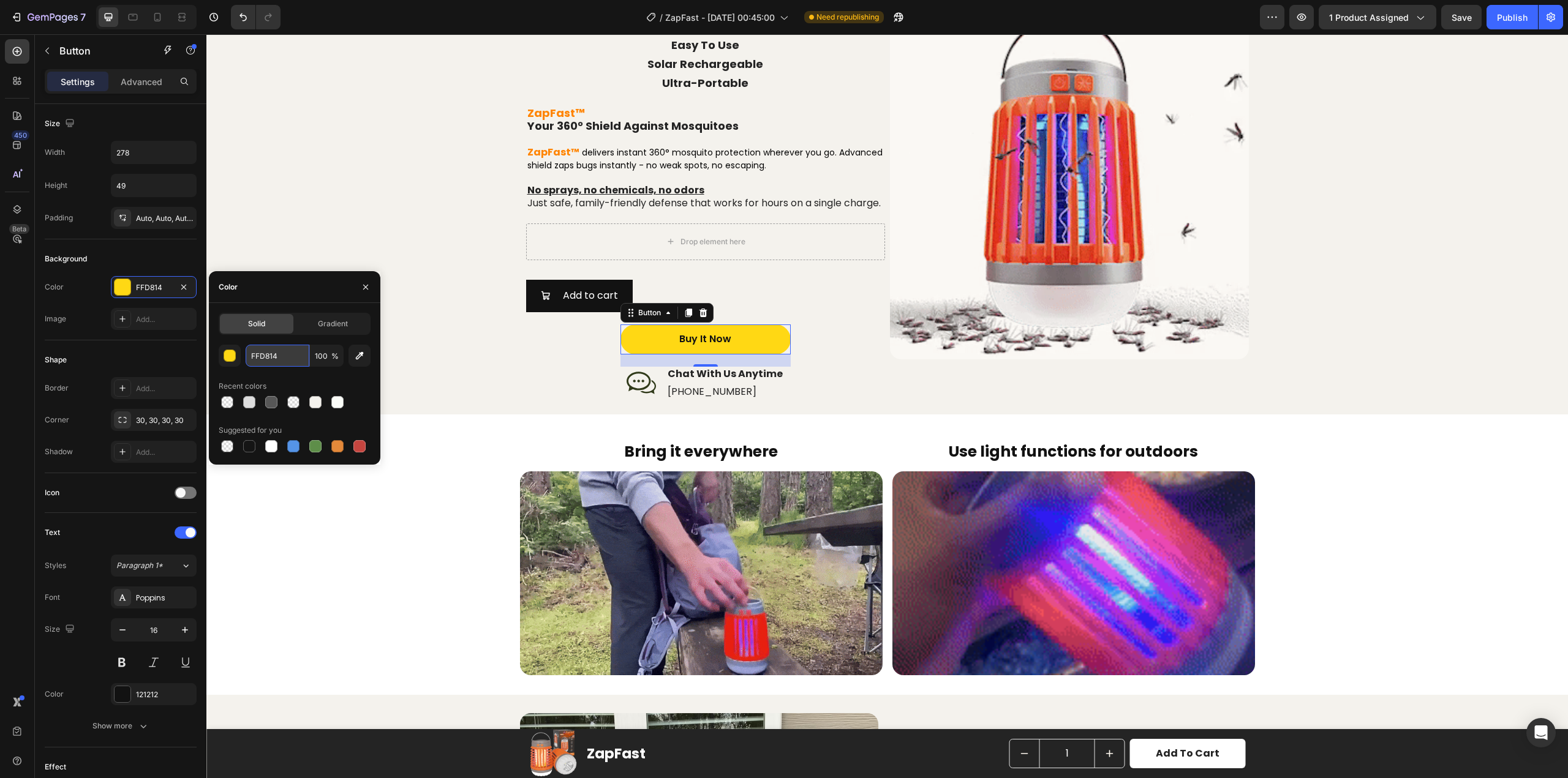
click at [268, 355] on input "FFD814" at bounding box center [277, 356] width 63 height 22
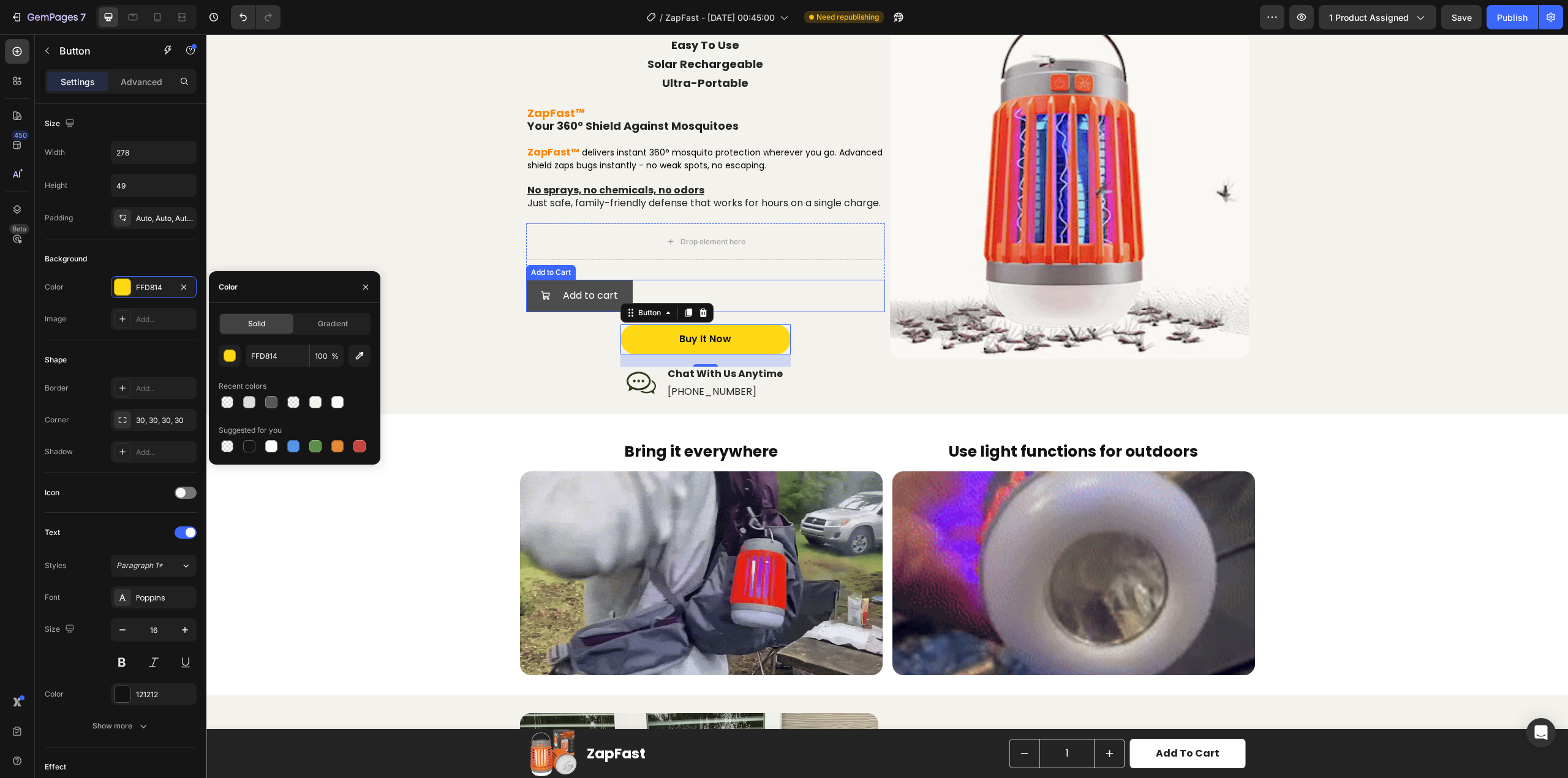
click at [526, 313] on button "Add to cart" at bounding box center [579, 295] width 107 height 32
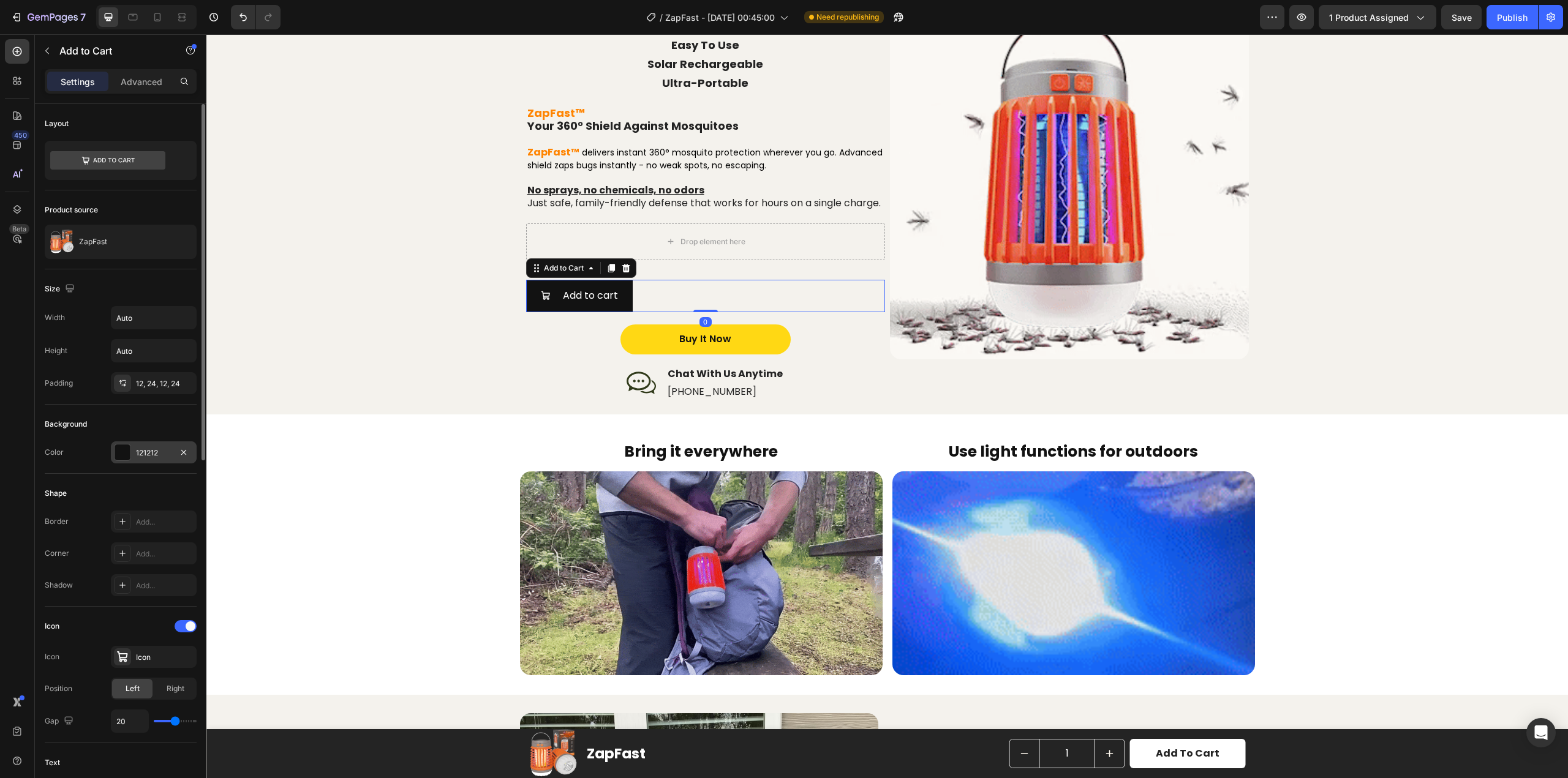
click at [151, 448] on div "121212" at bounding box center [153, 452] width 35 height 11
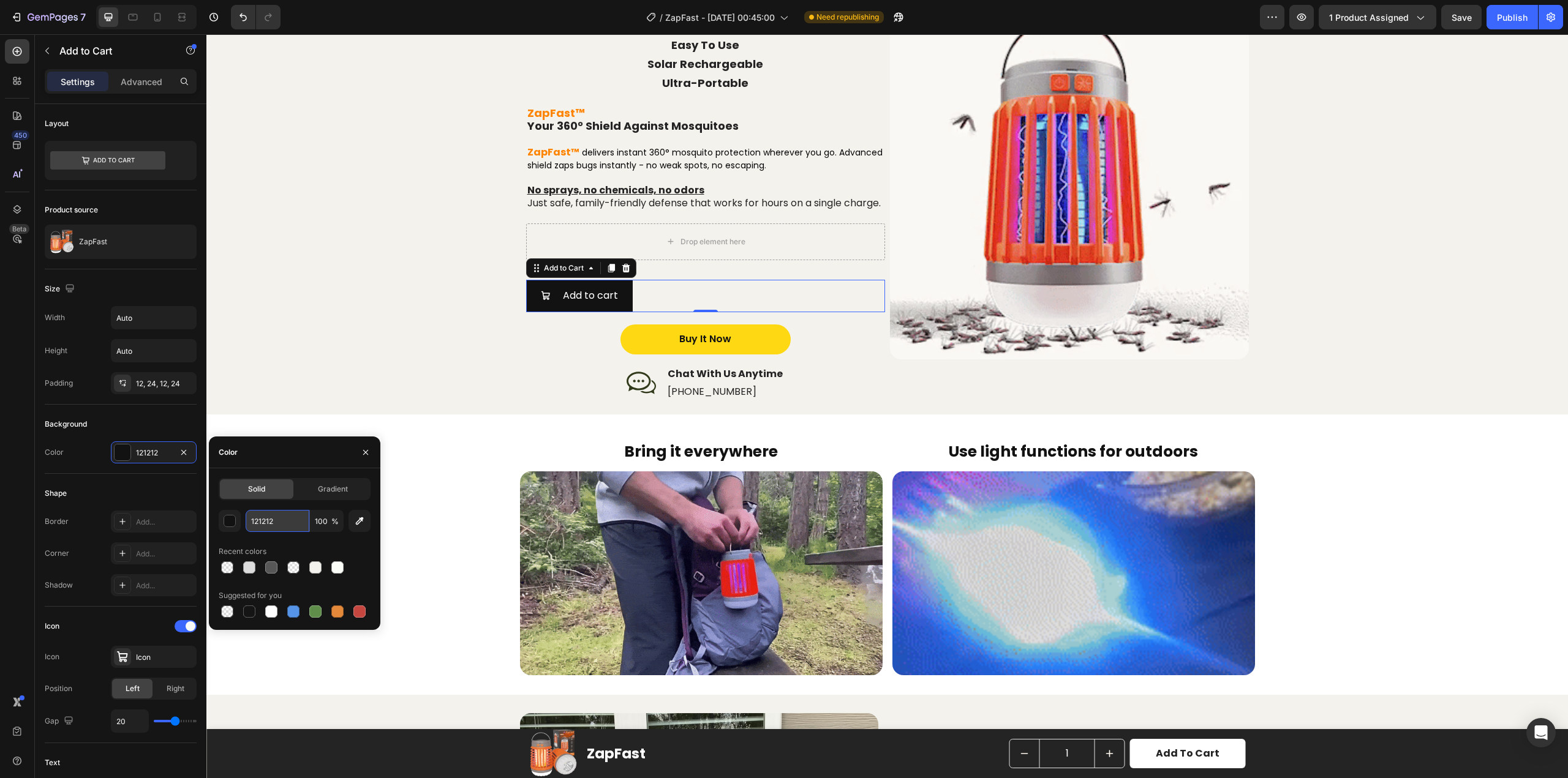
click at [253, 517] on input "121212" at bounding box center [277, 521] width 63 height 22
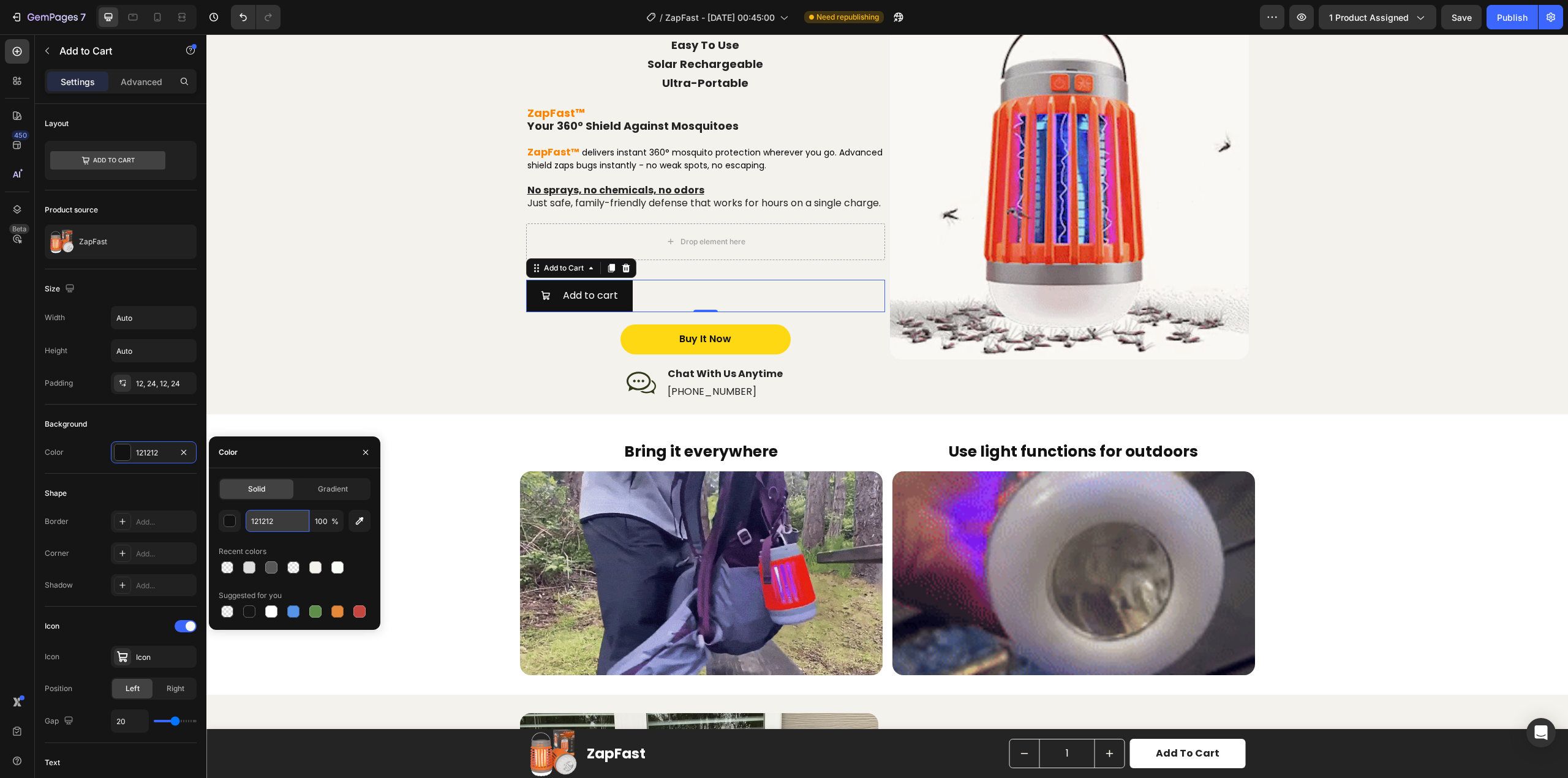
click at [253, 517] on input "121212" at bounding box center [277, 521] width 63 height 22
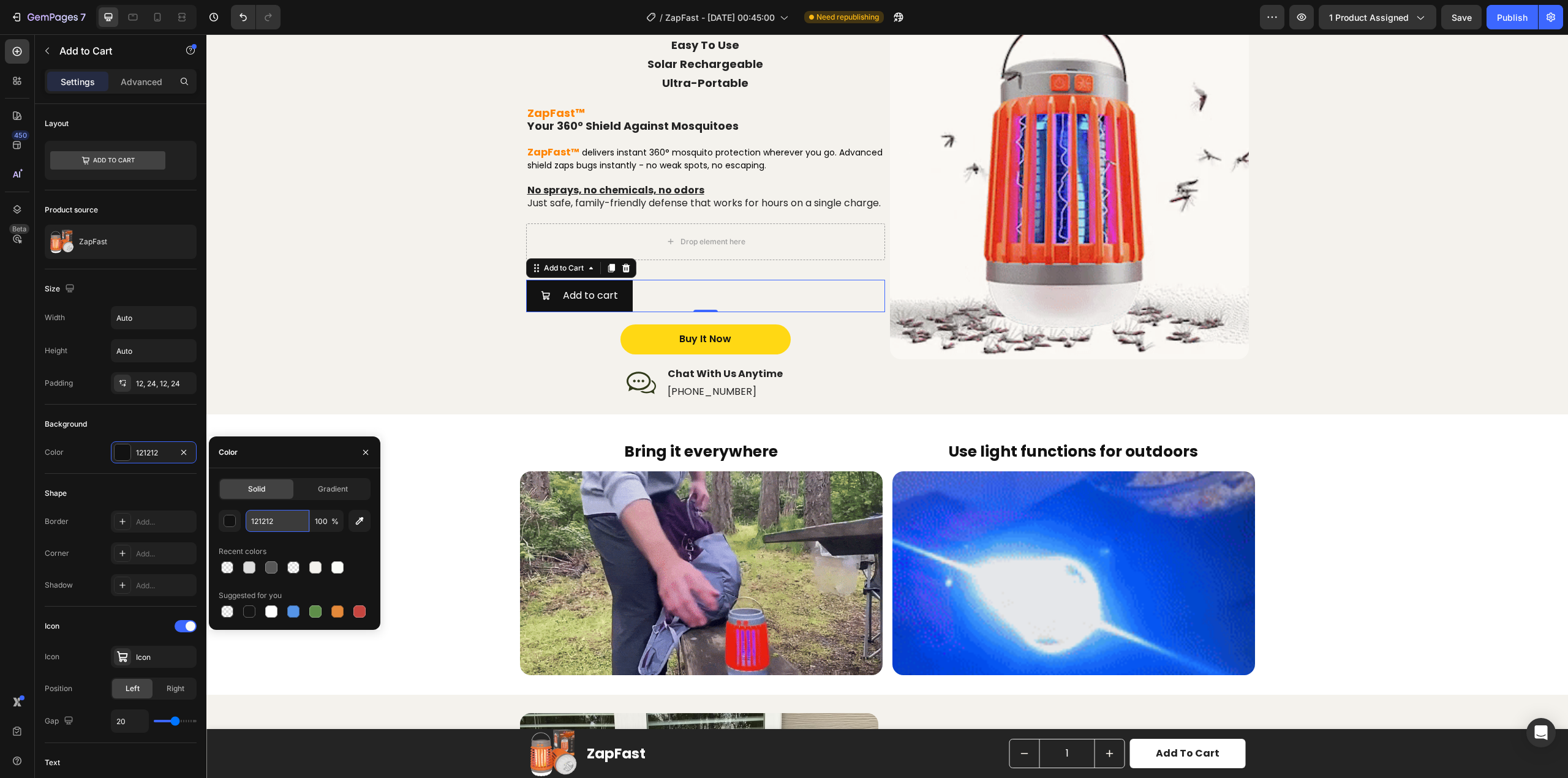
paste input "FFD814"
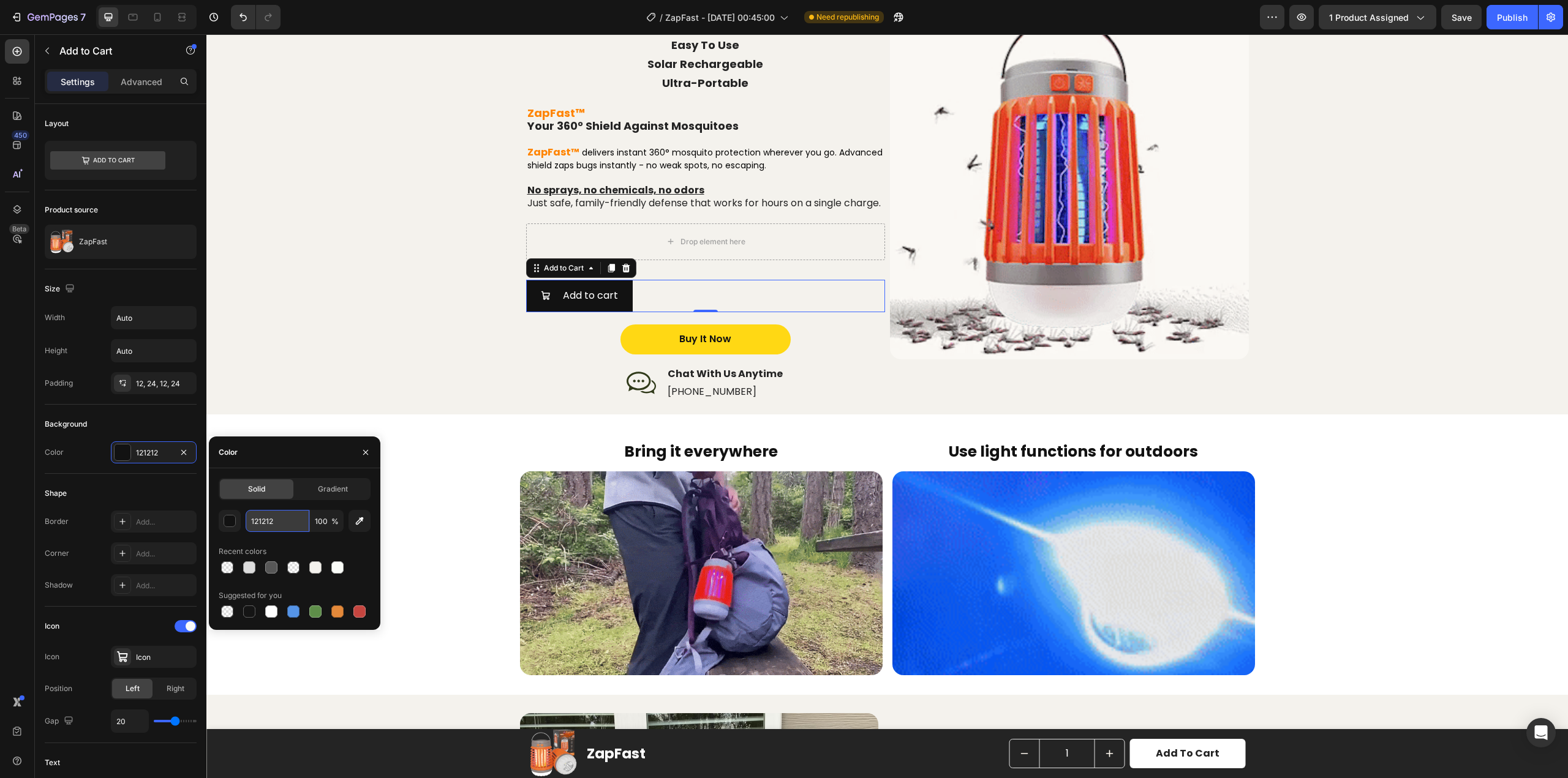
type input "FFD814"
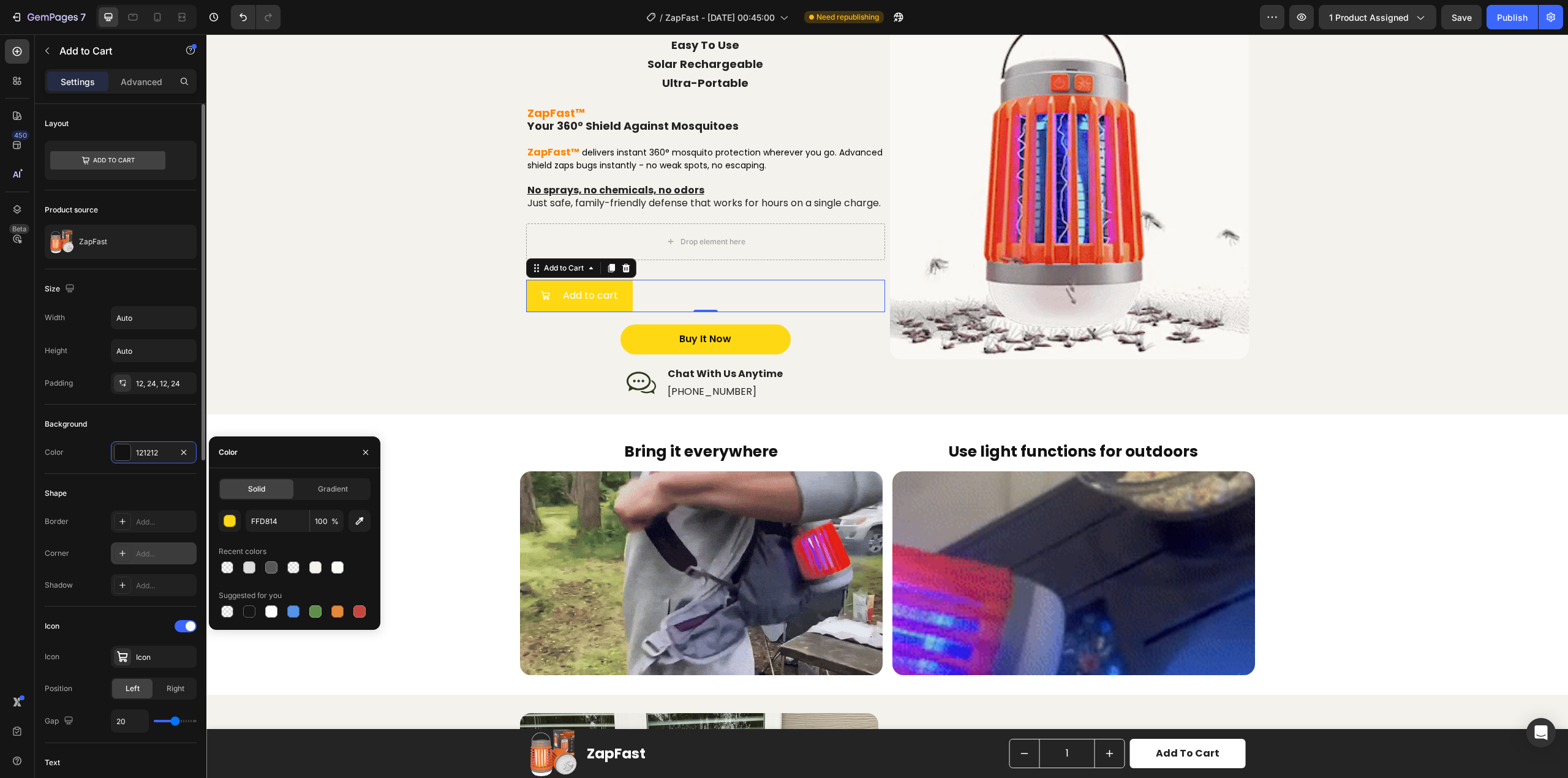
click at [148, 555] on div "Add..." at bounding box center [165, 554] width 58 height 11
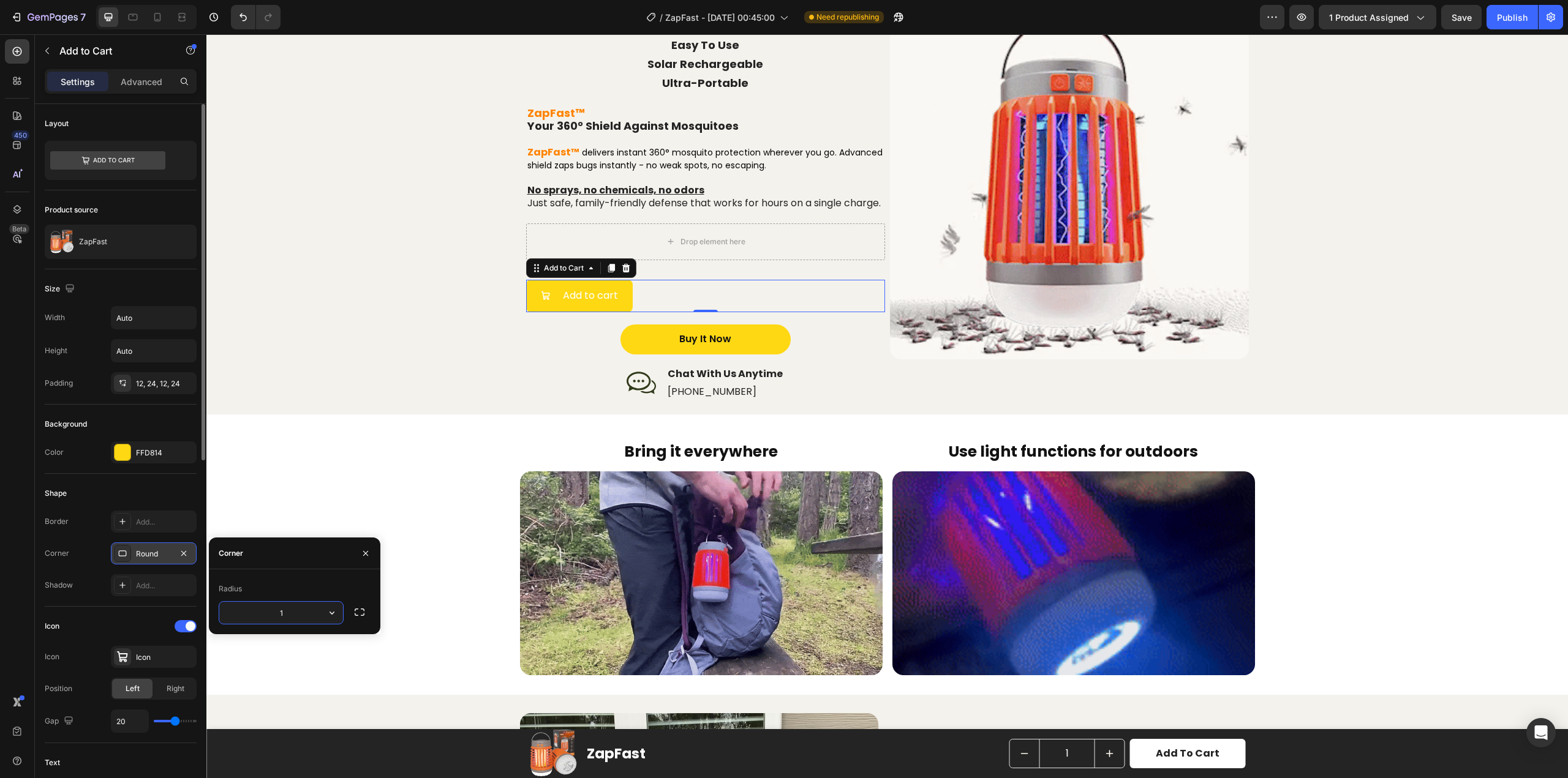
type input "18"
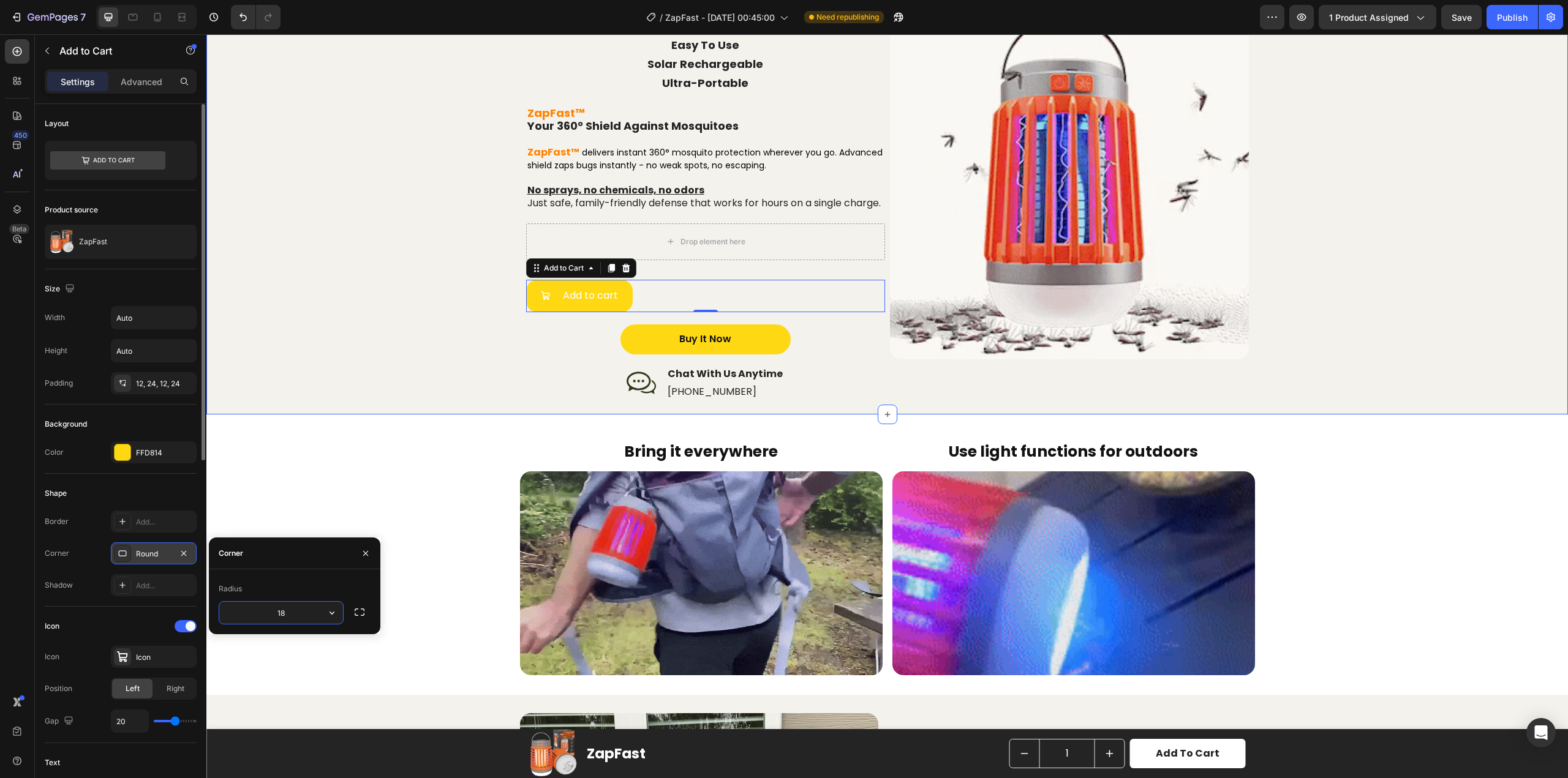
click at [460, 378] on div "ULTIMATE MOSQUITO PROTECTION Easy To Use Solar Rechargeable Ultra-Portable Head…" at bounding box center [887, 200] width 1337 height 411
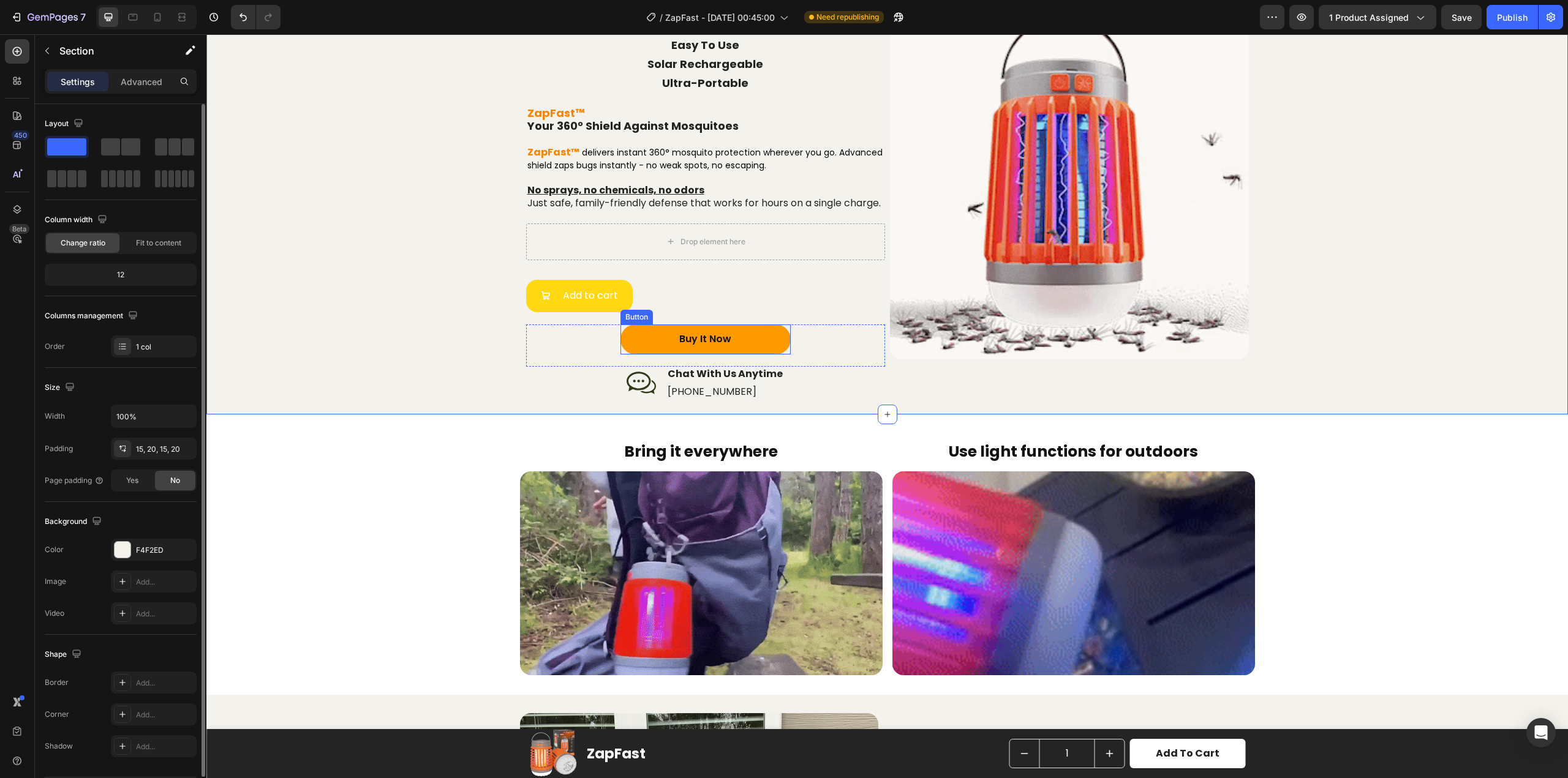
click at [620, 346] on button "Buy It Now" at bounding box center [705, 340] width 170 height 30
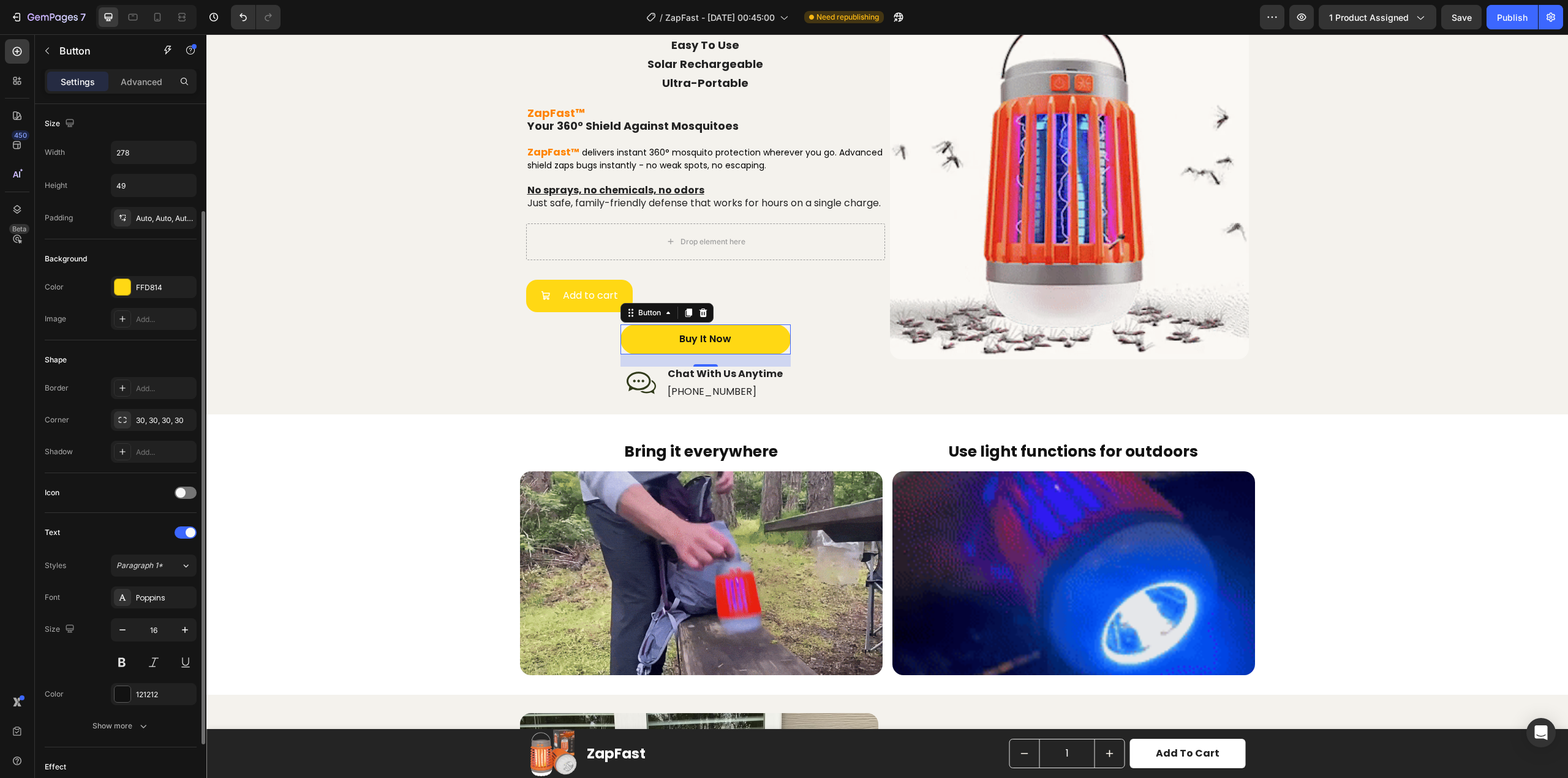
scroll to position [61, 0]
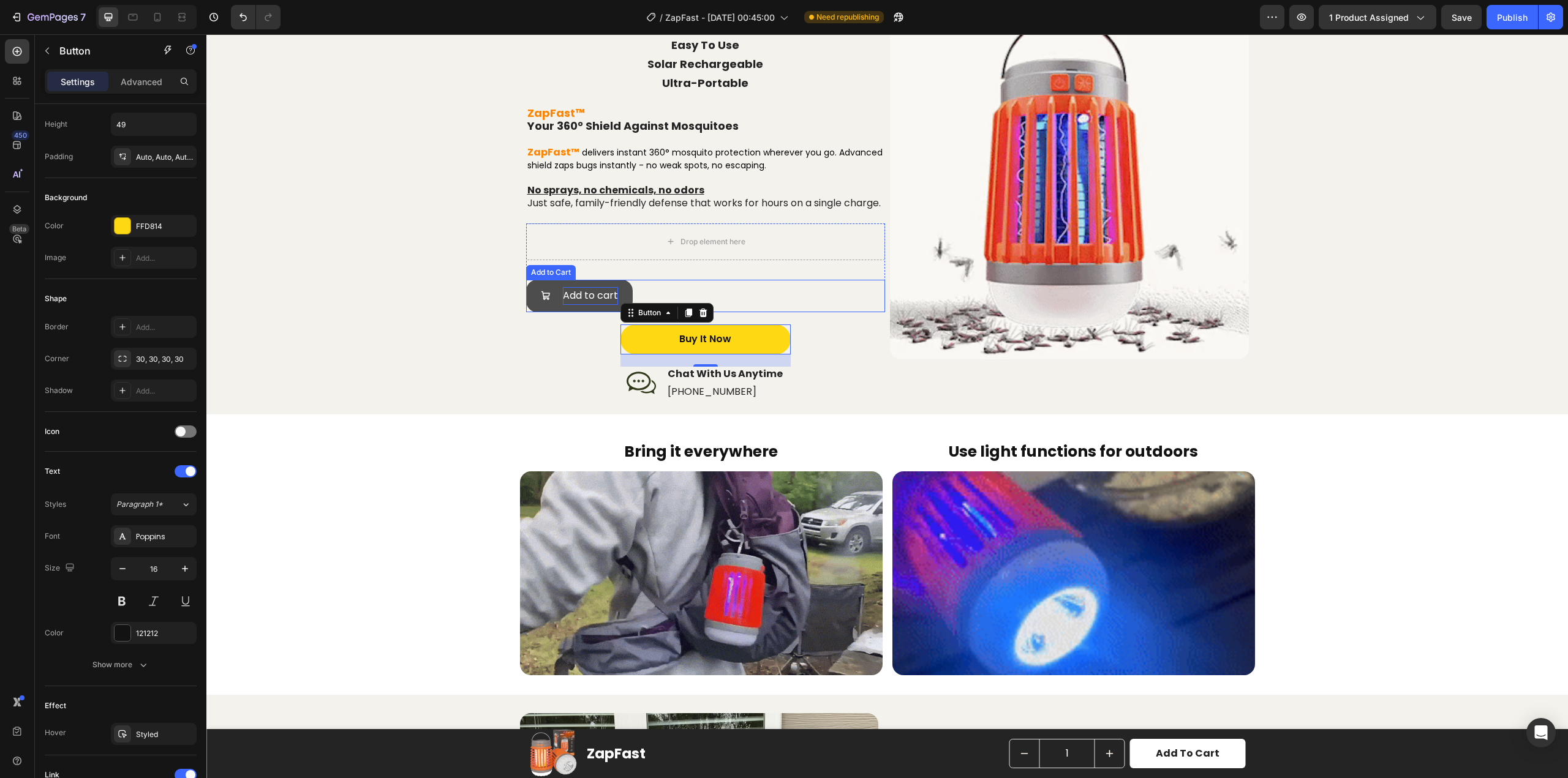
click at [566, 305] on div "Add to cart" at bounding box center [590, 296] width 55 height 18
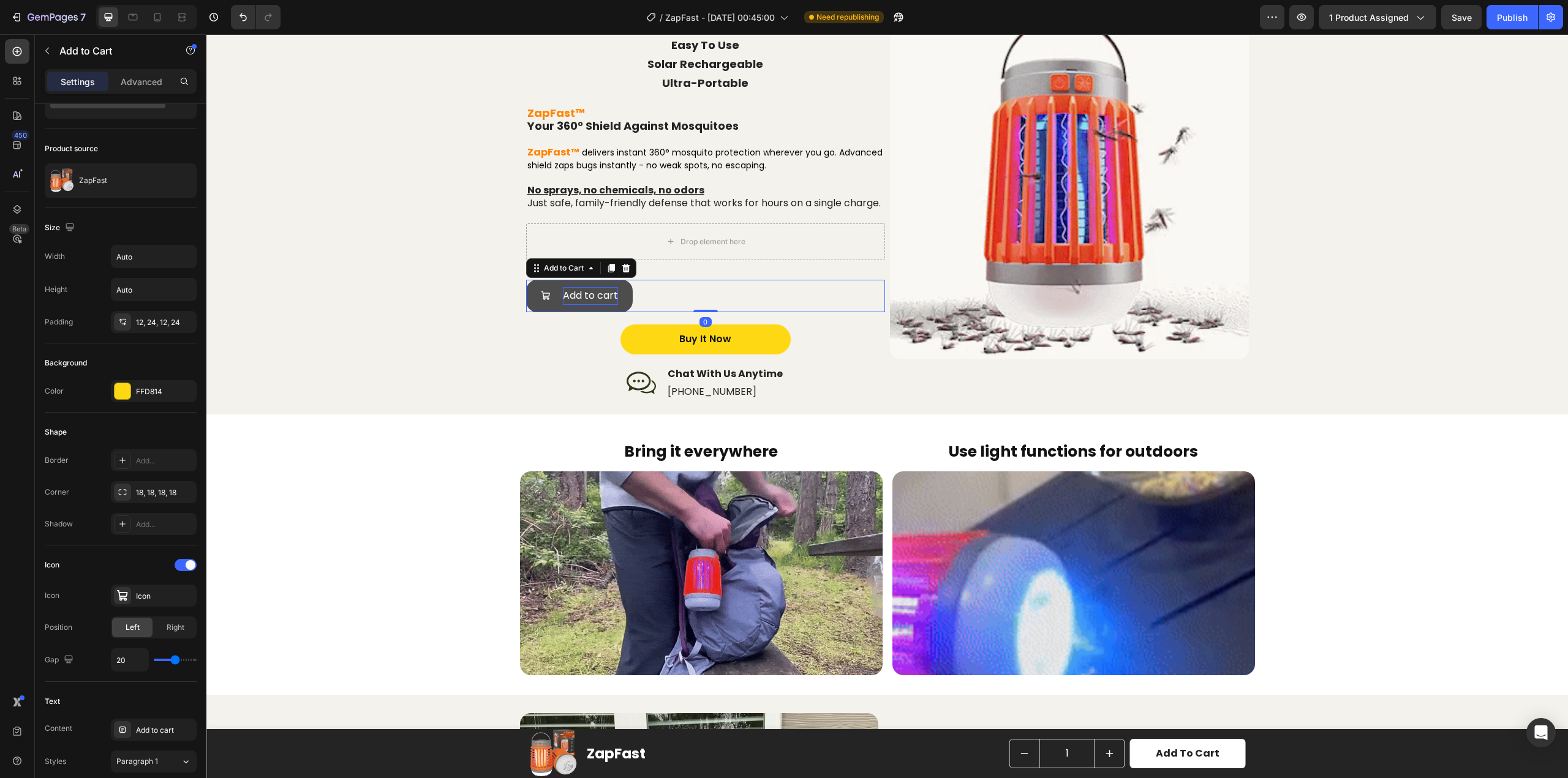
scroll to position [0, 0]
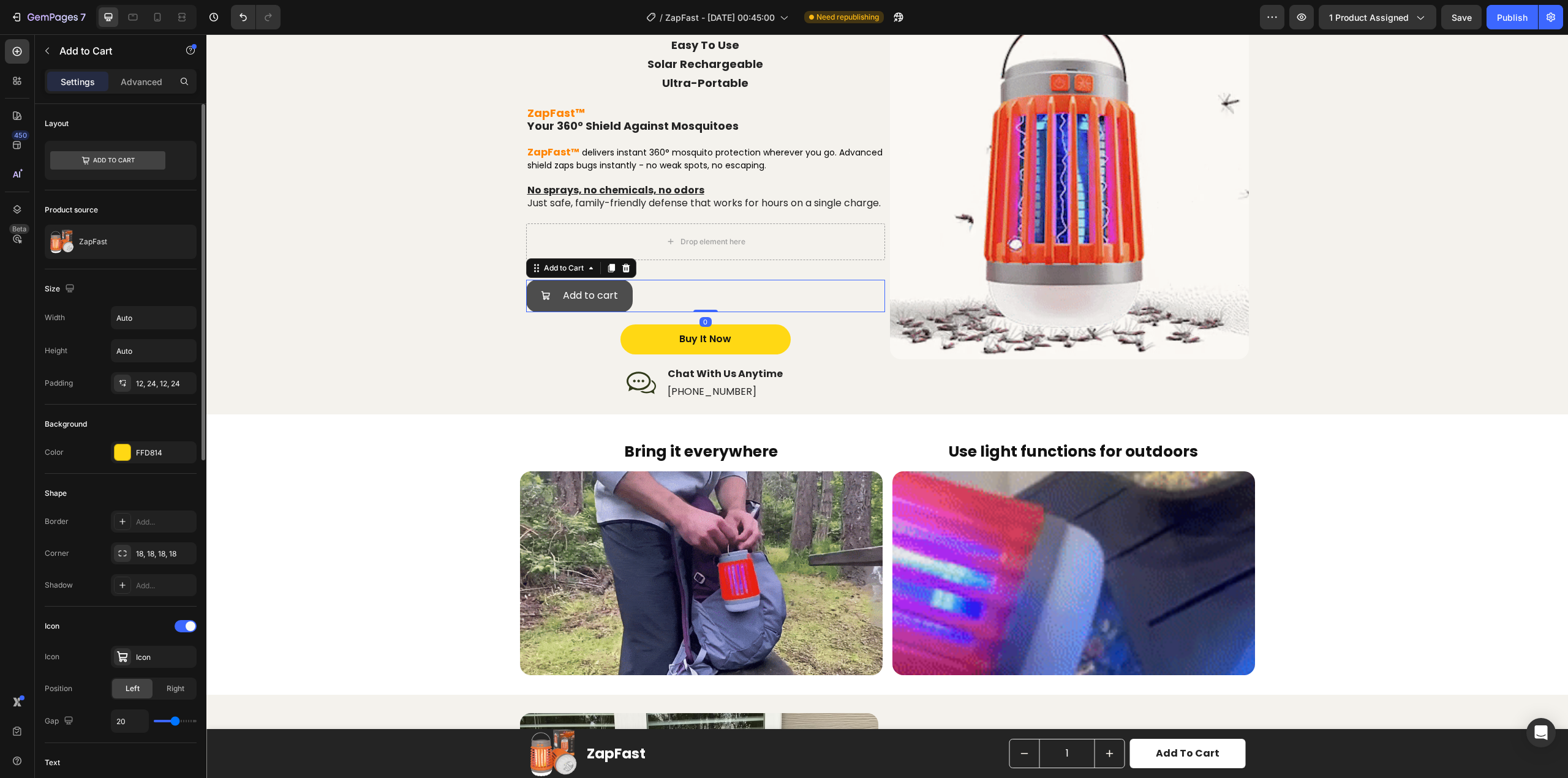
click at [541, 313] on button "Add to cart" at bounding box center [579, 295] width 107 height 32
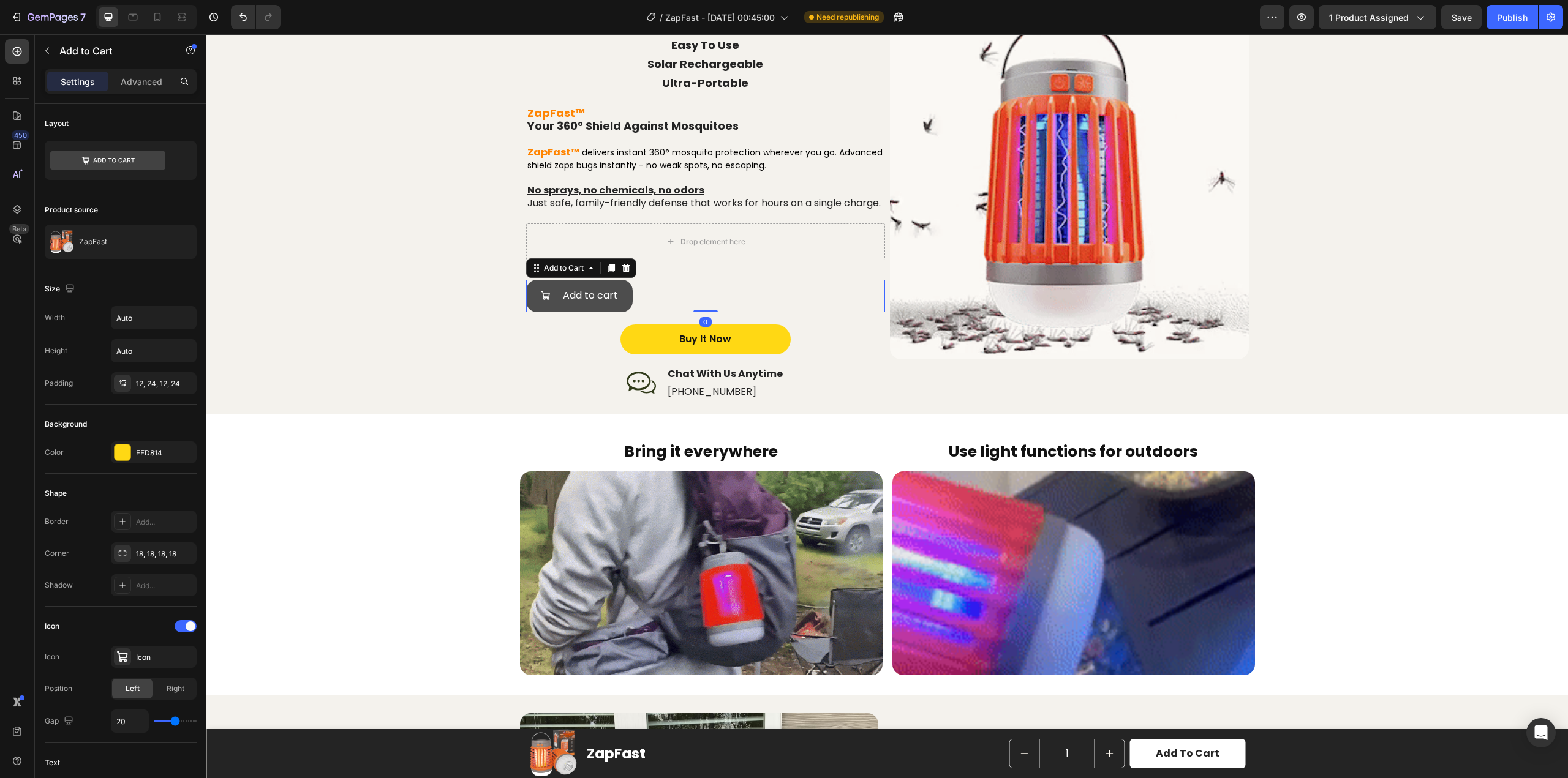
click at [557, 305] on div "Add to cart" at bounding box center [579, 296] width 77 height 18
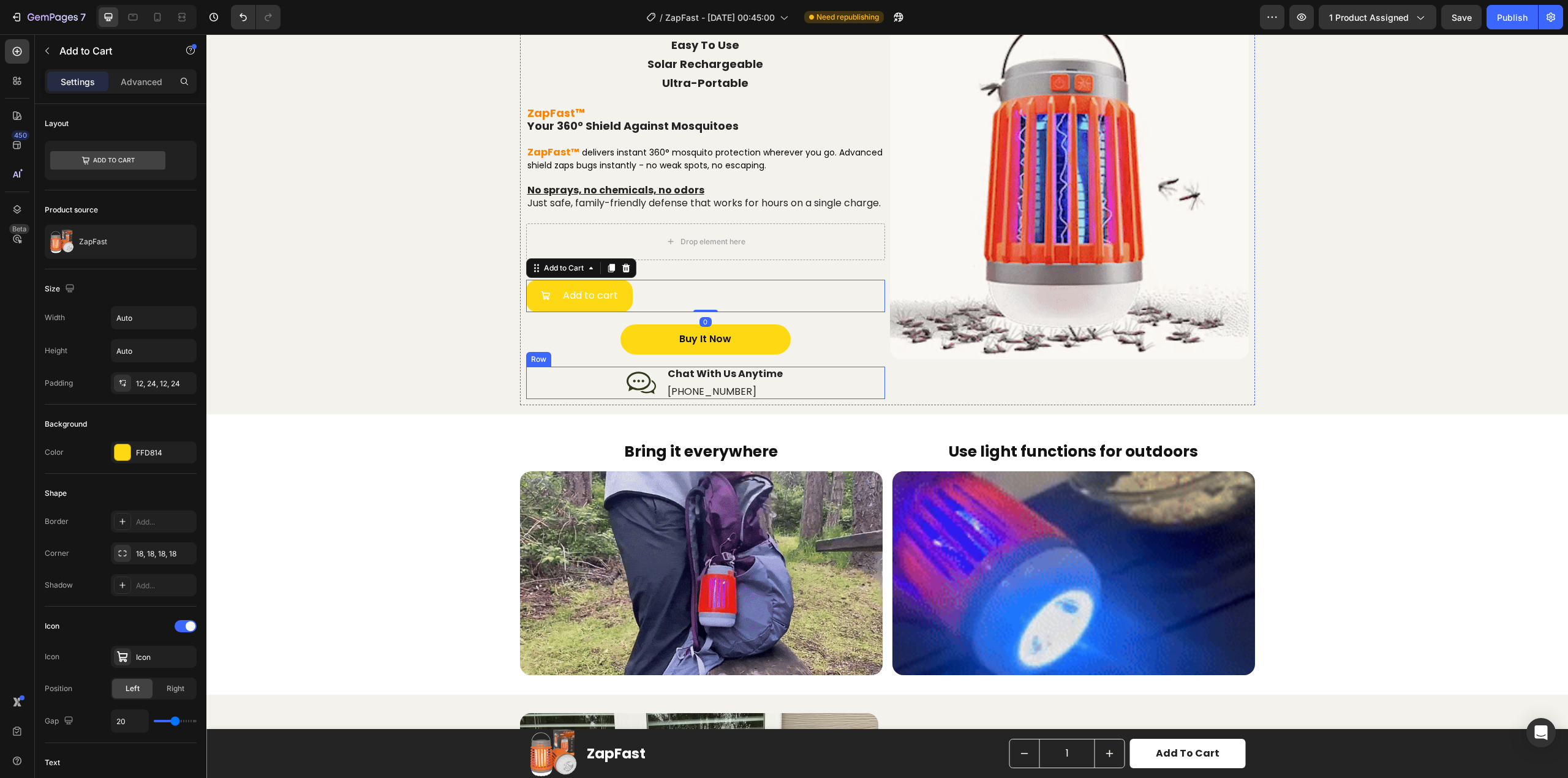
click at [552, 393] on div "Icon Chat With Us Anytime Text Block [PHONE_NUMBER] Text Block Row Row" at bounding box center [705, 383] width 359 height 33
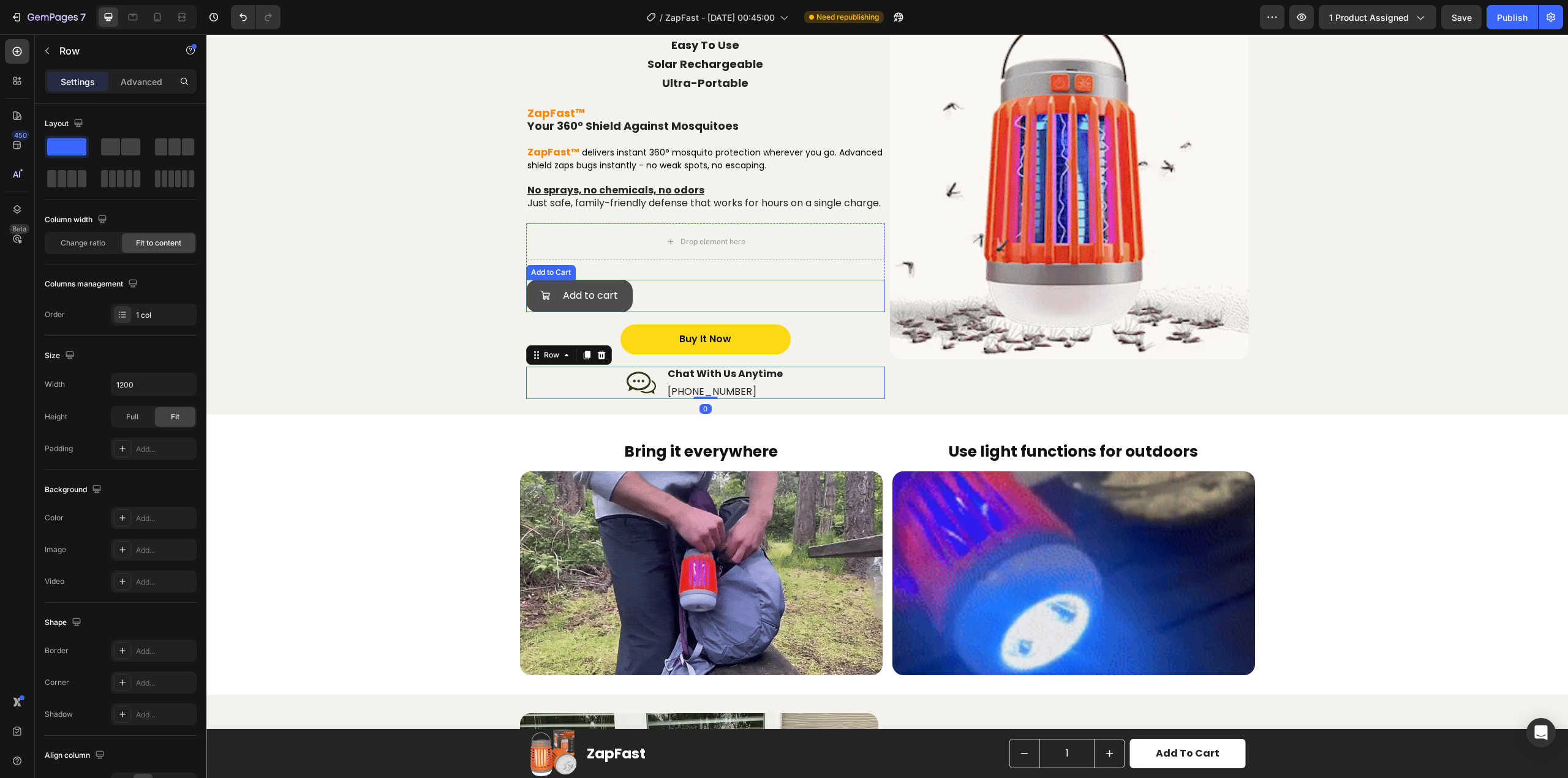
click at [564, 313] on button "Add to cart" at bounding box center [579, 295] width 107 height 32
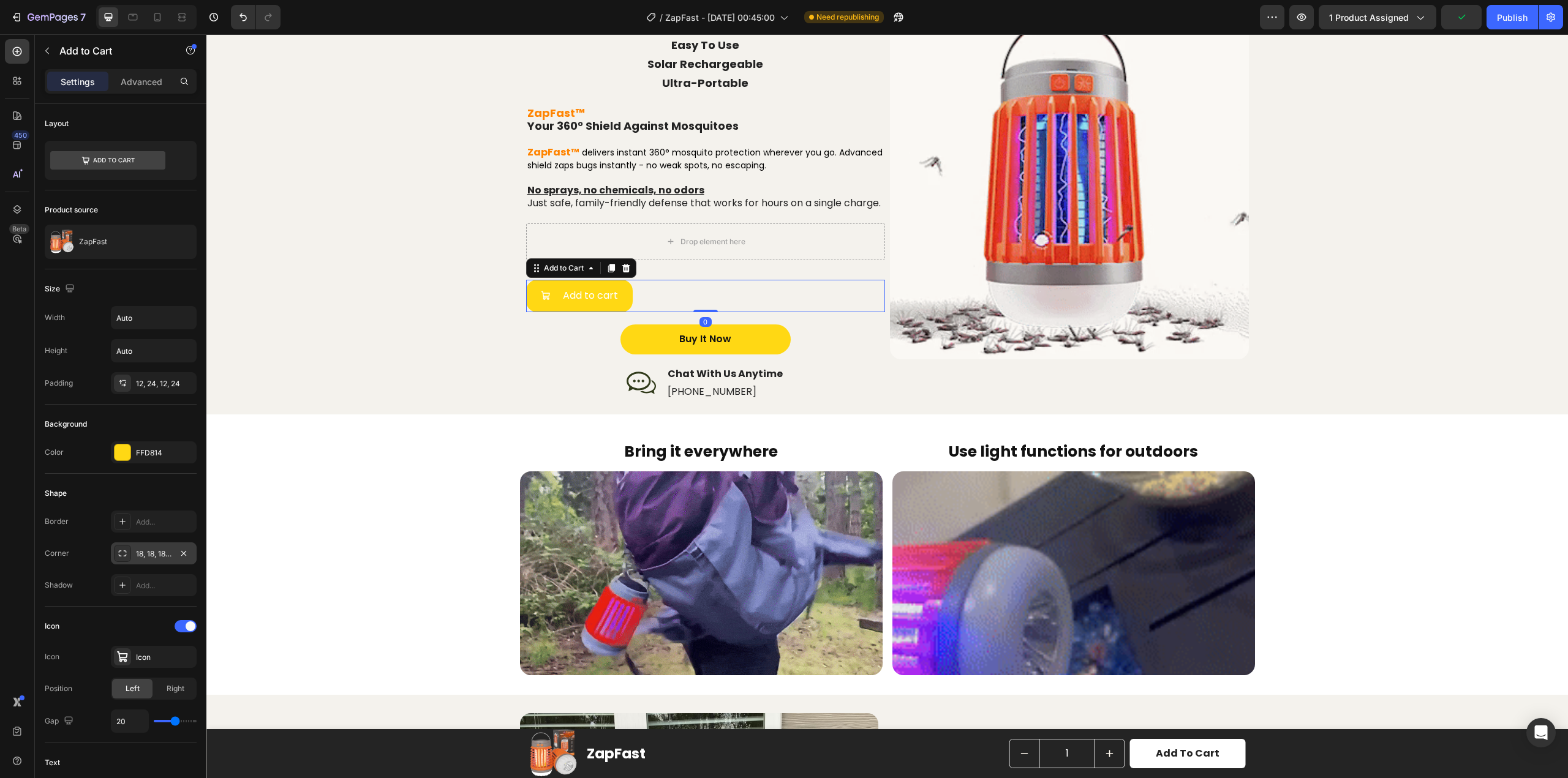
click at [164, 550] on div "18, 18, 18, 18" at bounding box center [153, 554] width 35 height 11
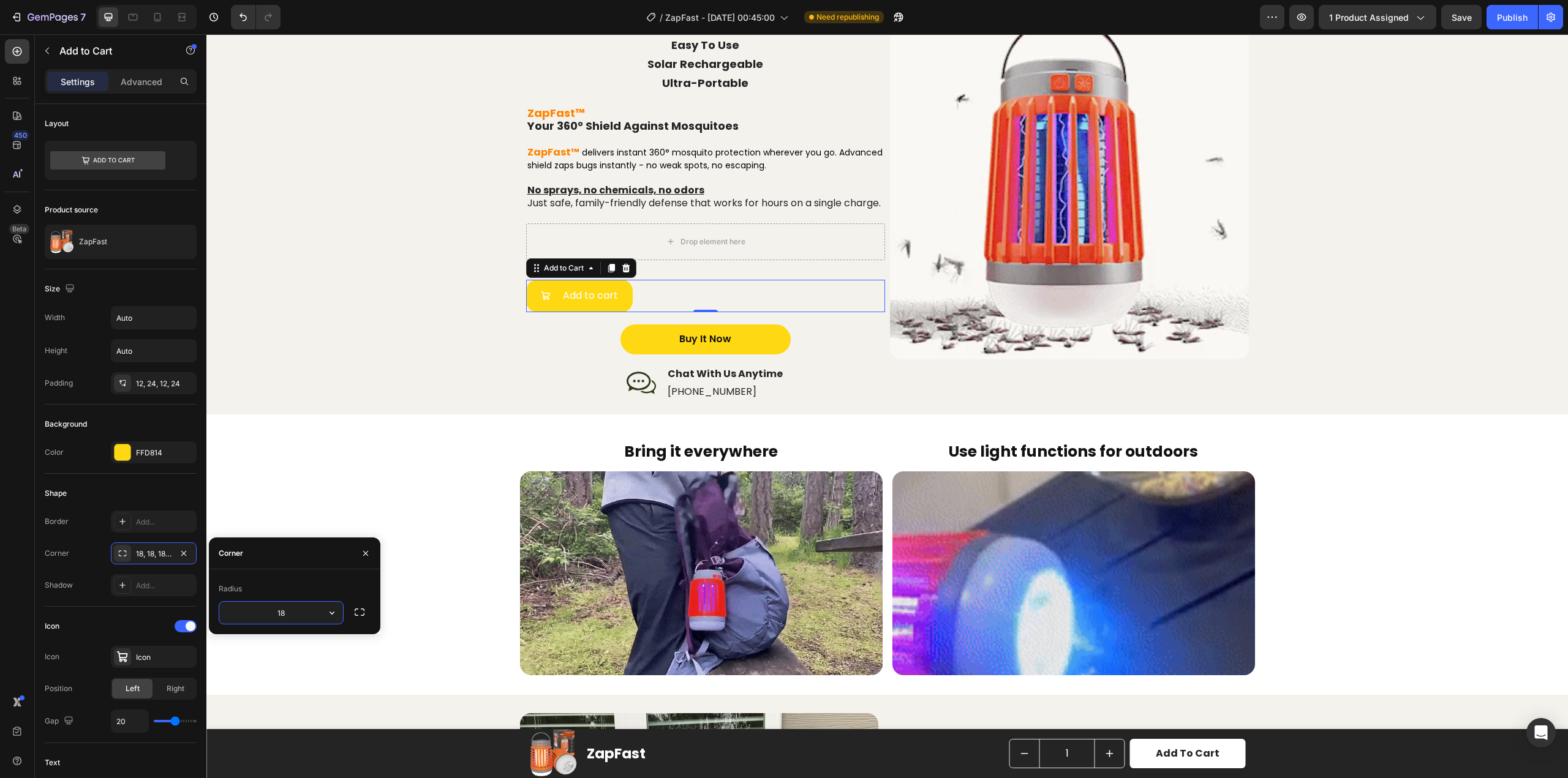
click at [273, 611] on input "18" at bounding box center [281, 613] width 124 height 22
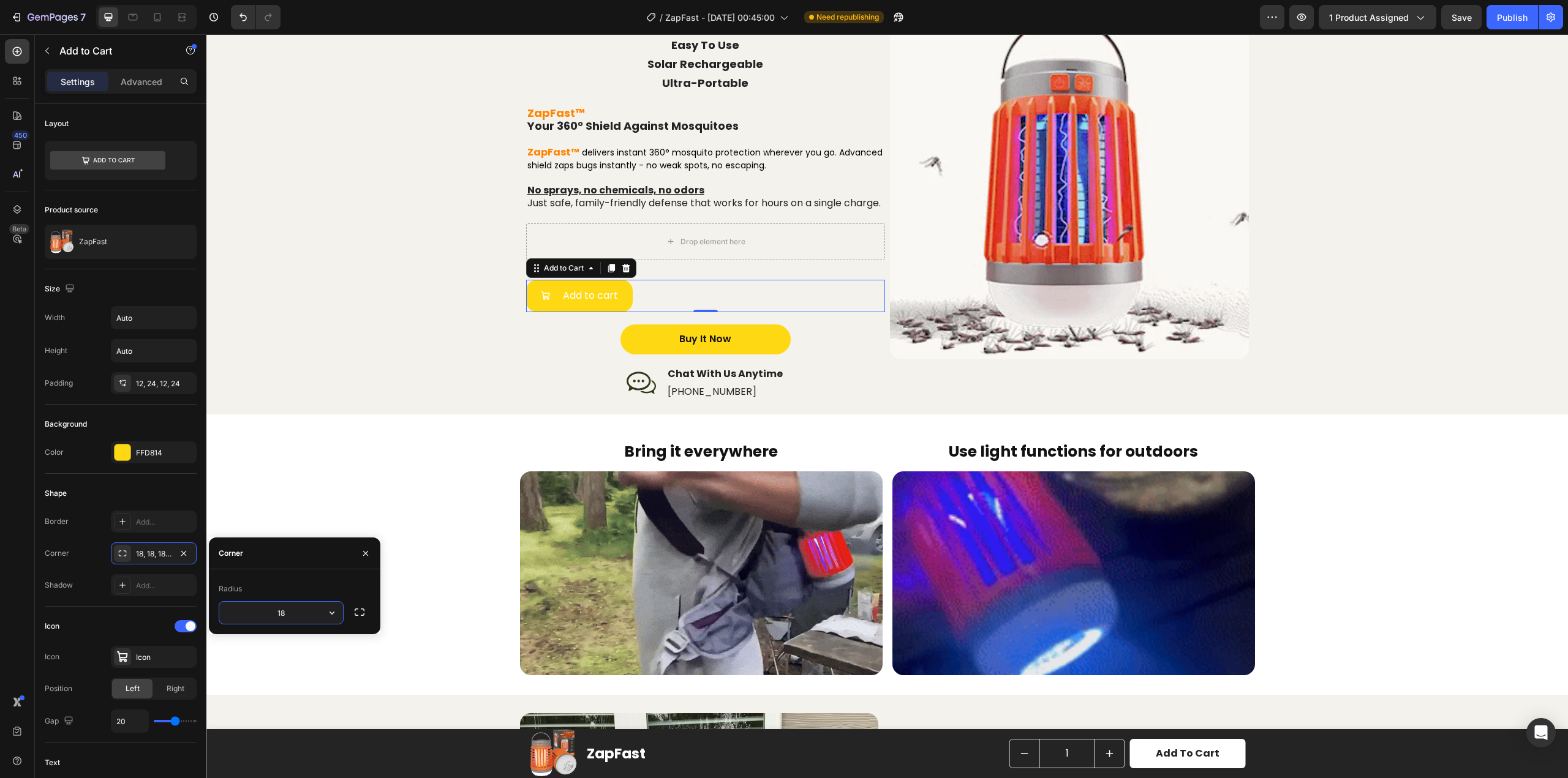
click at [273, 611] on input "18" at bounding box center [281, 613] width 124 height 22
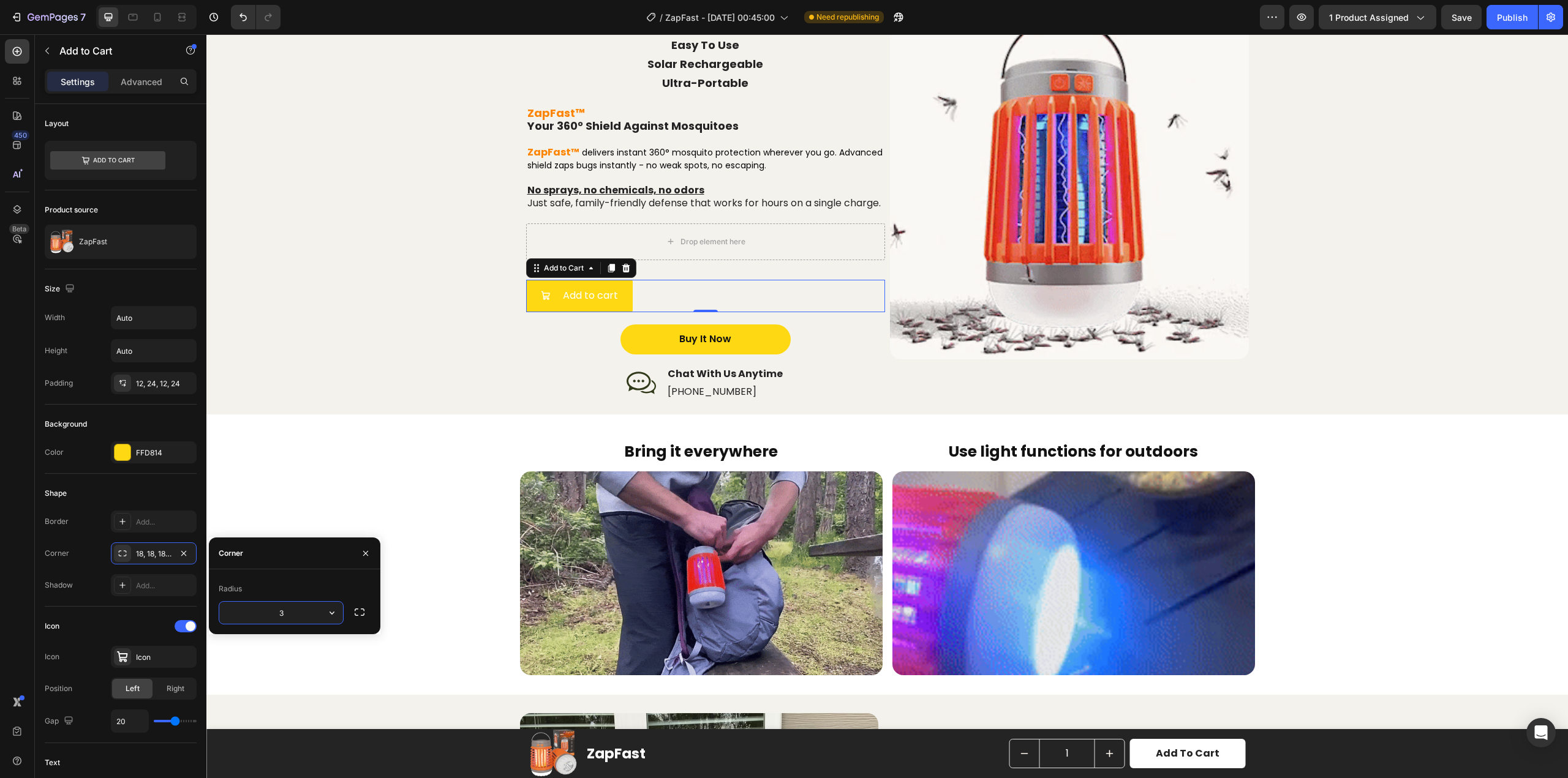
type input "30"
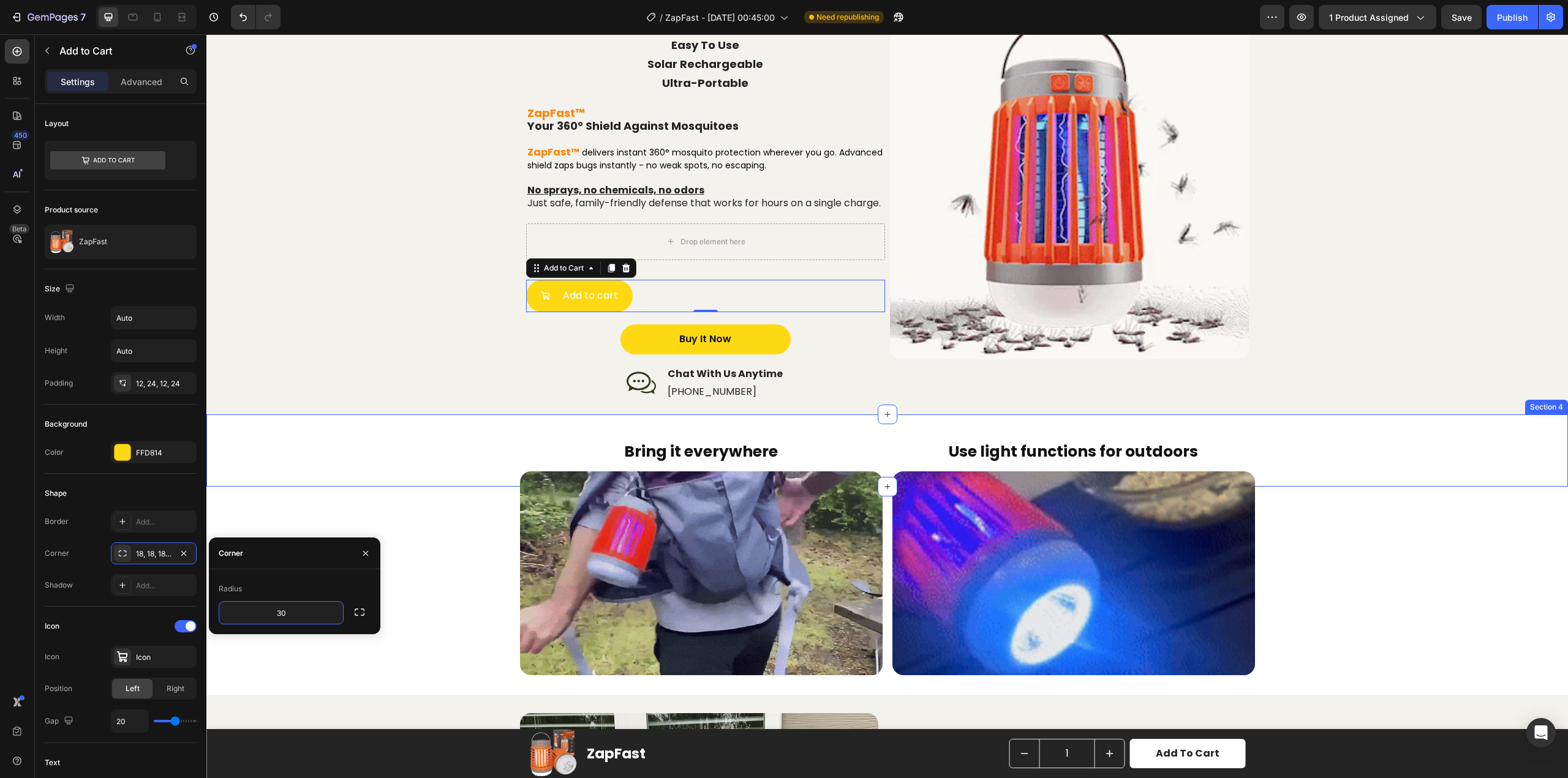
click at [337, 447] on div "Bring it everywhere Heading Use light functions for outdoors Heading Row" at bounding box center [887, 451] width 1362 height 33
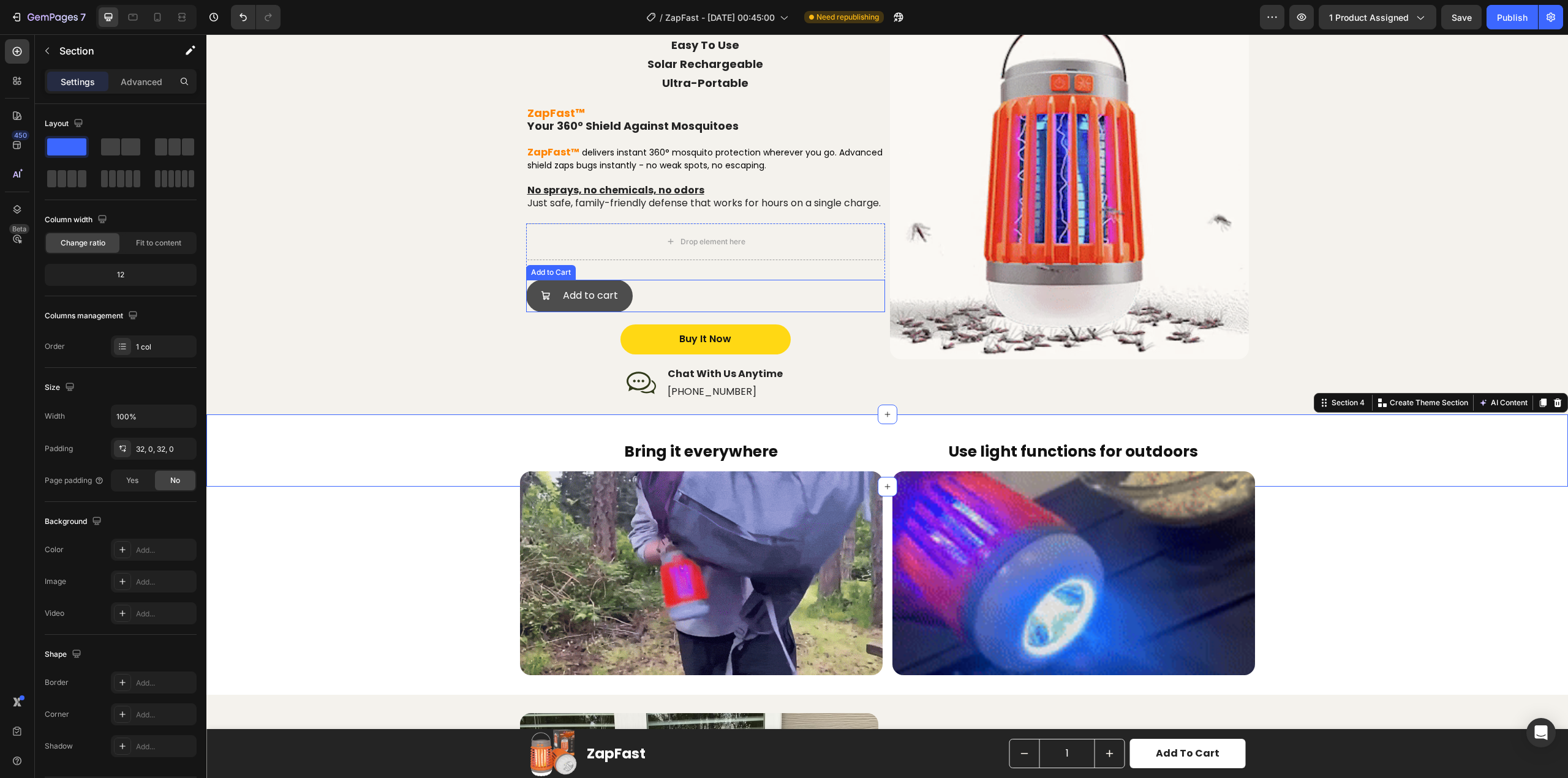
click at [554, 313] on button "Add to cart" at bounding box center [579, 295] width 107 height 32
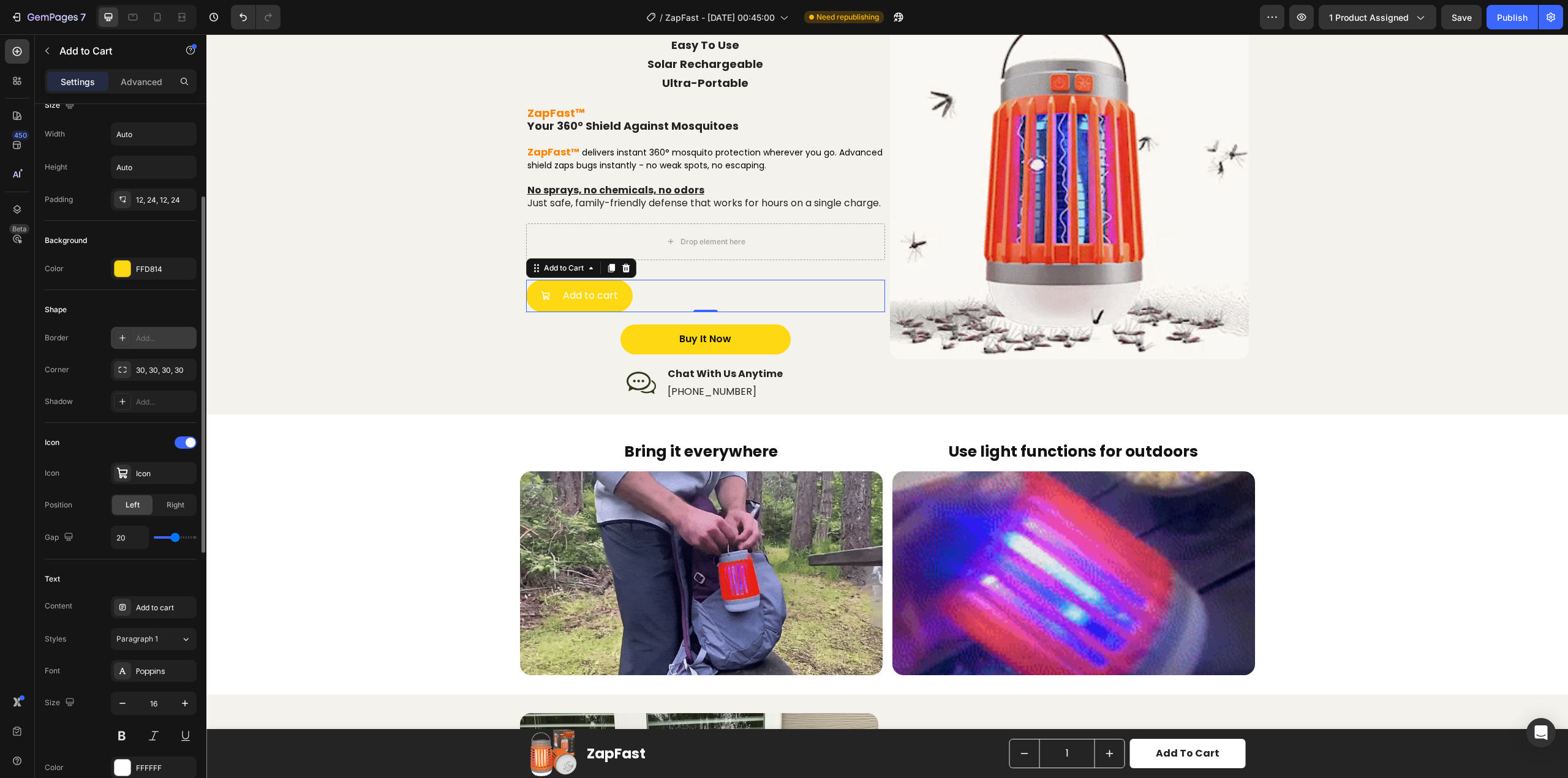
scroll to position [245, 0]
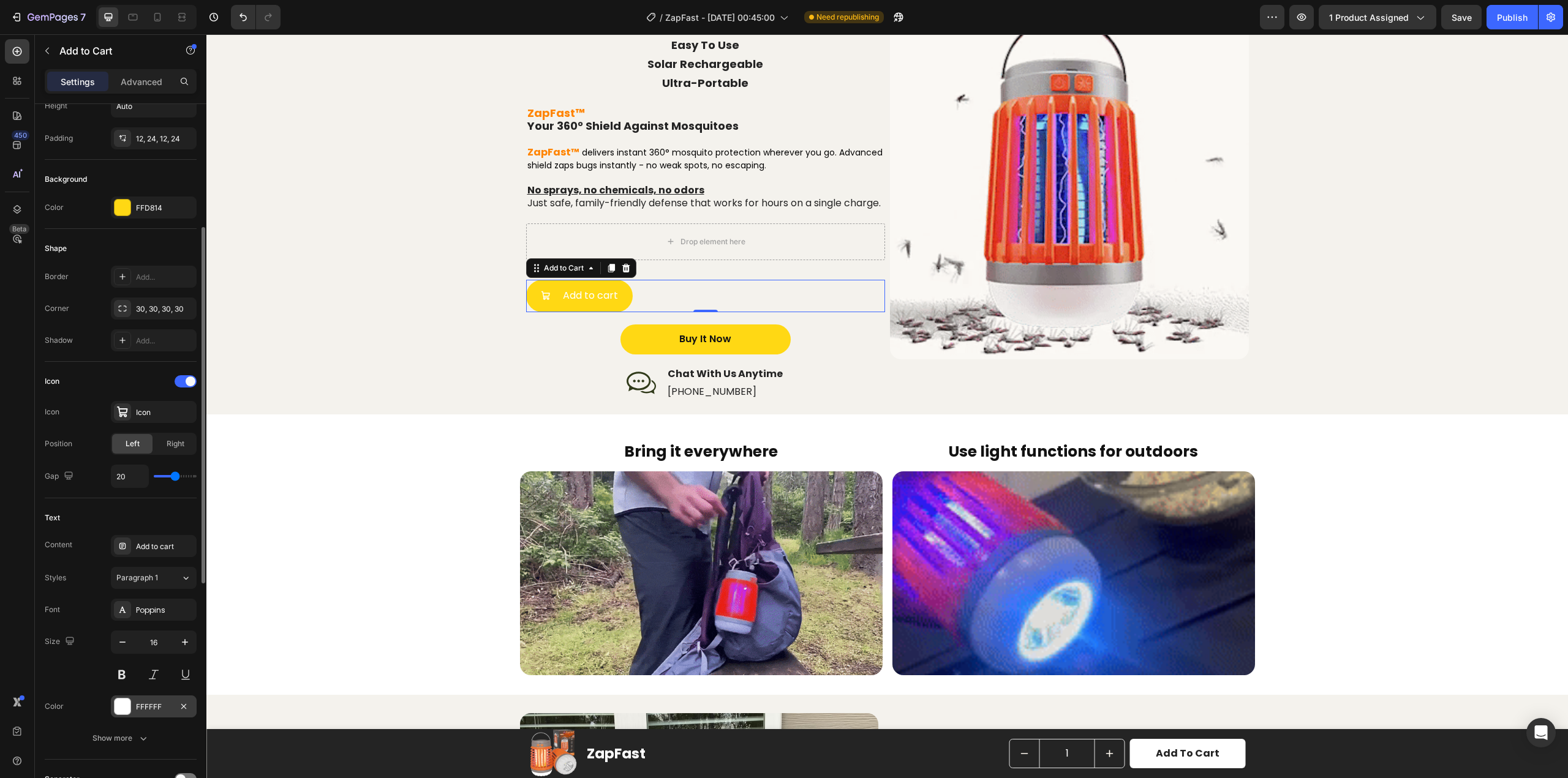
click at [120, 705] on div at bounding box center [122, 707] width 16 height 16
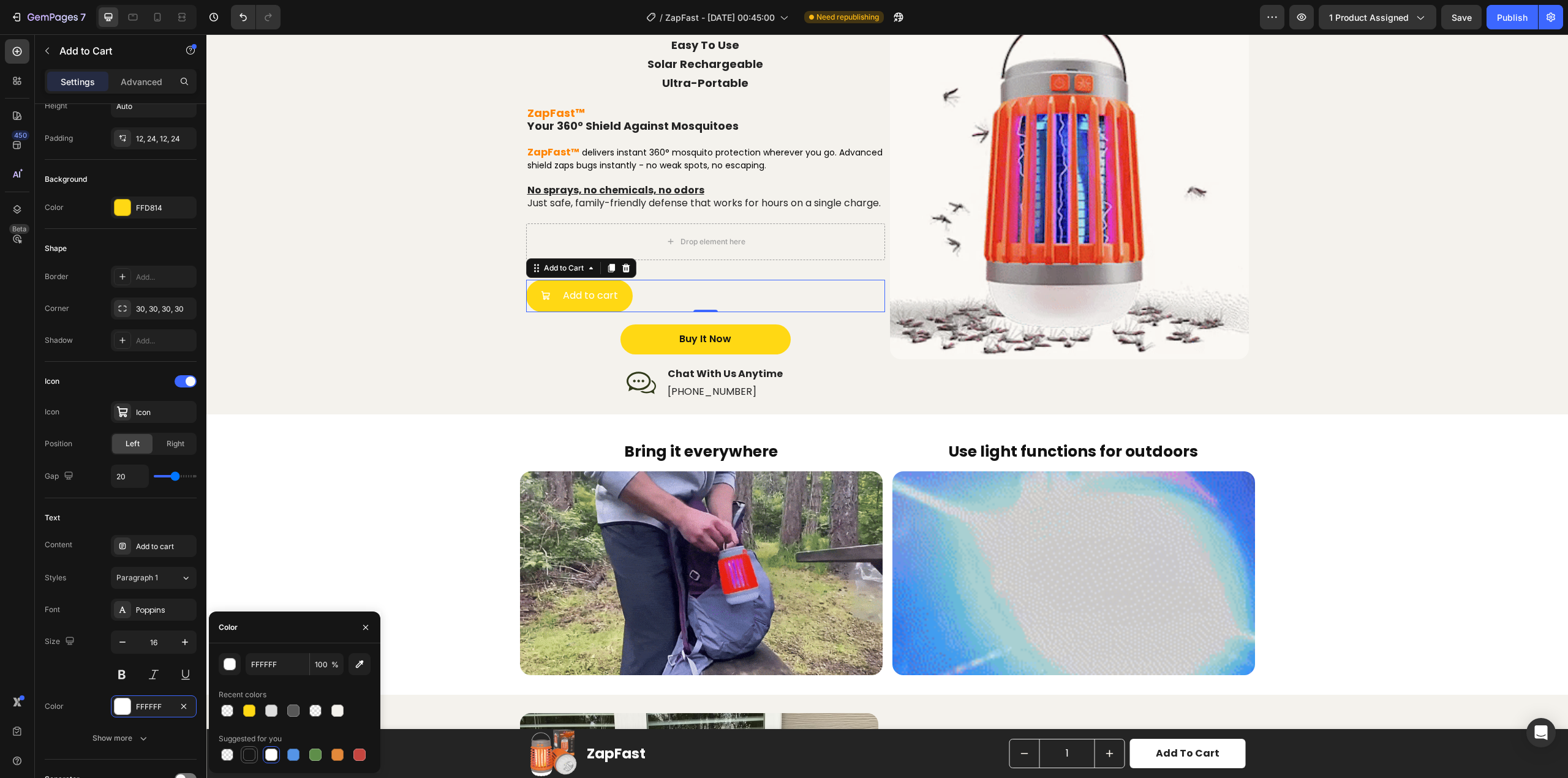
click at [247, 756] on div at bounding box center [249, 755] width 12 height 12
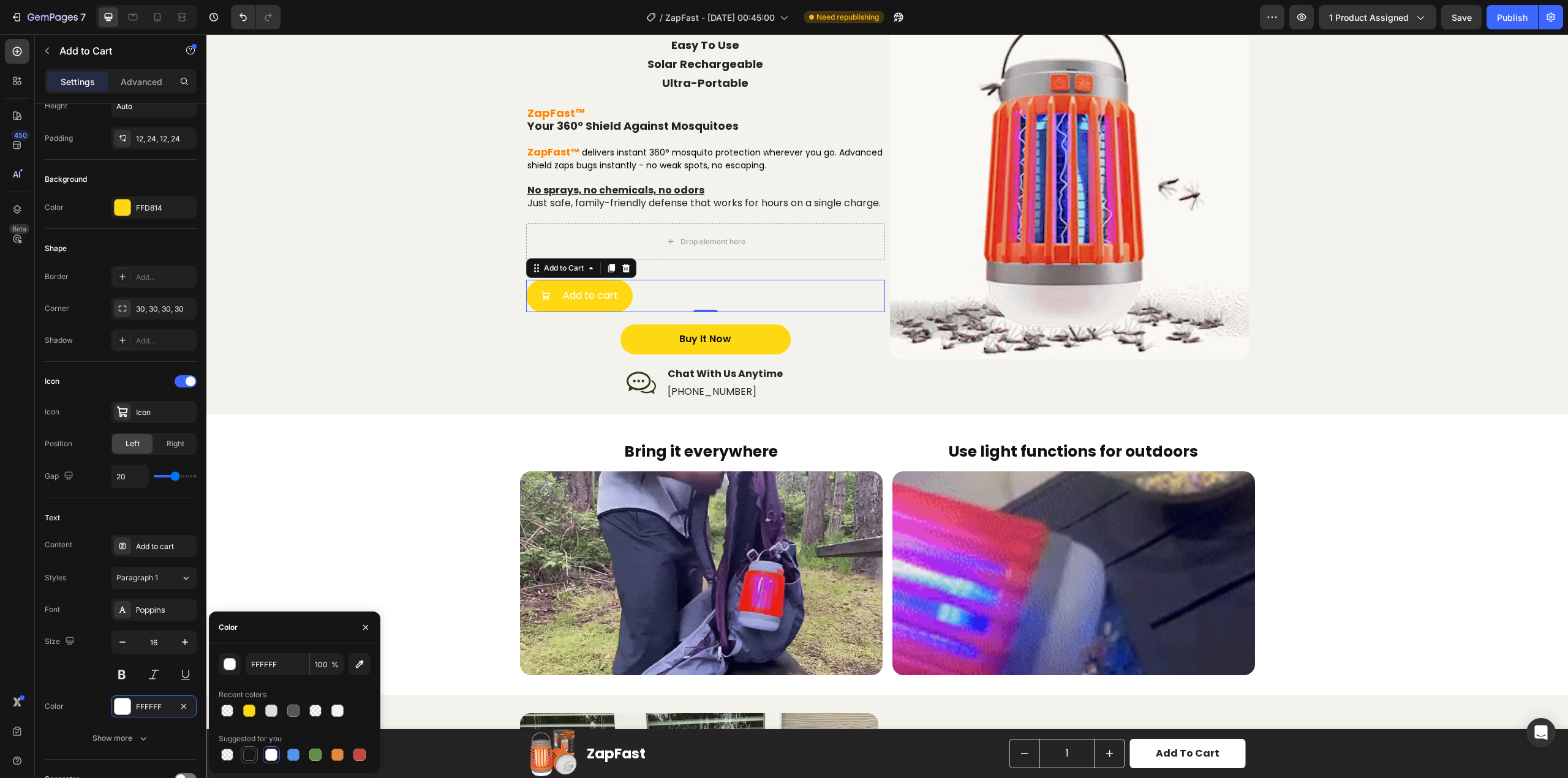
type input "151515"
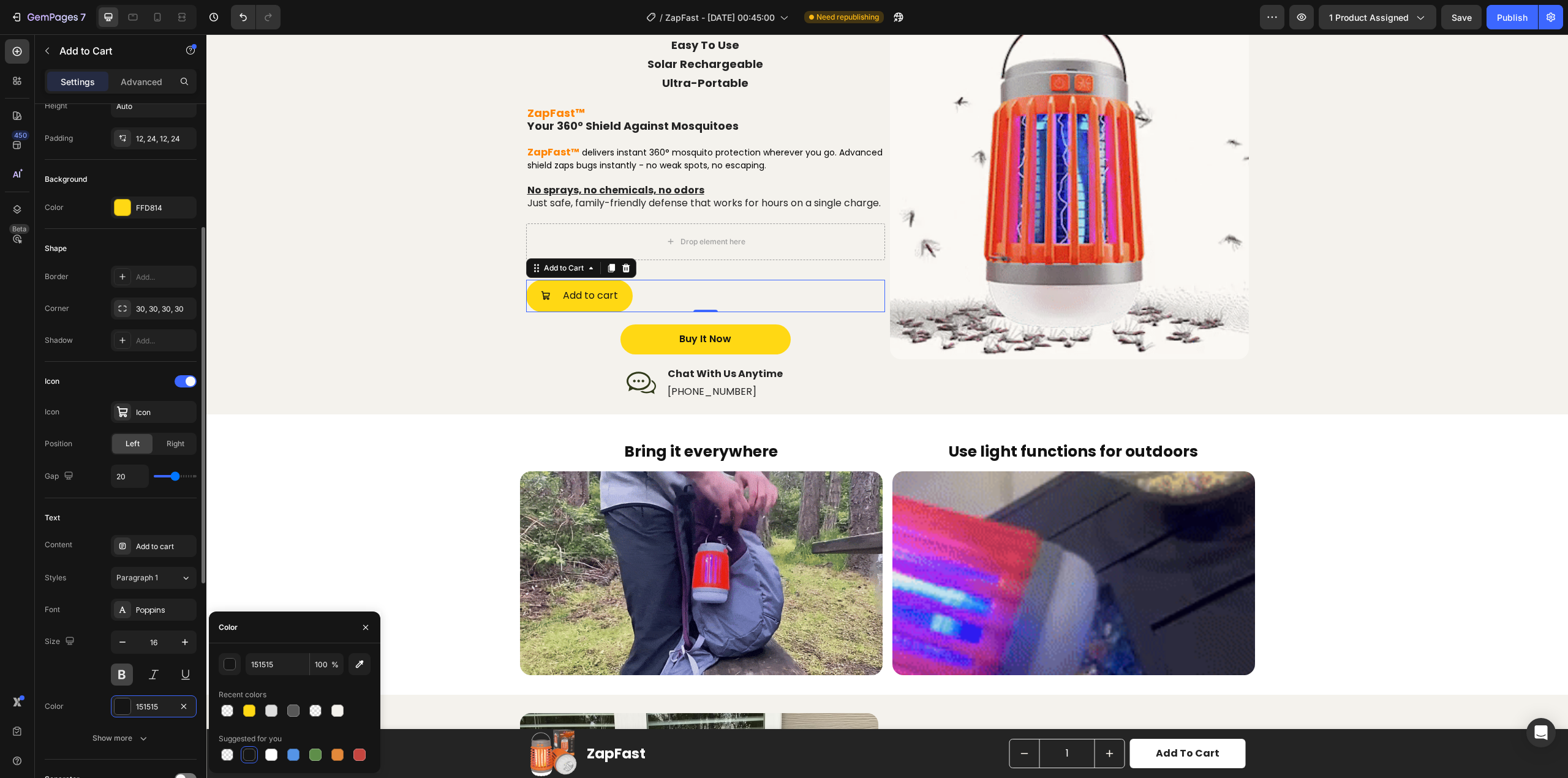
click at [122, 676] on button at bounding box center [122, 675] width 22 height 22
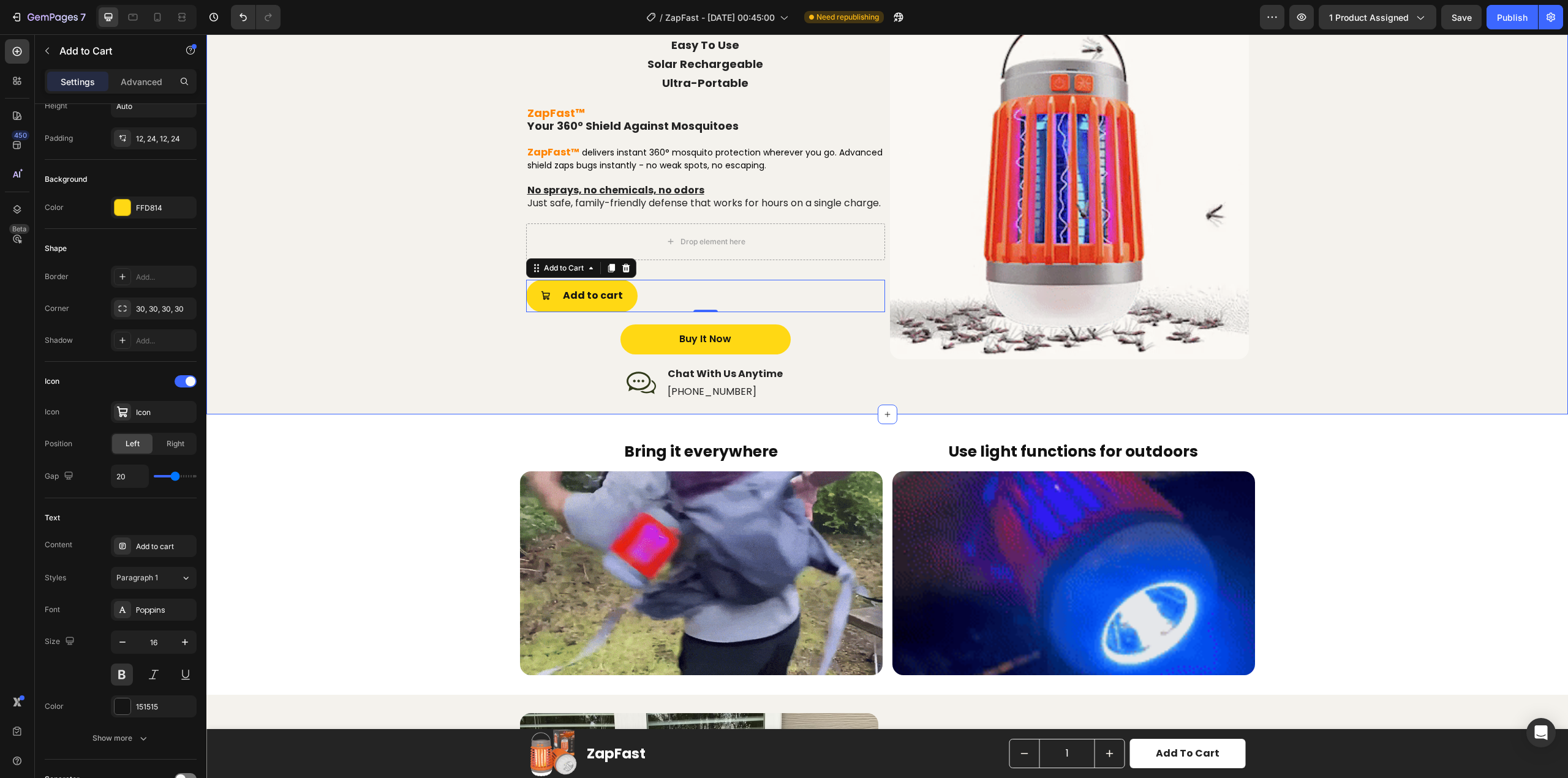
click at [509, 382] on div "ULTIMATE MOSQUITO PROTECTION Easy To Use Solar Rechargeable Ultra-Portable Head…" at bounding box center [887, 200] width 1337 height 411
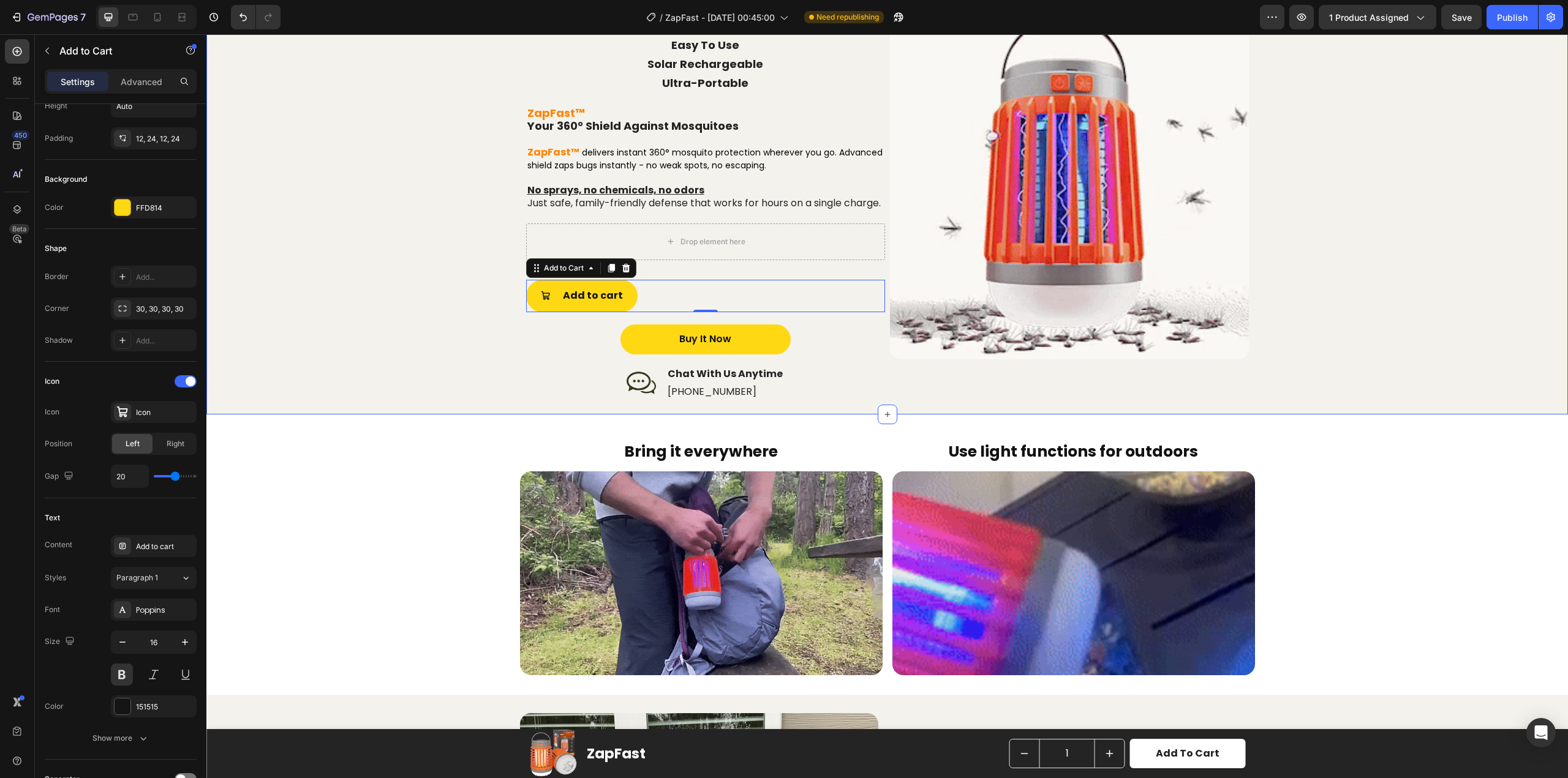
scroll to position [0, 0]
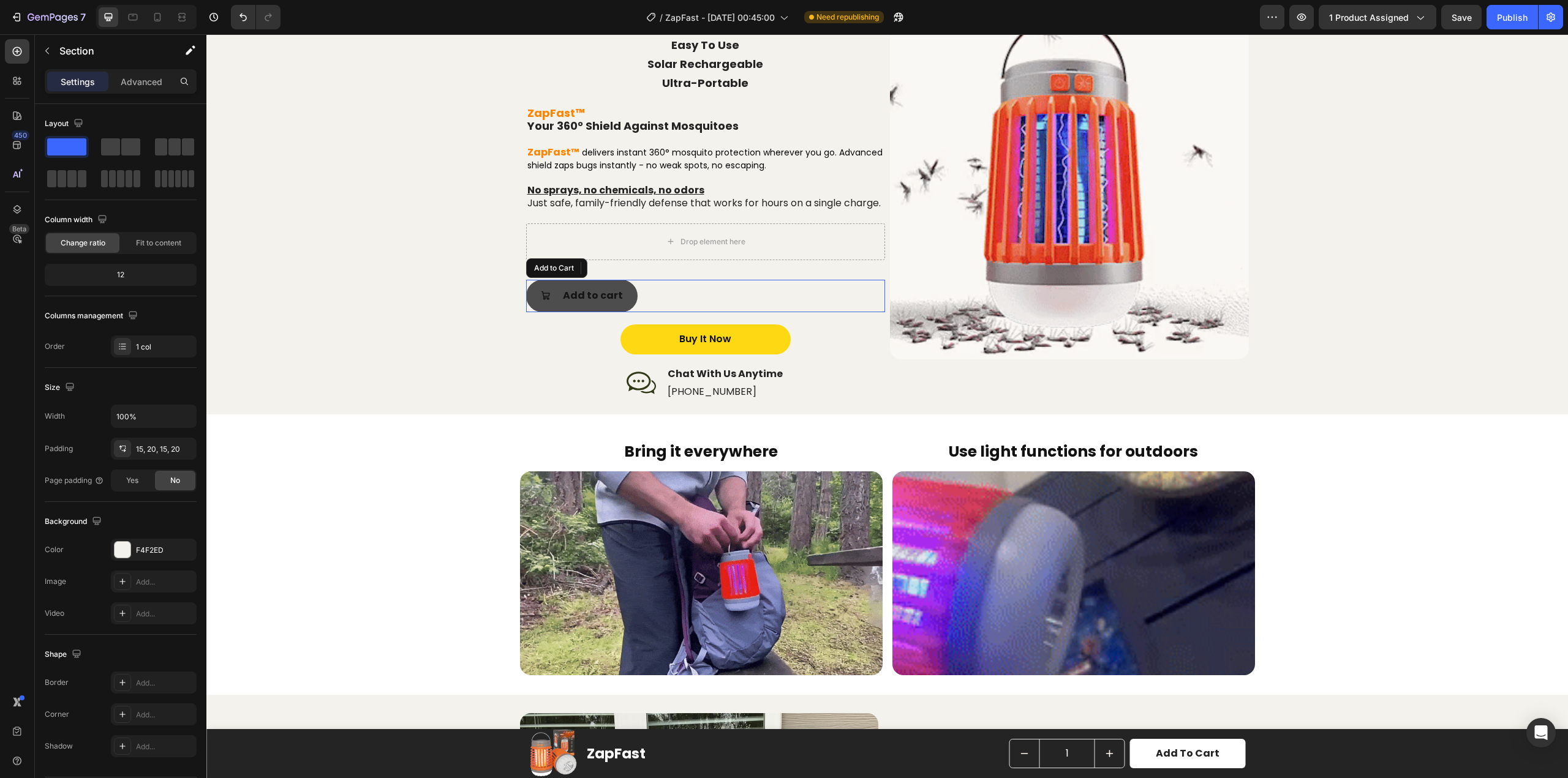
click at [558, 313] on button "Add to cart" at bounding box center [582, 295] width 112 height 32
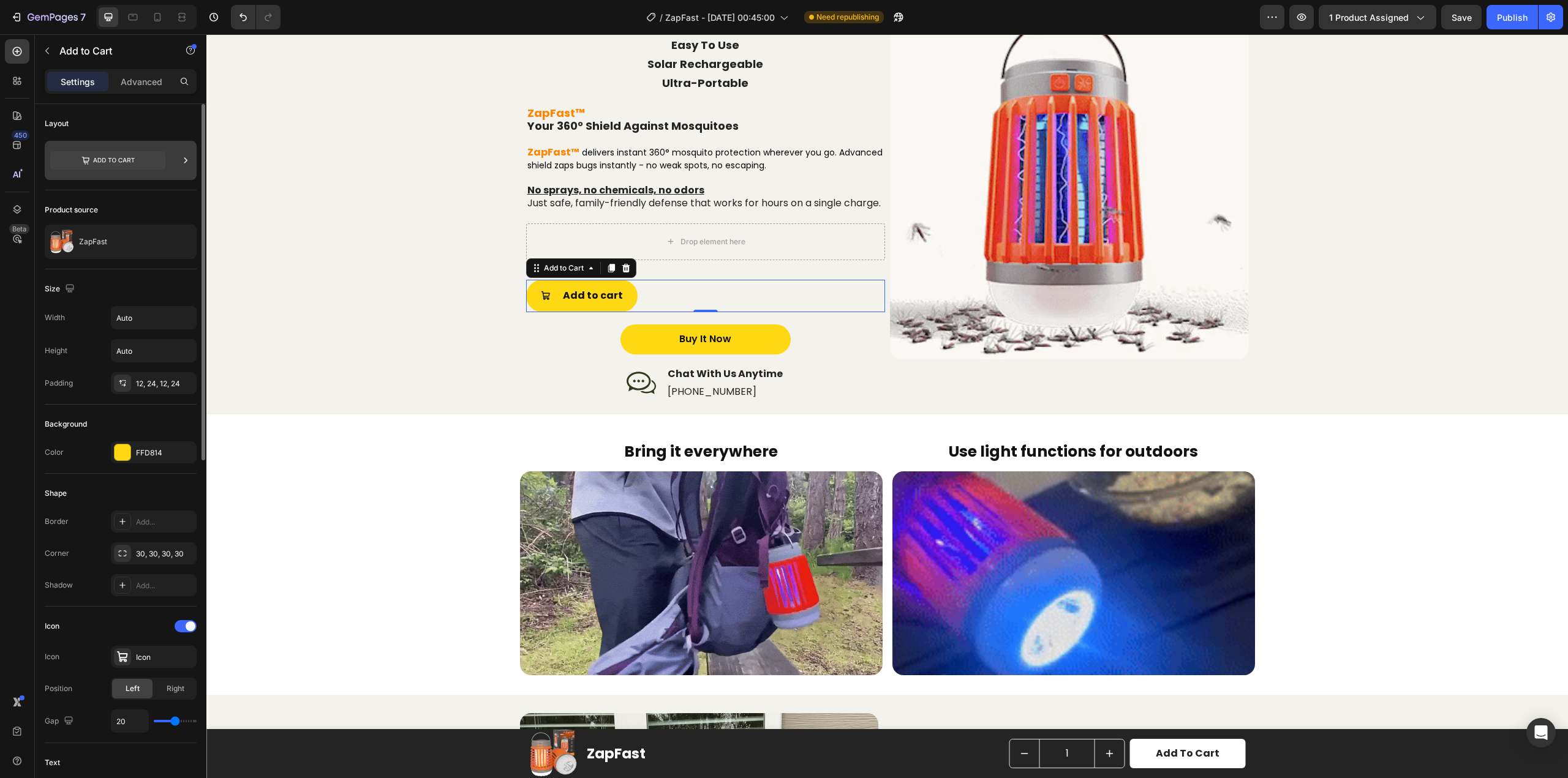
click at [177, 172] on div at bounding box center [120, 161] width 152 height 39
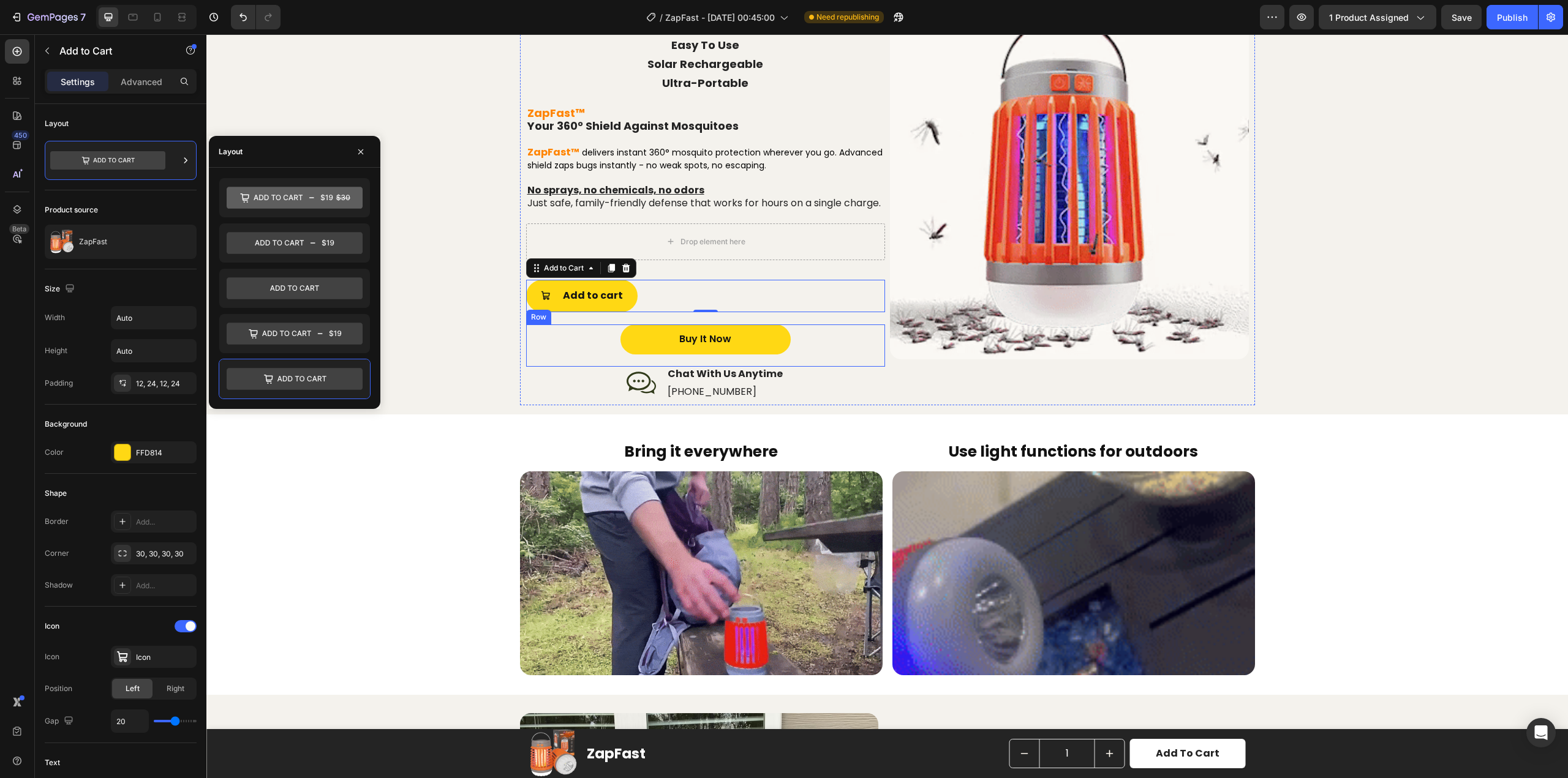
click at [526, 352] on div "Buy It Now Button Row" at bounding box center [705, 346] width 359 height 43
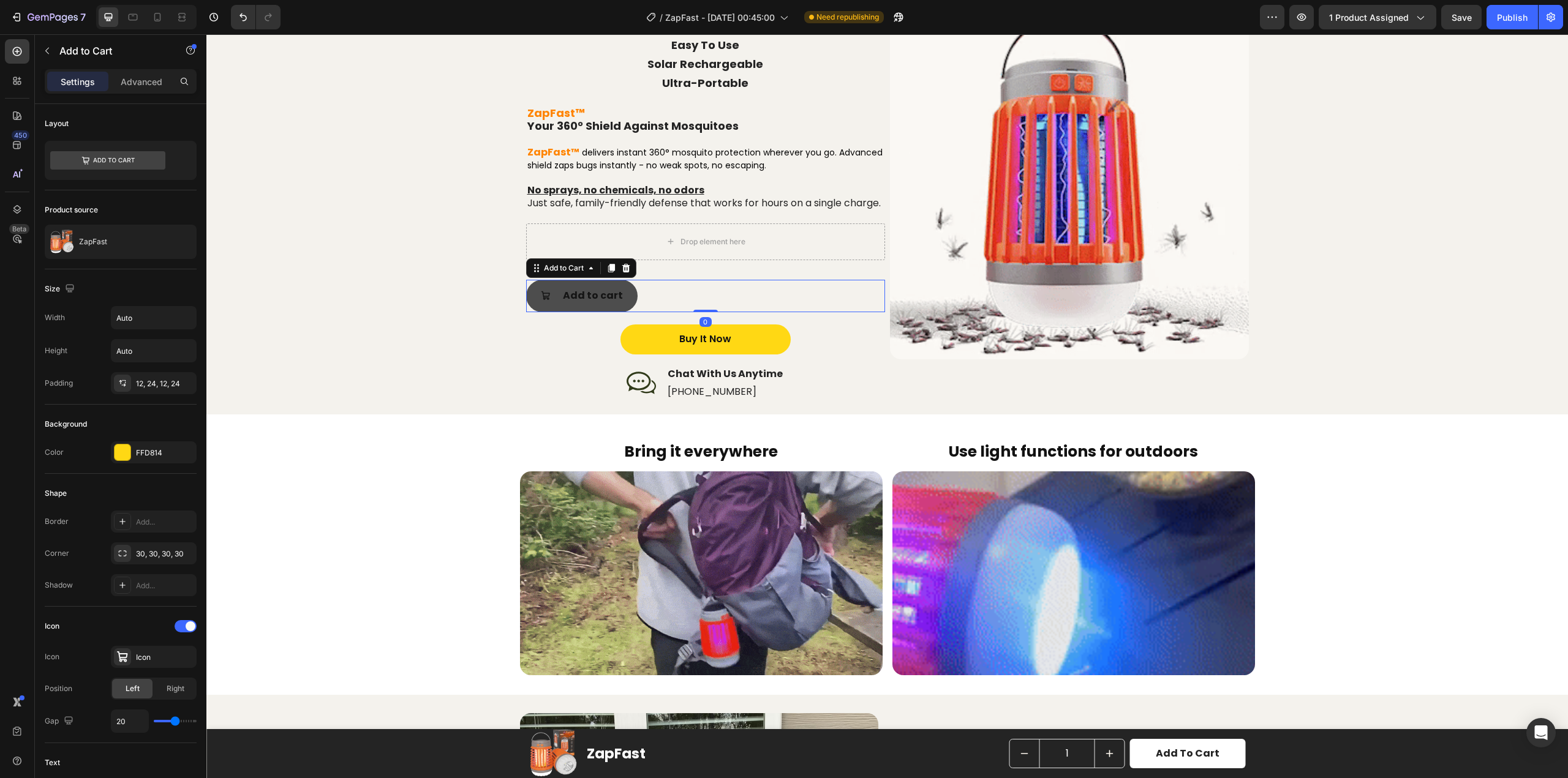
click at [553, 295] on button "Add to cart" at bounding box center [582, 295] width 112 height 32
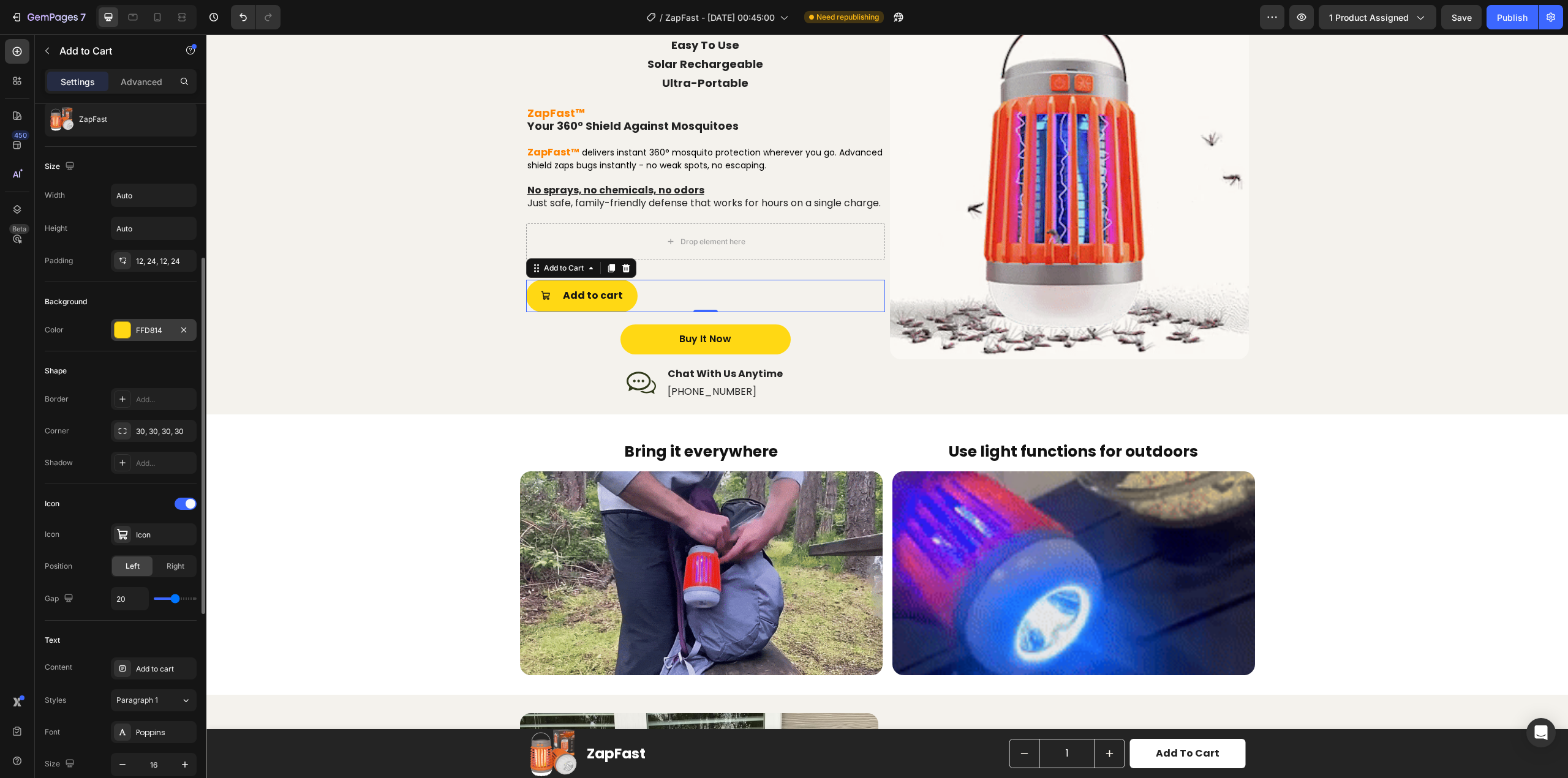
scroll to position [184, 0]
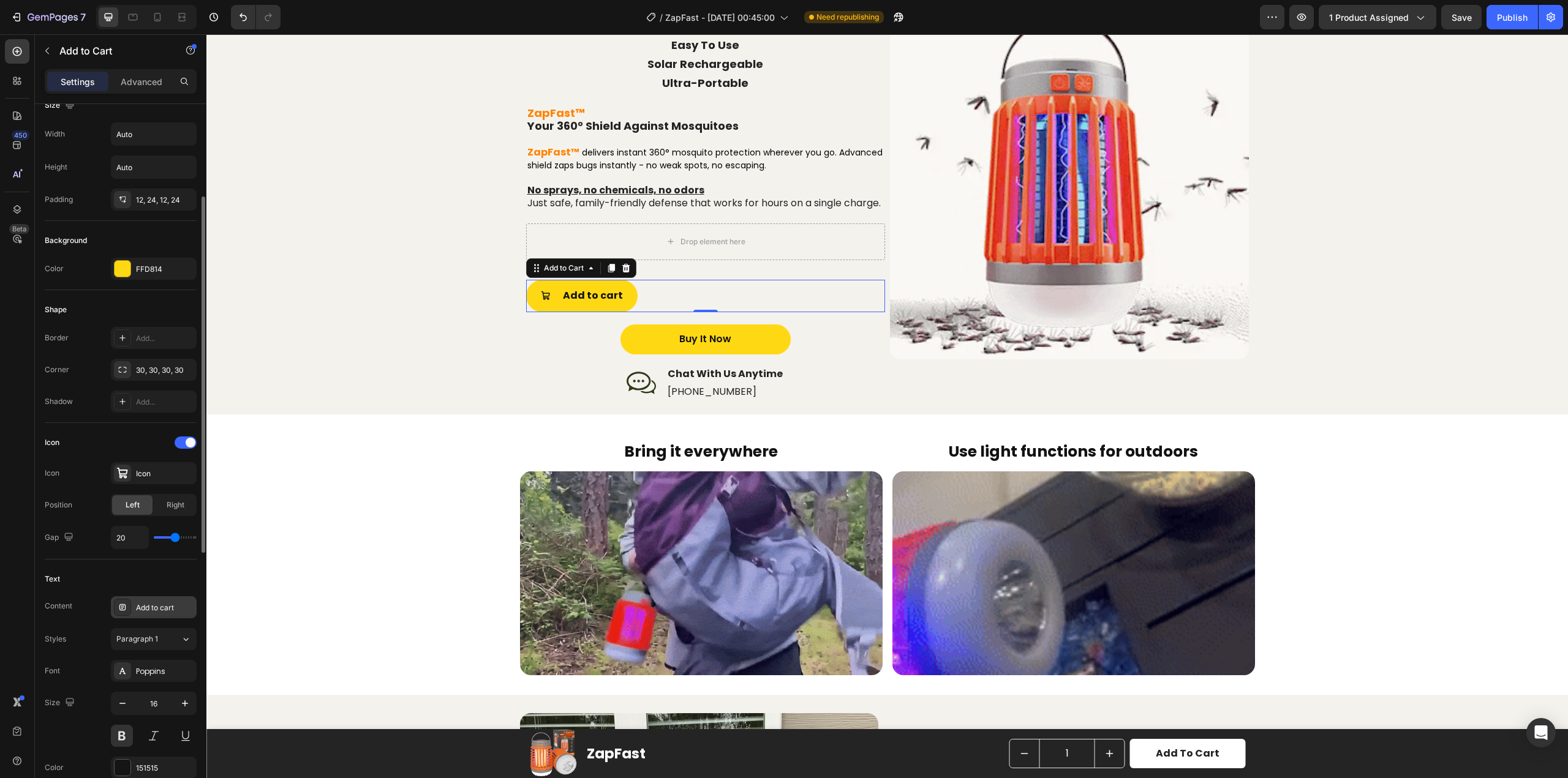
click at [157, 609] on div "Add to cart" at bounding box center [165, 607] width 58 height 11
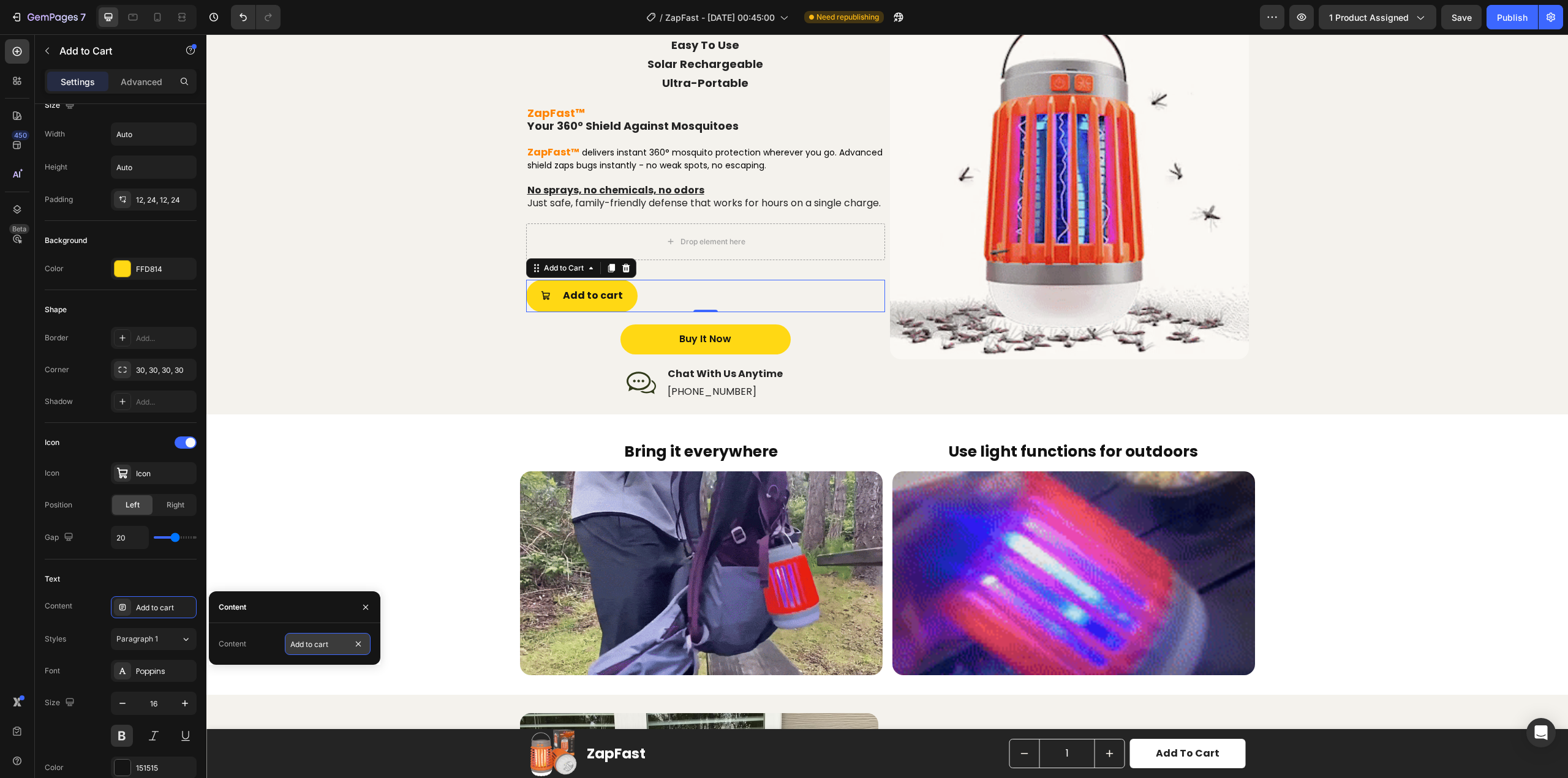
click at [305, 638] on input "Add to cart" at bounding box center [327, 644] width 86 height 22
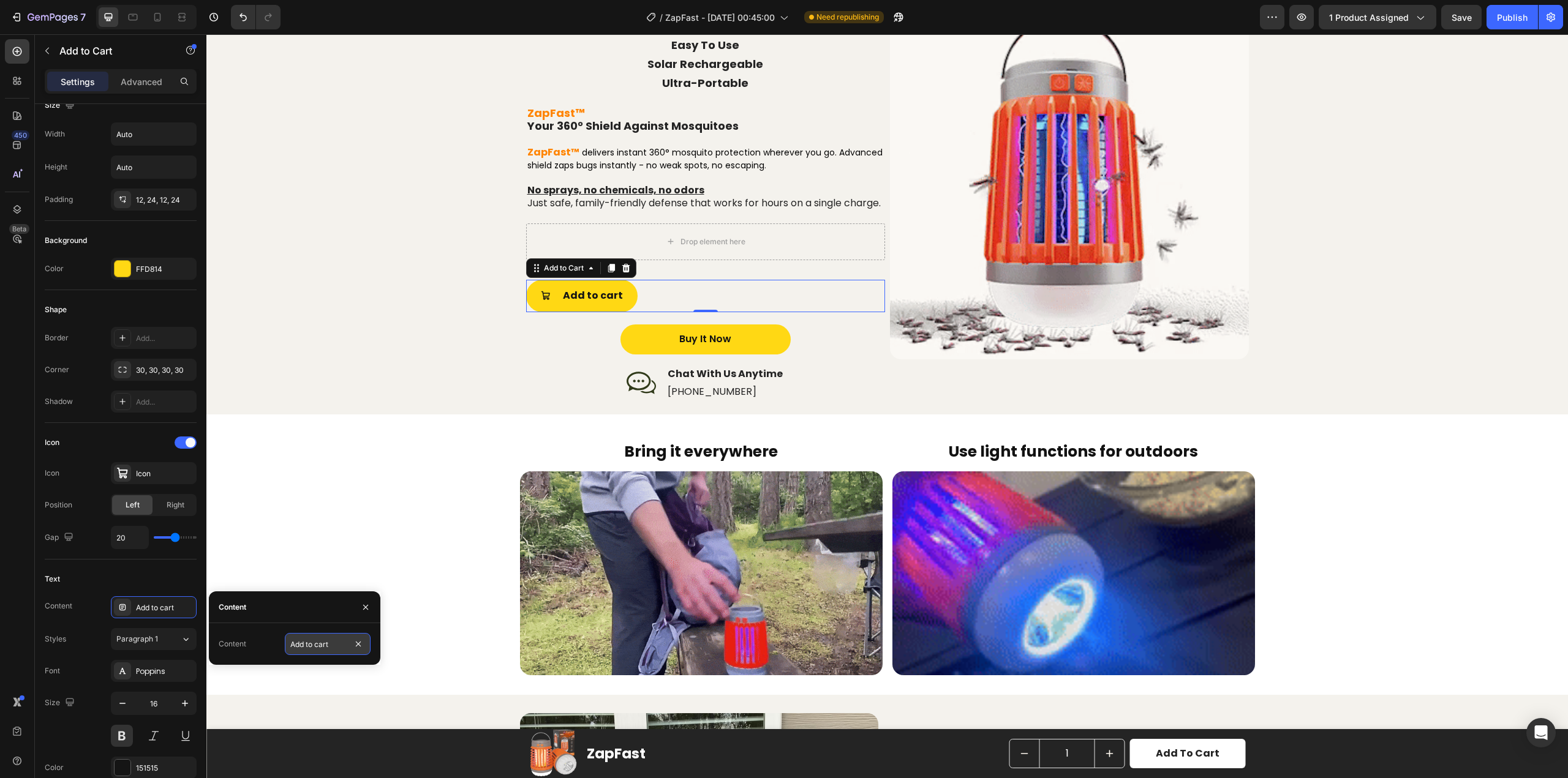
click at [305, 638] on input "Add to cart" at bounding box center [327, 644] width 86 height 22
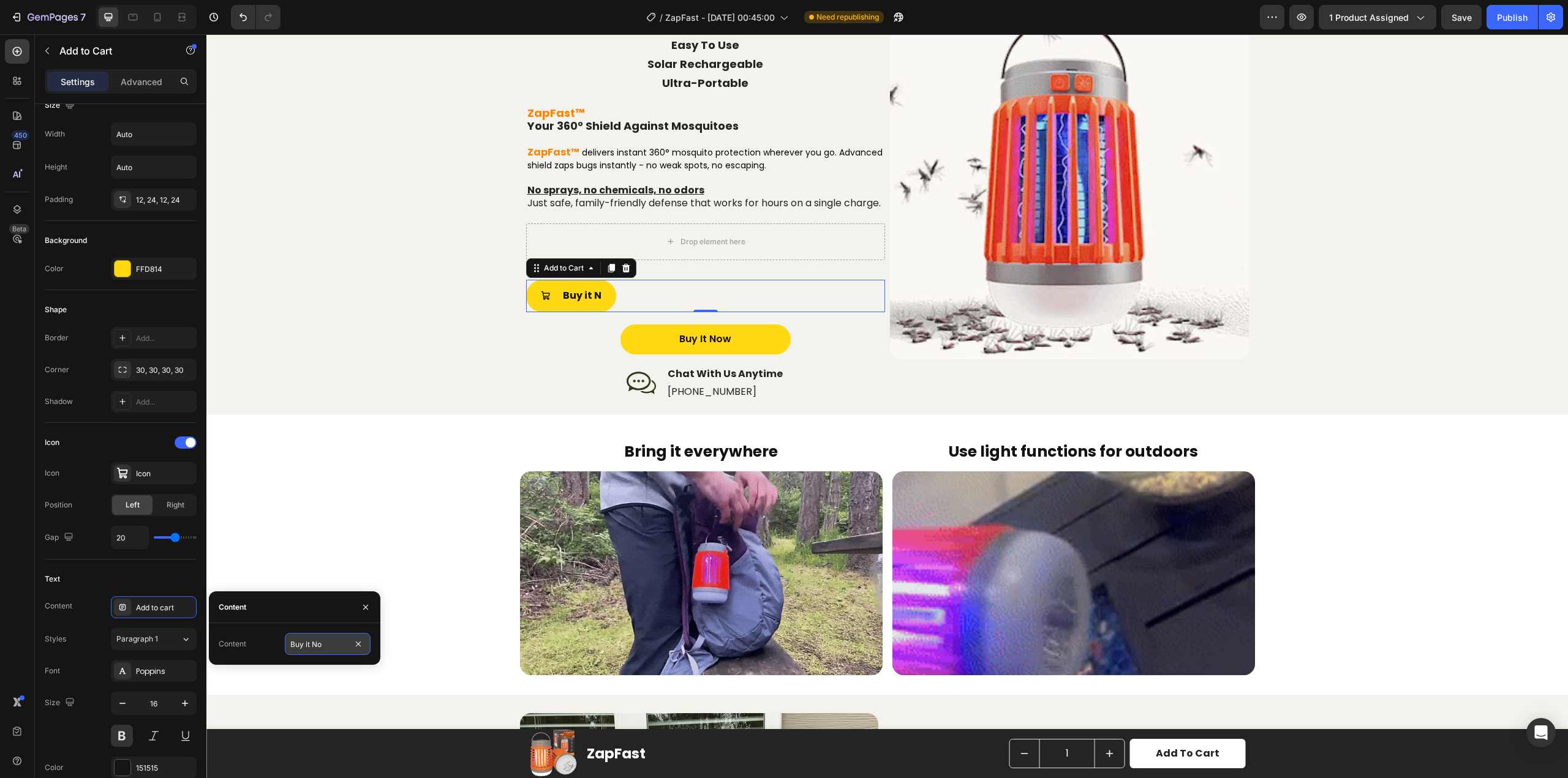
type input "Buy it Now"
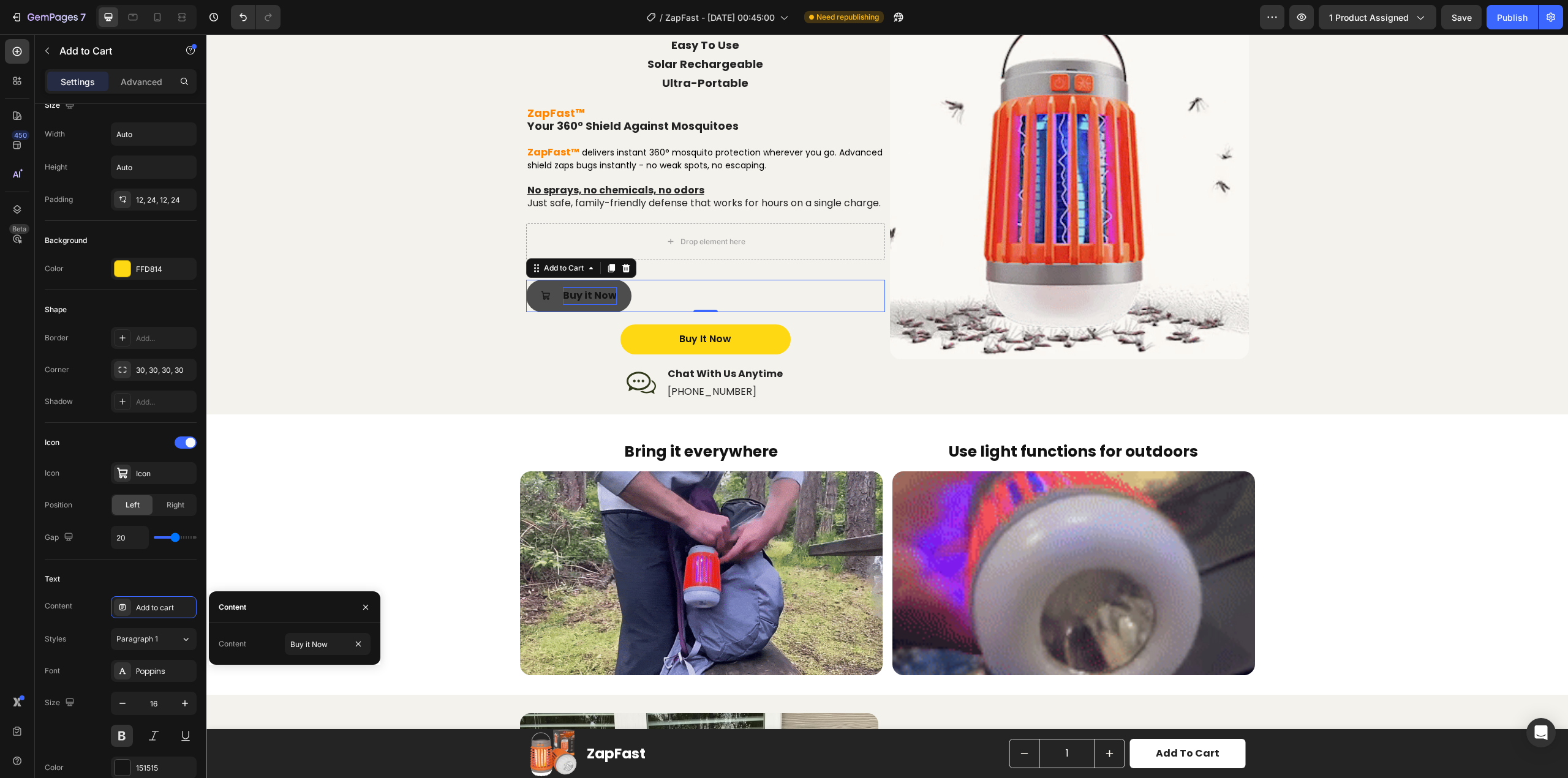
click at [584, 305] on div "Buy it Now" at bounding box center [589, 296] width 54 height 18
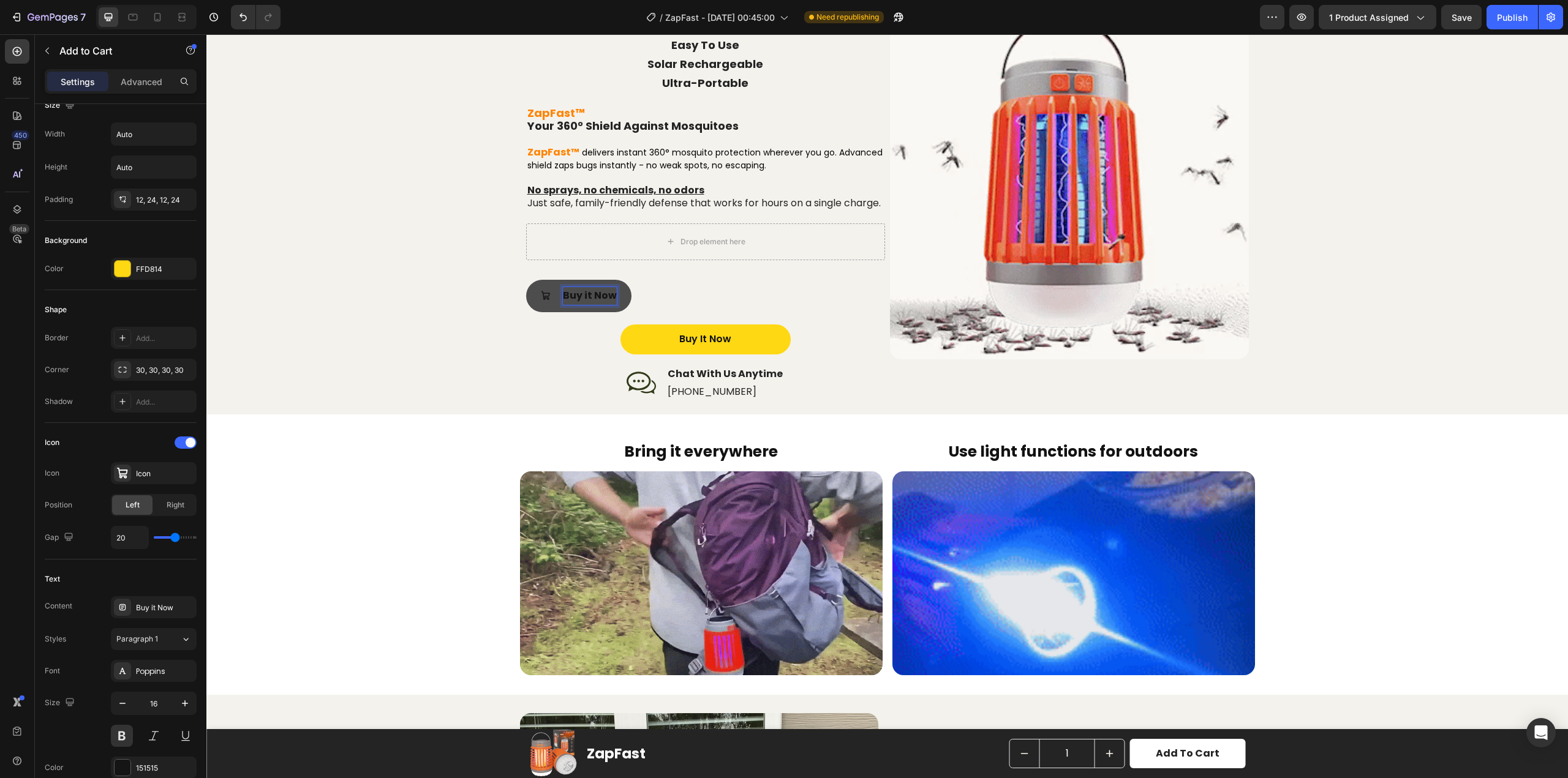
click at [584, 305] on p "Buy it Now" at bounding box center [589, 296] width 54 height 18
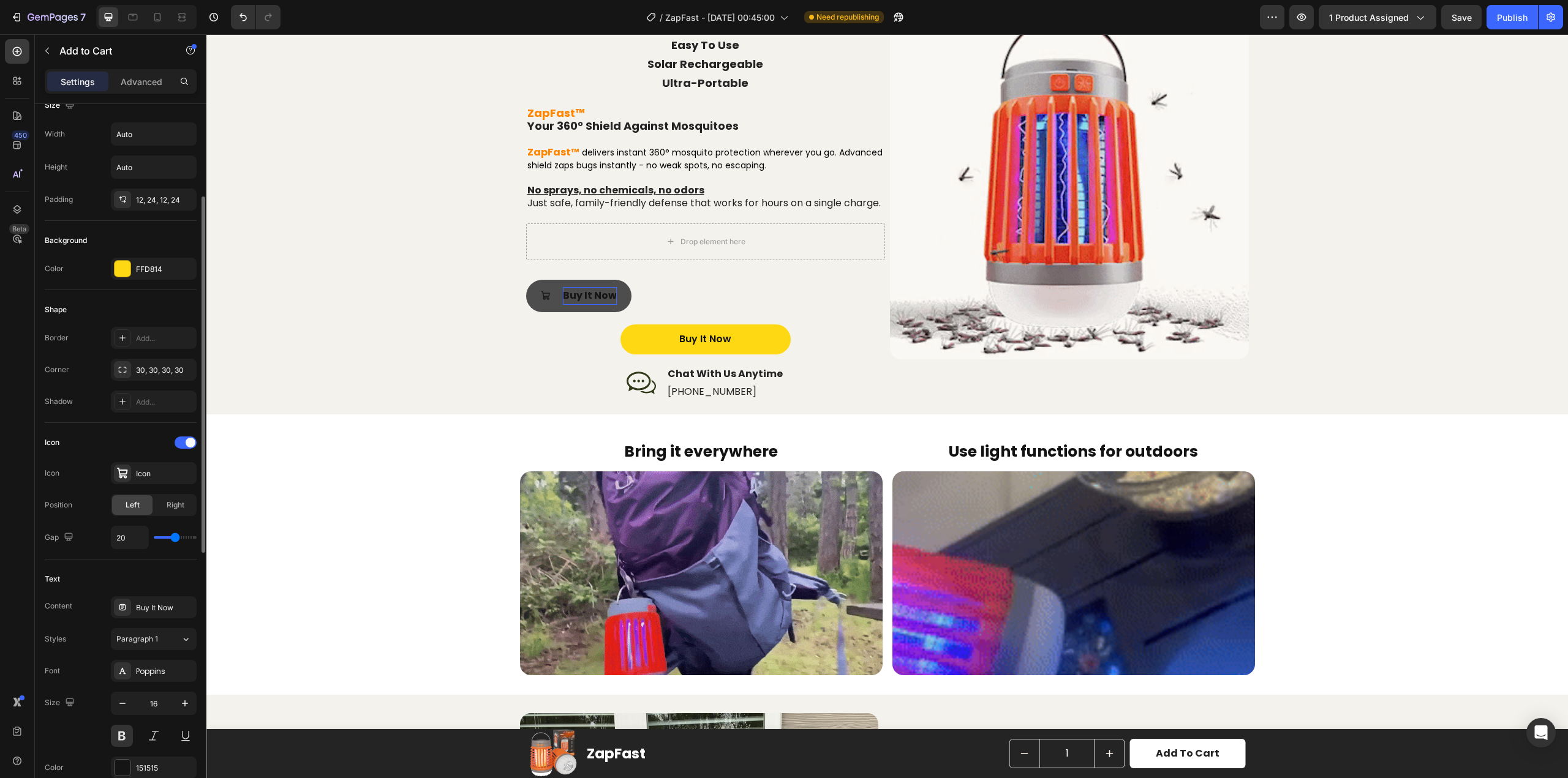
type input "19"
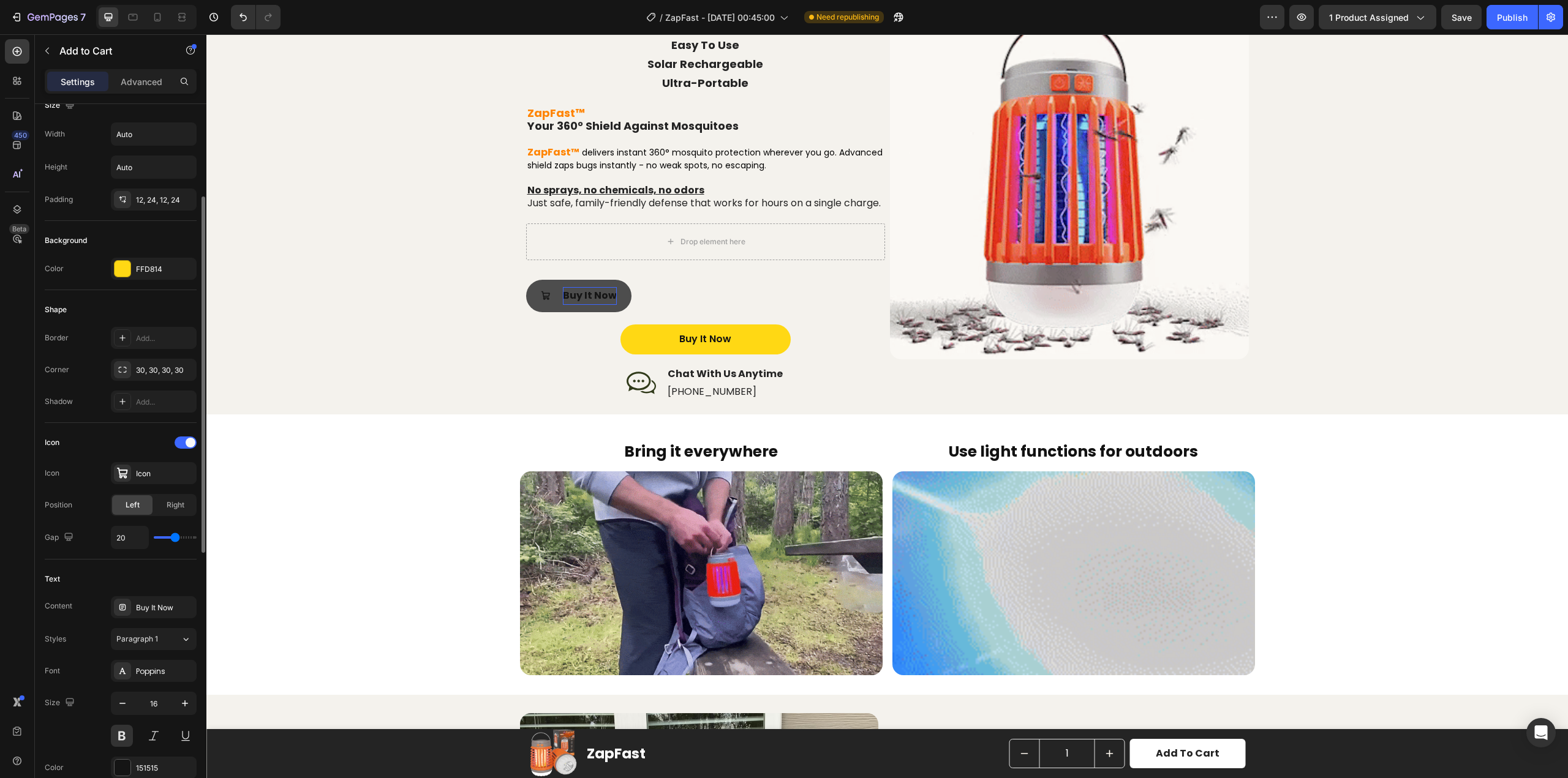
type input "19"
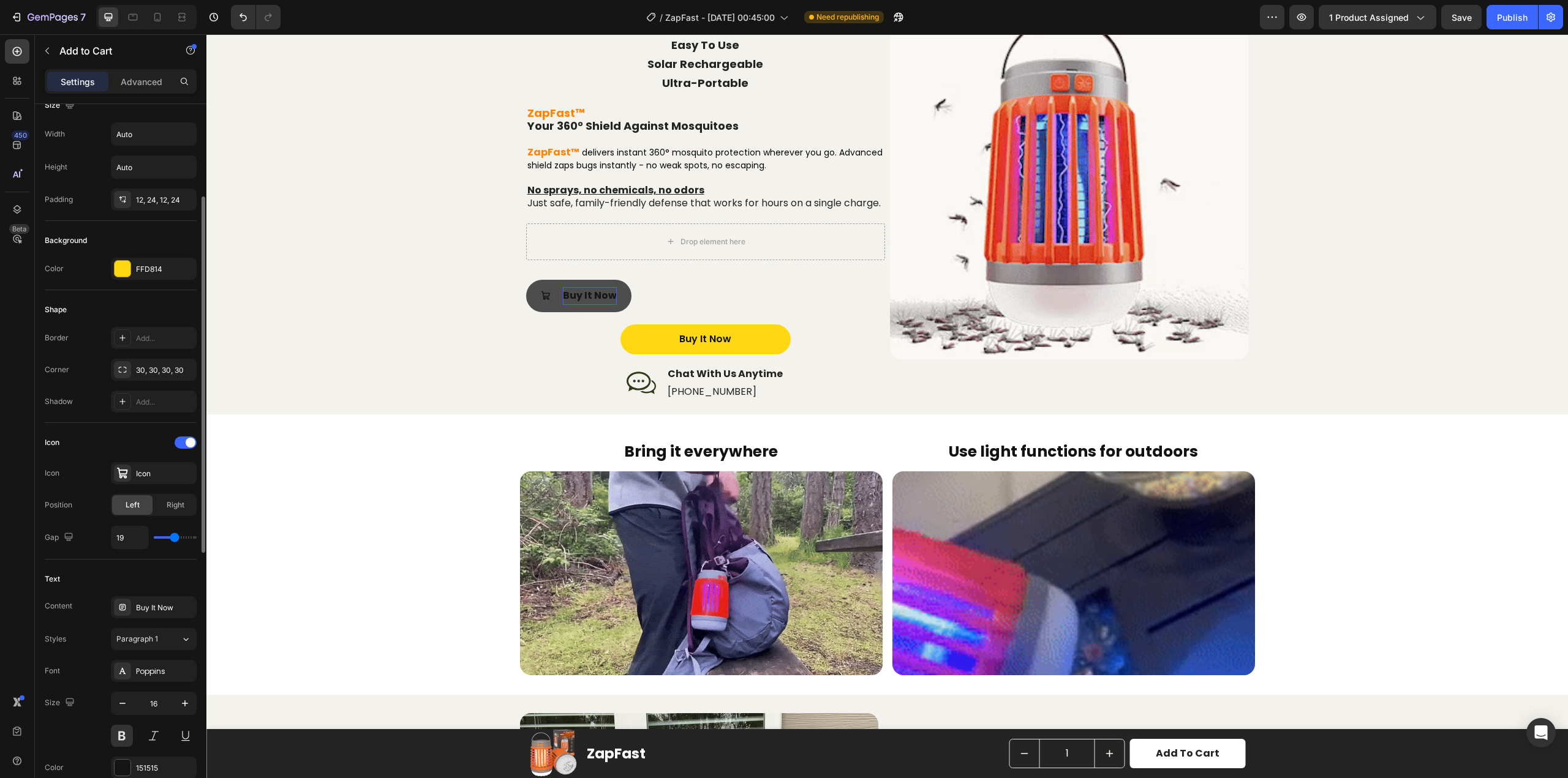
type input "18"
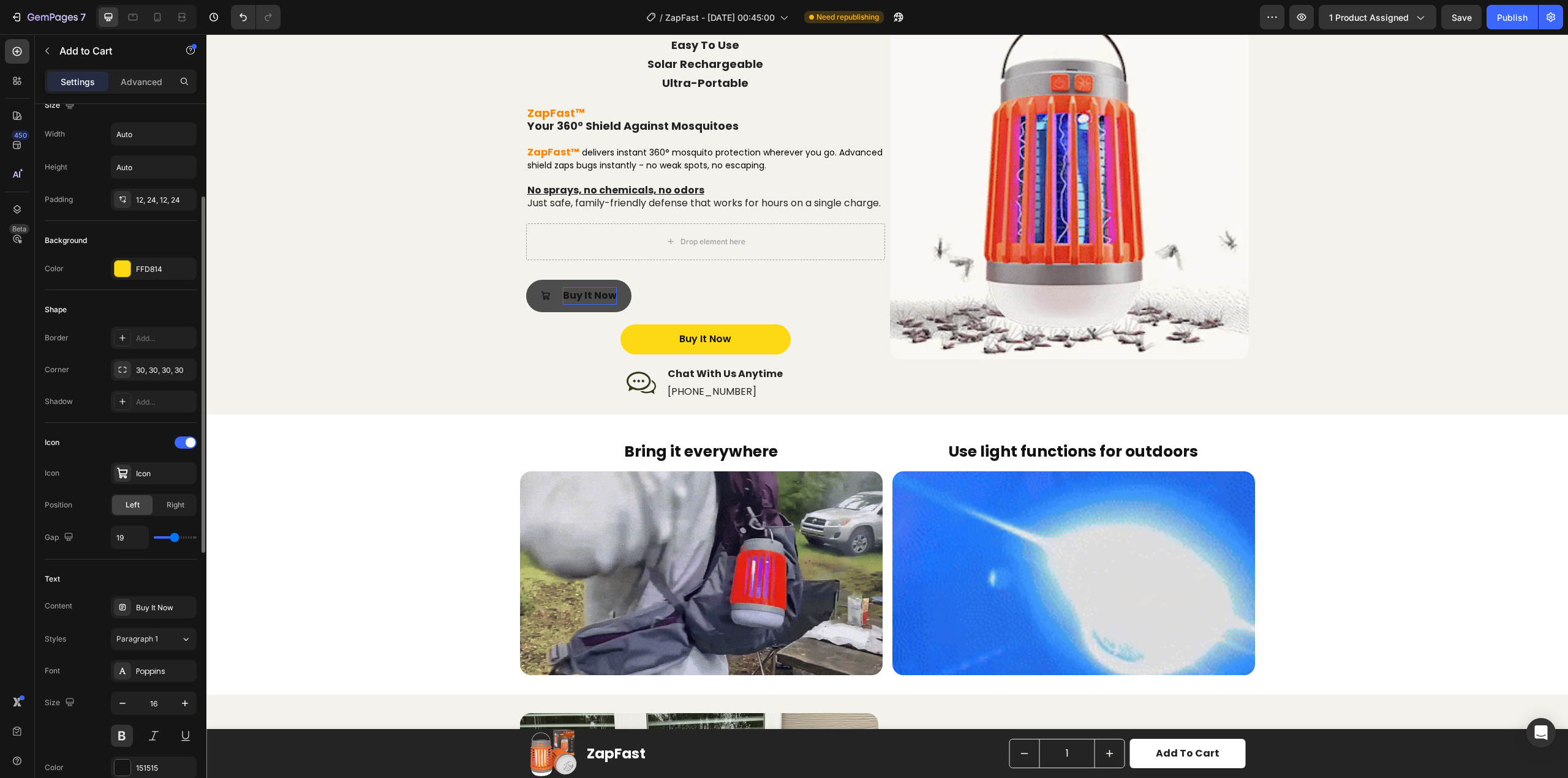
type input "18"
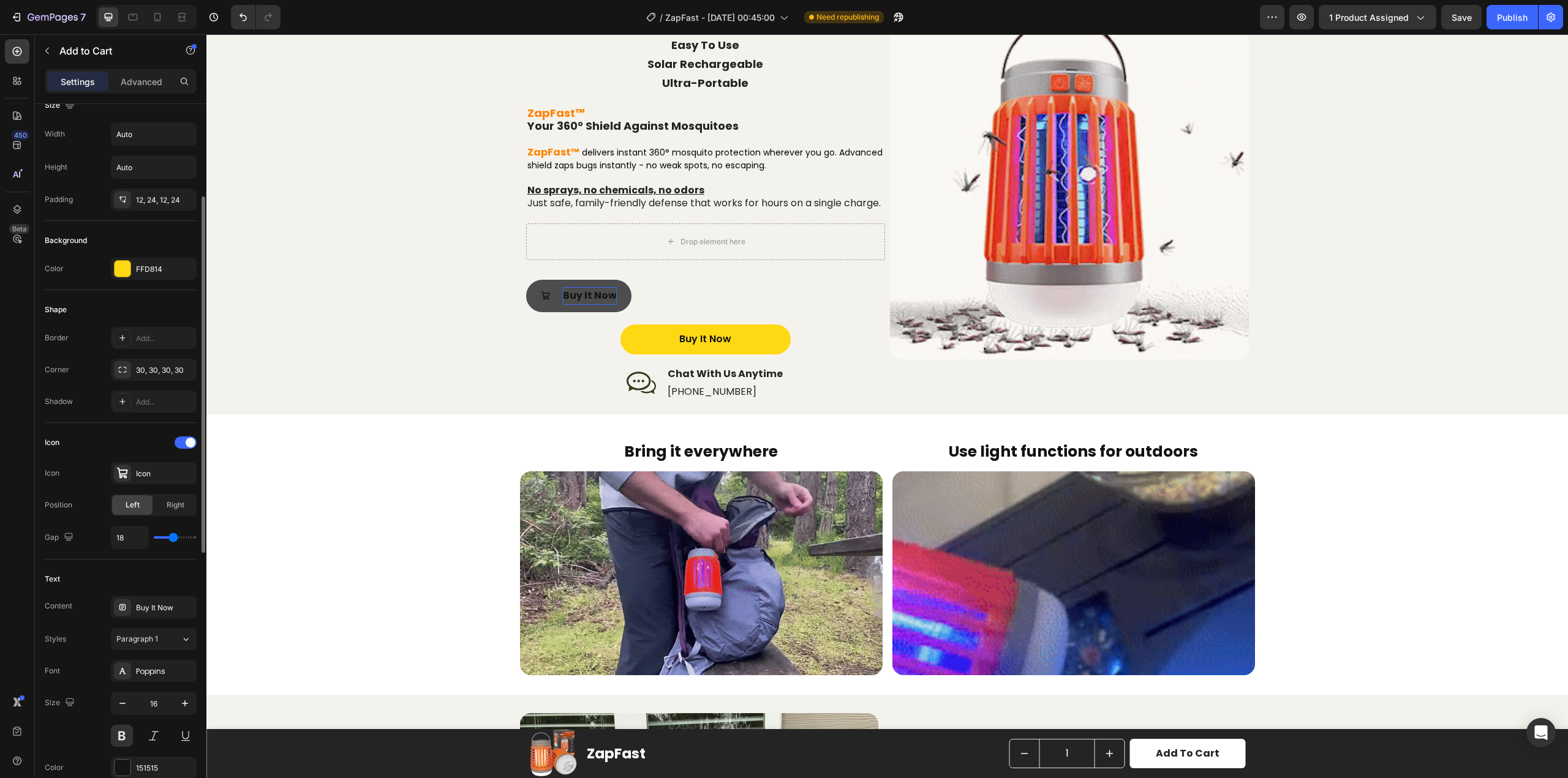
type input "17"
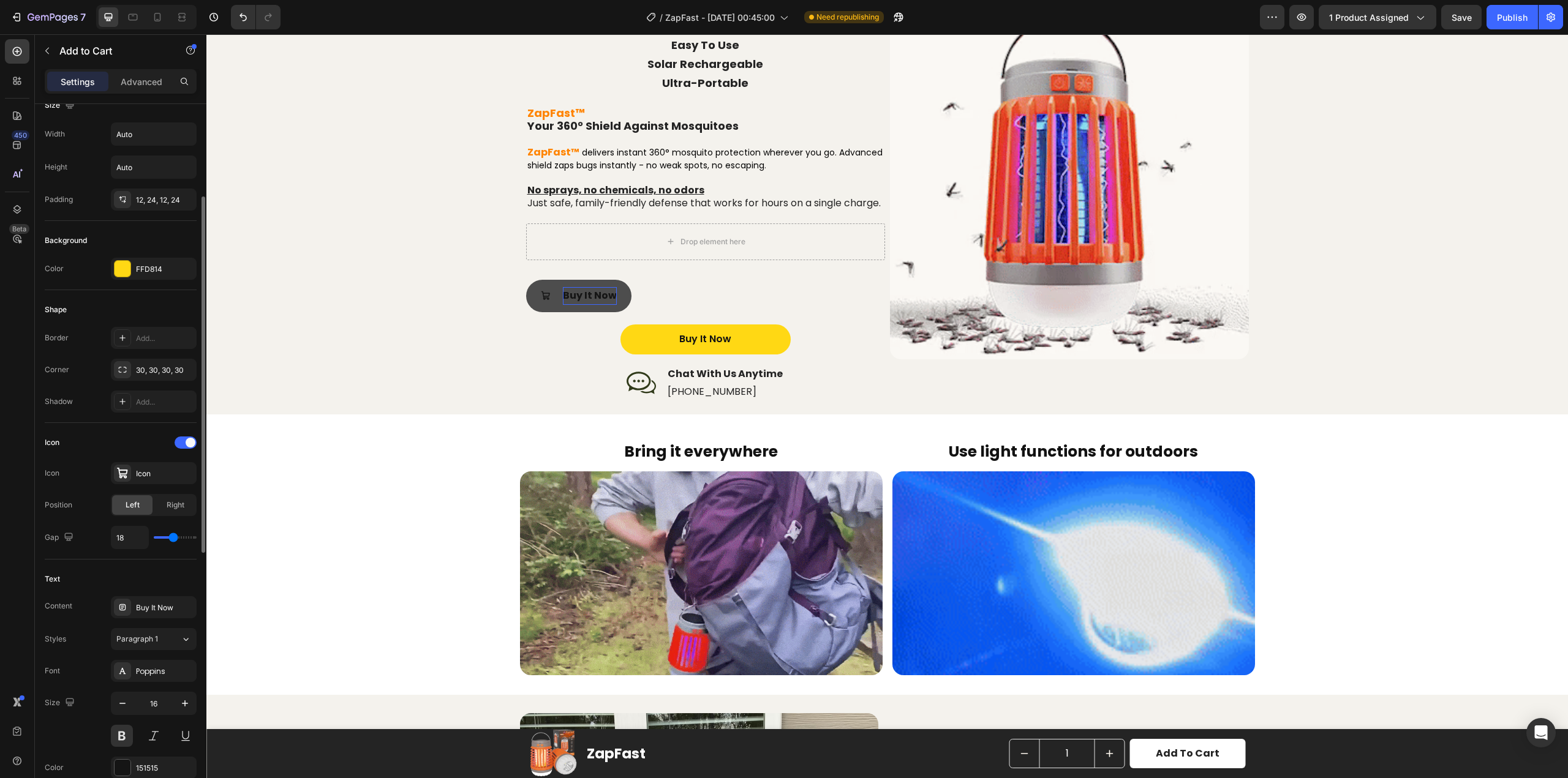
type input "17"
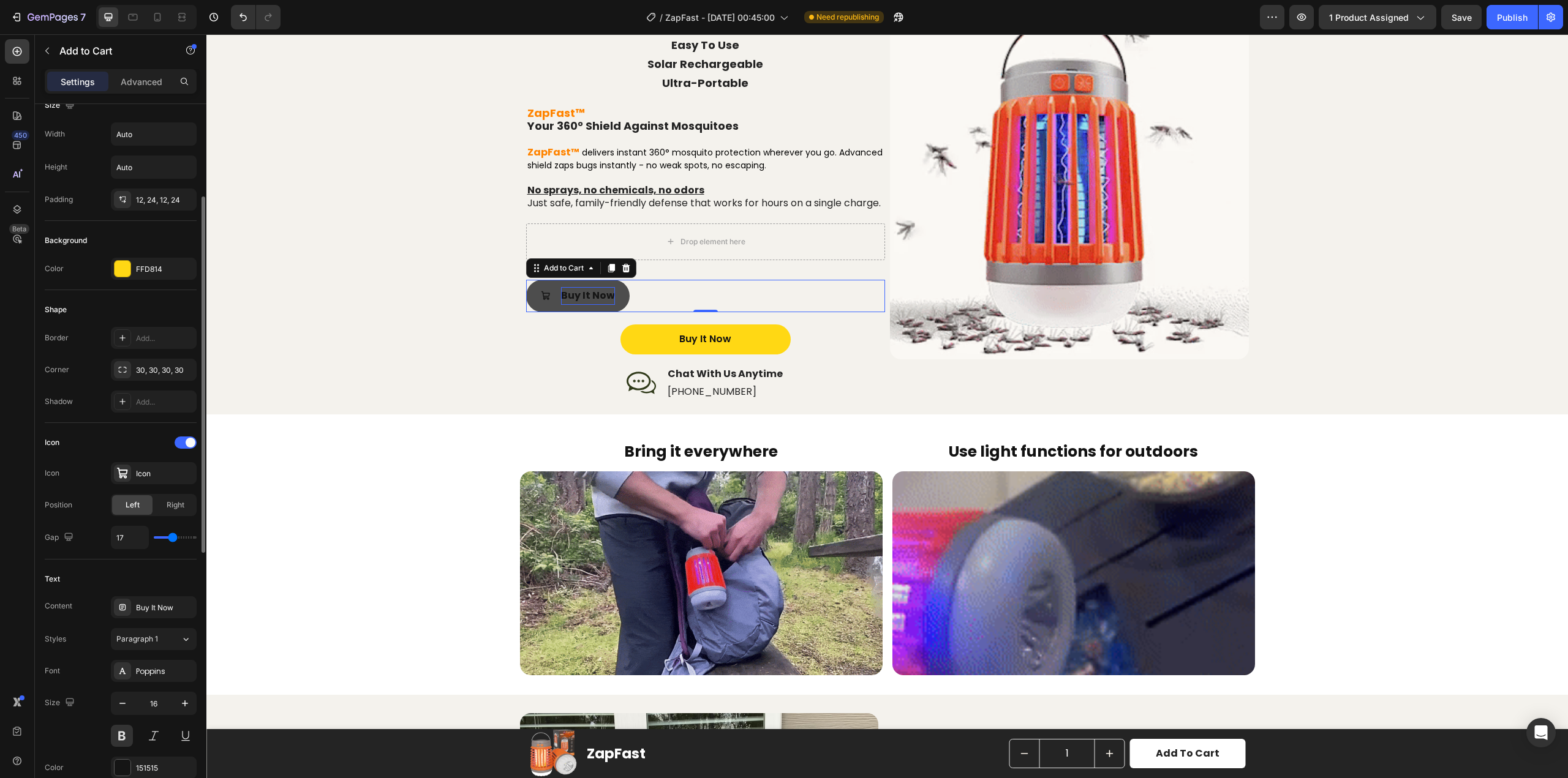
type input "16"
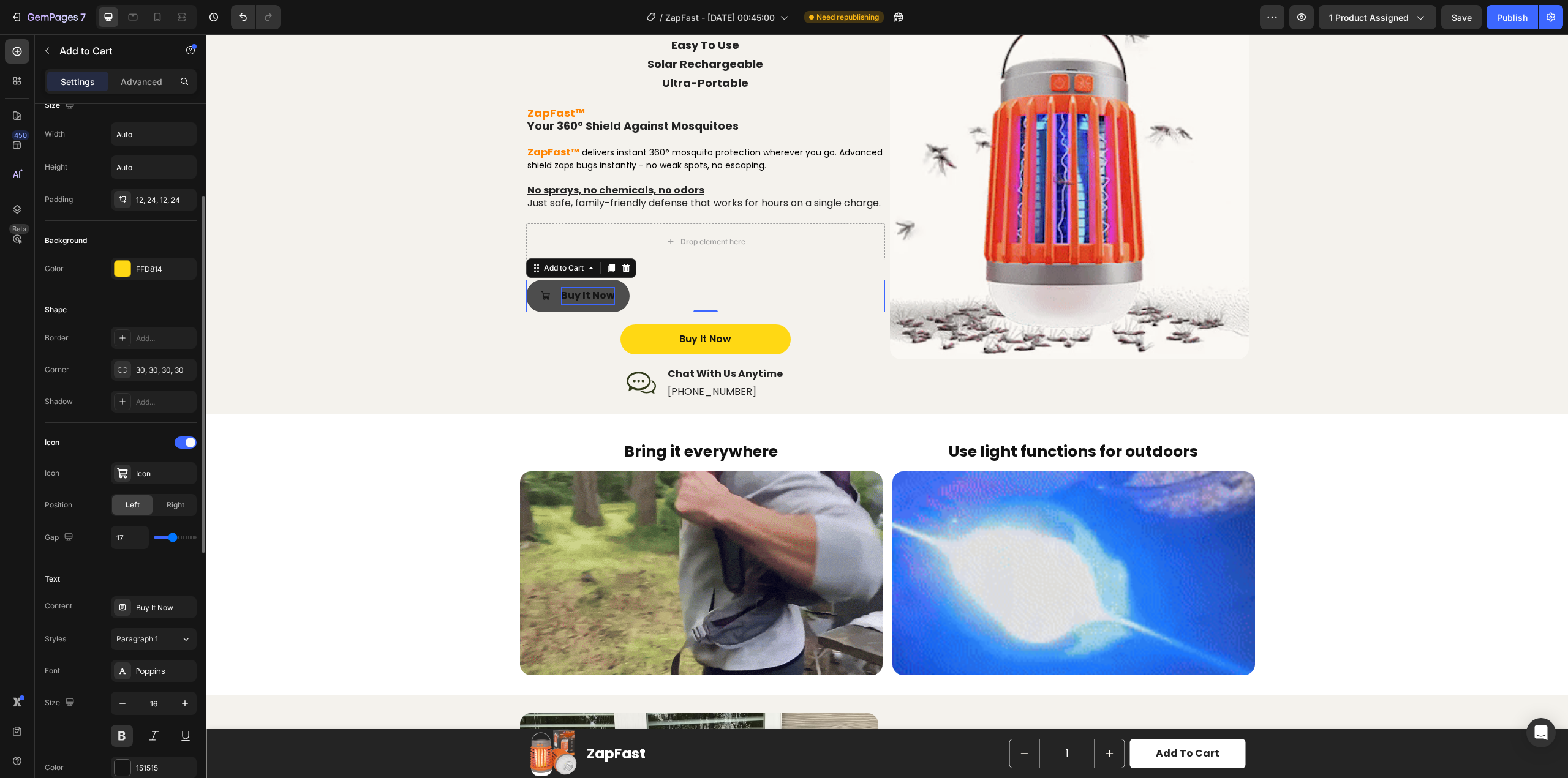
type input "16"
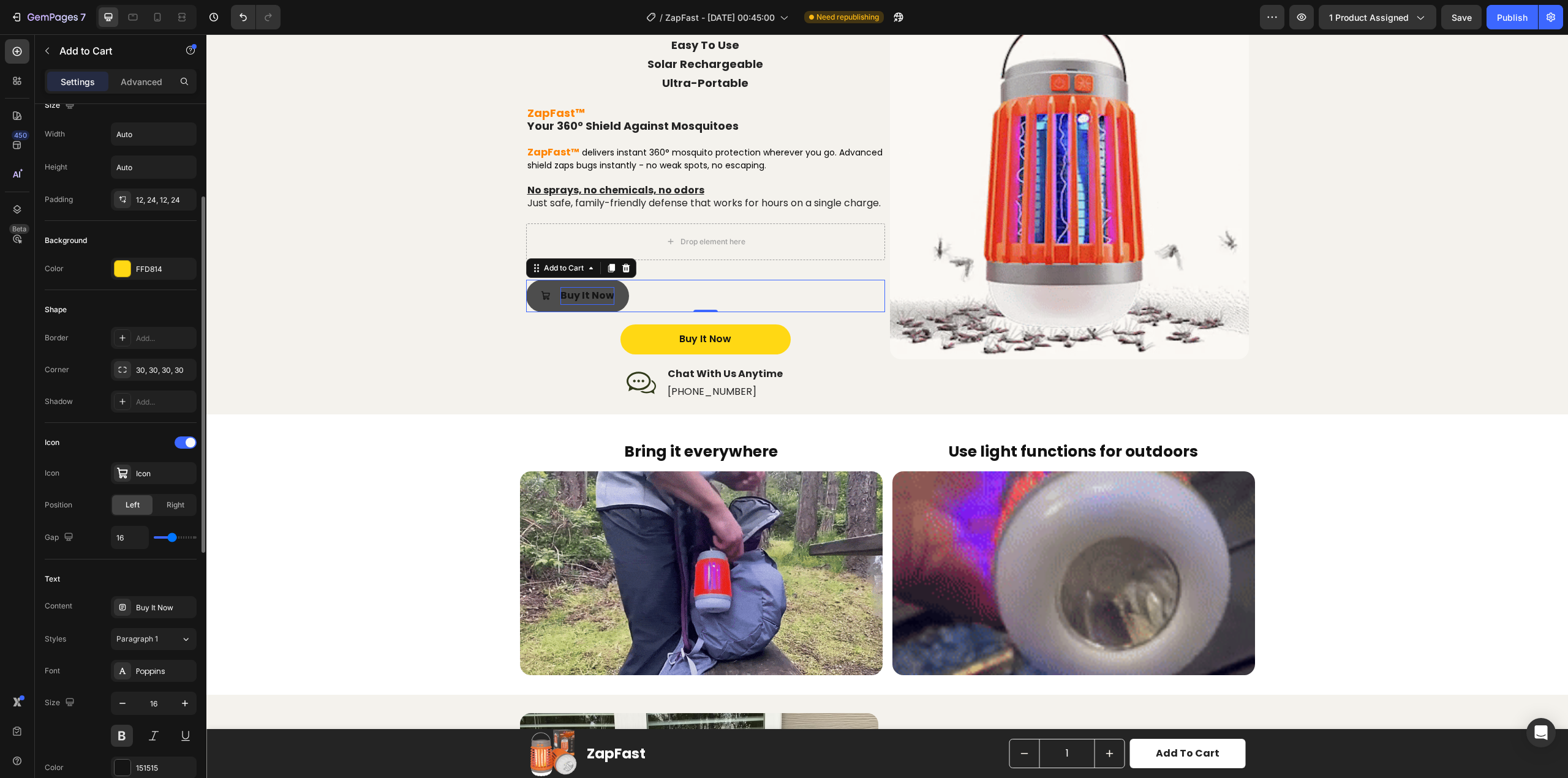
type input "15"
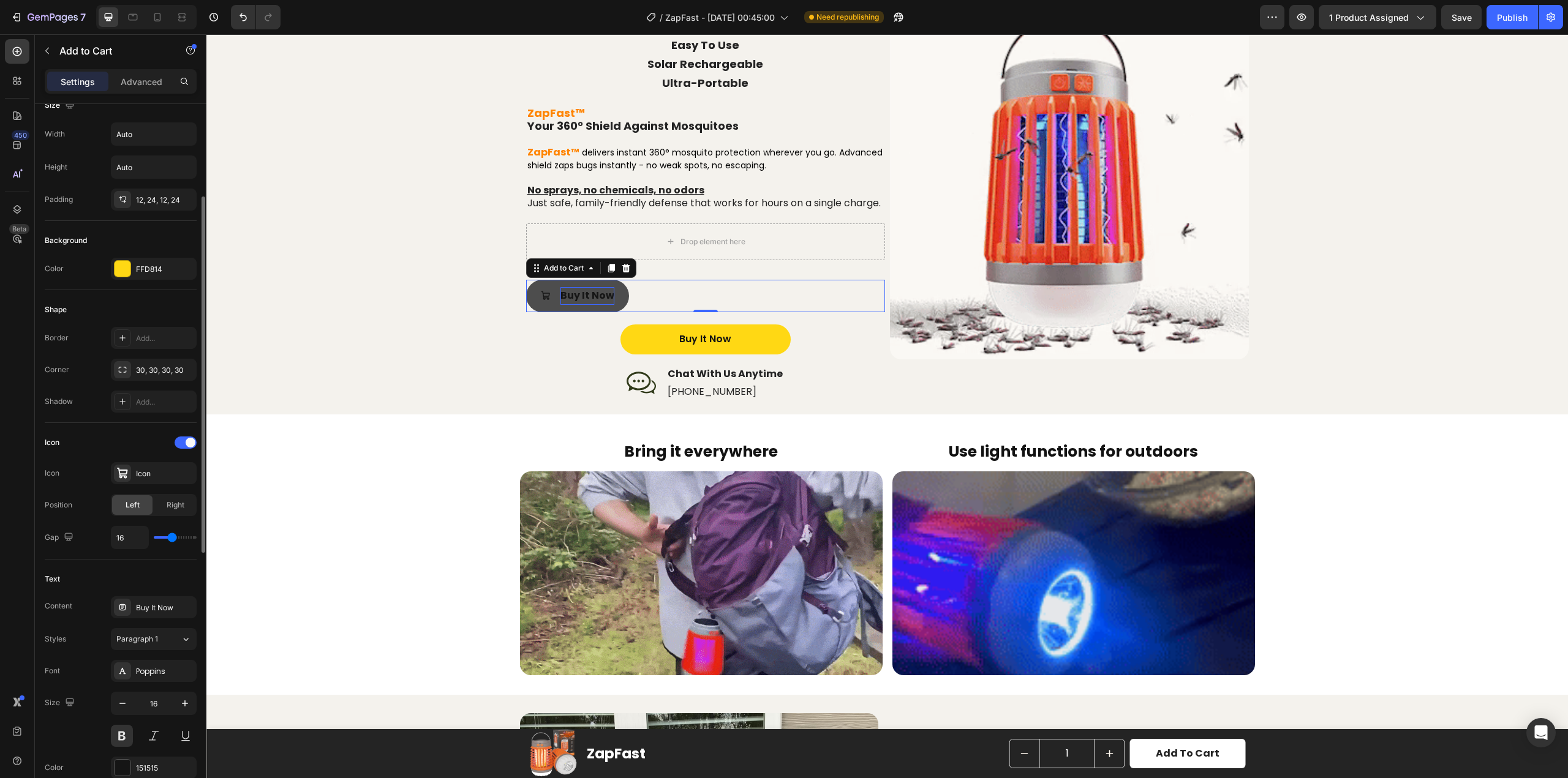
type input "15"
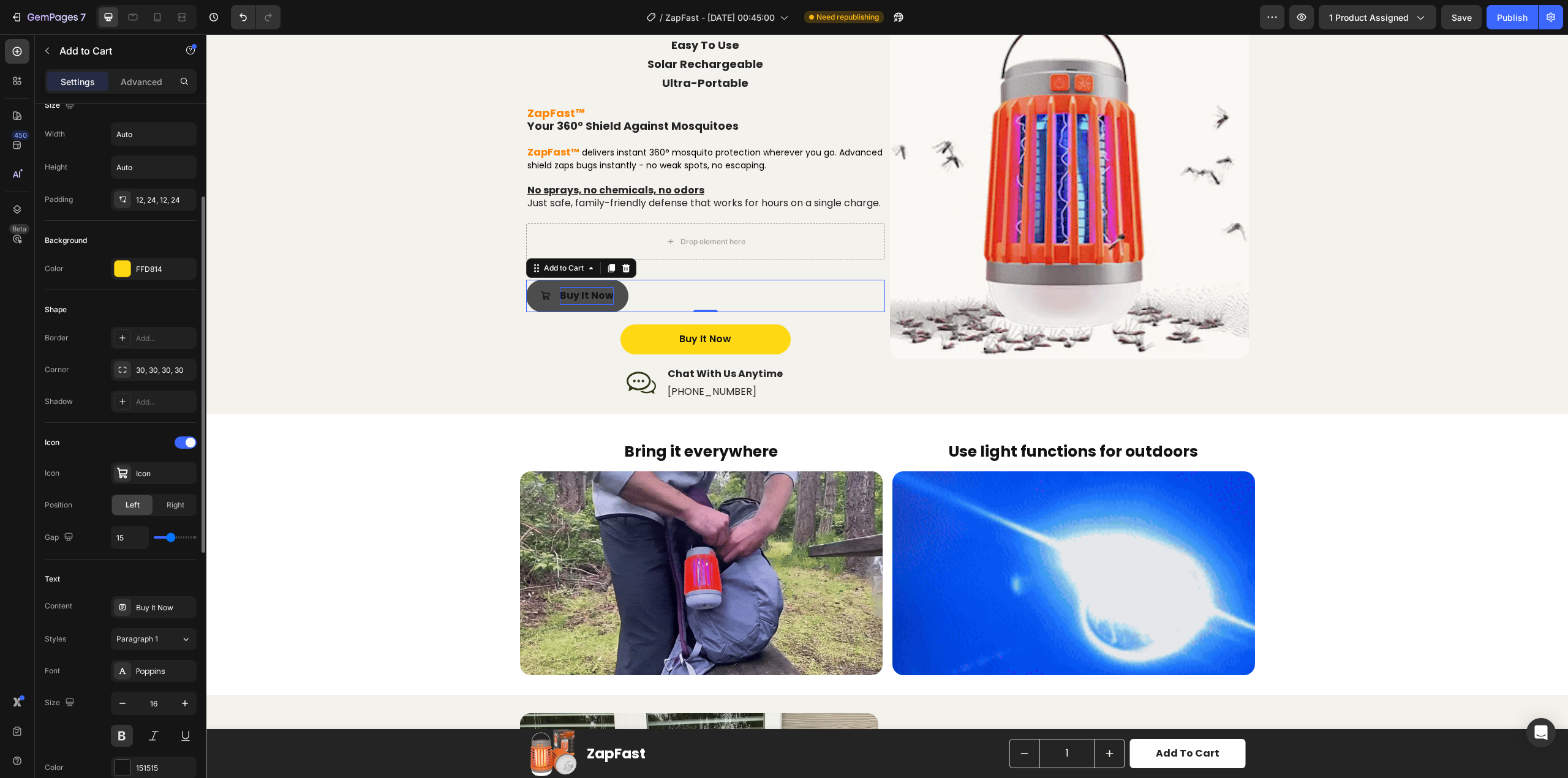
type input "14"
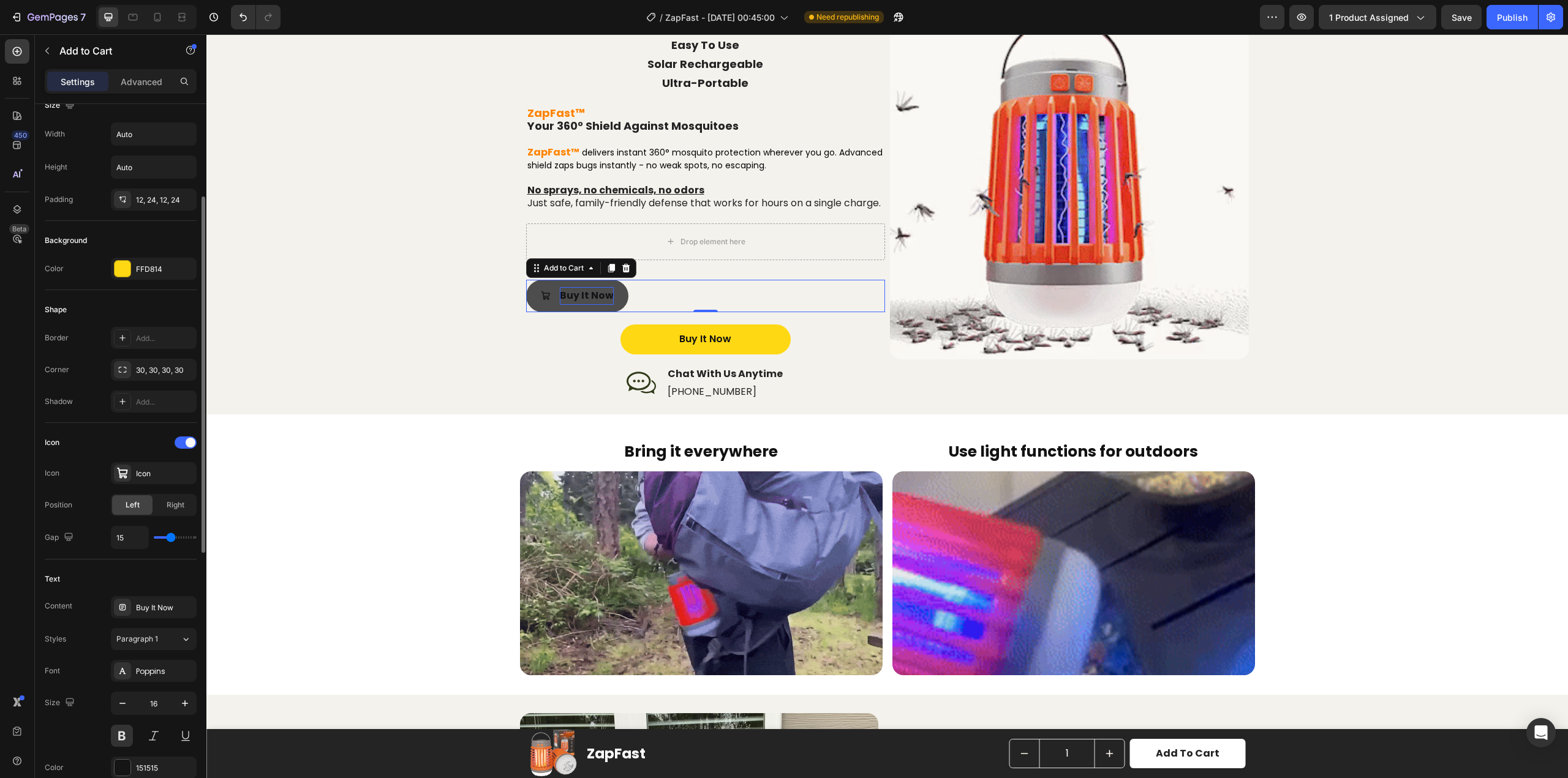
type input "14"
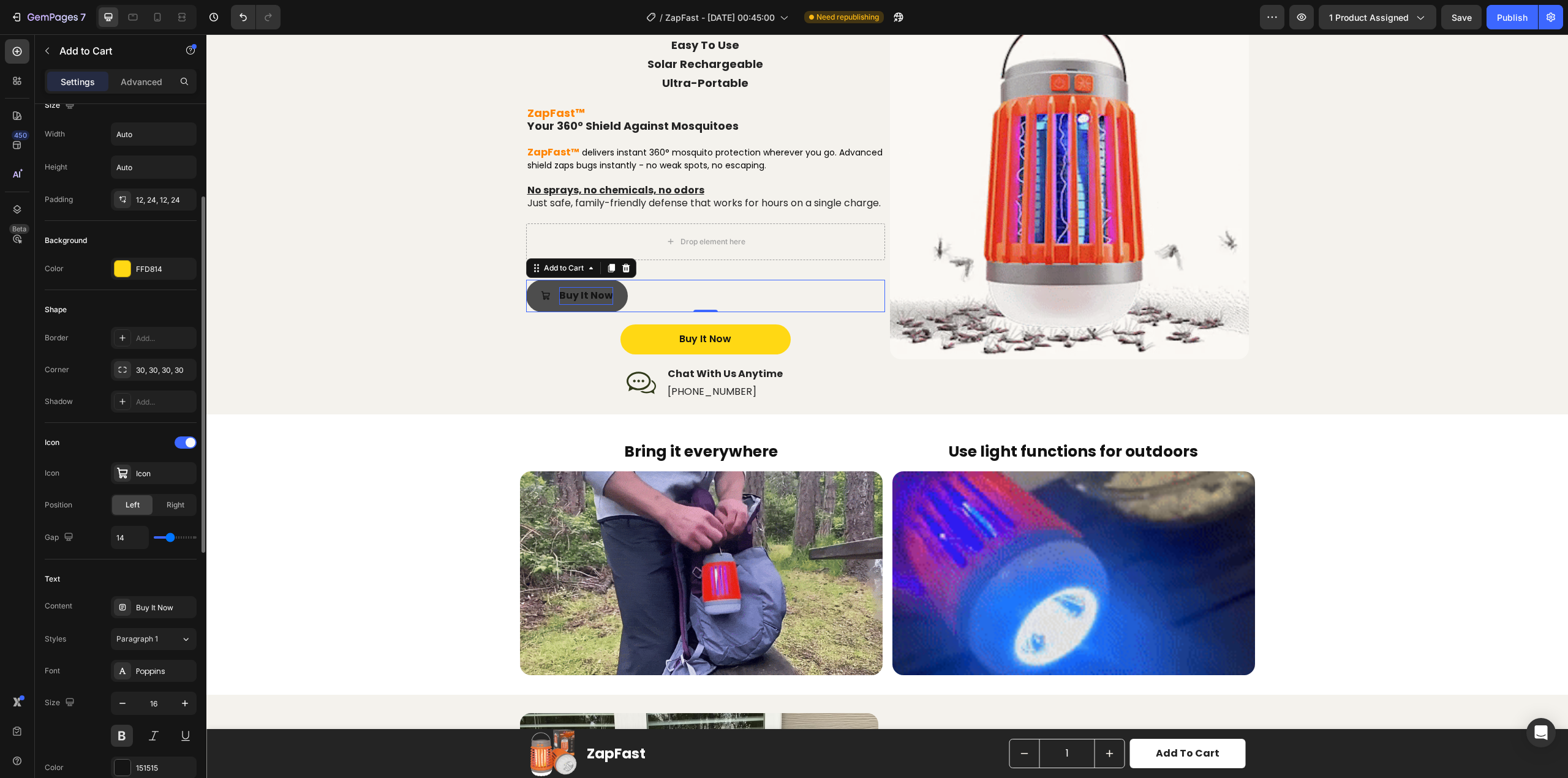
type input "13"
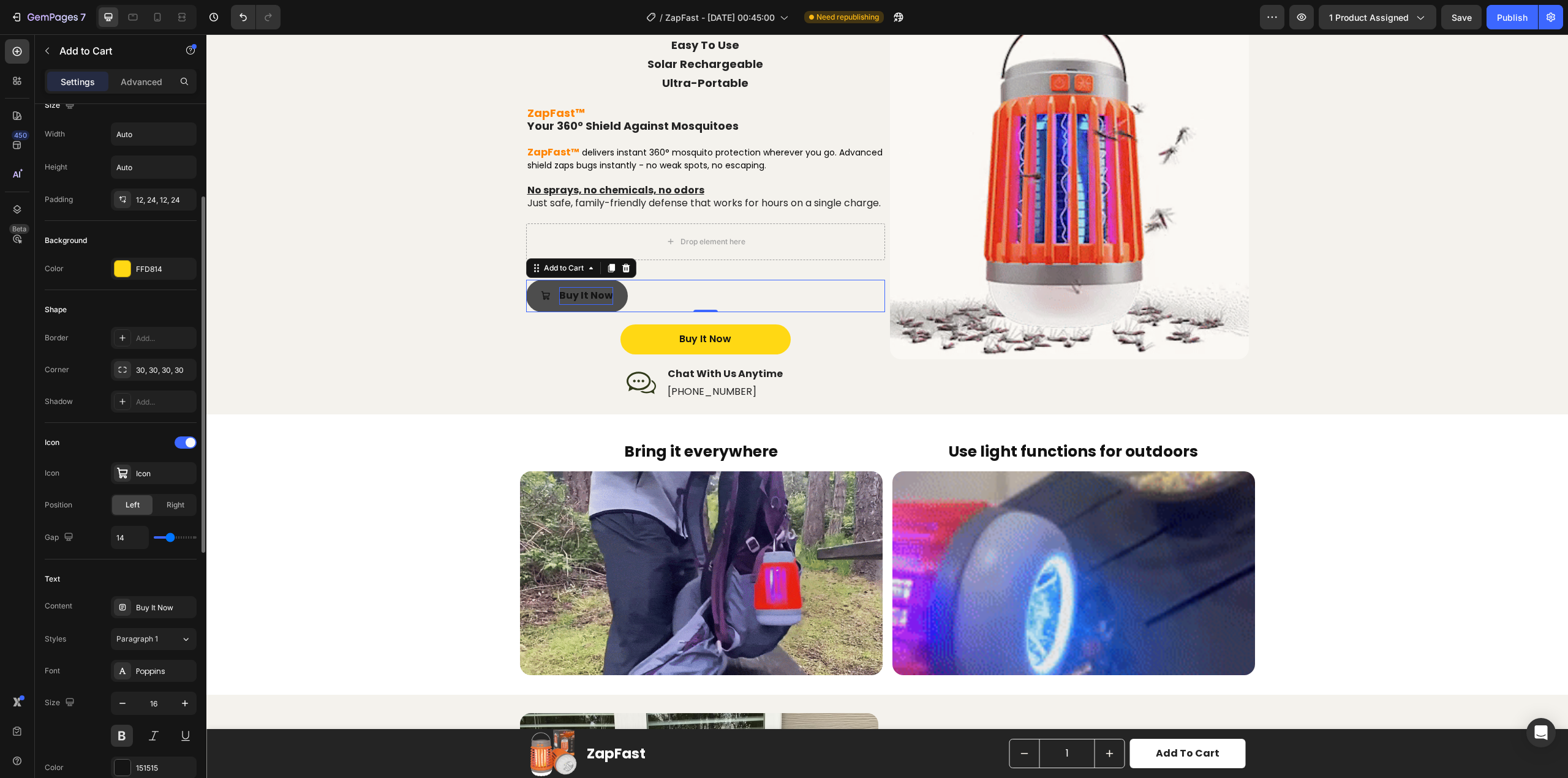
type input "13"
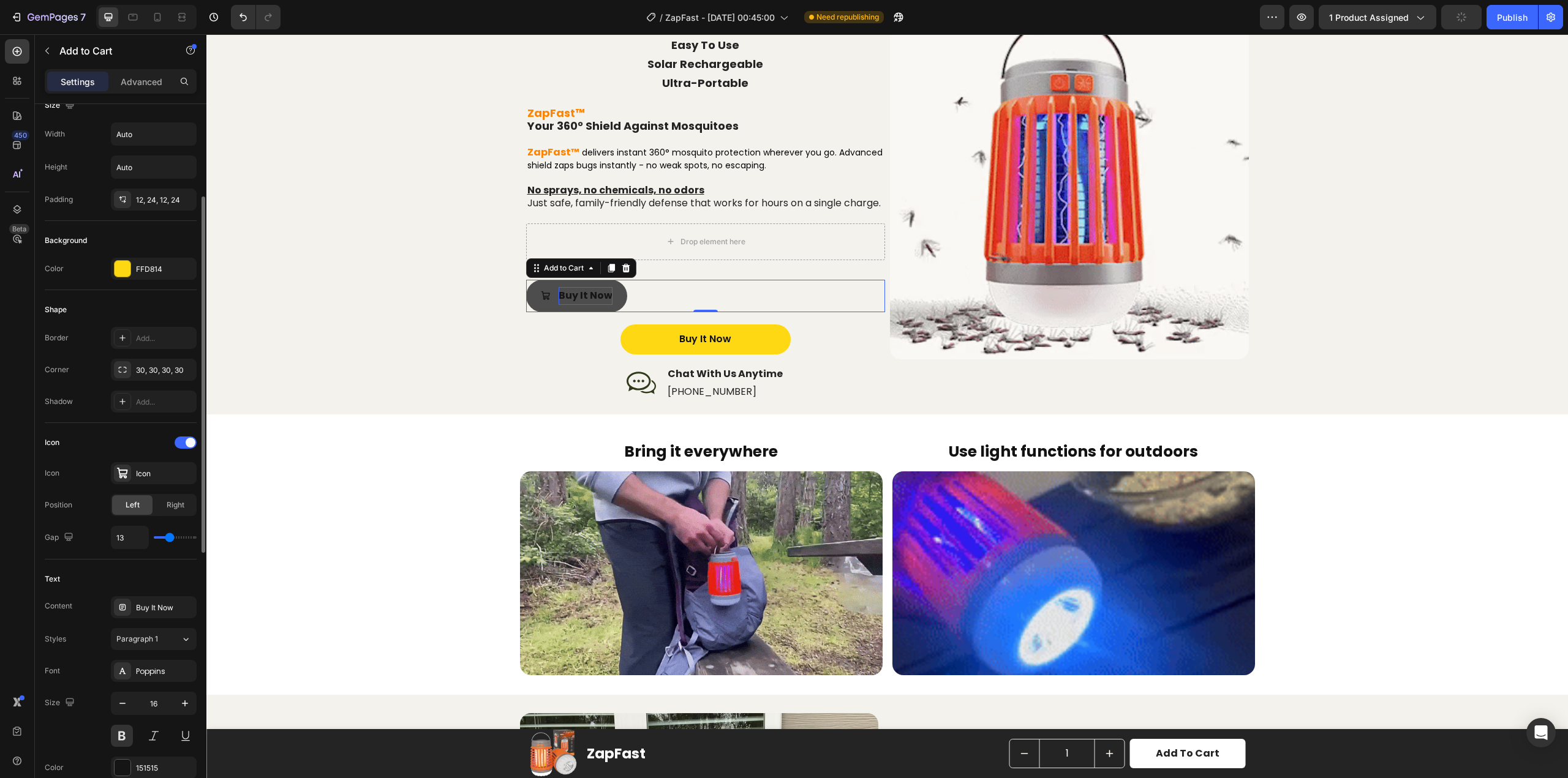
type input "12"
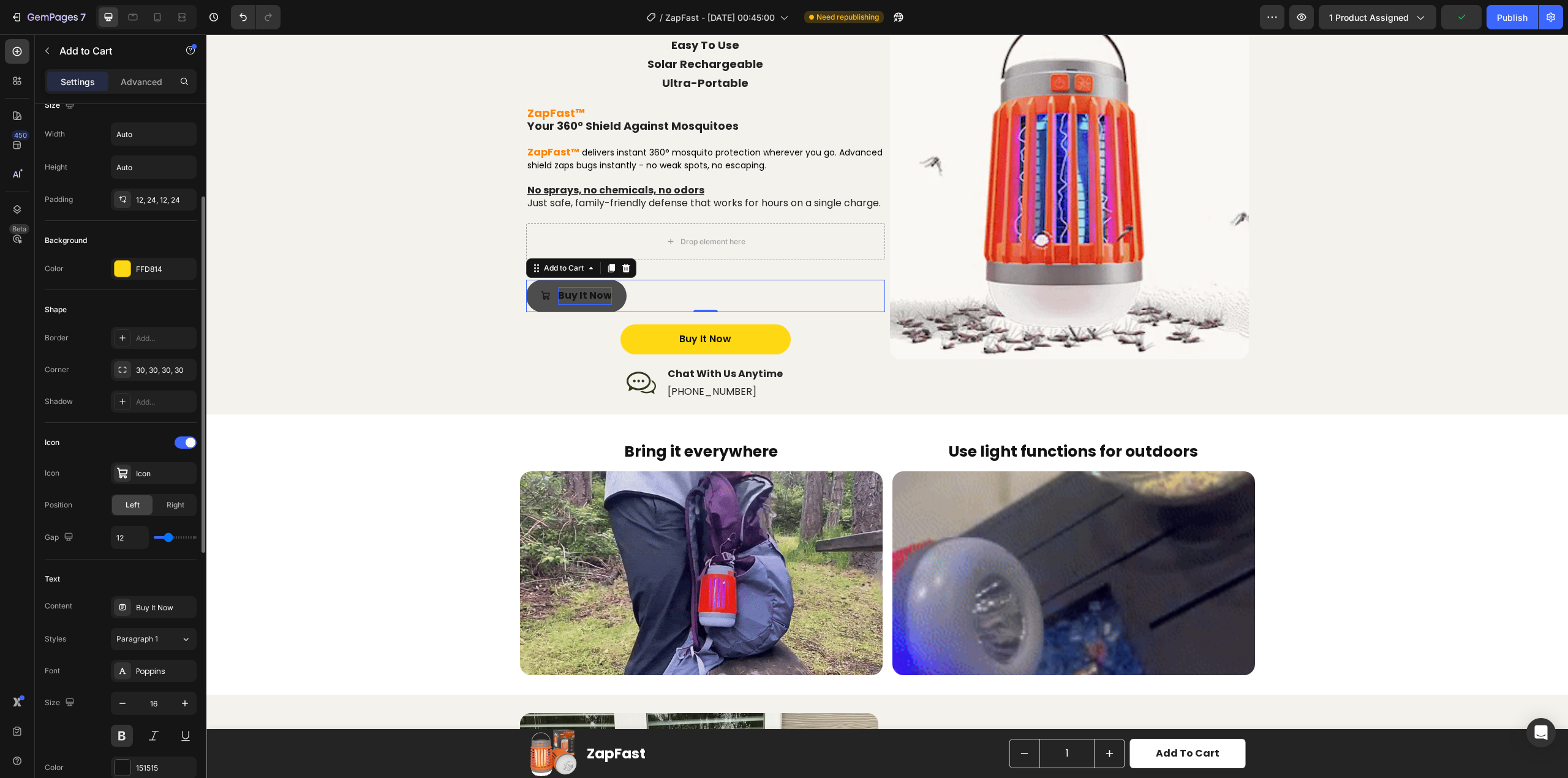
drag, startPoint x: 174, startPoint y: 537, endPoint x: 169, endPoint y: 537, distance: 5.0
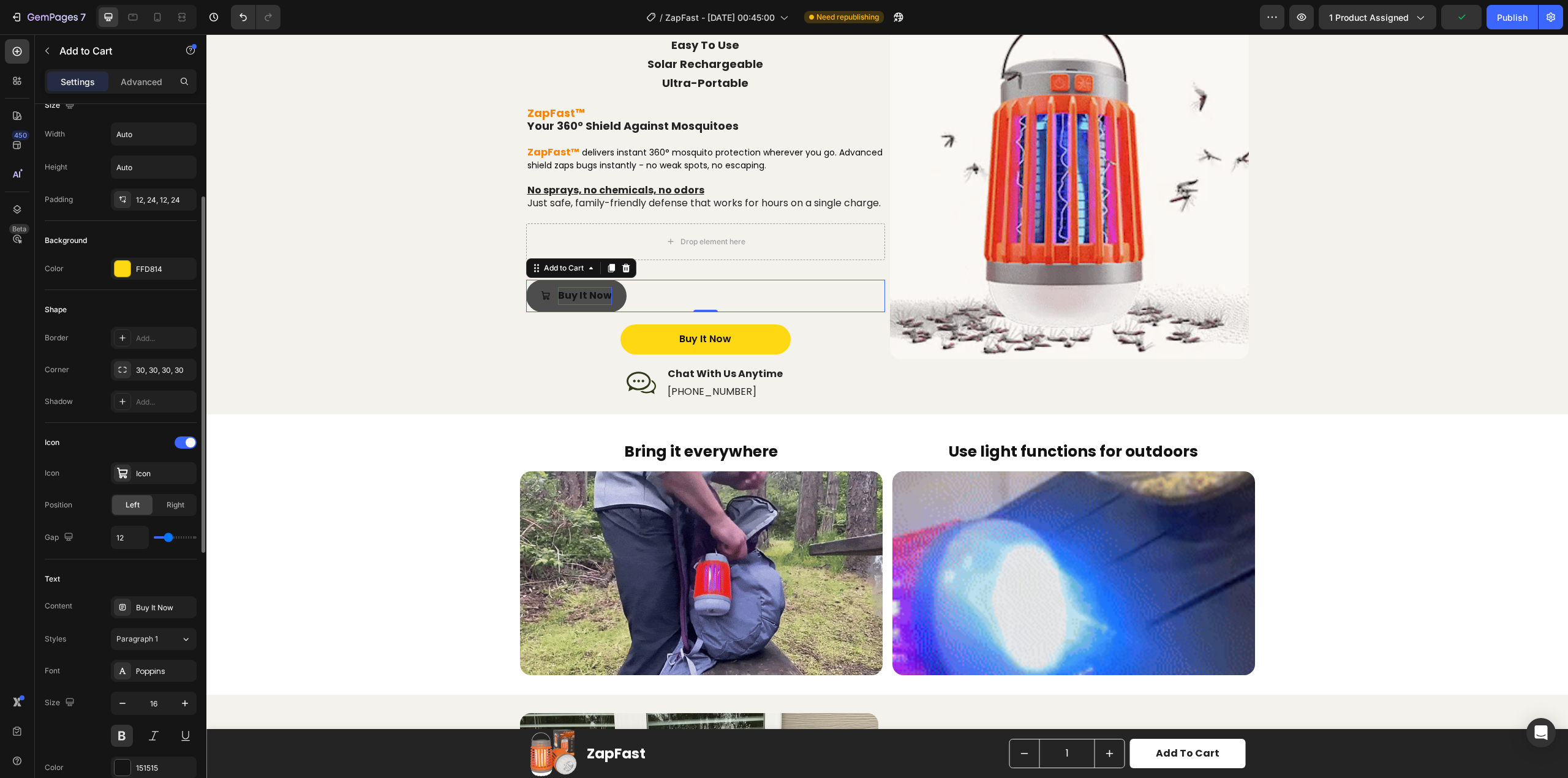
type input "12"
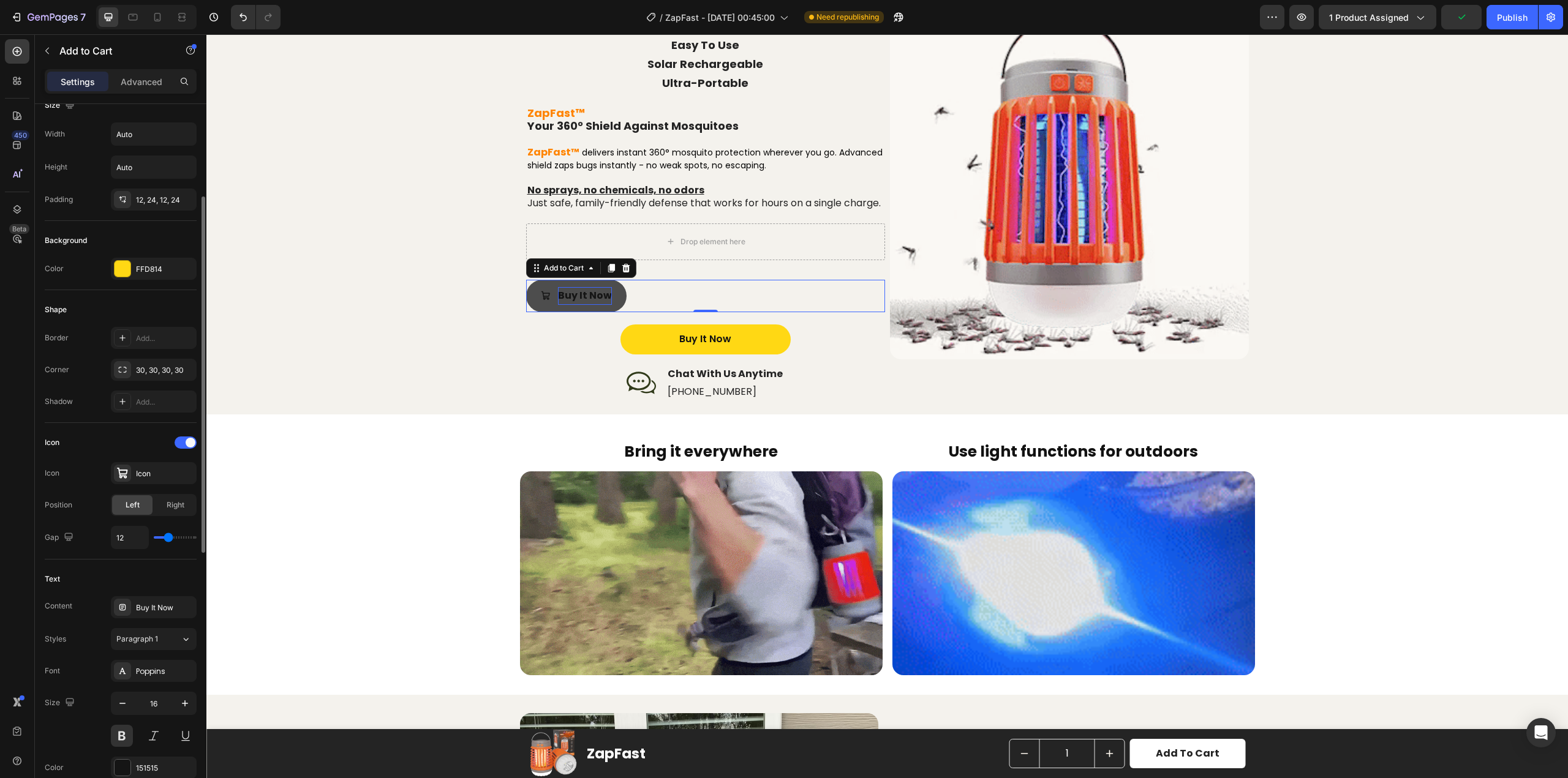
click at [169, 537] on input "range" at bounding box center [175, 537] width 43 height 2
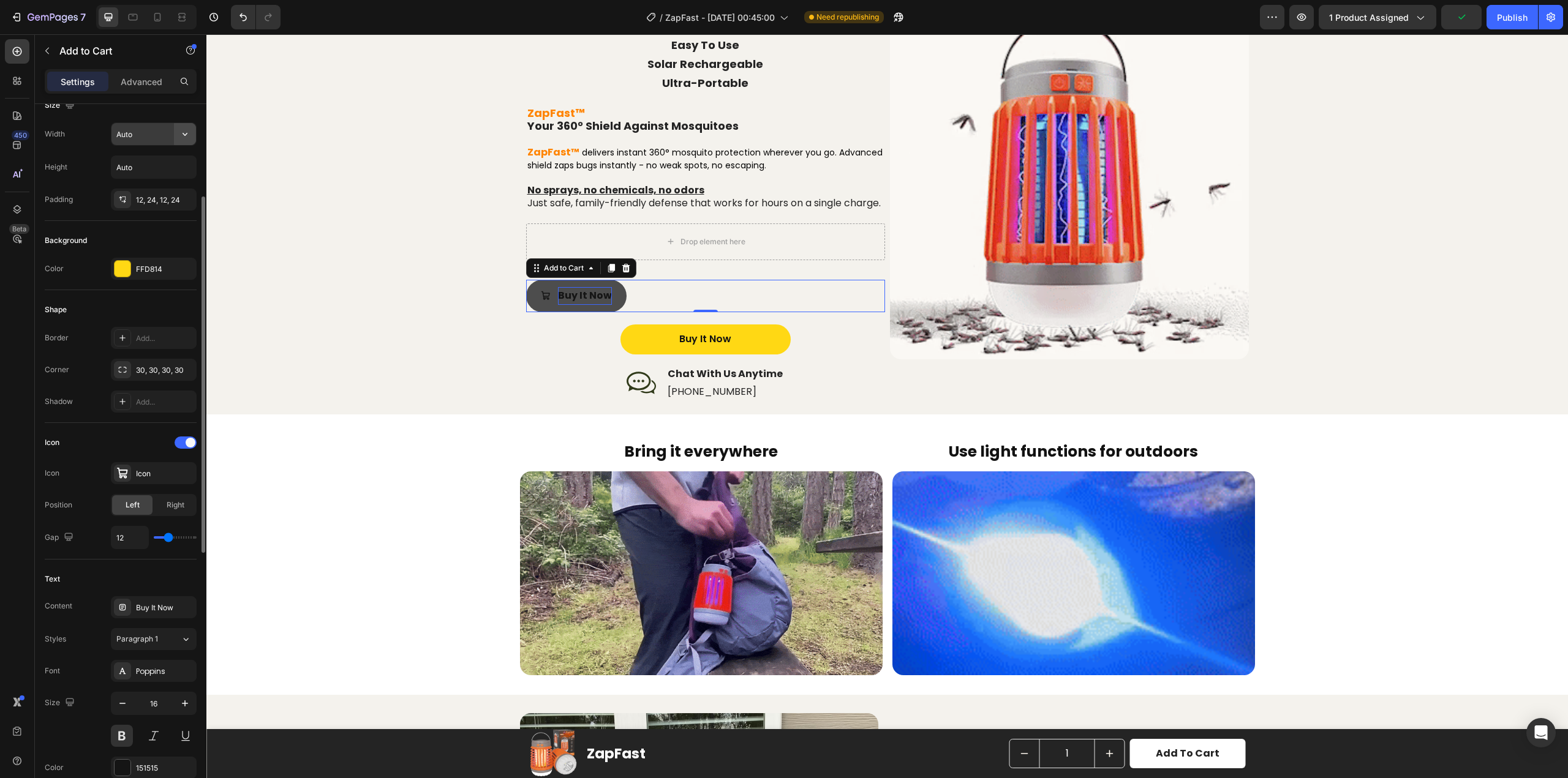
click at [183, 136] on icon "button" at bounding box center [184, 134] width 12 height 12
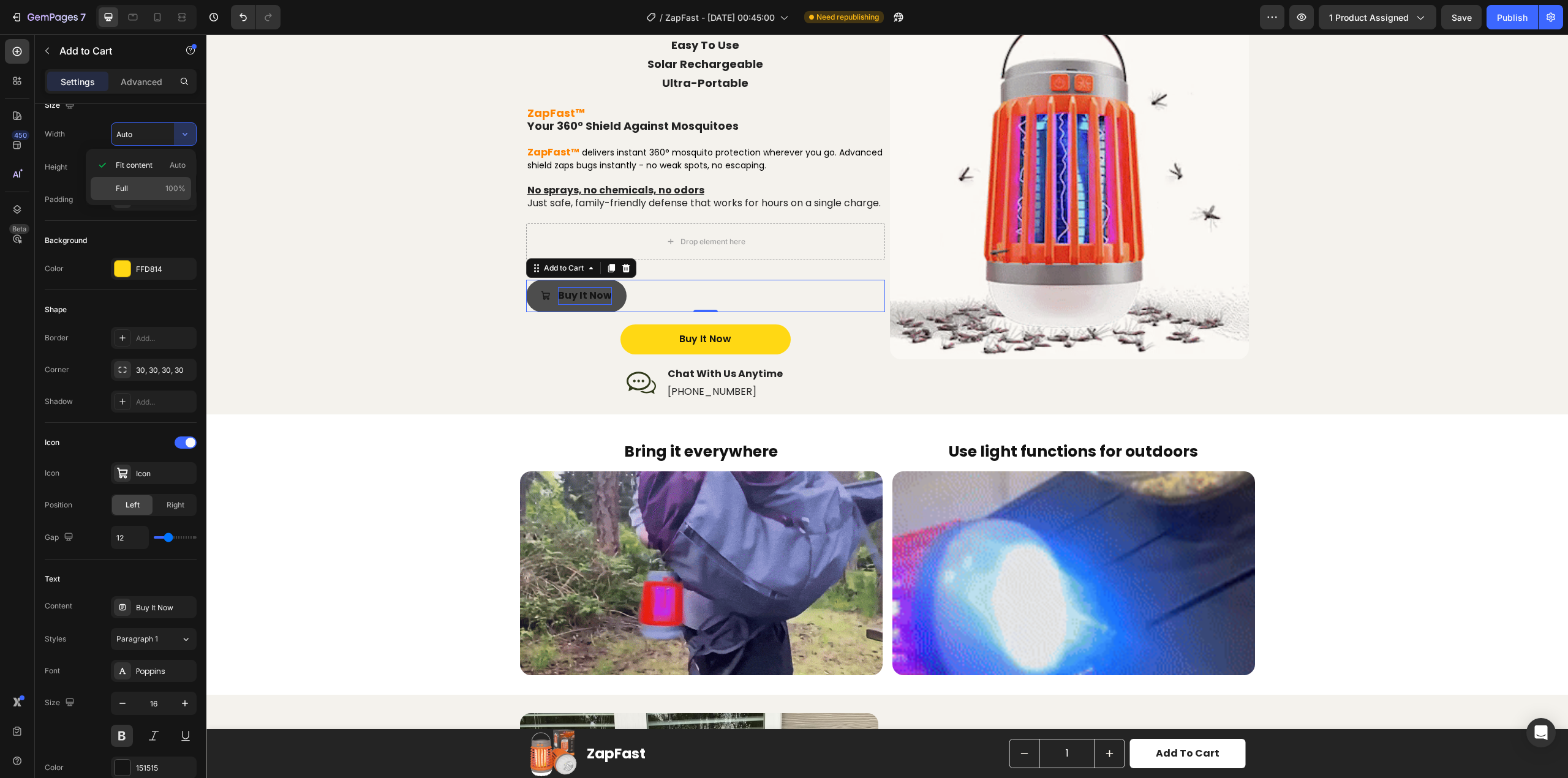
click at [154, 184] on p "Full 100%" at bounding box center [151, 188] width 70 height 11
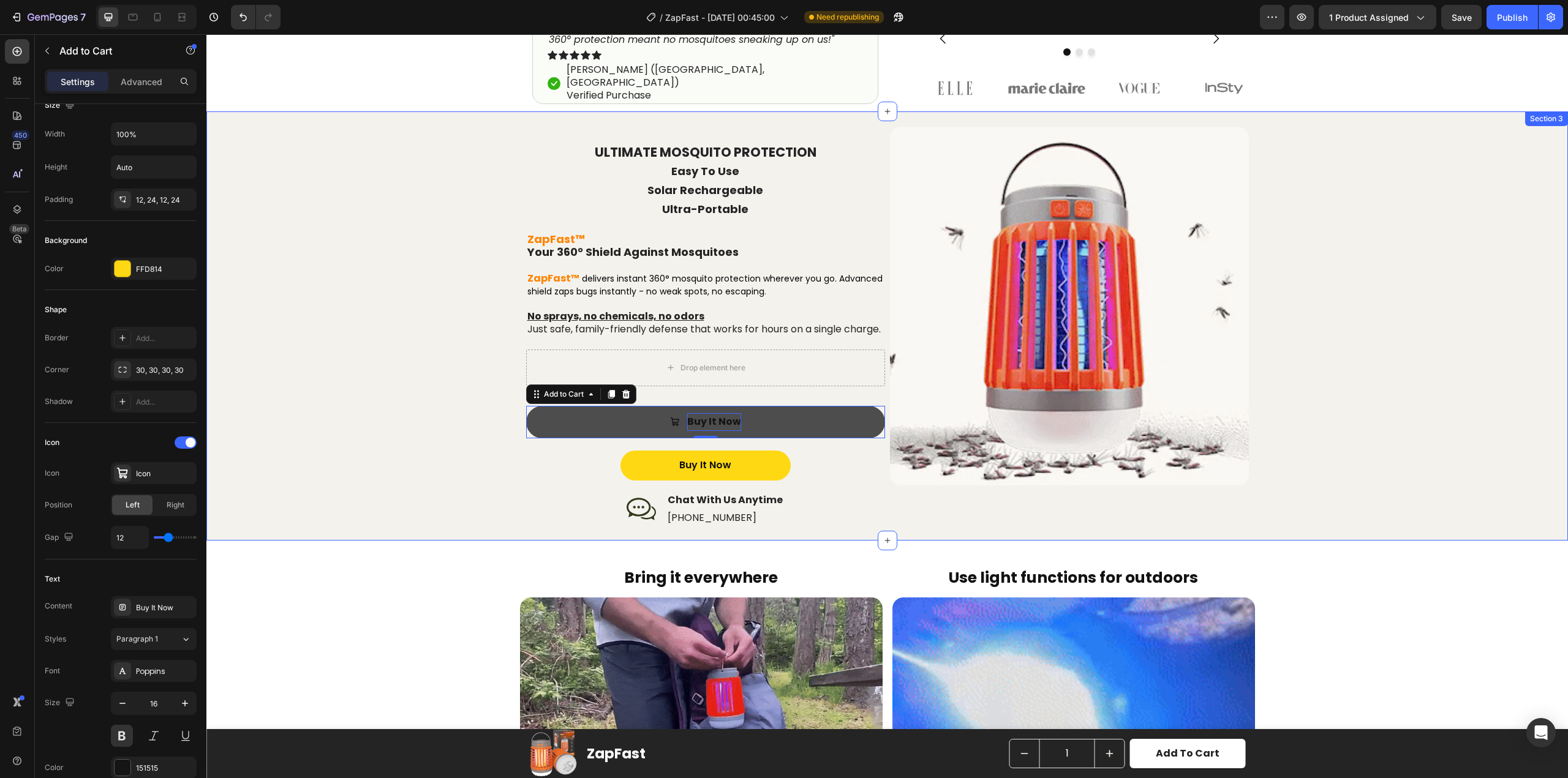
scroll to position [429, 0]
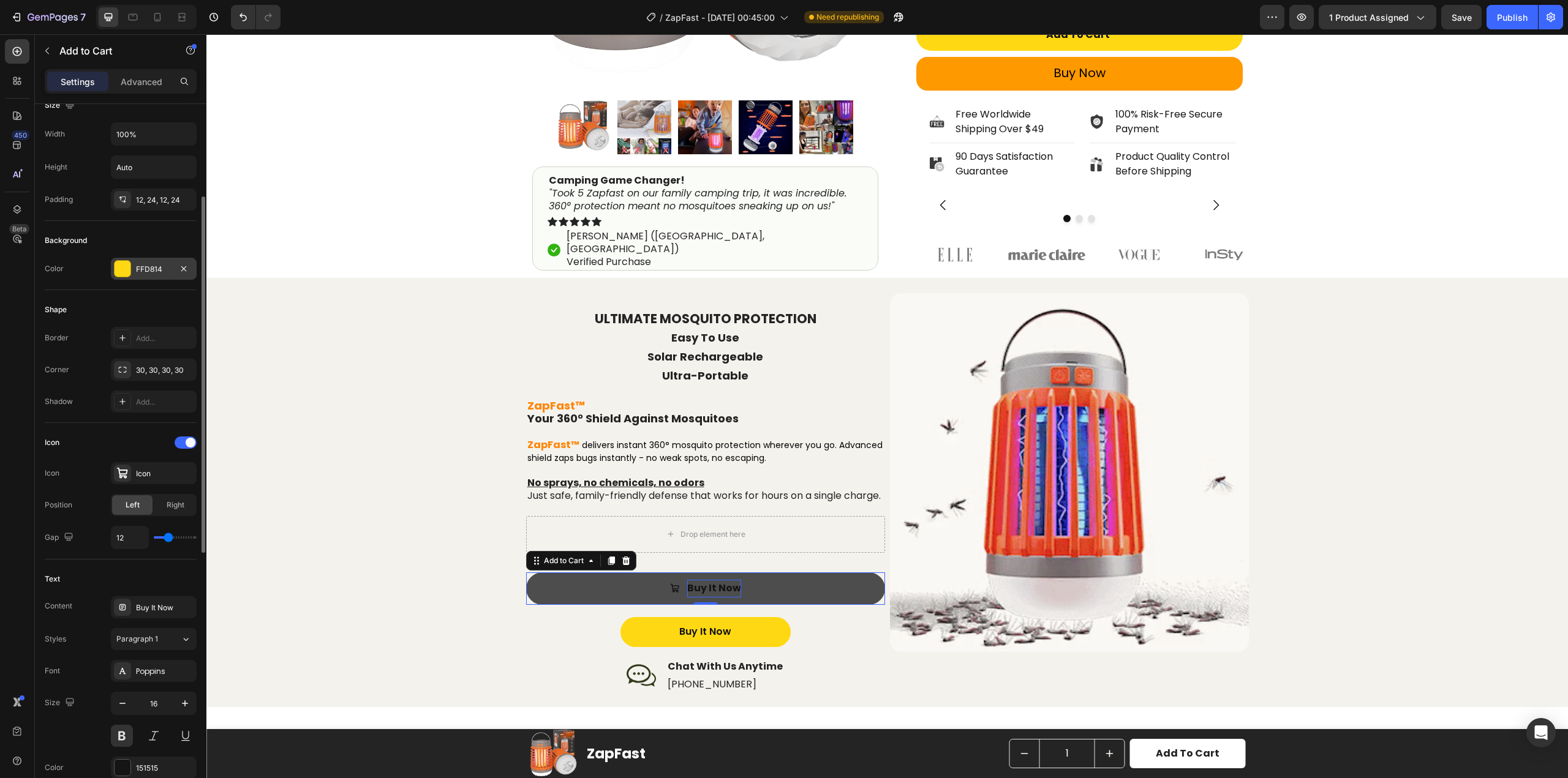
click at [164, 273] on div "FFD814" at bounding box center [153, 269] width 35 height 11
click at [177, 131] on button "button" at bounding box center [184, 134] width 22 height 22
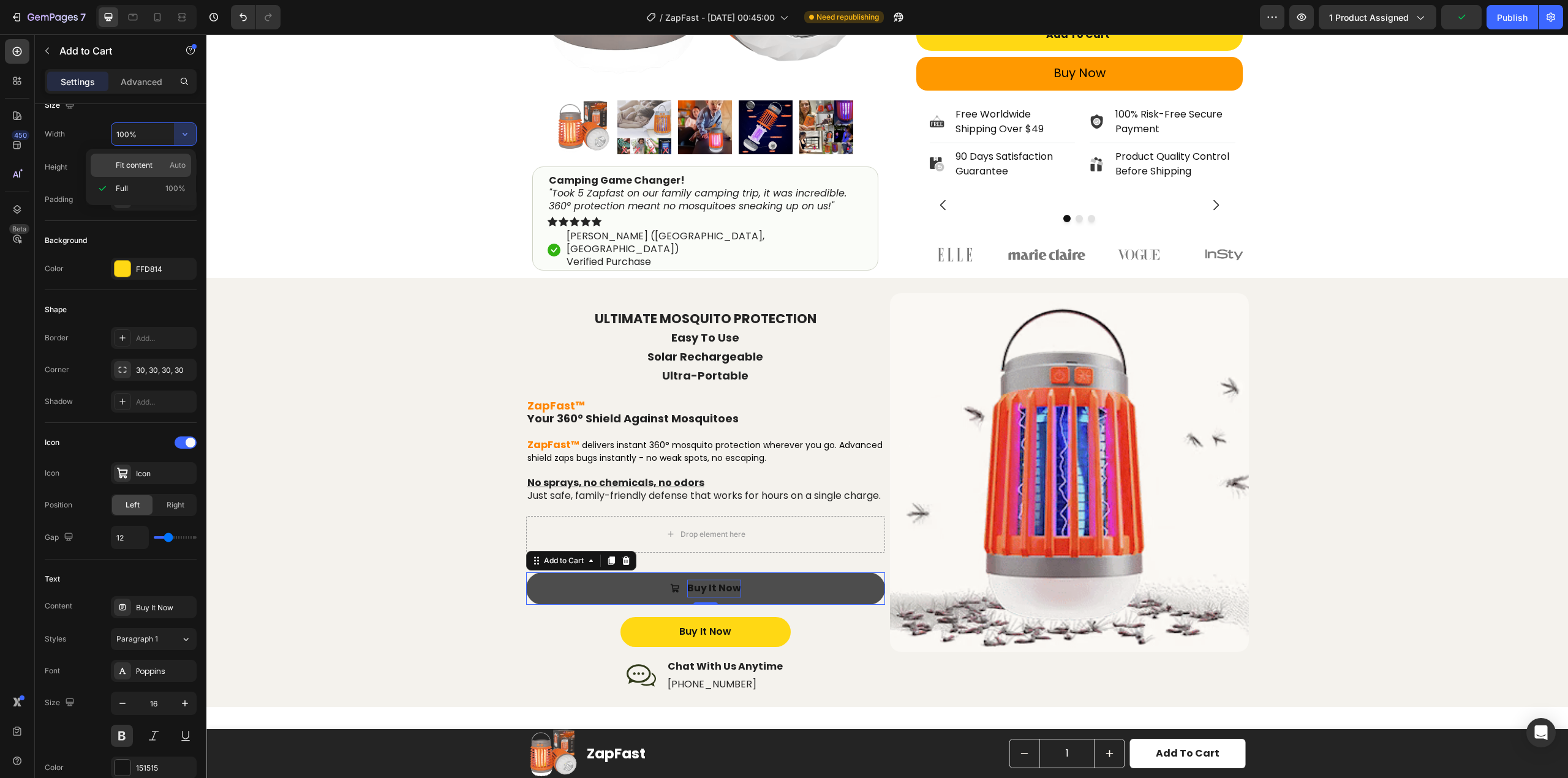
click at [160, 168] on p "Fit content Auto" at bounding box center [151, 165] width 70 height 11
type input "Auto"
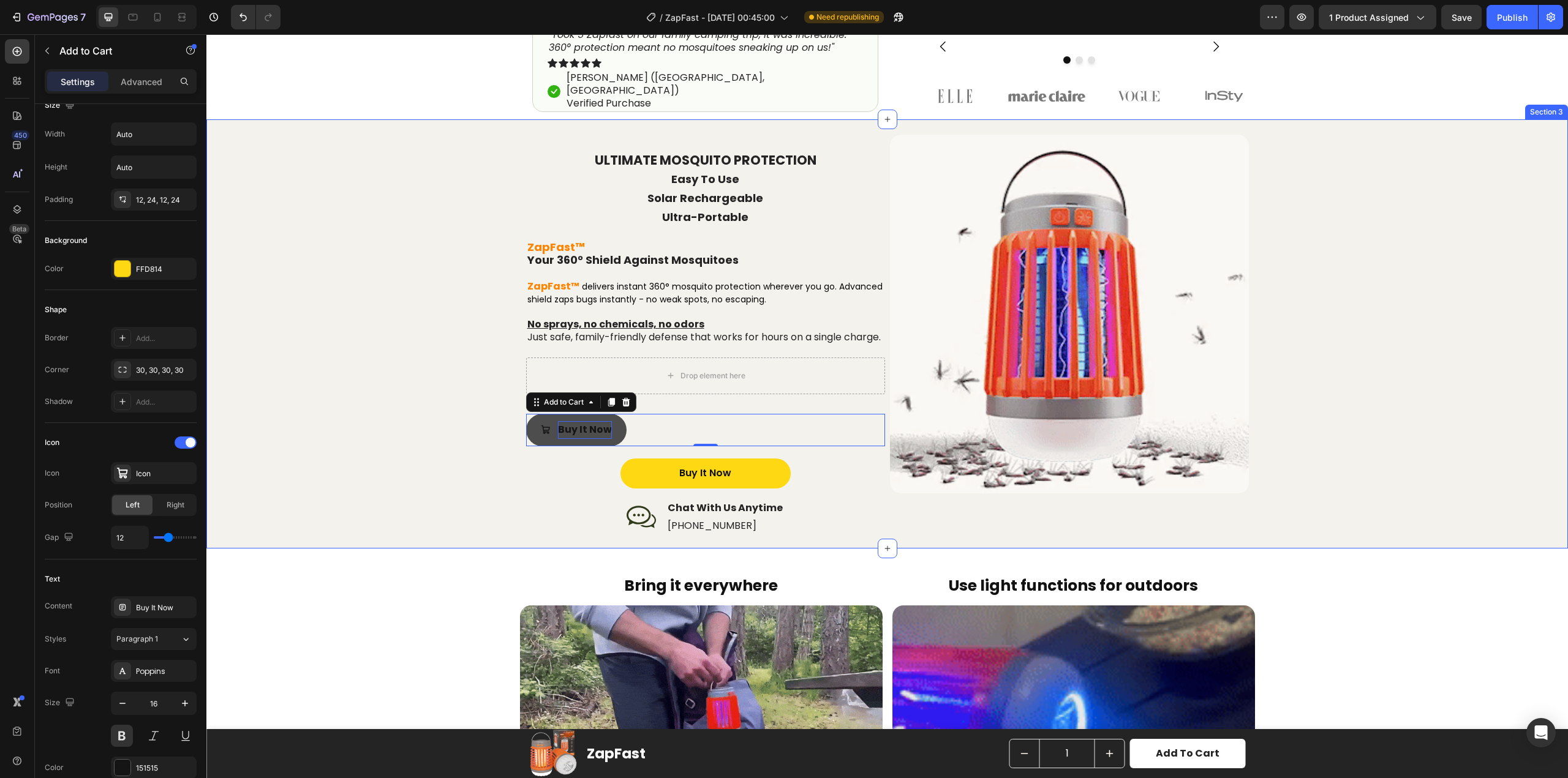
scroll to position [674, 0]
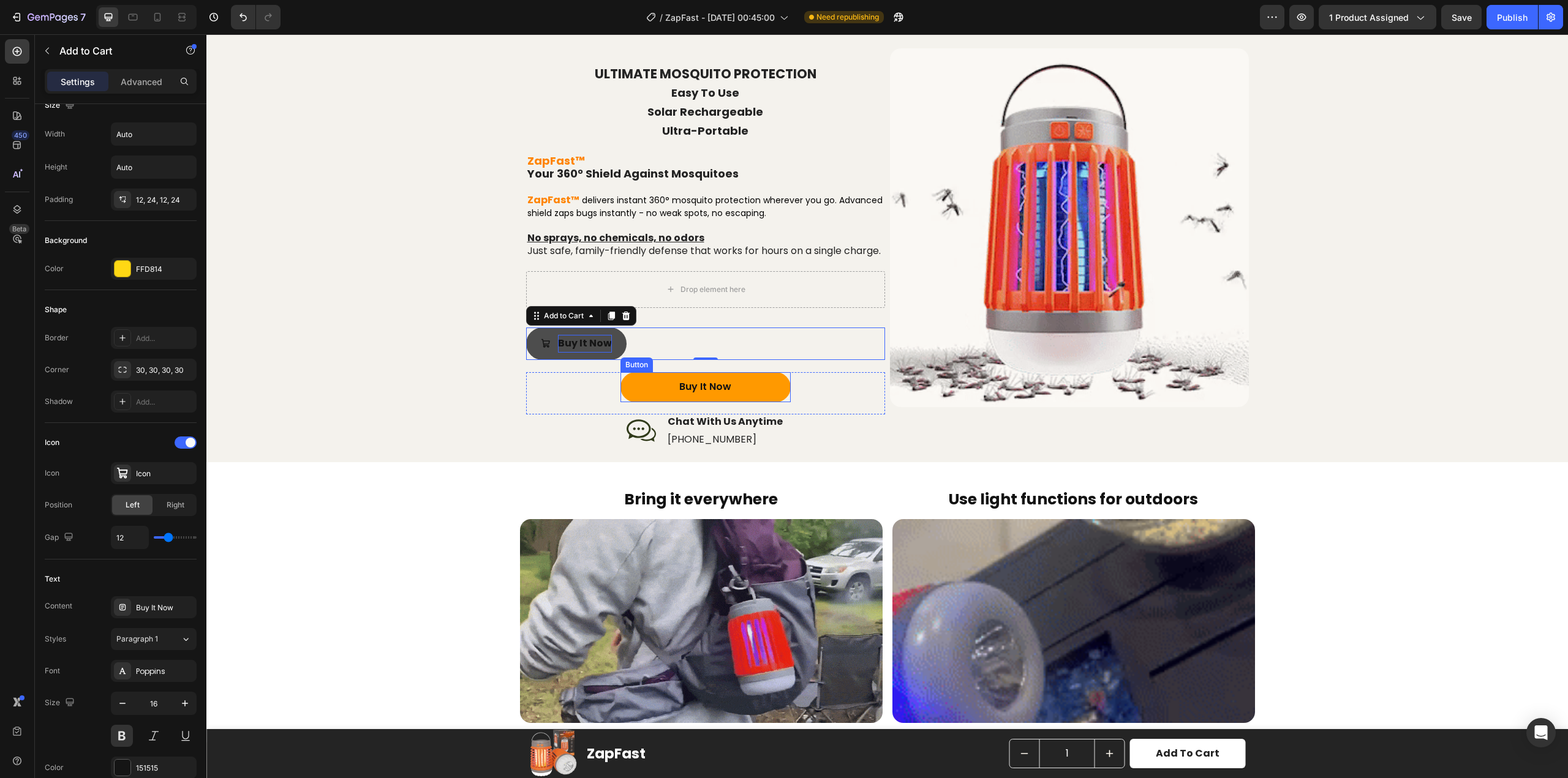
click at [628, 393] on button "Buy It Now" at bounding box center [705, 388] width 170 height 30
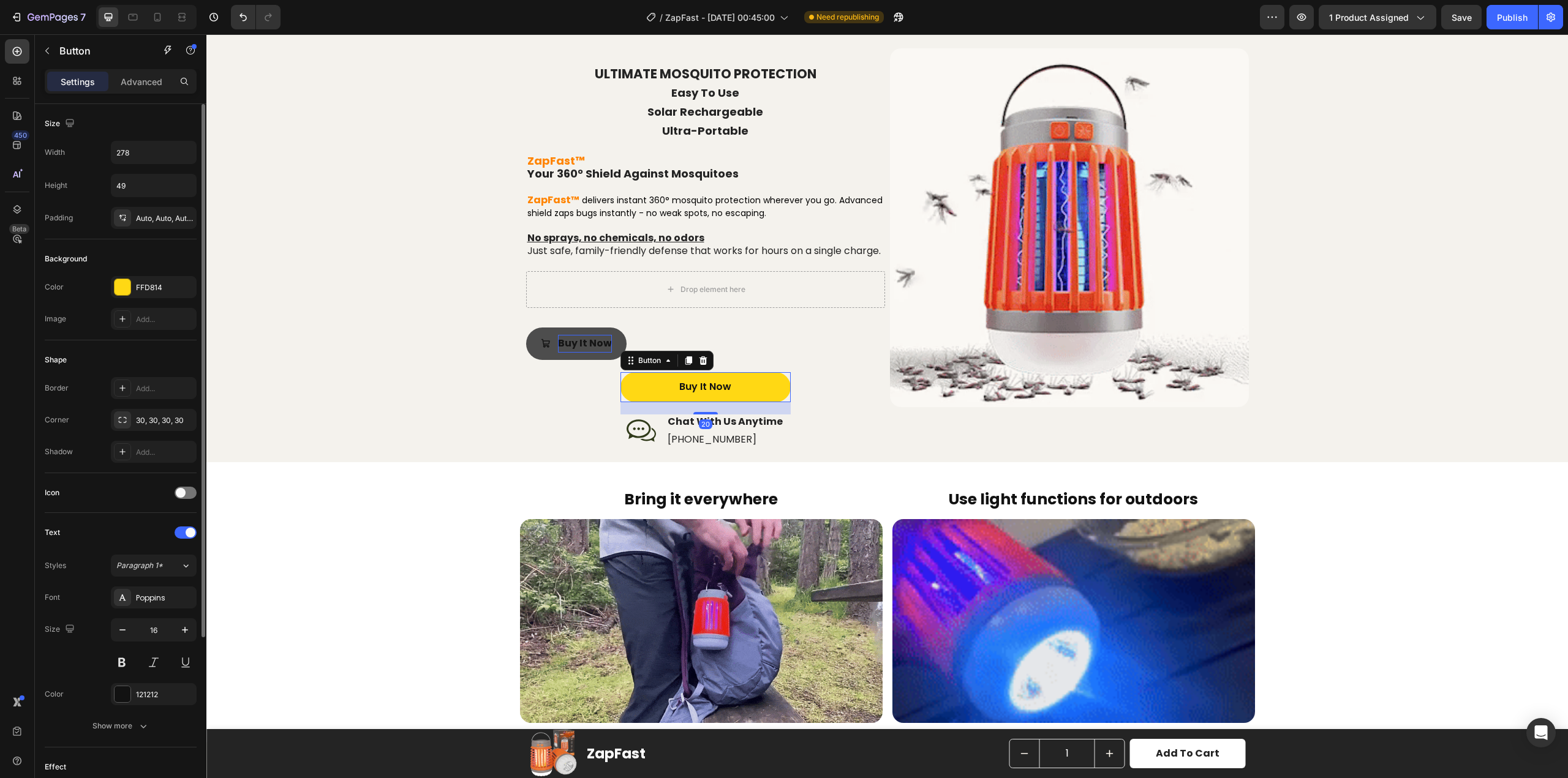
scroll to position [233, 0]
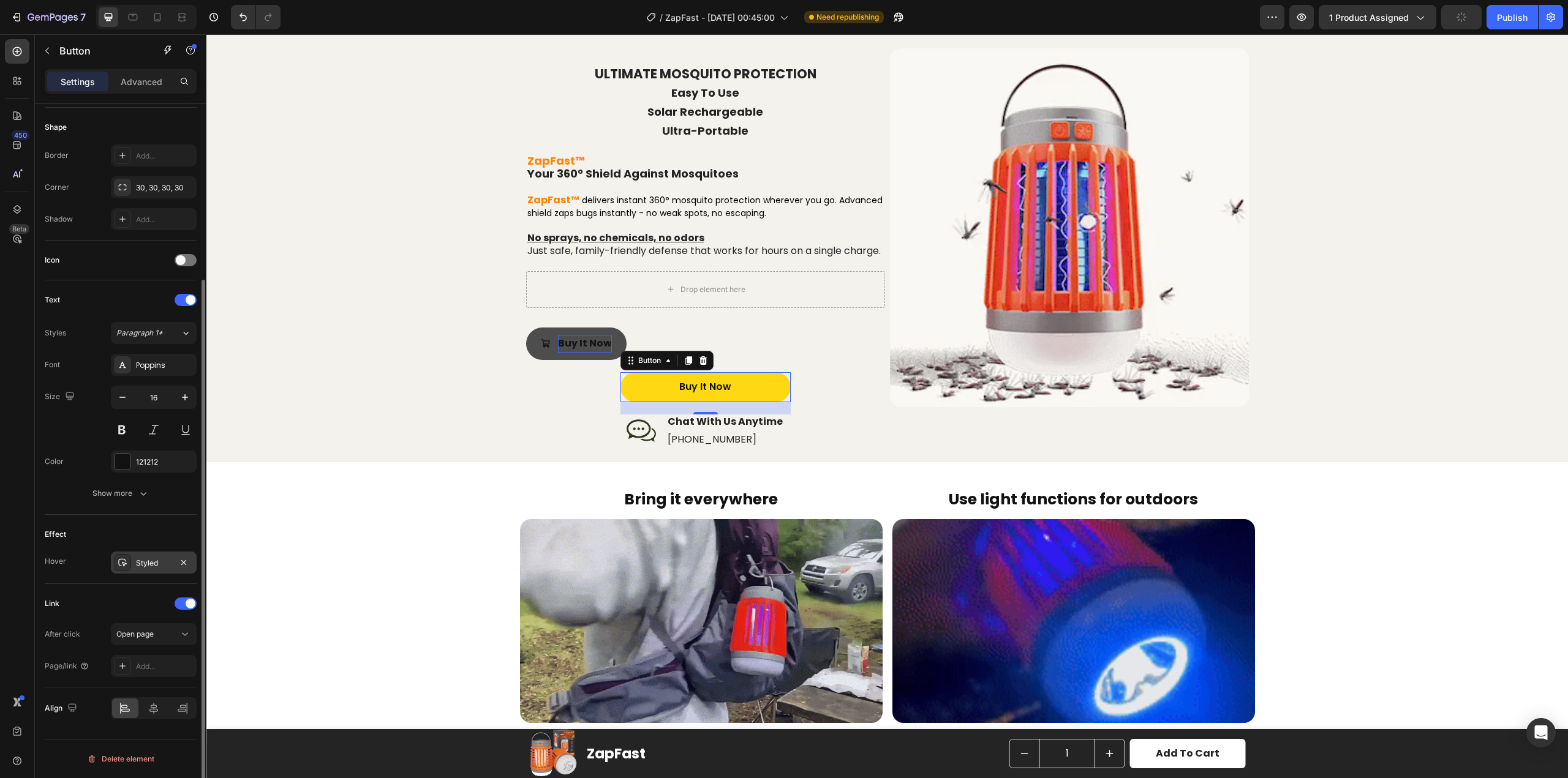
click at [165, 560] on div "Styled" at bounding box center [153, 563] width 35 height 11
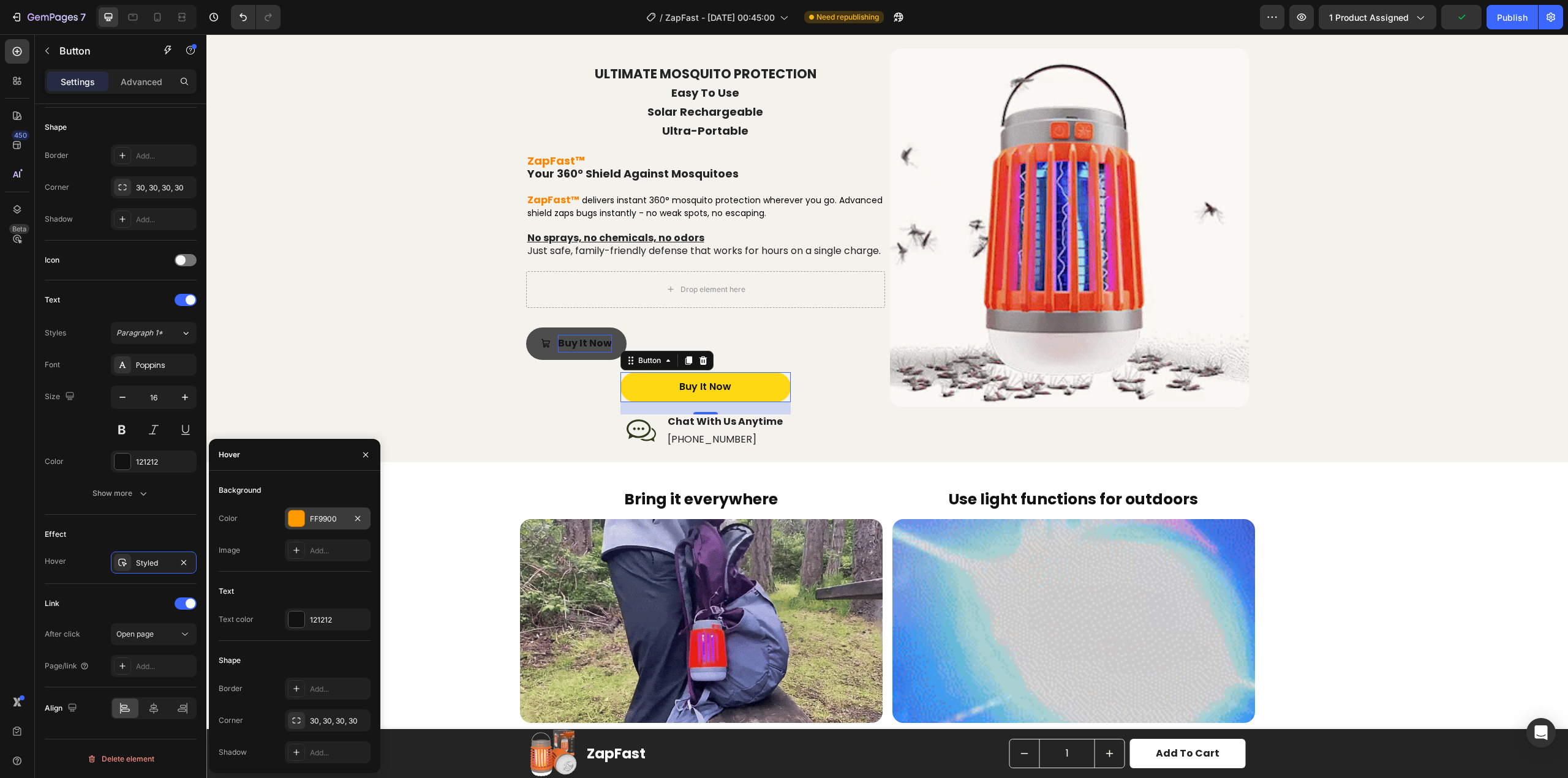
click at [325, 520] on div "FF9900" at bounding box center [327, 519] width 35 height 11
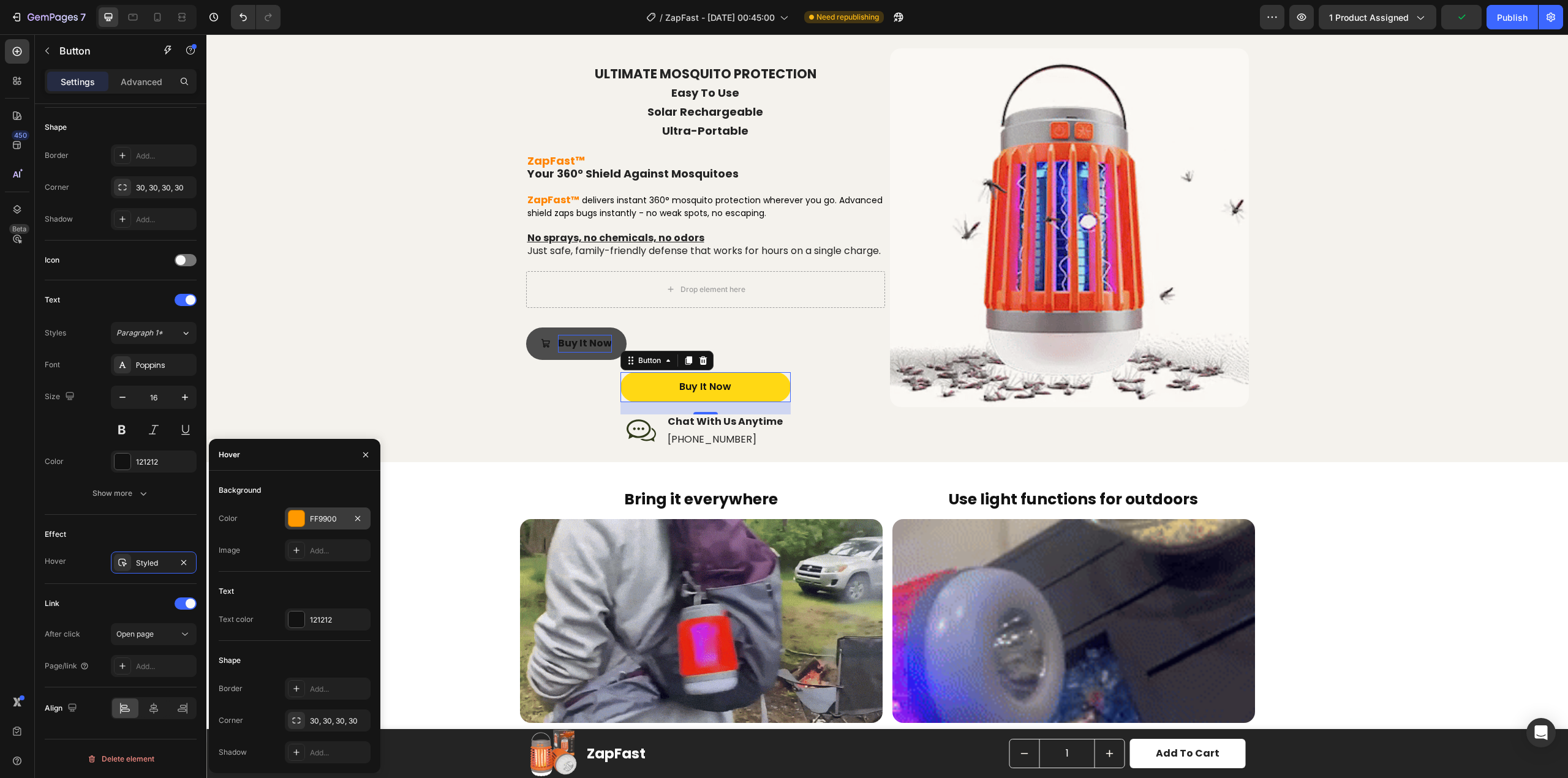
click at [325, 515] on div "Bring it everywhere Heading Use light functions for outdoors Heading Row" at bounding box center [887, 498] width 1362 height 33
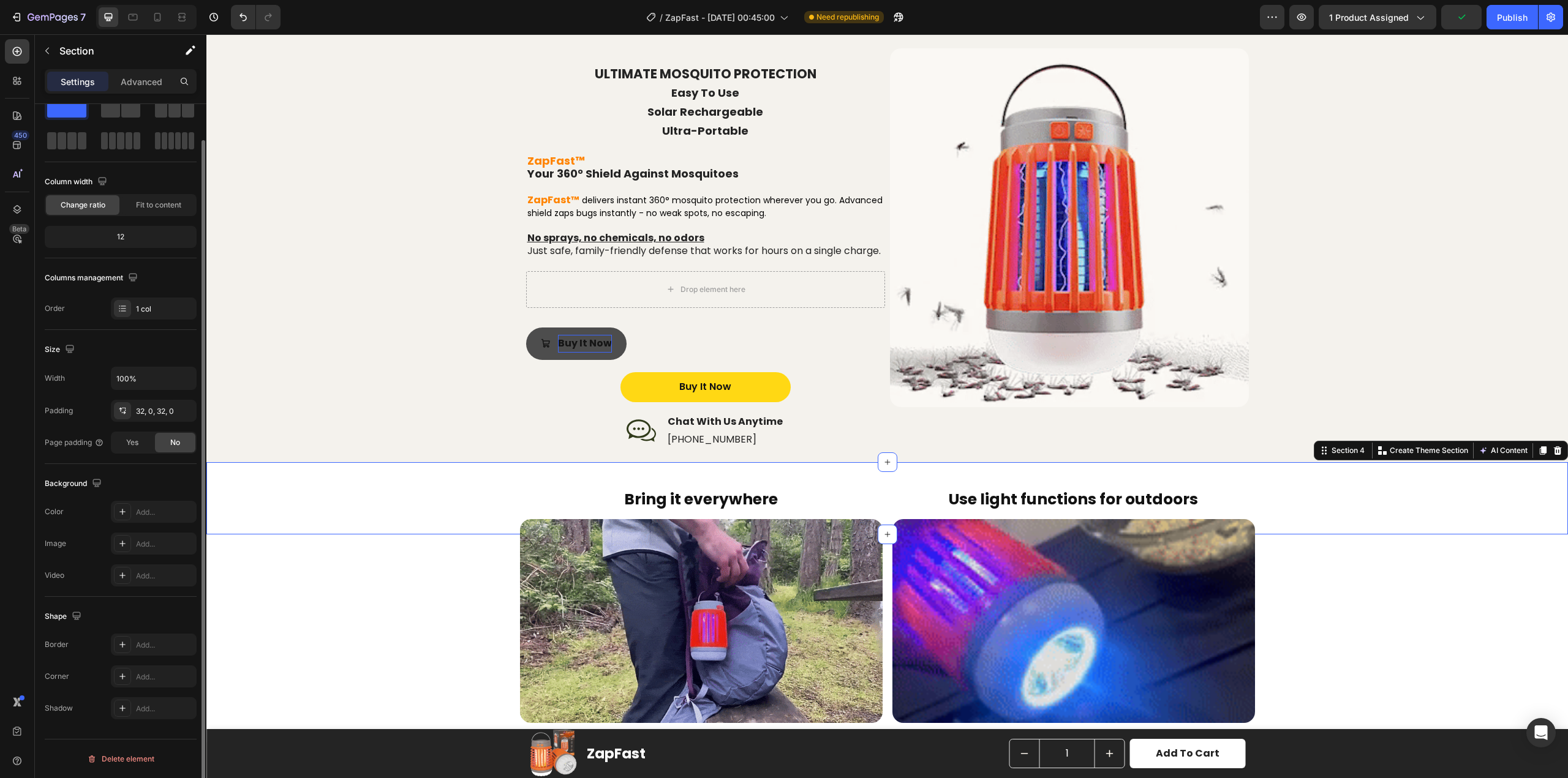
scroll to position [0, 0]
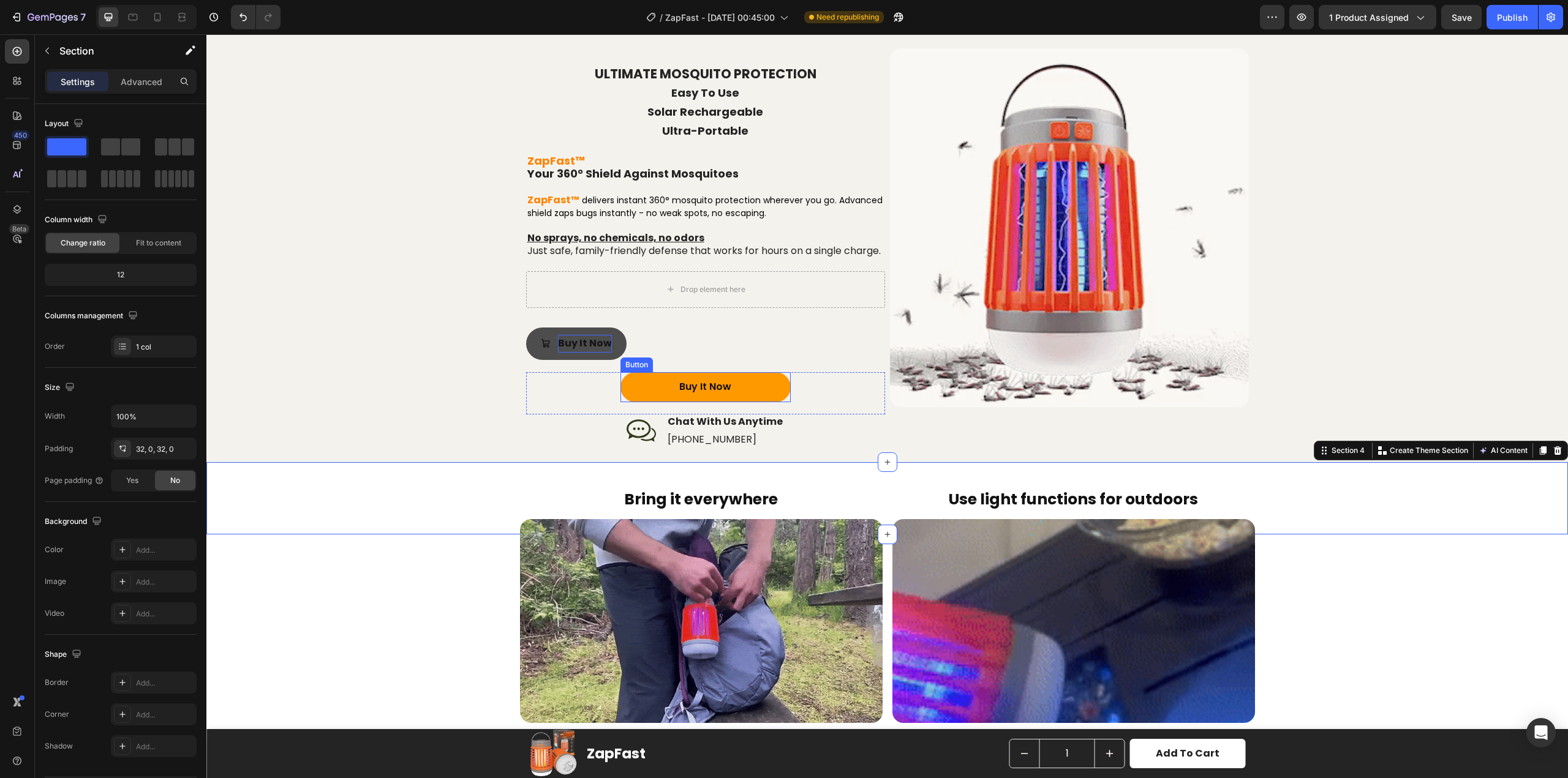
click at [627, 399] on button "Buy It Now" at bounding box center [705, 388] width 170 height 30
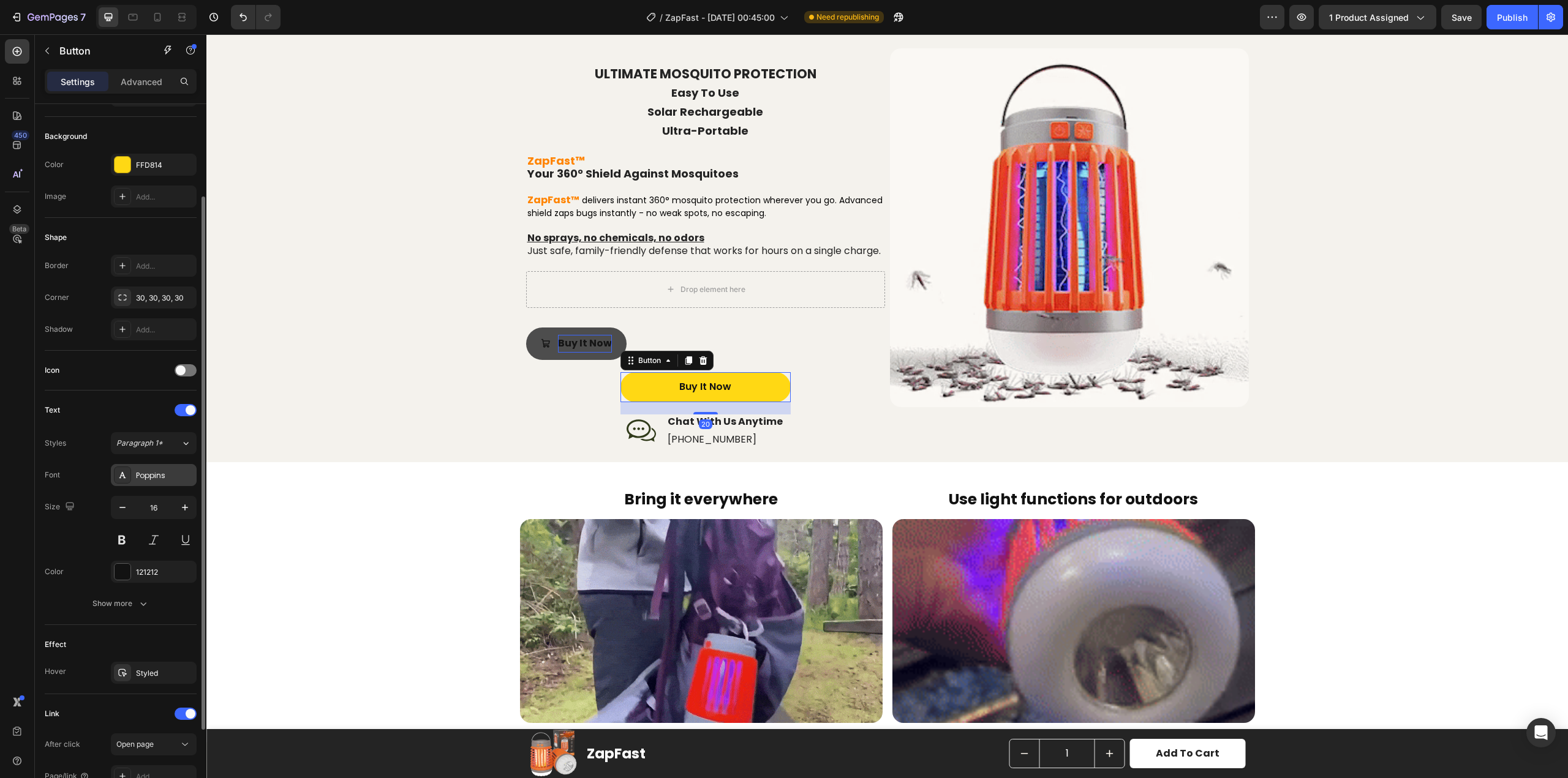
scroll to position [233, 0]
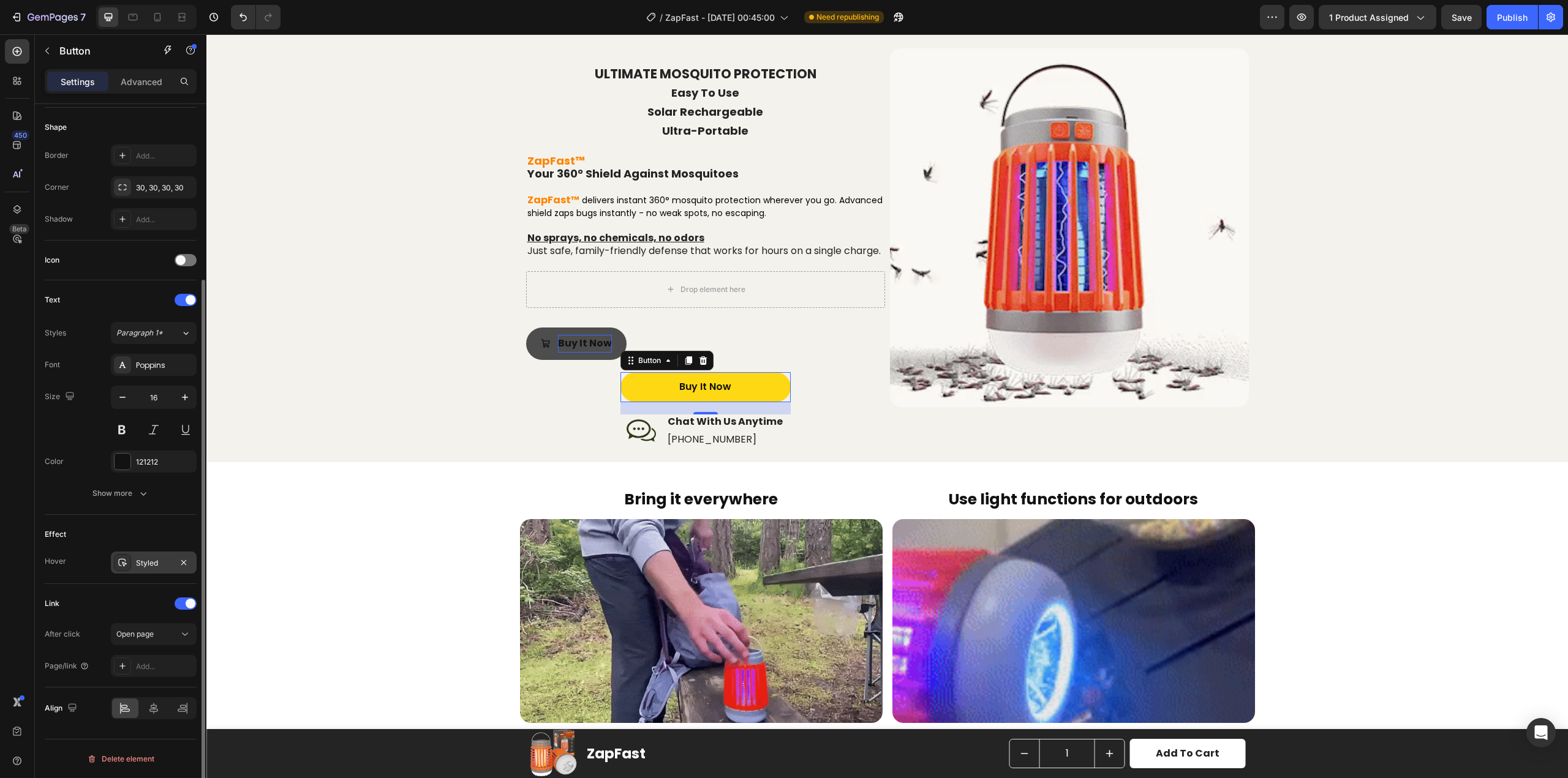
click at [152, 558] on div "Styled" at bounding box center [153, 563] width 35 height 11
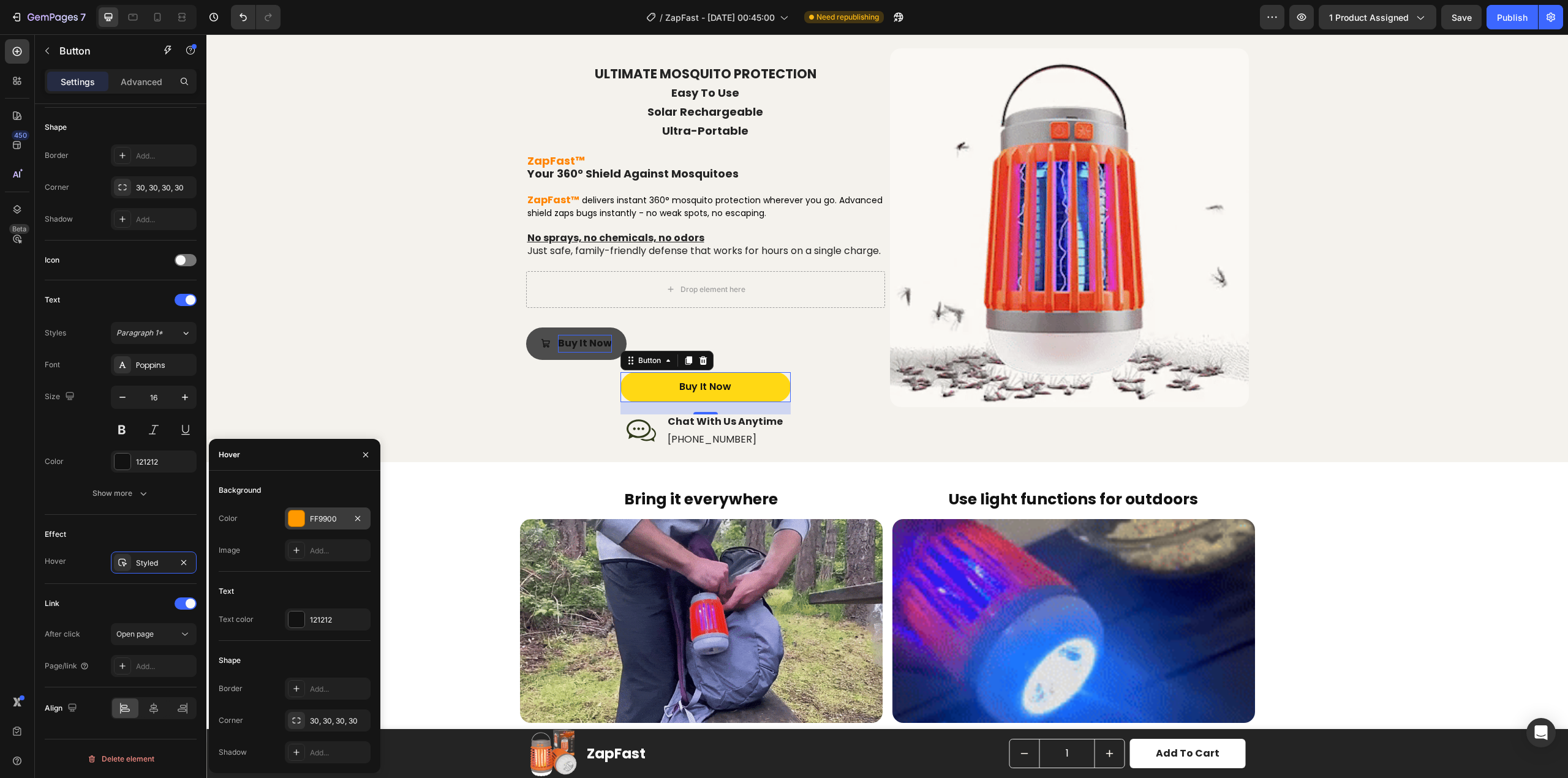
click at [333, 517] on div "FF9900" at bounding box center [327, 519] width 35 height 11
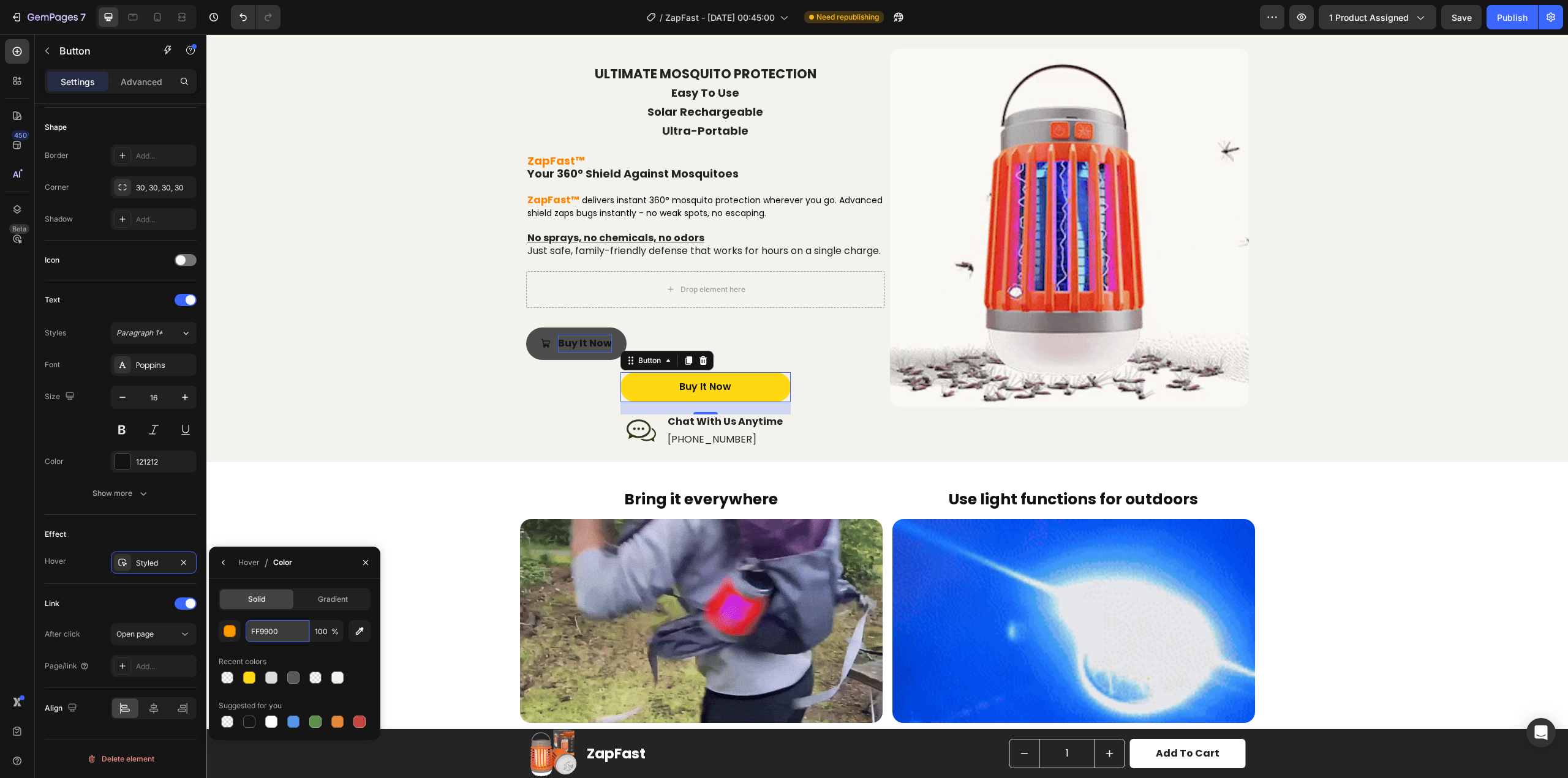
click at [280, 629] on input "FF9900" at bounding box center [277, 631] width 63 height 22
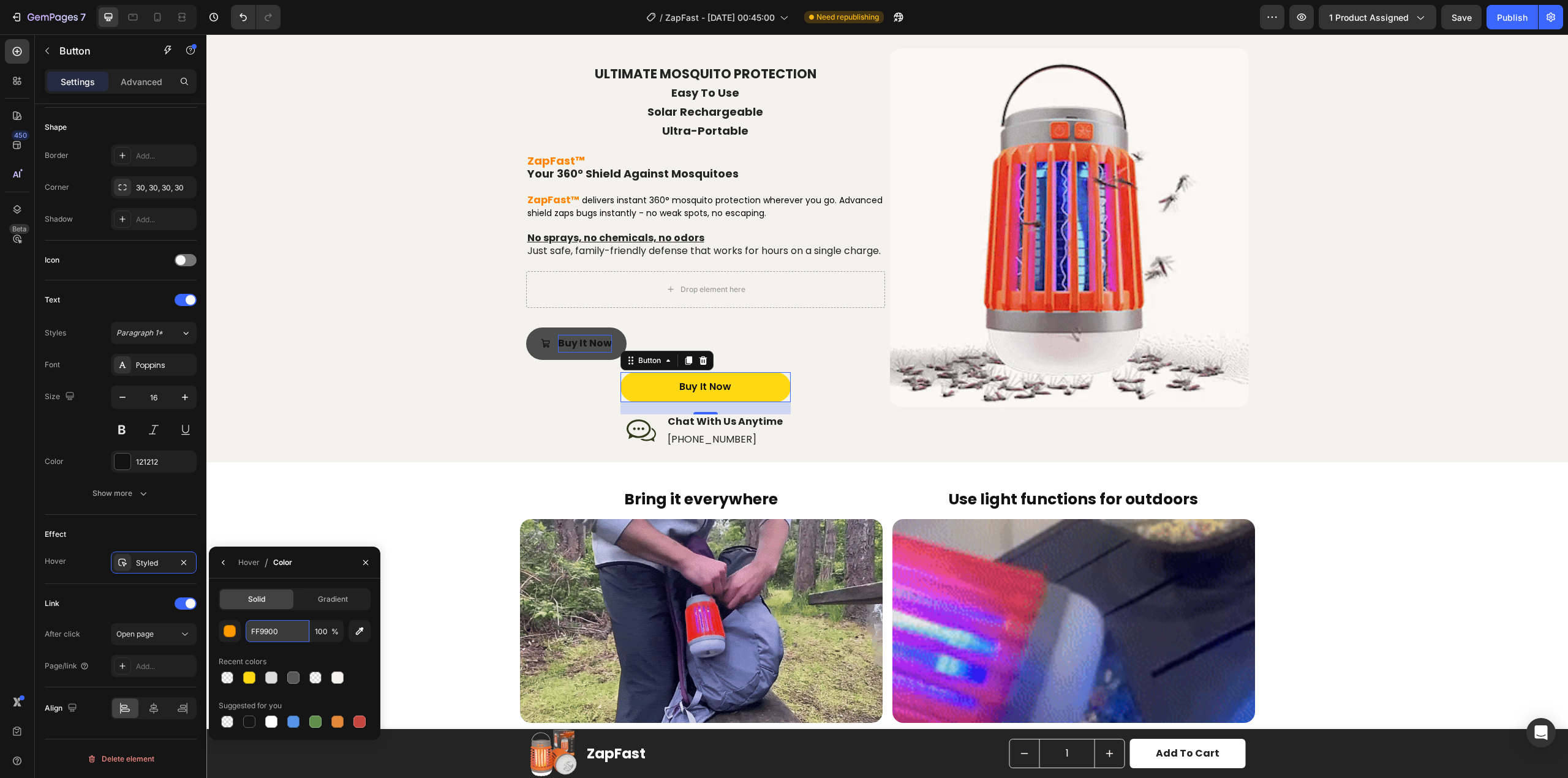
click at [280, 629] on input "FF9900" at bounding box center [277, 631] width 63 height 22
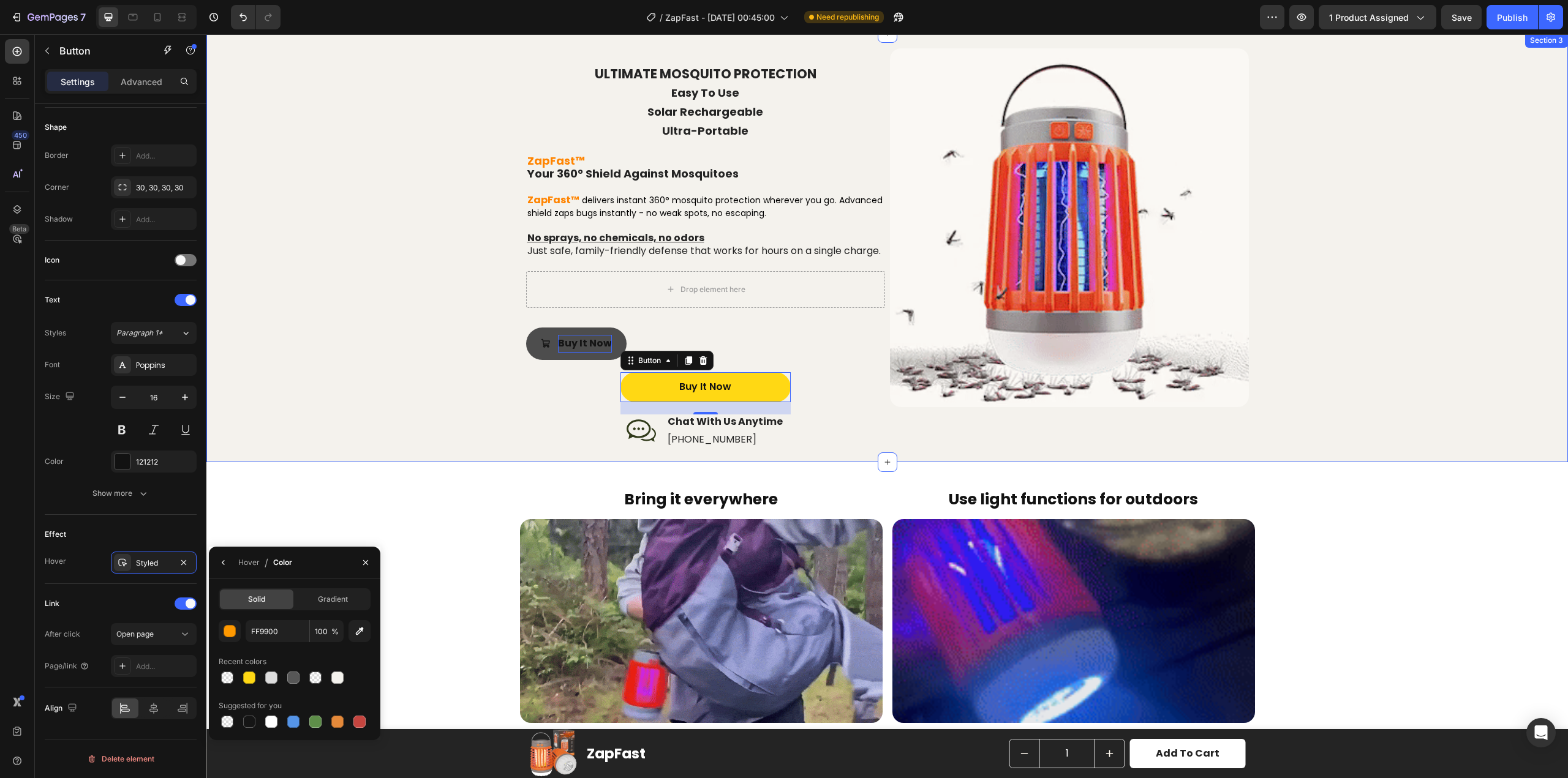
click at [440, 408] on div "ULTIMATE MOSQUITO PROTECTION Easy To Use Solar Rechargeable Ultra-Portable Head…" at bounding box center [887, 248] width 1337 height 411
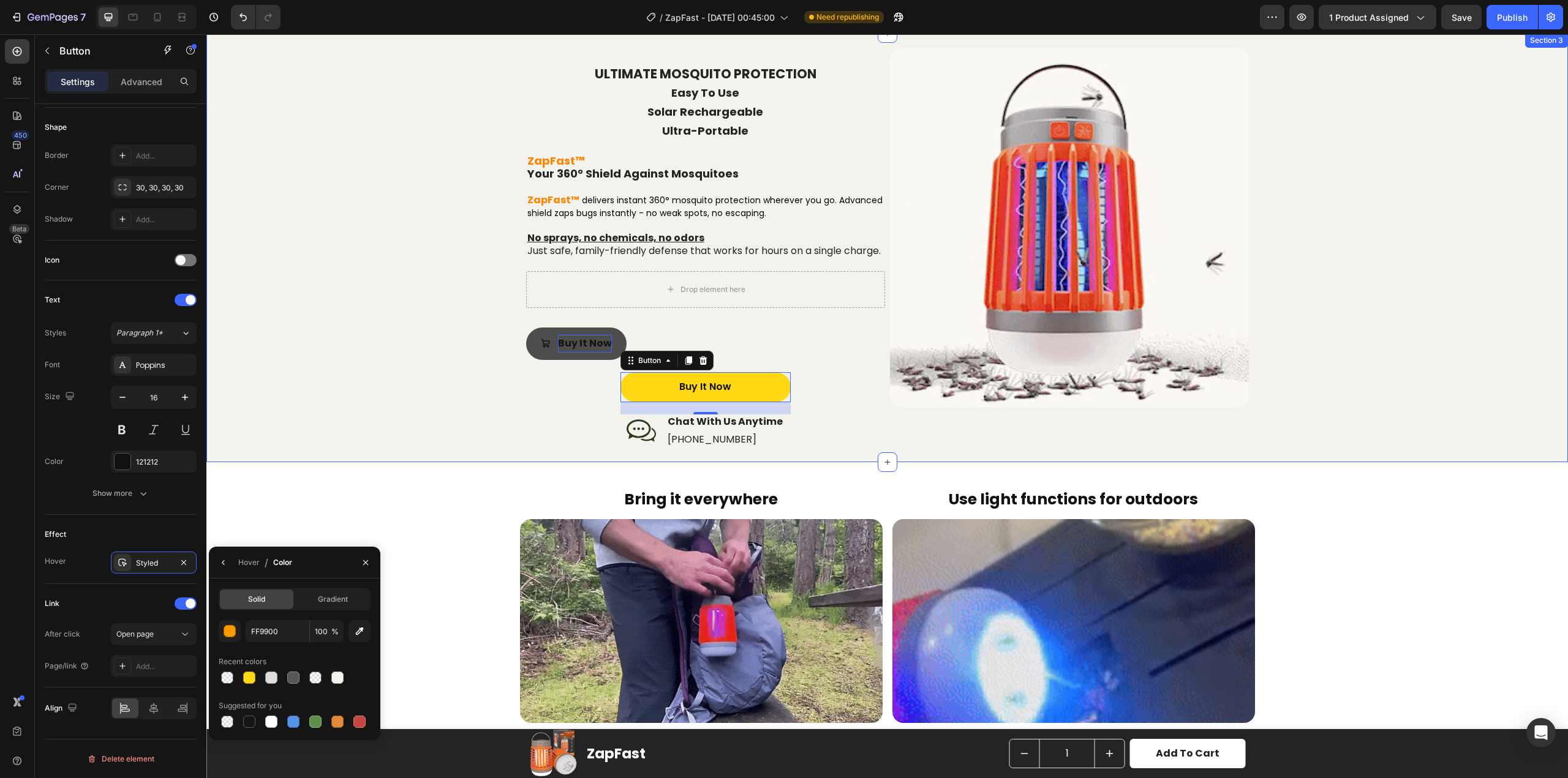
scroll to position [0, 0]
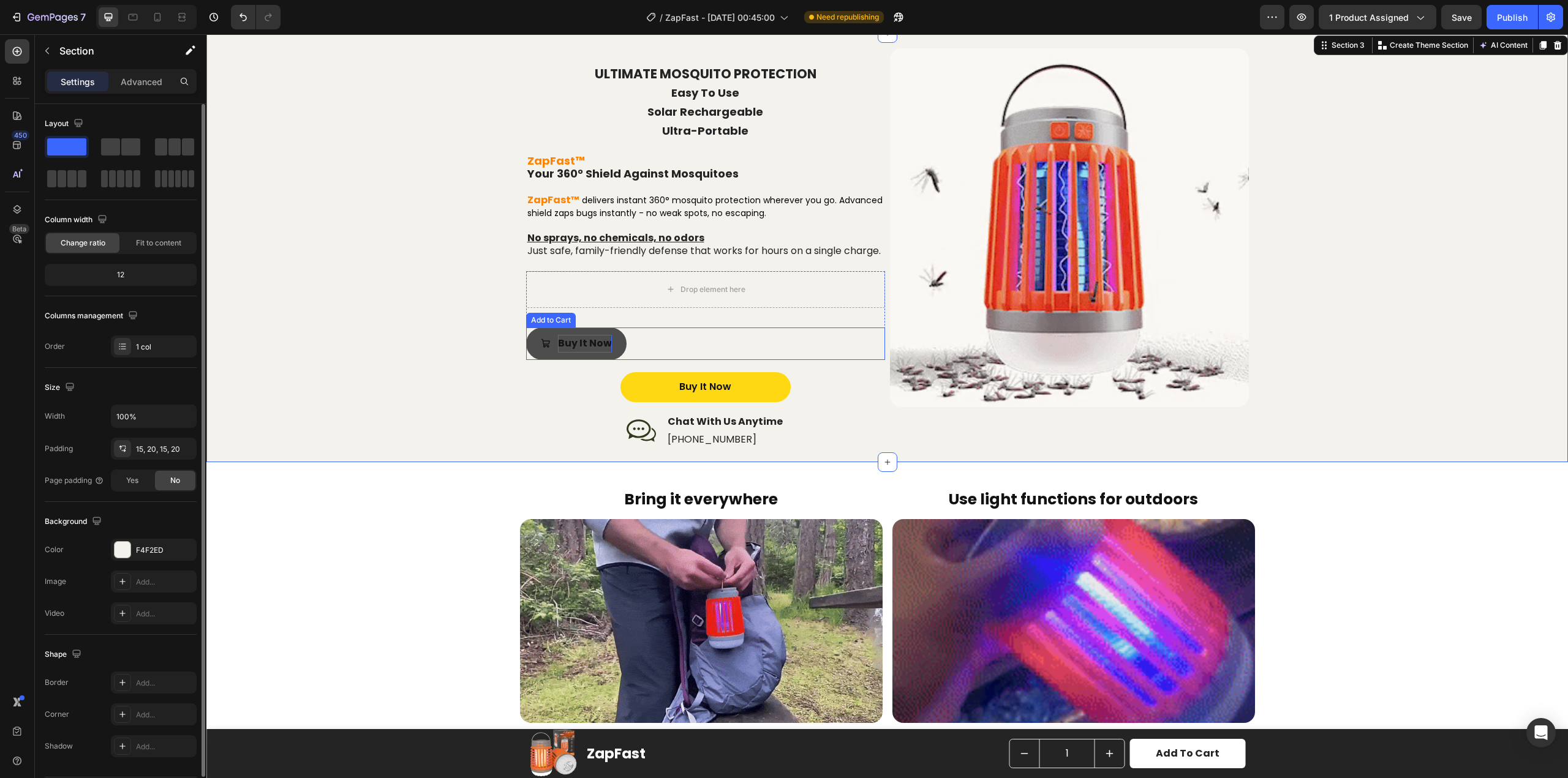
click at [546, 360] on button "Buy It Now" at bounding box center [576, 344] width 100 height 32
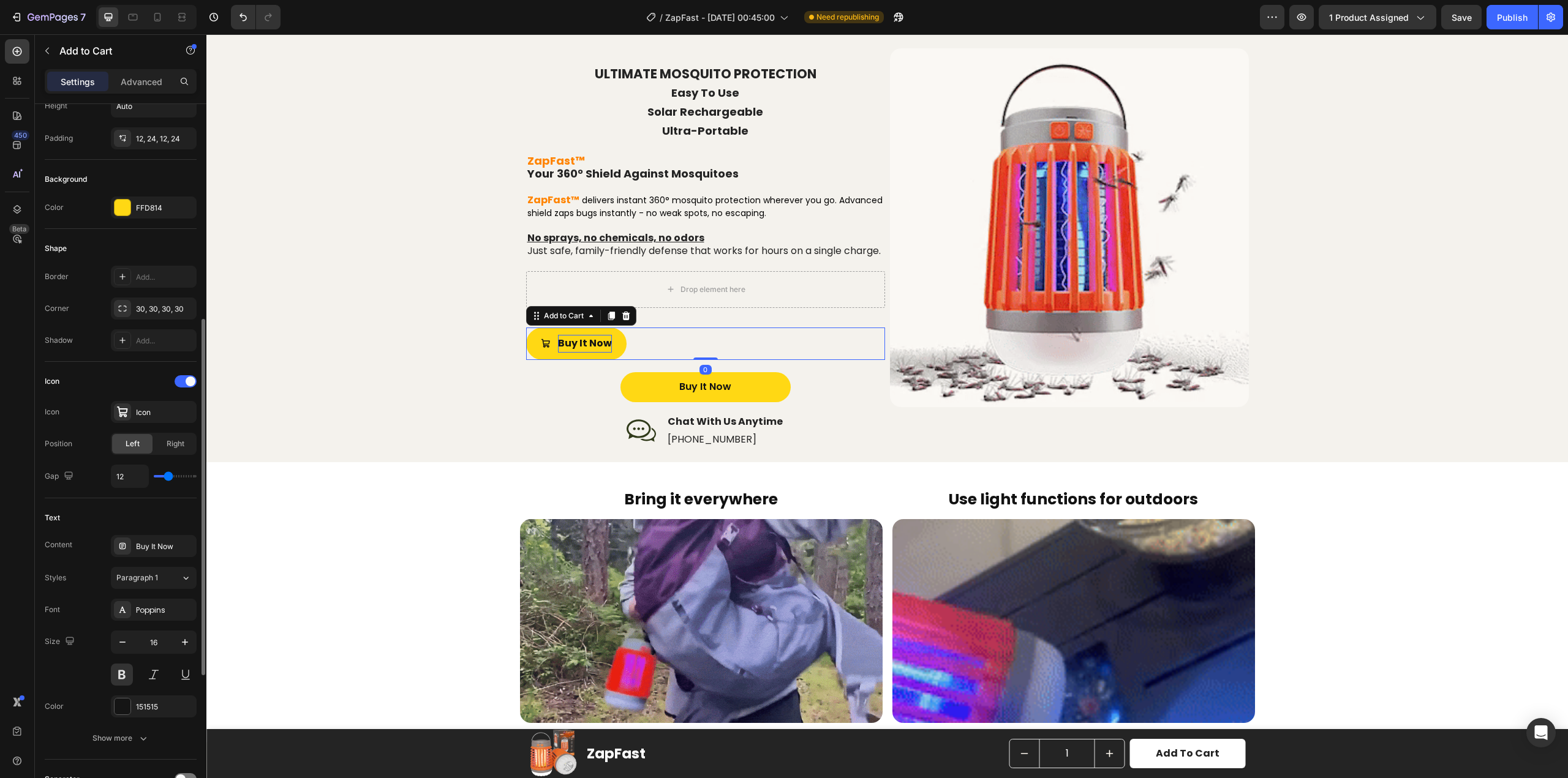
scroll to position [306, 0]
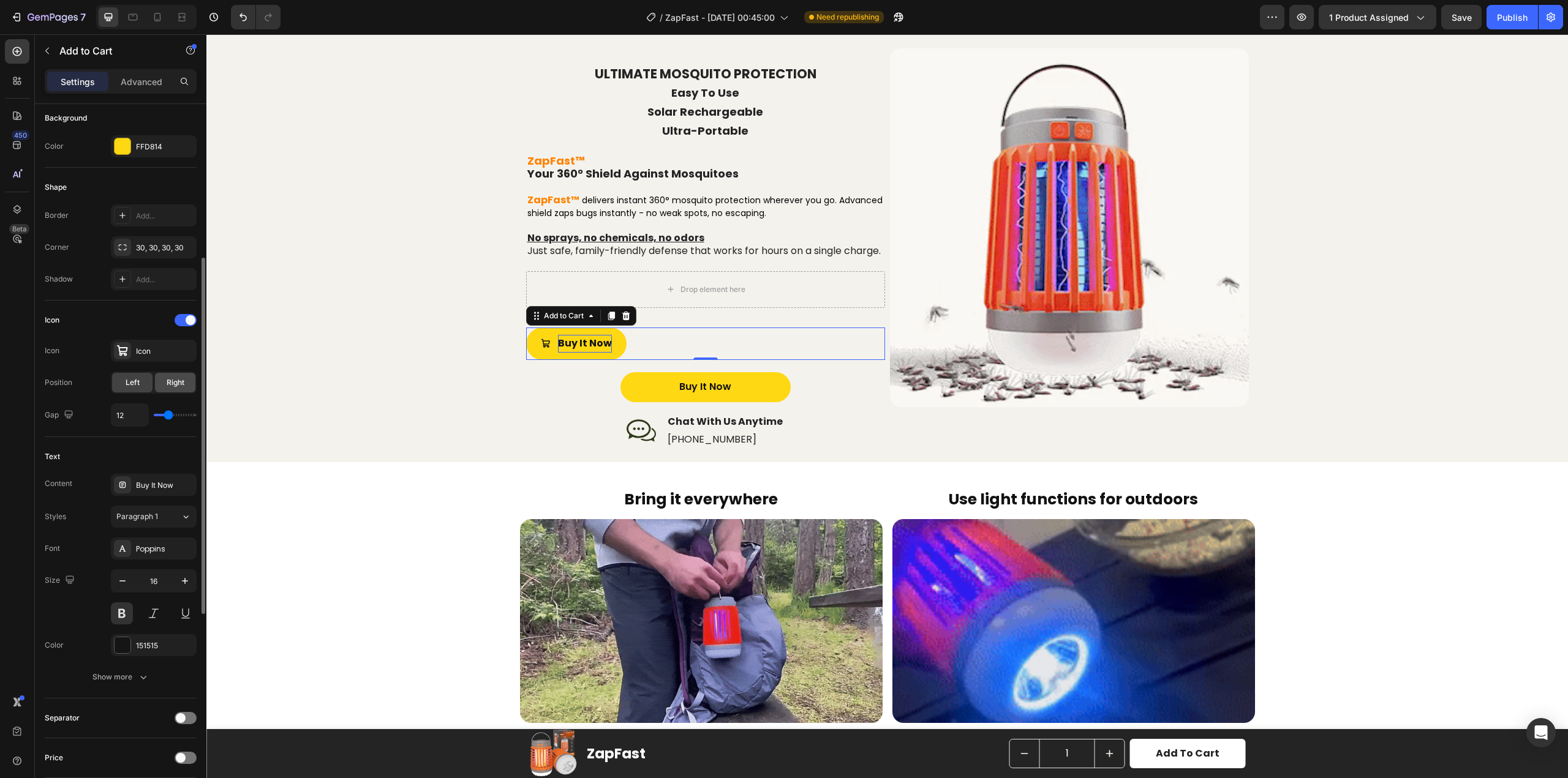
click at [166, 382] on span "Right" at bounding box center [175, 383] width 18 height 11
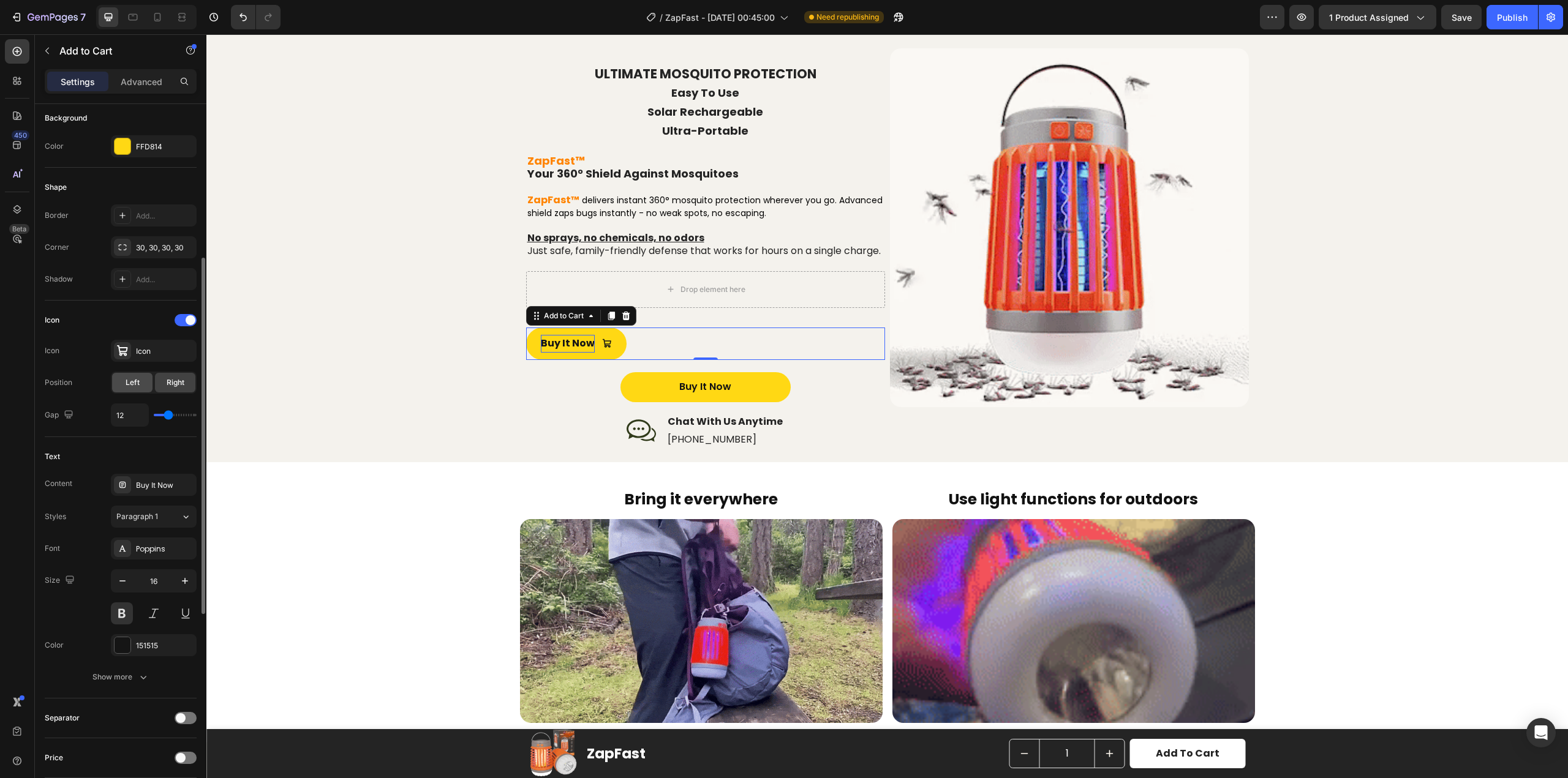
click at [131, 384] on span "Left" at bounding box center [133, 383] width 14 height 11
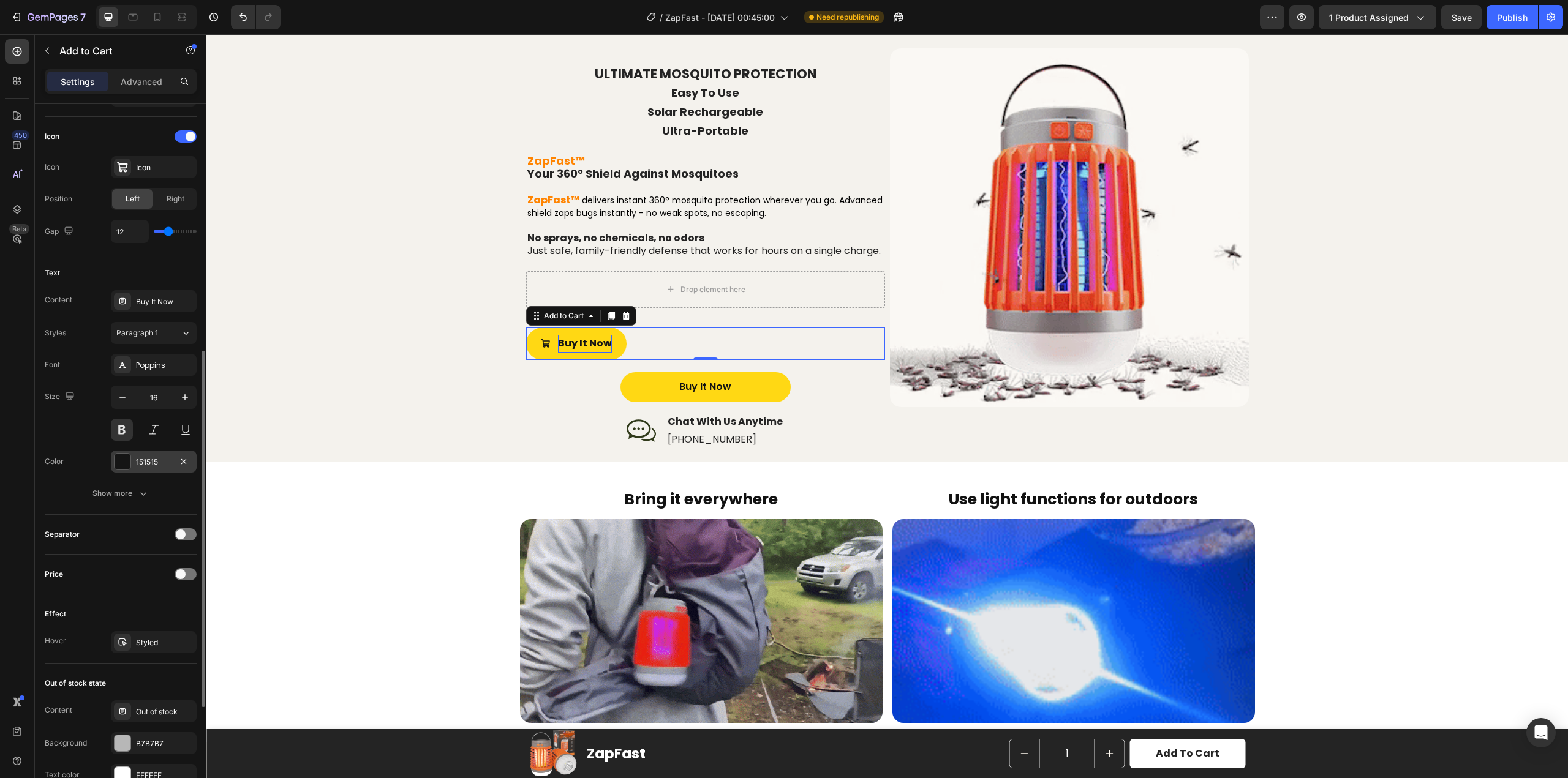
scroll to position [551, 0]
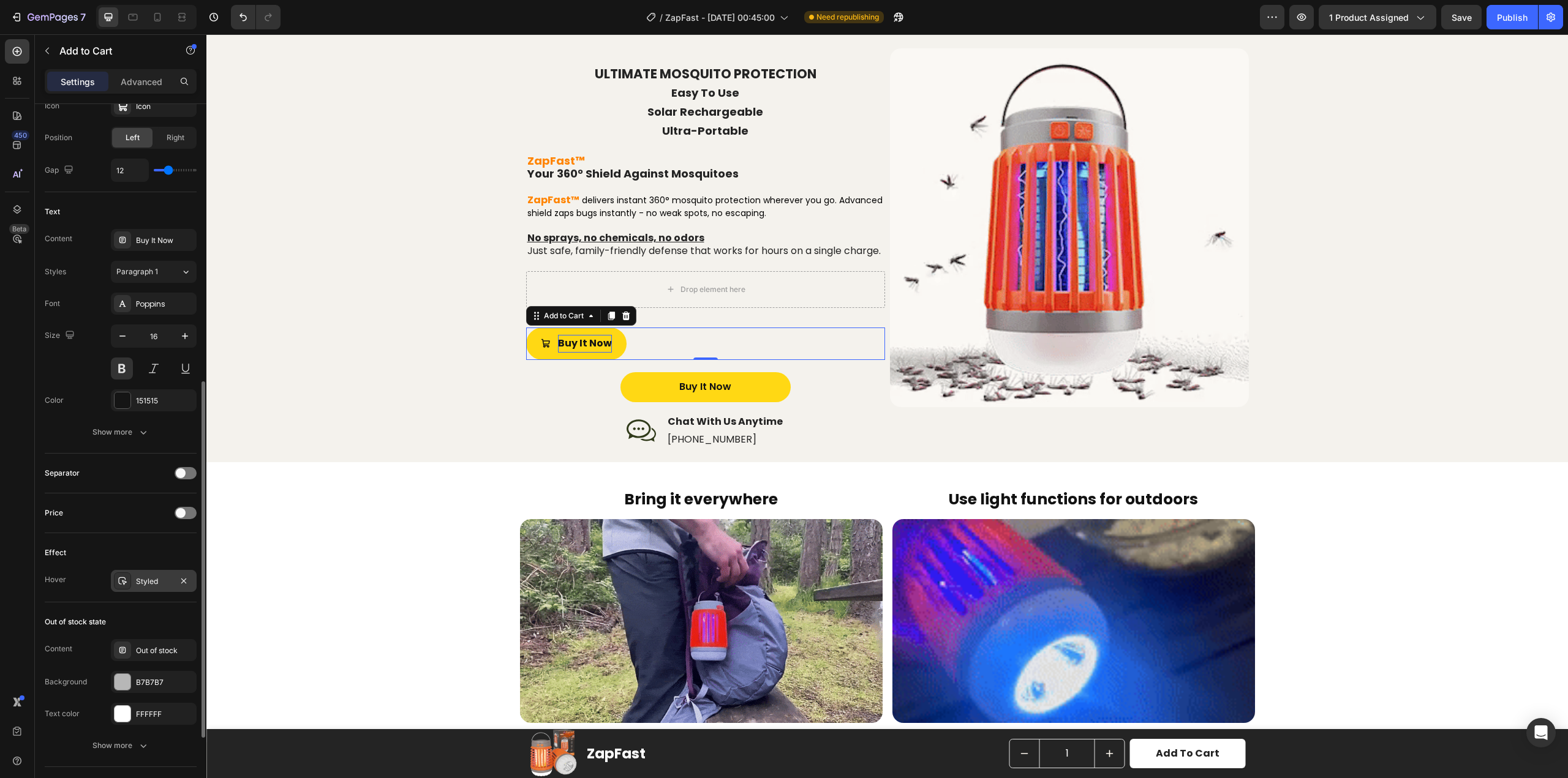
click at [155, 582] on div "Styled" at bounding box center [153, 581] width 35 height 11
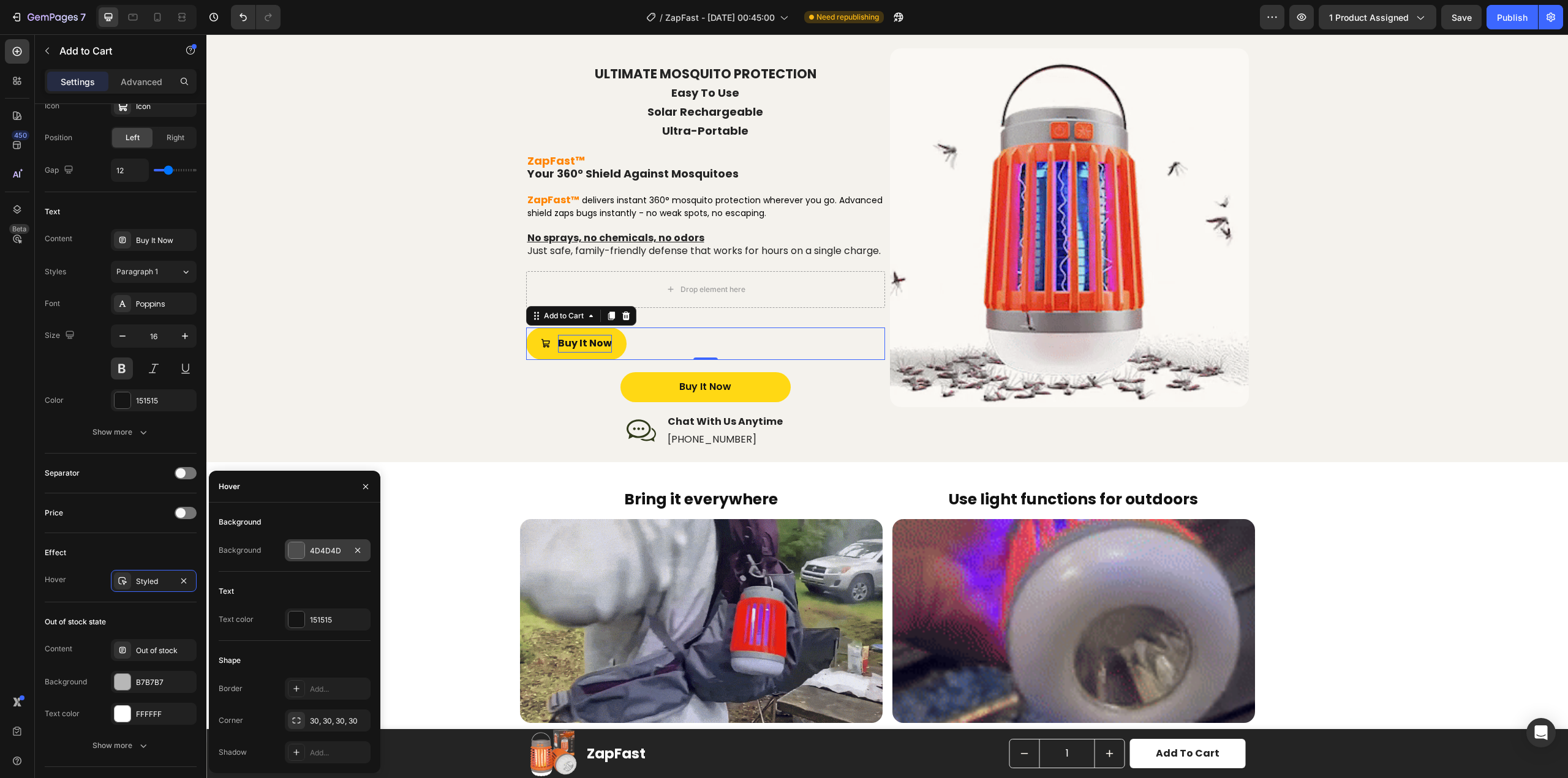
click at [321, 545] on div "4D4D4D" at bounding box center [327, 550] width 35 height 11
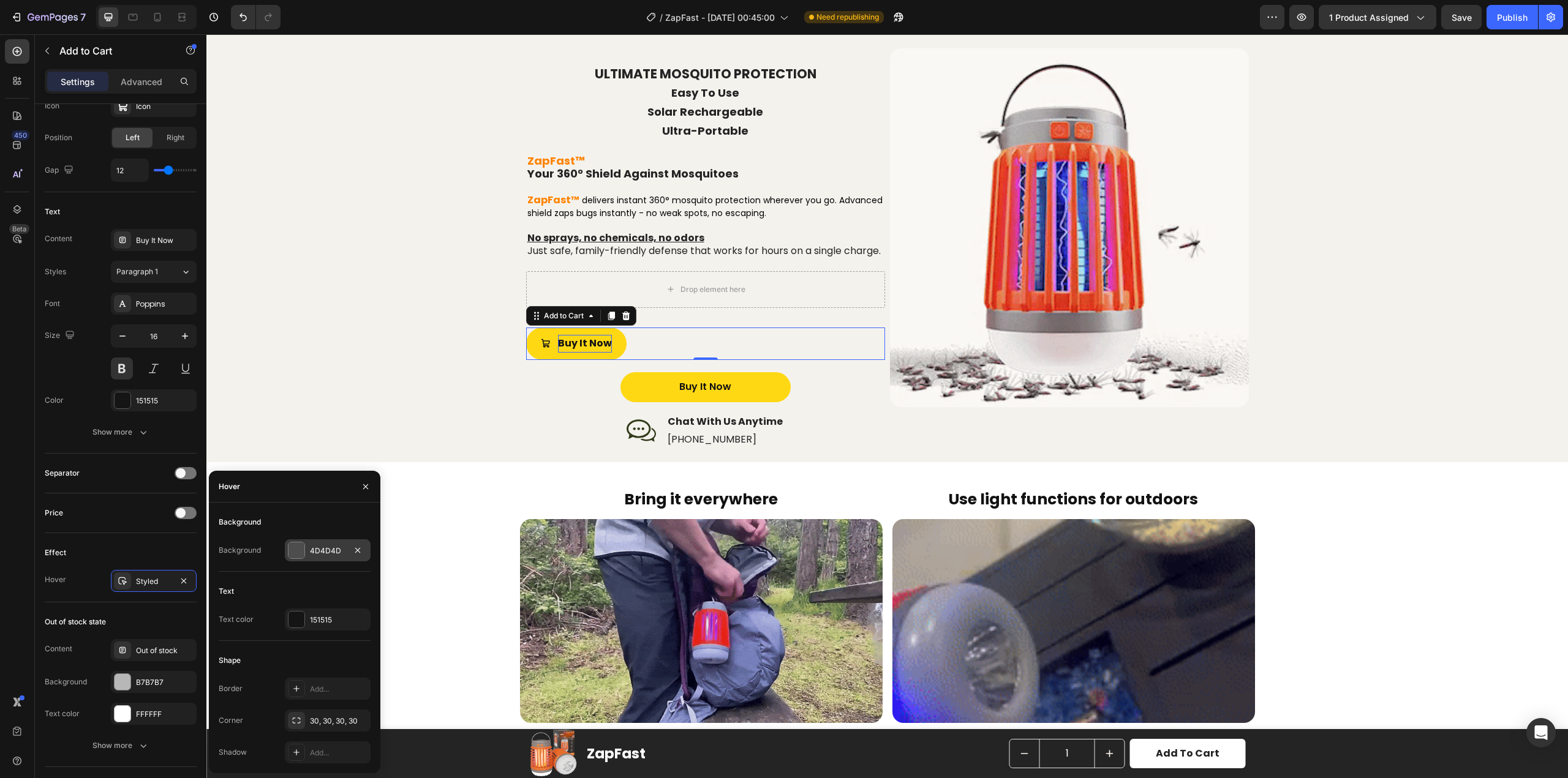
click at [322, 535] on div "Bring it everywhere Heading Use light functions for outdoors Heading Row Sectio…" at bounding box center [887, 498] width 1362 height 72
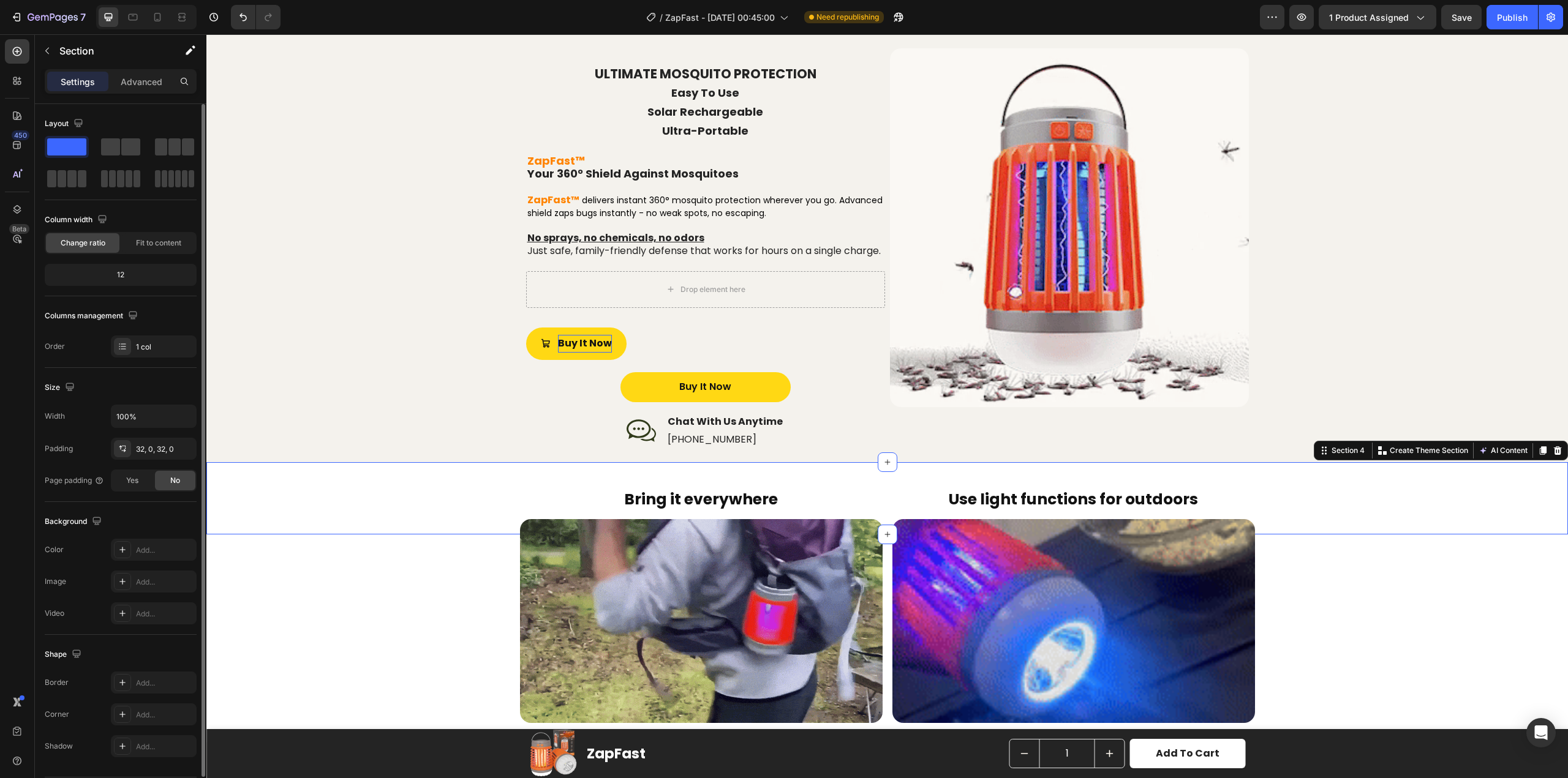
scroll to position [38, 0]
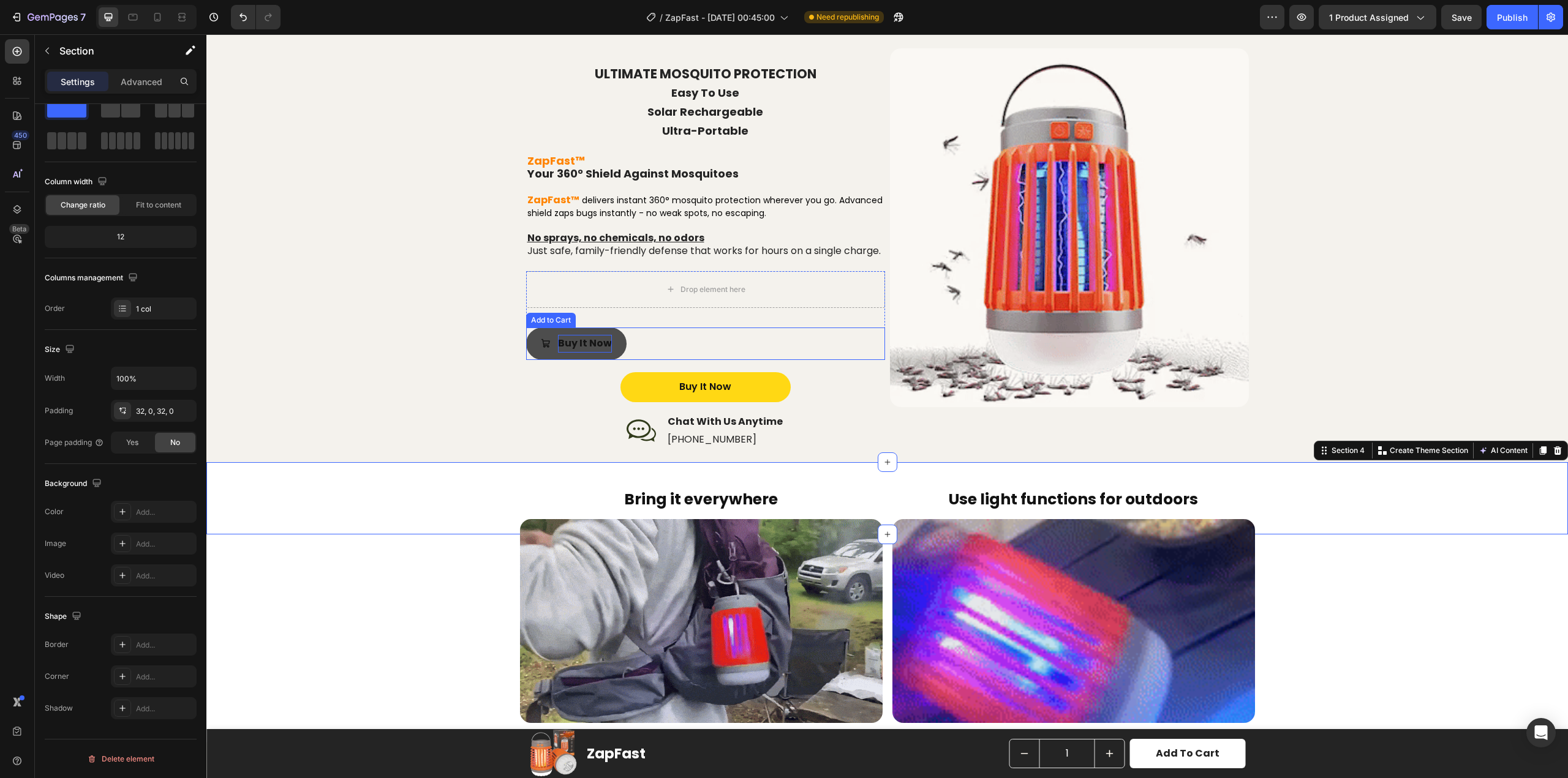
click at [543, 360] on button "Buy It Now" at bounding box center [576, 344] width 100 height 32
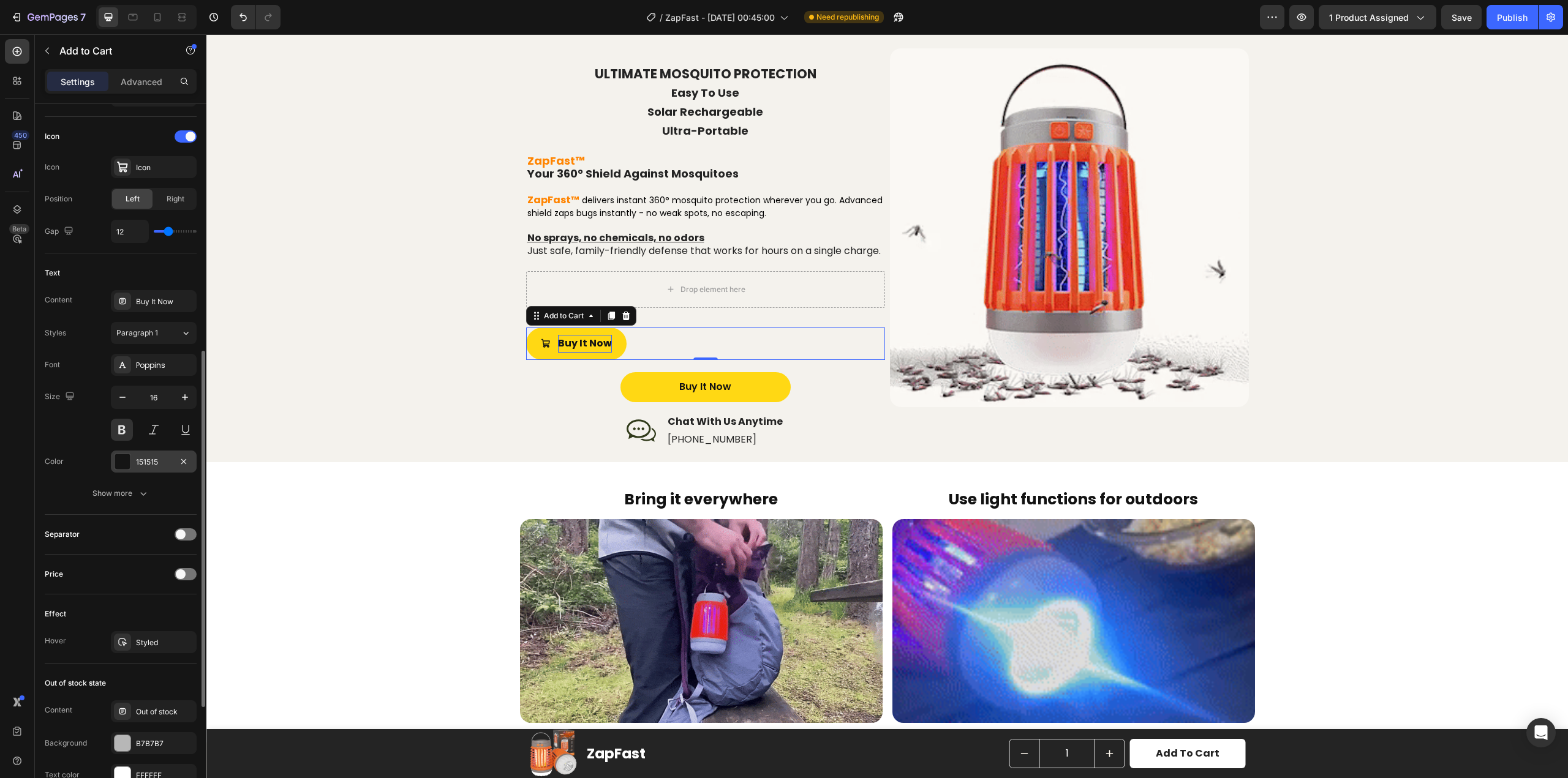
scroll to position [551, 0]
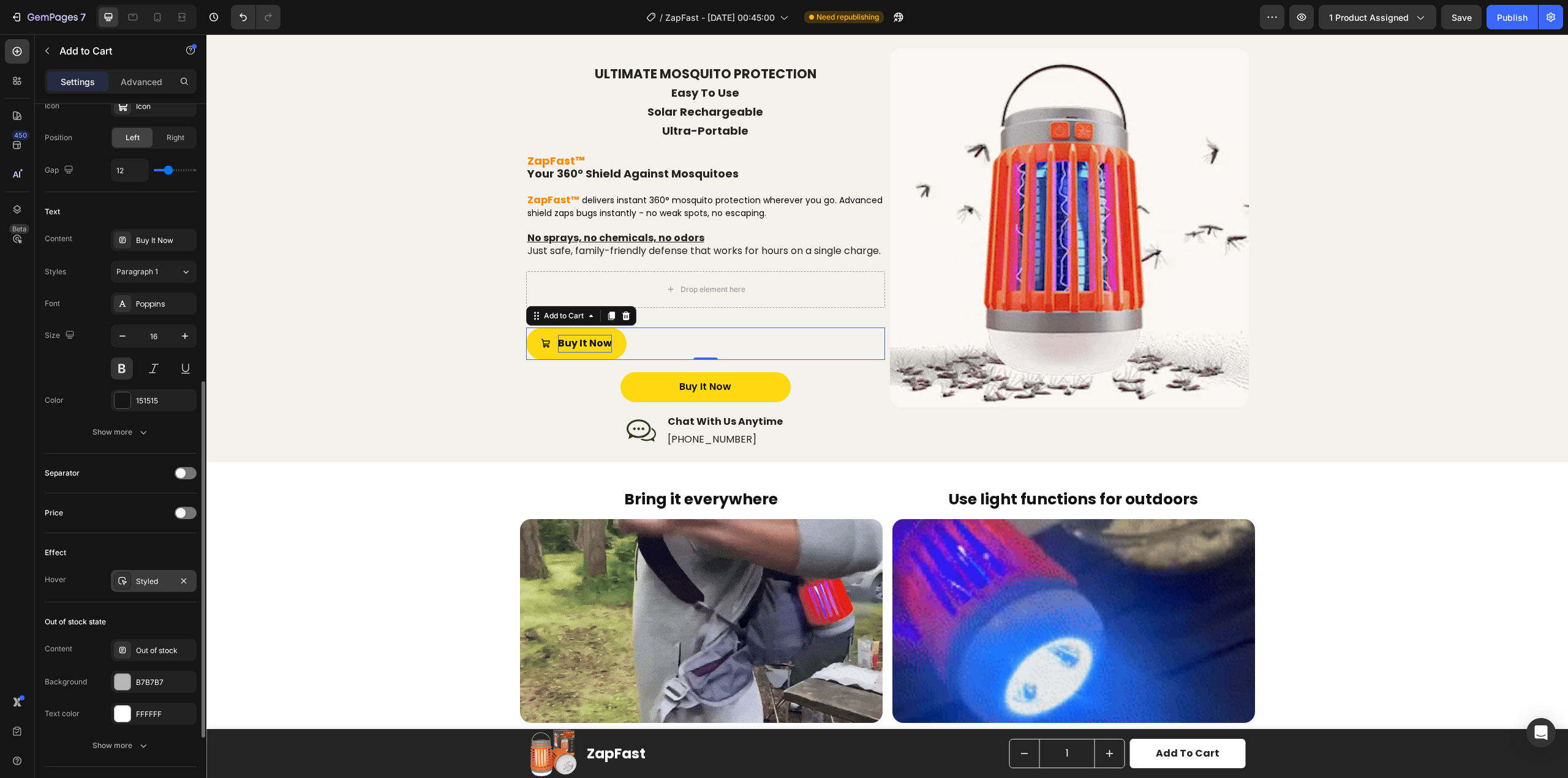
click at [137, 583] on div "Styled" at bounding box center [153, 581] width 35 height 11
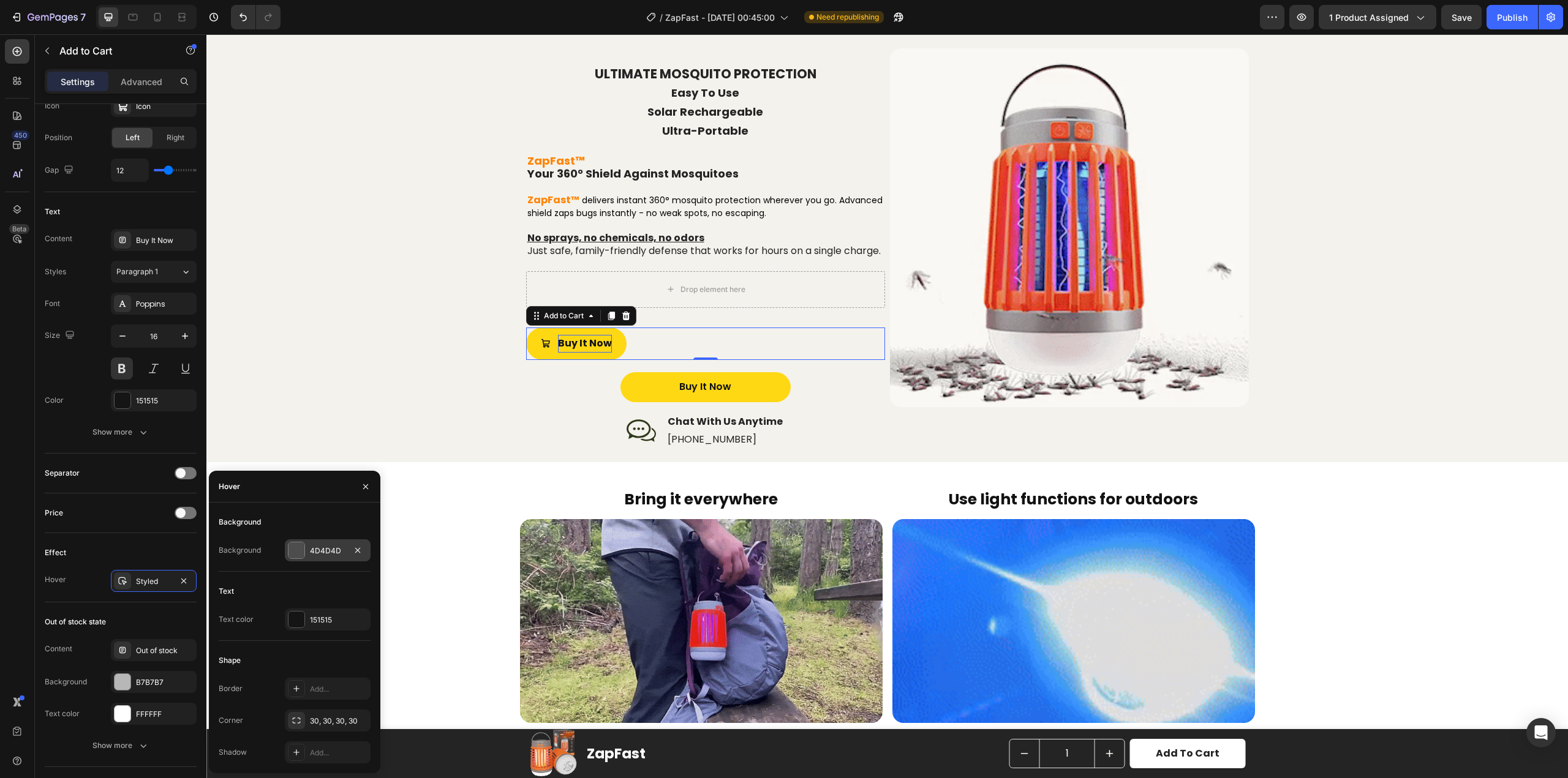
click at [310, 554] on div "4D4D4D" at bounding box center [327, 550] width 35 height 11
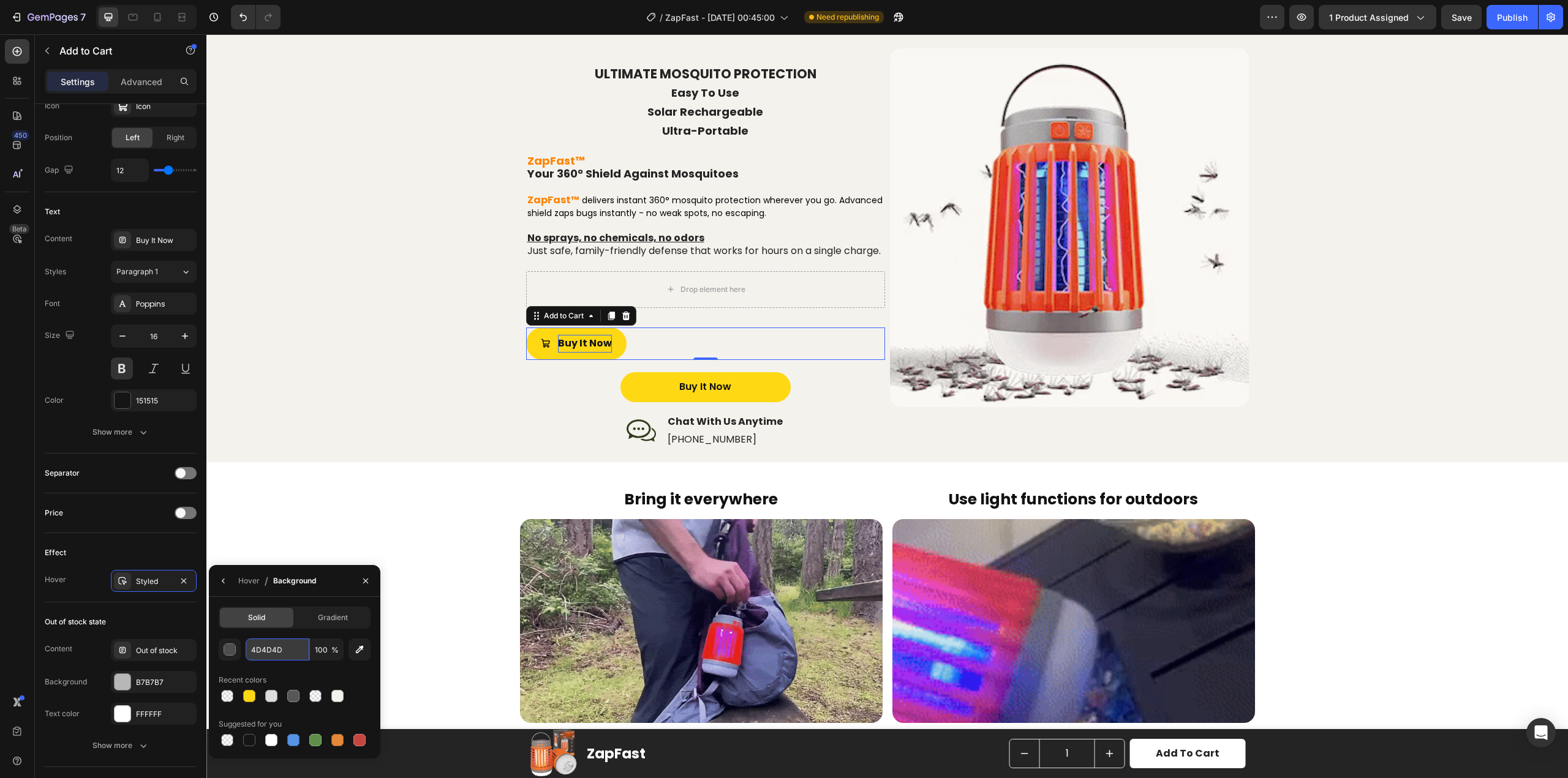
click at [277, 649] on input "4D4D4D" at bounding box center [277, 650] width 63 height 22
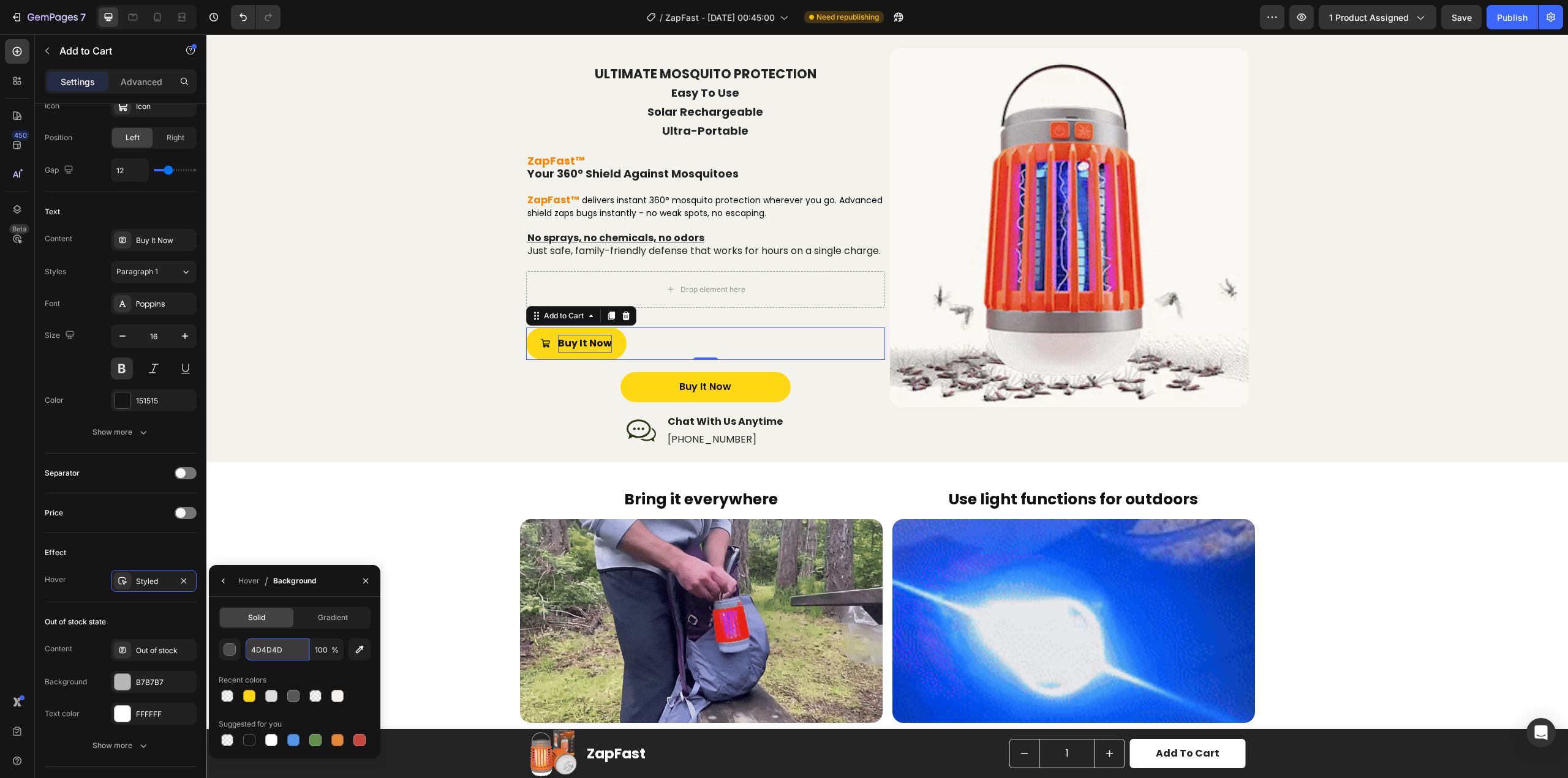
click at [285, 650] on input "4D4D4D" at bounding box center [277, 650] width 63 height 22
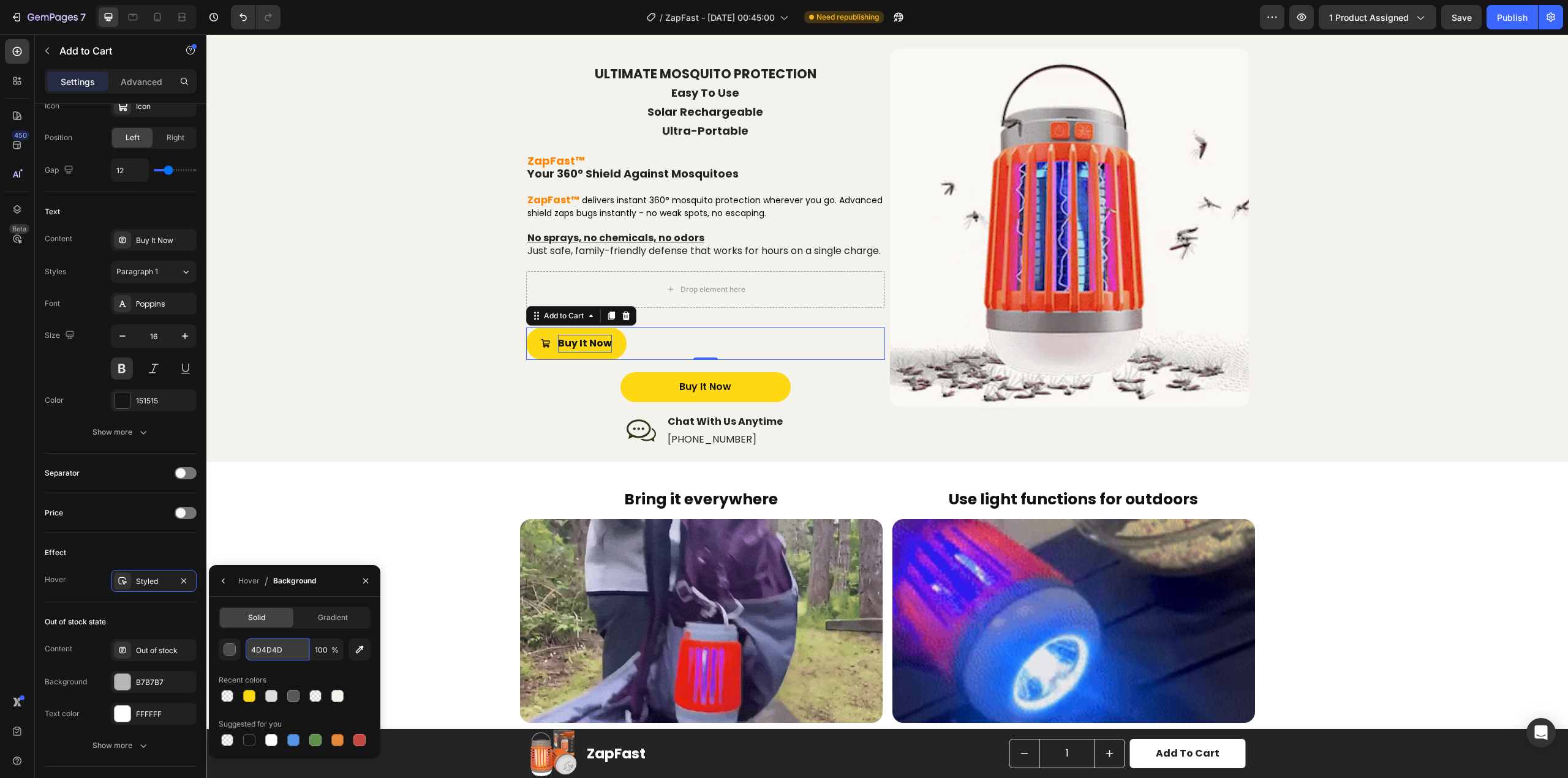
click at [284, 650] on input "4D4D4D" at bounding box center [277, 650] width 63 height 22
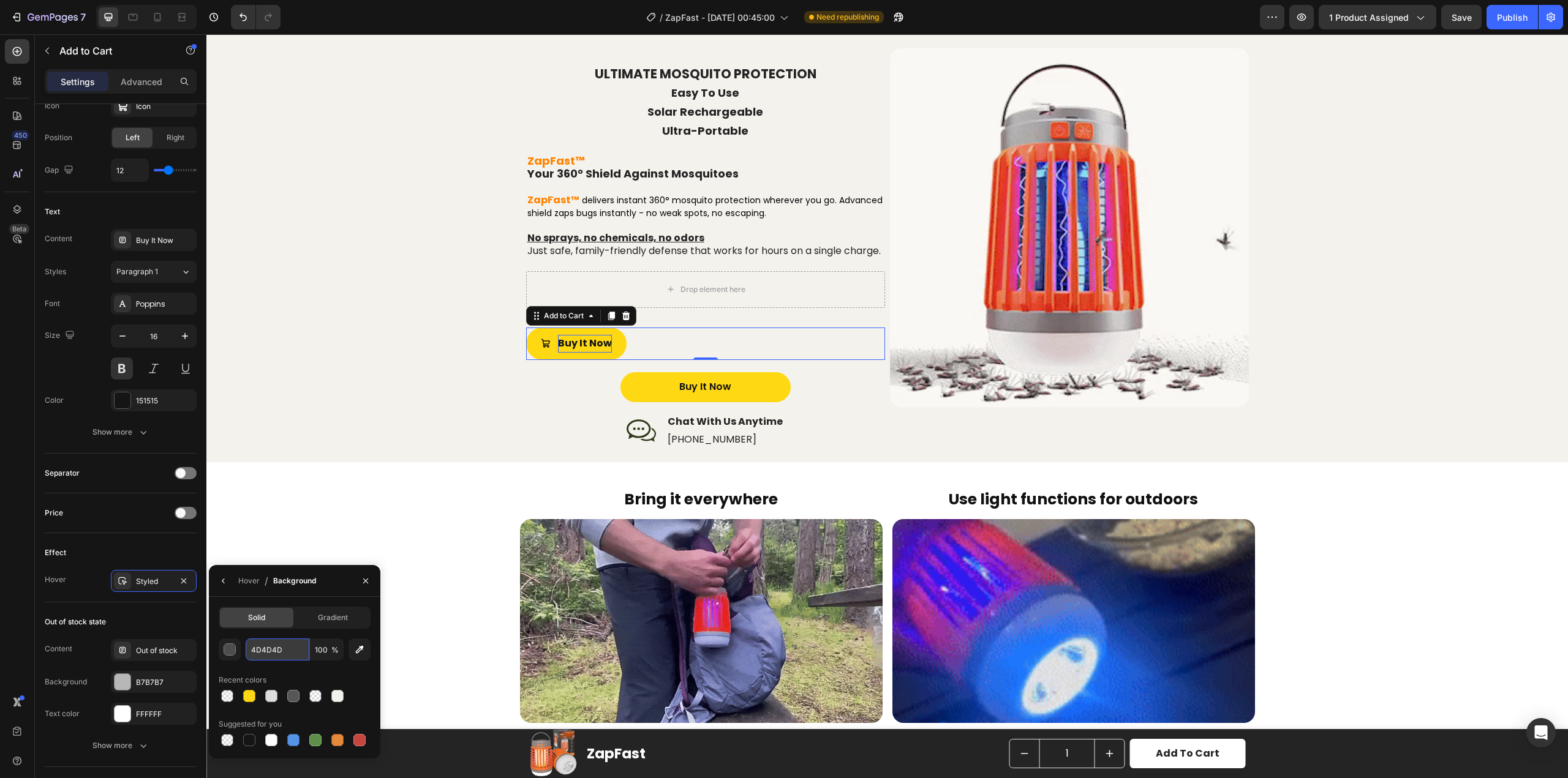
click at [284, 650] on input "4D4D4D" at bounding box center [277, 650] width 63 height 22
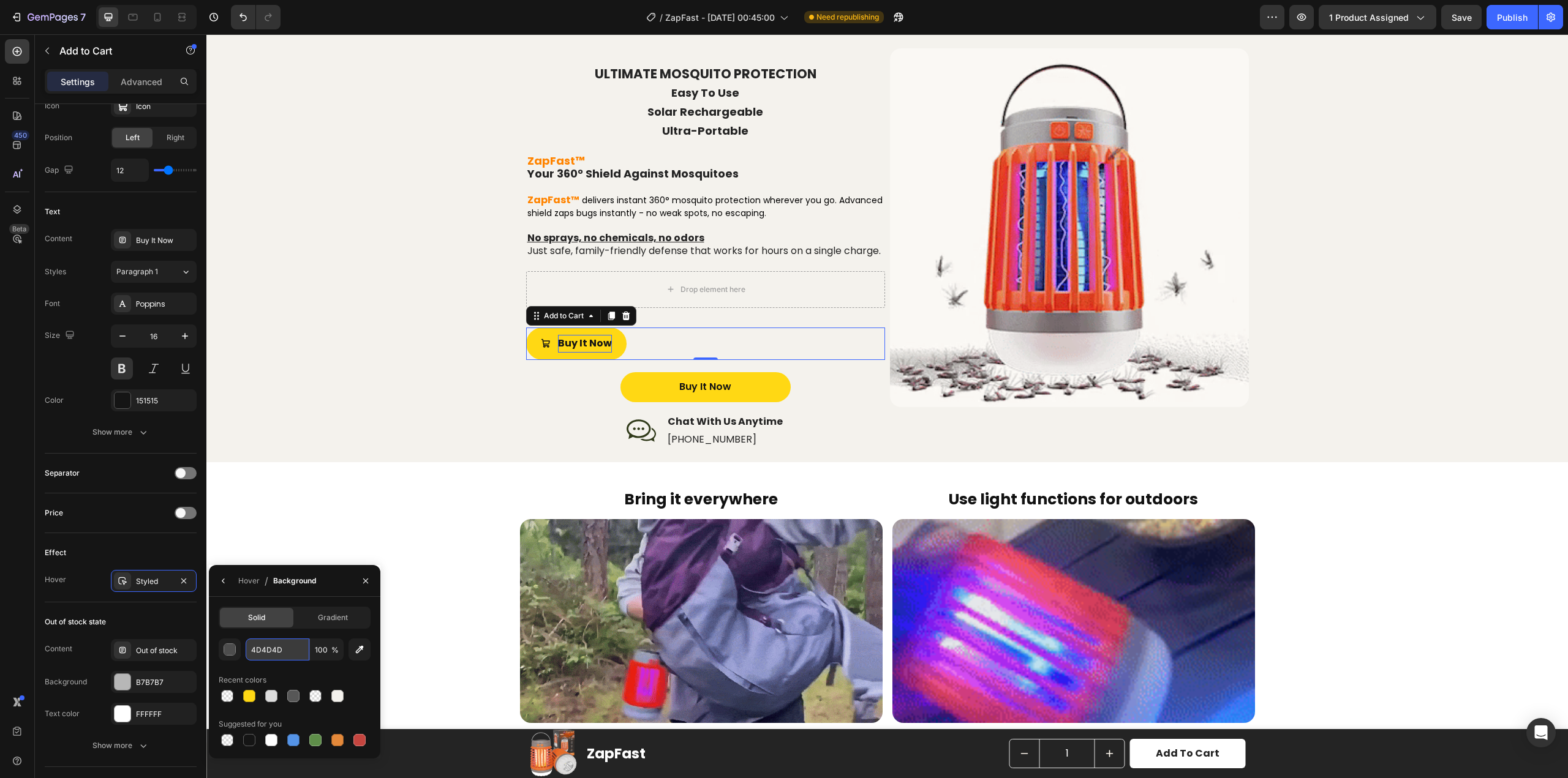
paste input "FF9900"
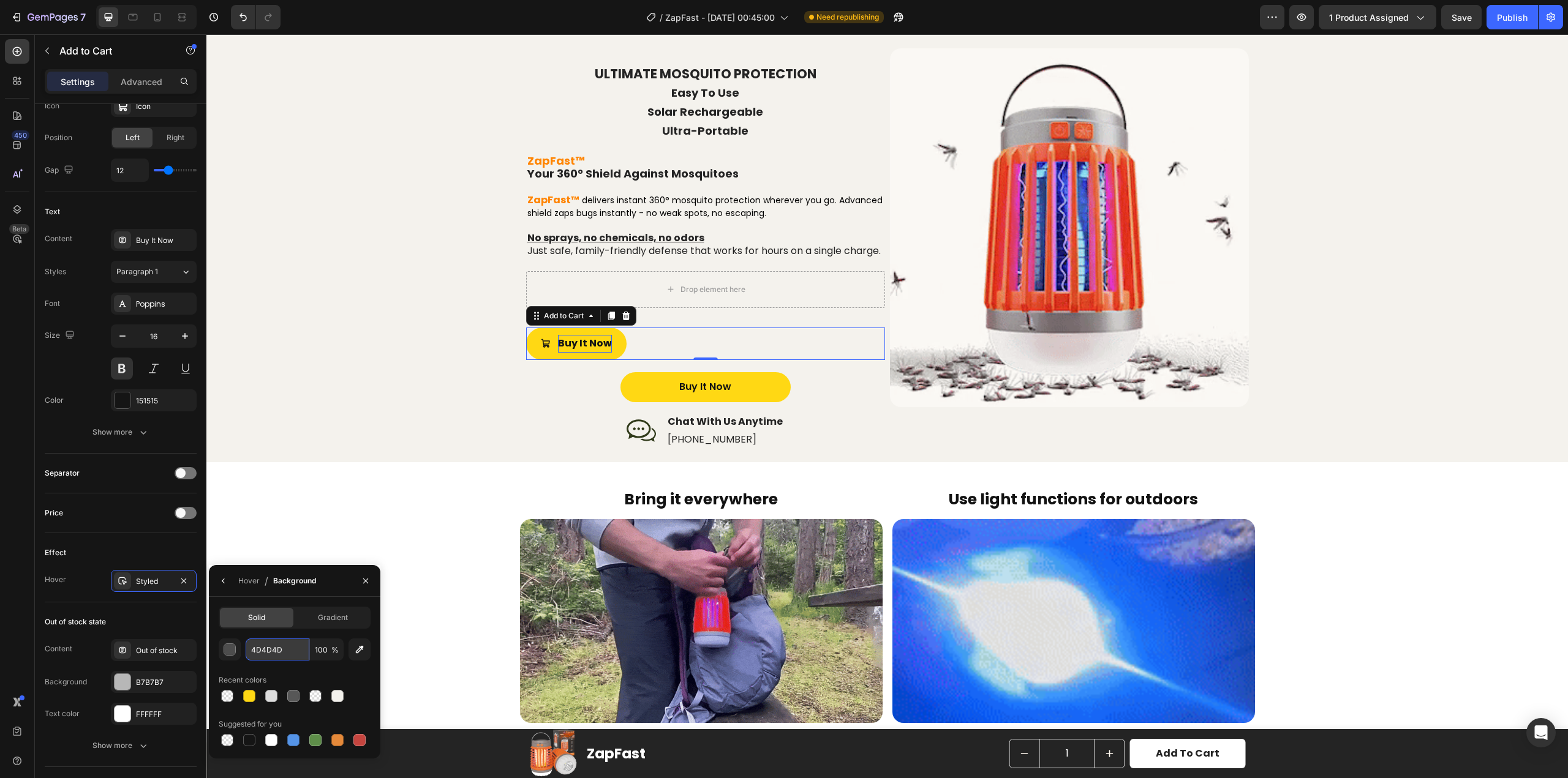
type input "FF9900"
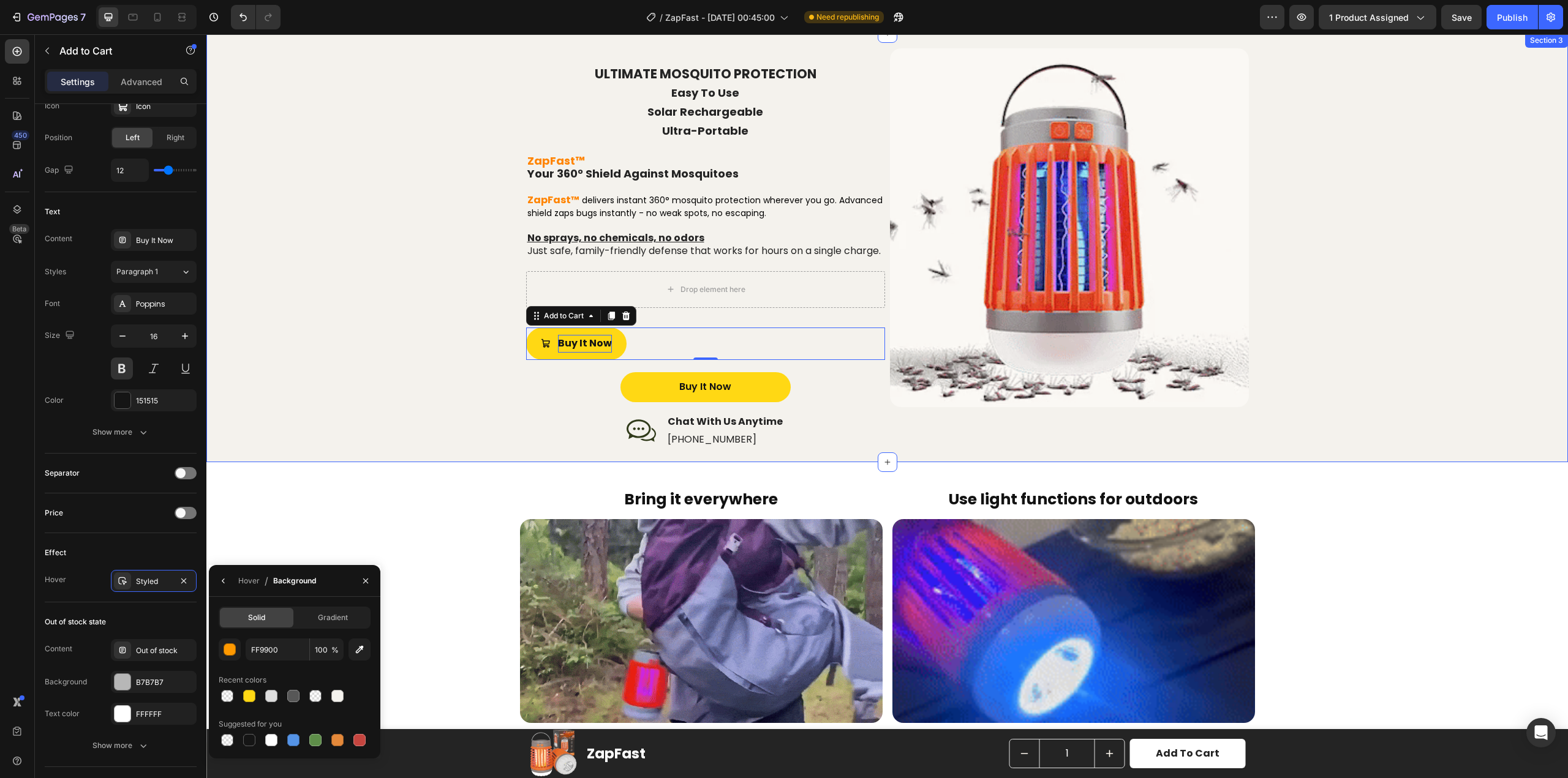
click at [429, 452] on div "ULTIMATE MOSQUITO PROTECTION Easy To Use Solar Rechargeable Ultra-Portable Head…" at bounding box center [887, 248] width 1337 height 411
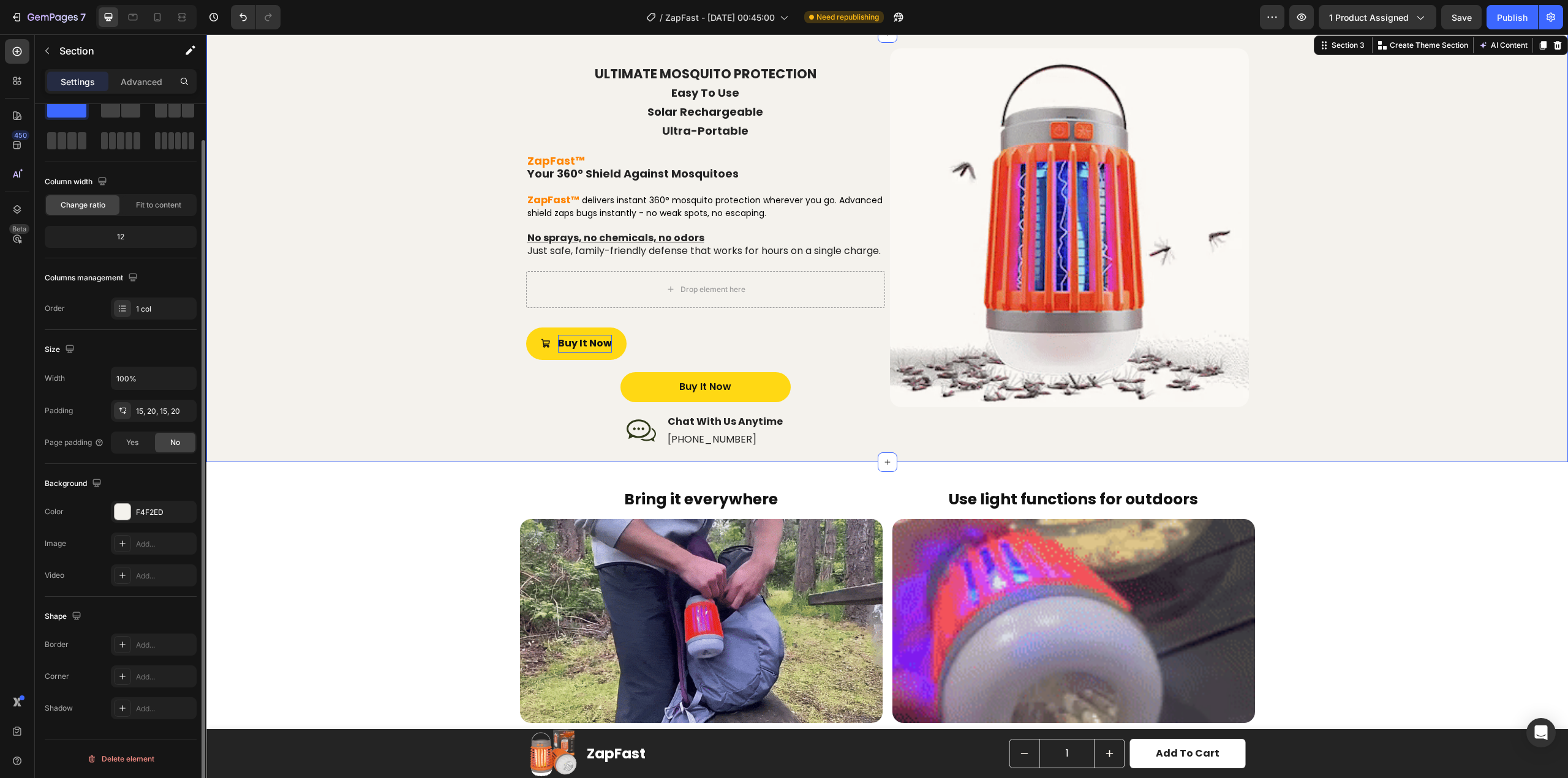
scroll to position [0, 0]
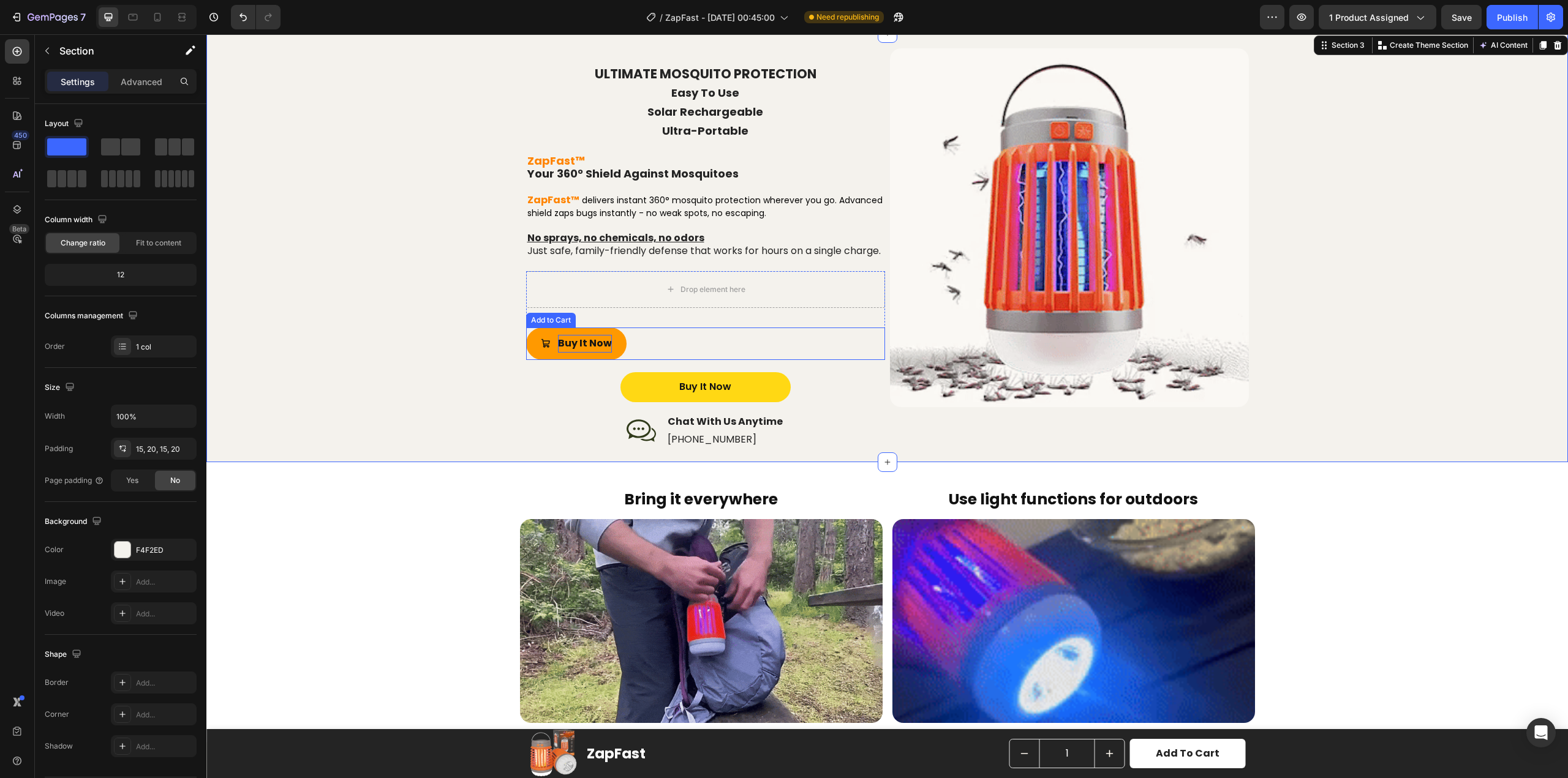
click at [530, 360] on button "Buy It Now" at bounding box center [576, 344] width 100 height 32
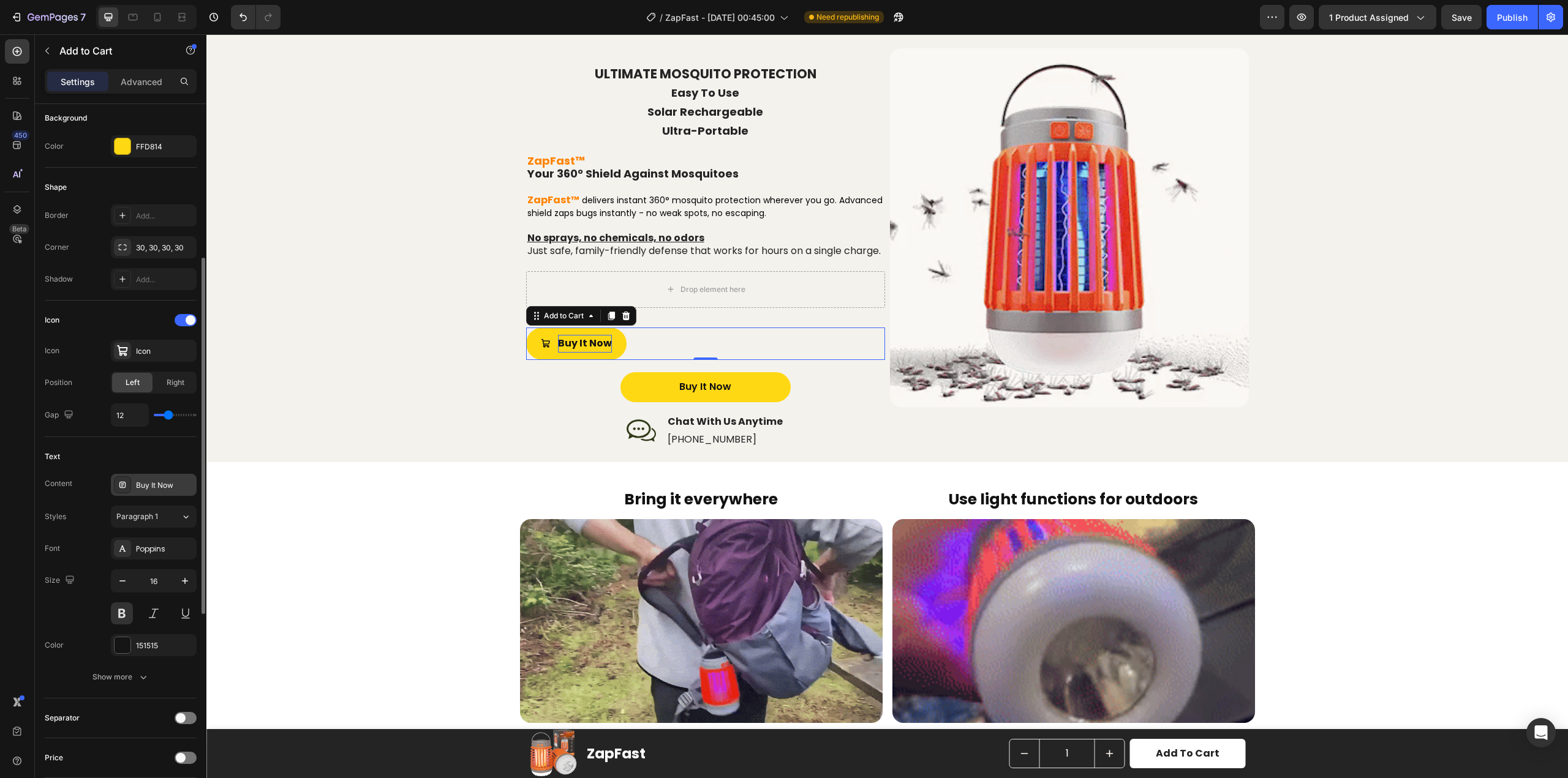
scroll to position [429, 0]
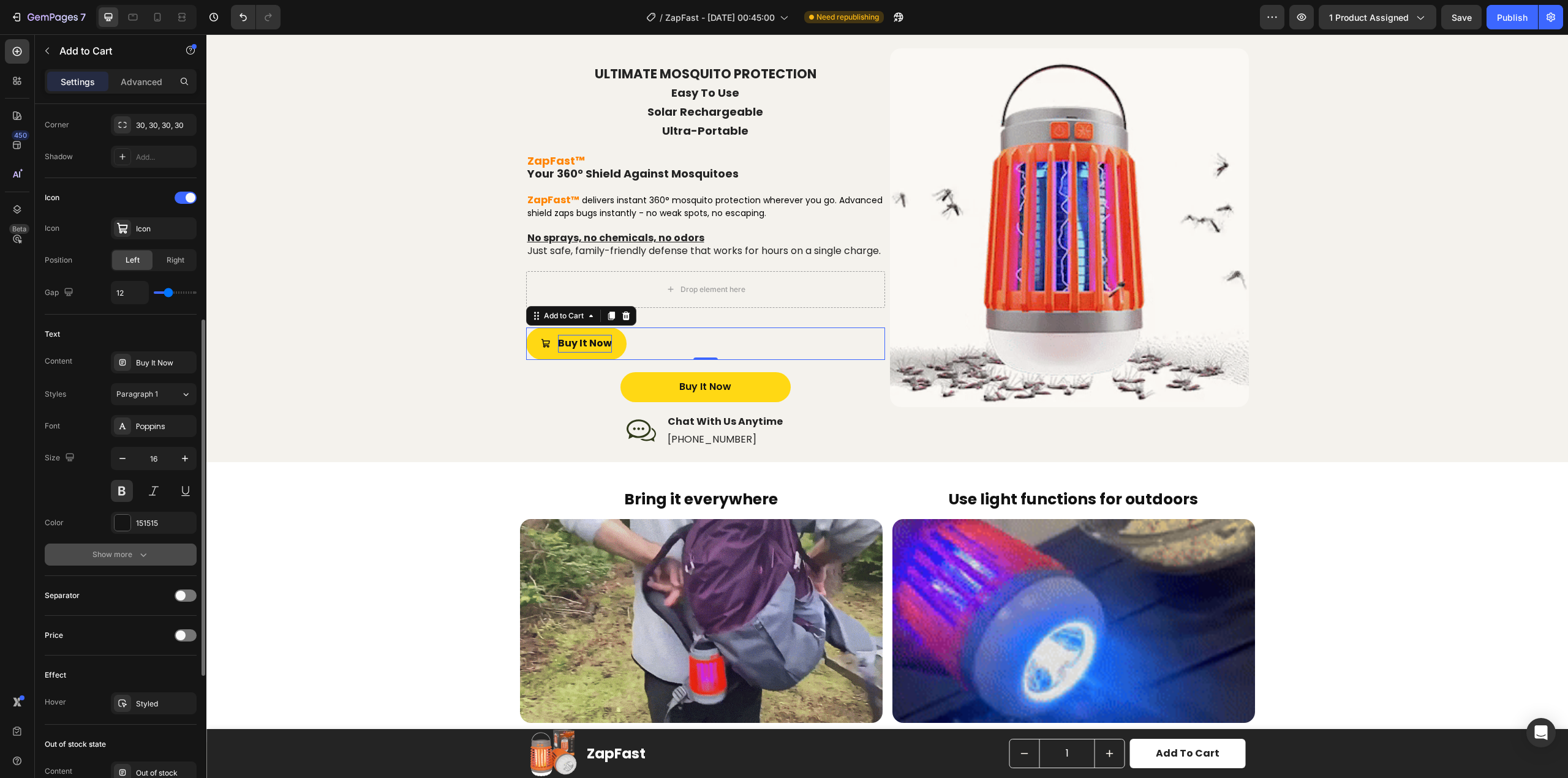
click at [142, 558] on icon "button" at bounding box center [143, 555] width 12 height 12
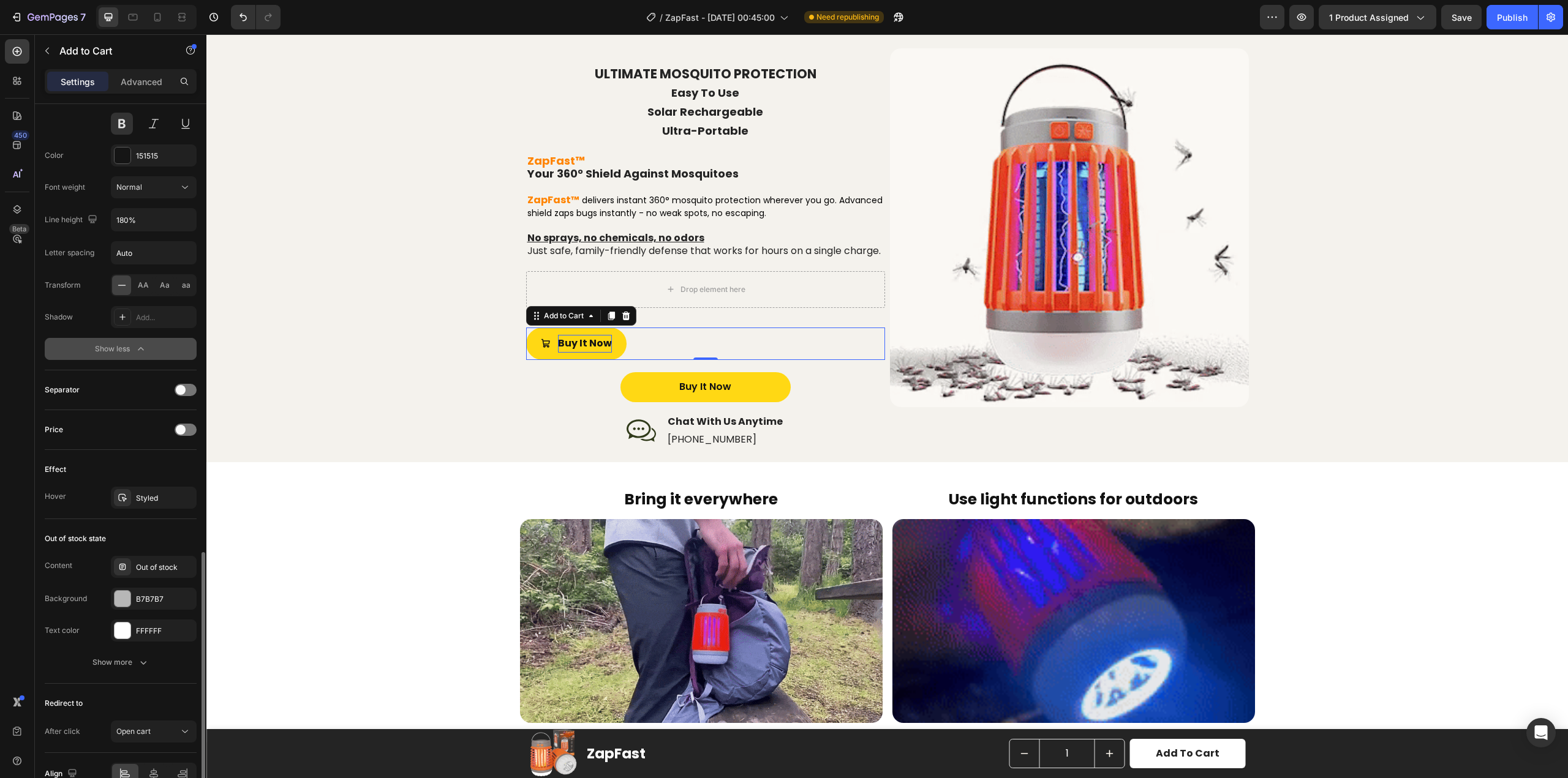
scroll to position [857, 0]
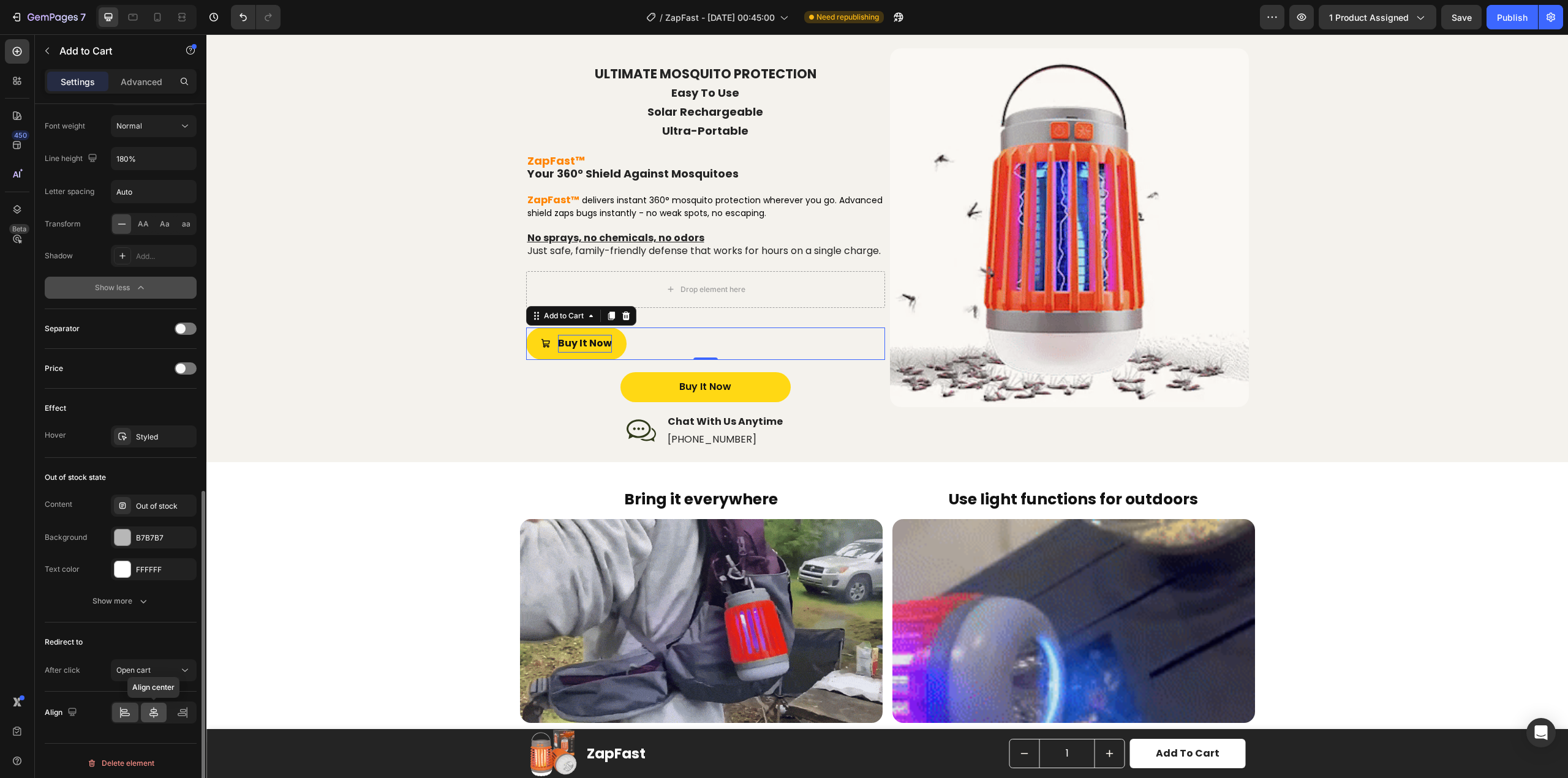
click at [149, 709] on icon at bounding box center [153, 712] width 12 height 12
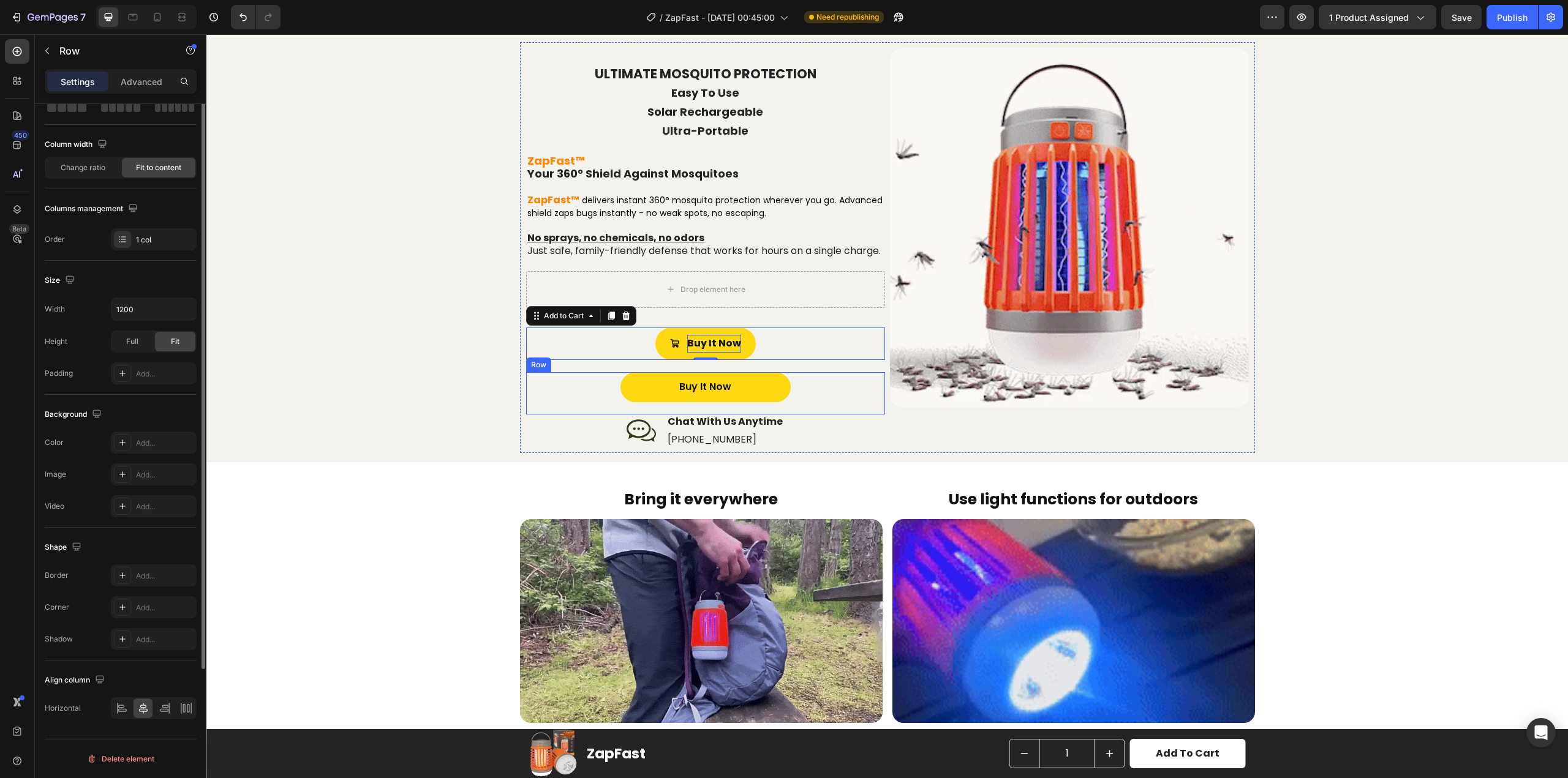
scroll to position [0, 0]
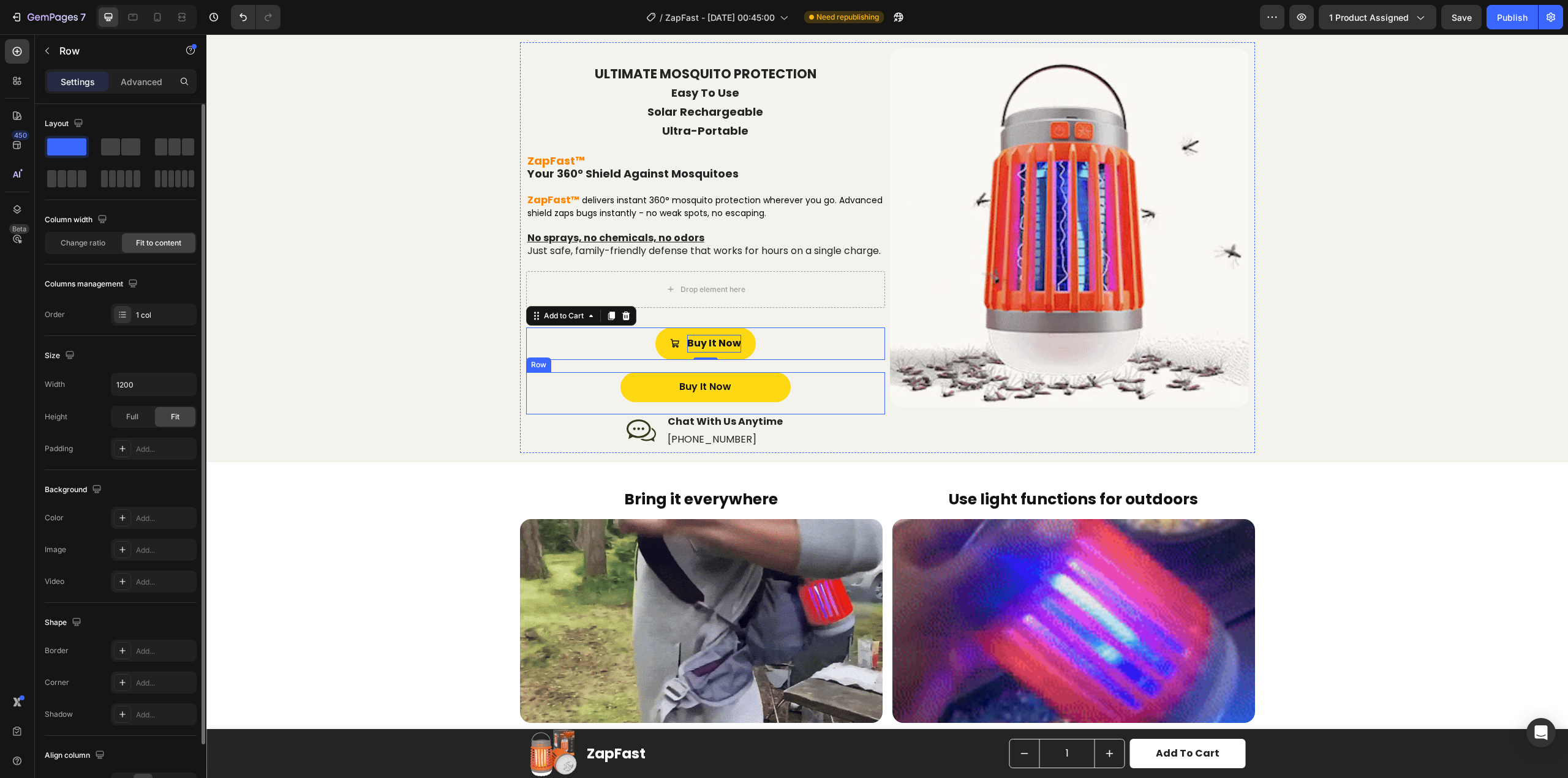
click at [827, 394] on div "Buy It Now Button Row" at bounding box center [705, 393] width 359 height 43
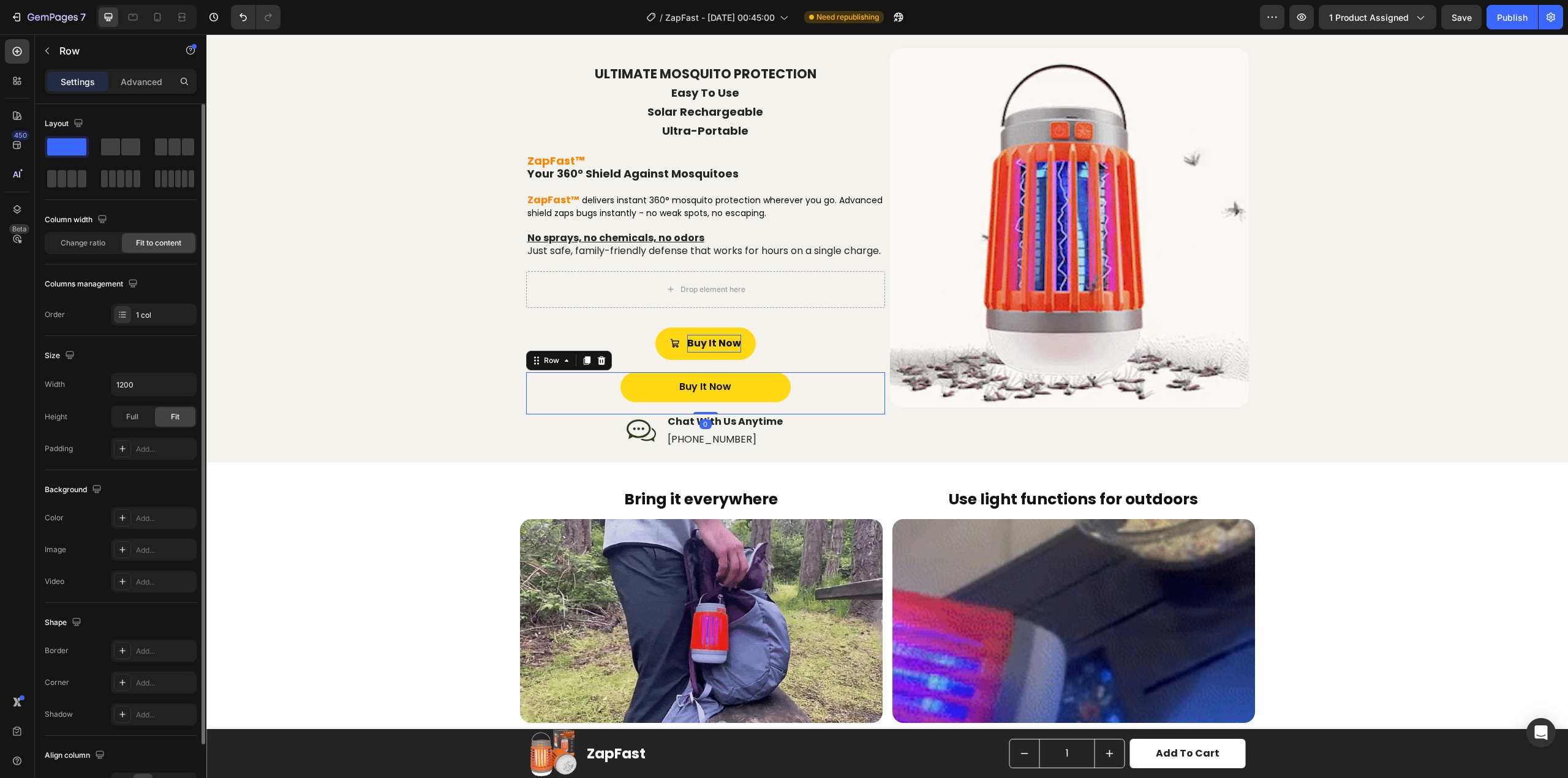
click at [597, 365] on icon at bounding box center [601, 361] width 8 height 9
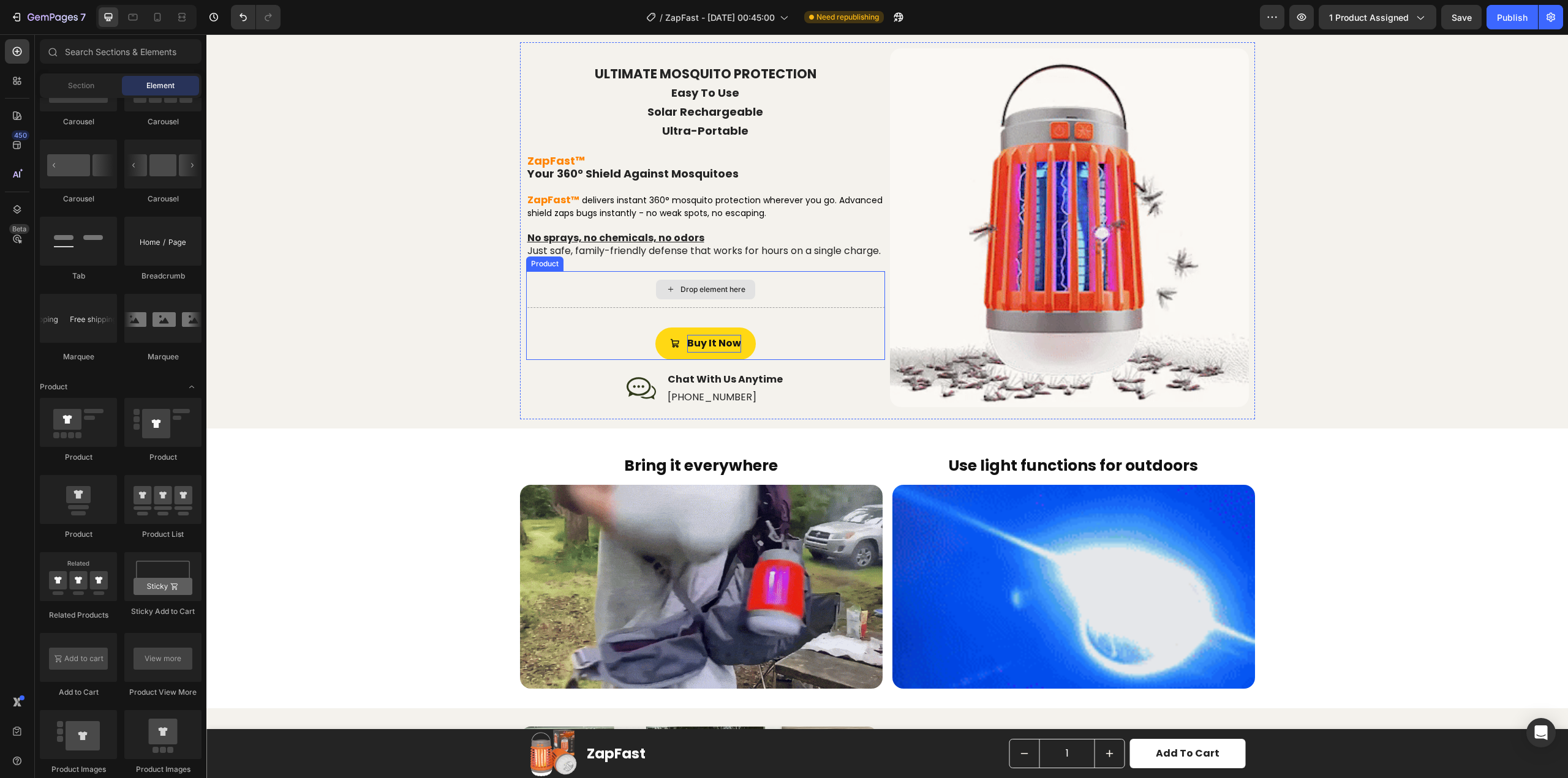
click at [607, 308] on div "Drop element here" at bounding box center [705, 290] width 359 height 37
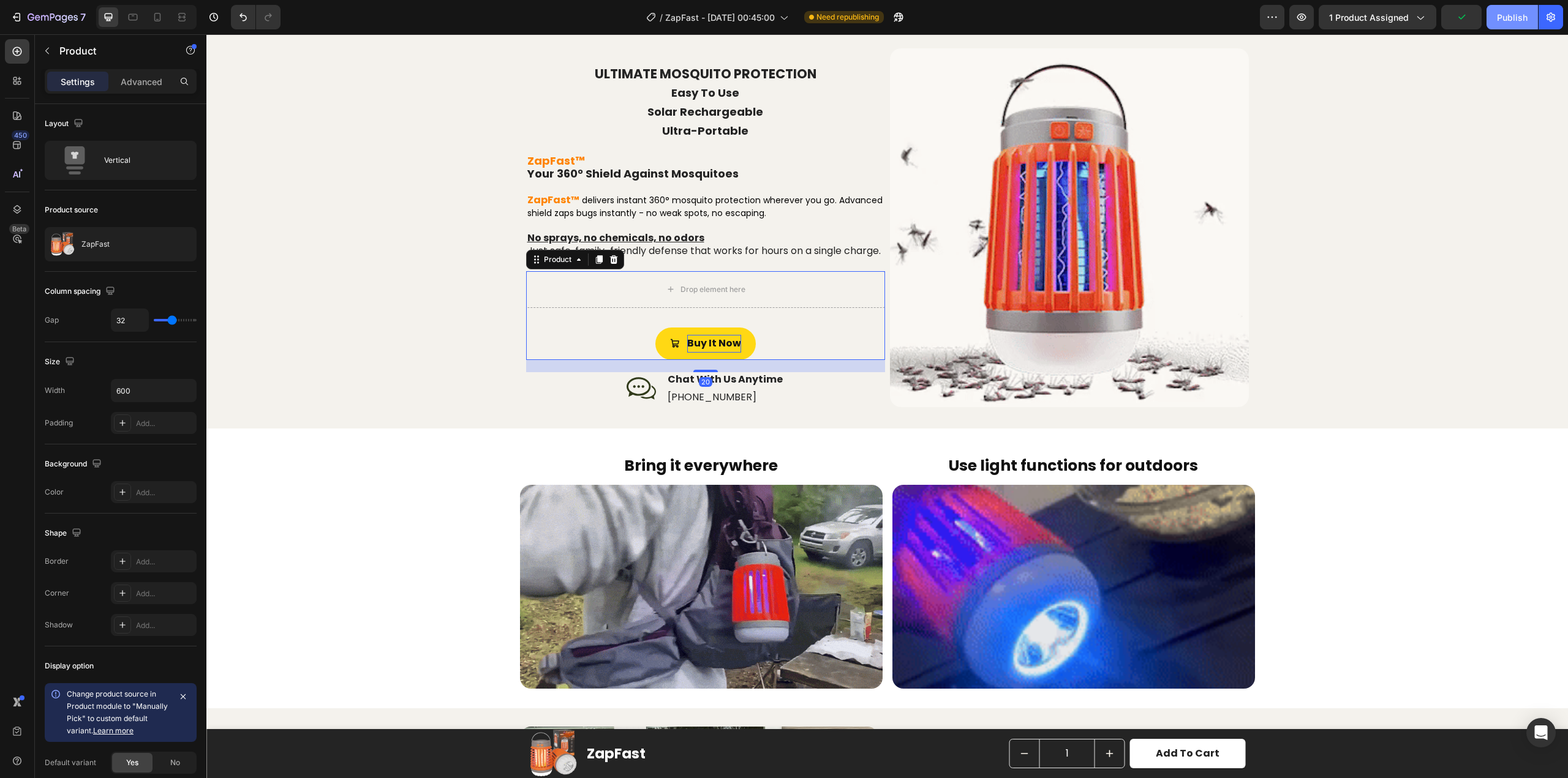
click at [1497, 12] on button "Publish" at bounding box center [1512, 17] width 51 height 24
